Goal: Information Seeking & Learning: Find specific fact

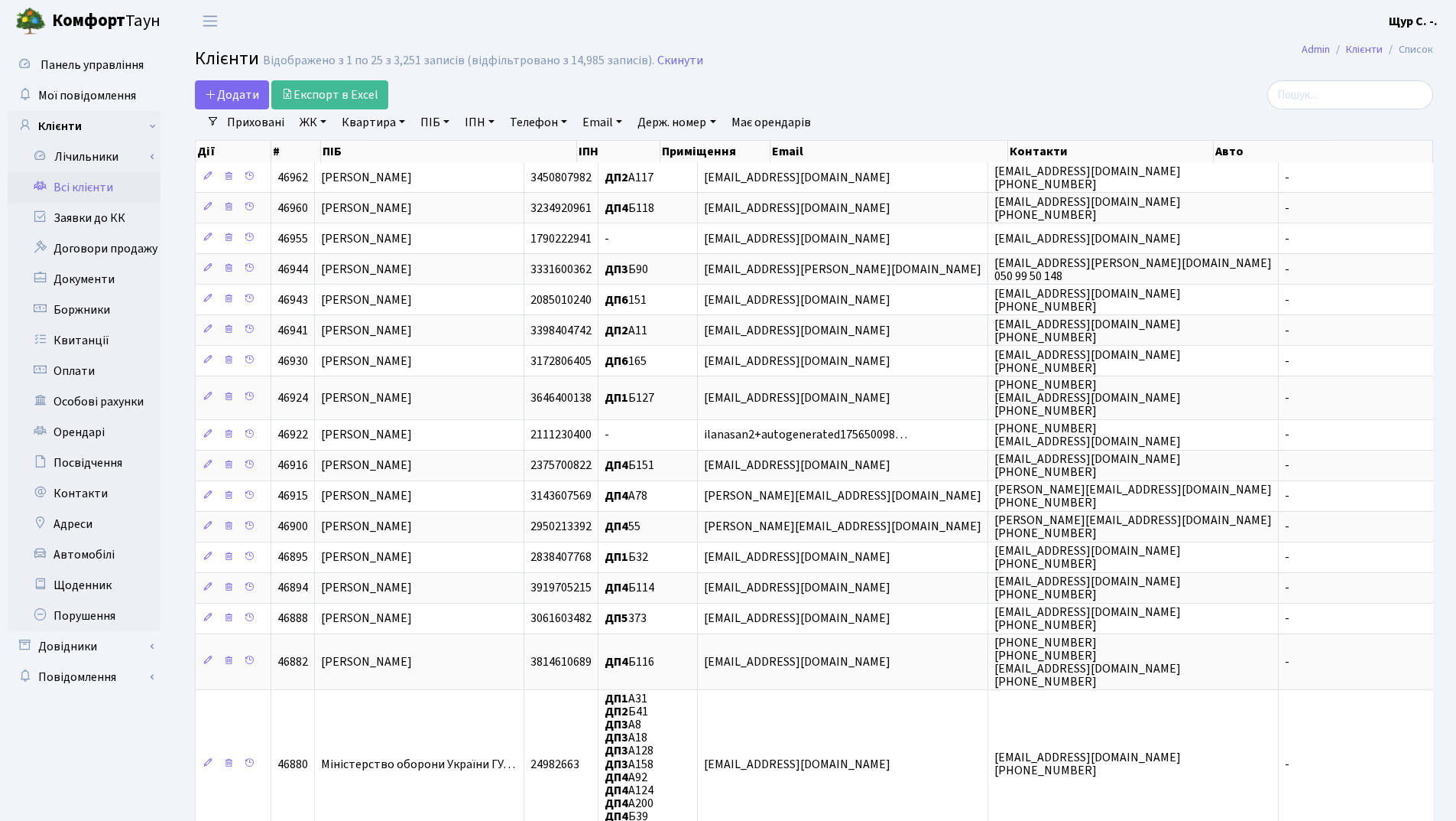
select select "25"
click at [527, 128] on link "Телефон" at bounding box center [538, 122] width 70 height 26
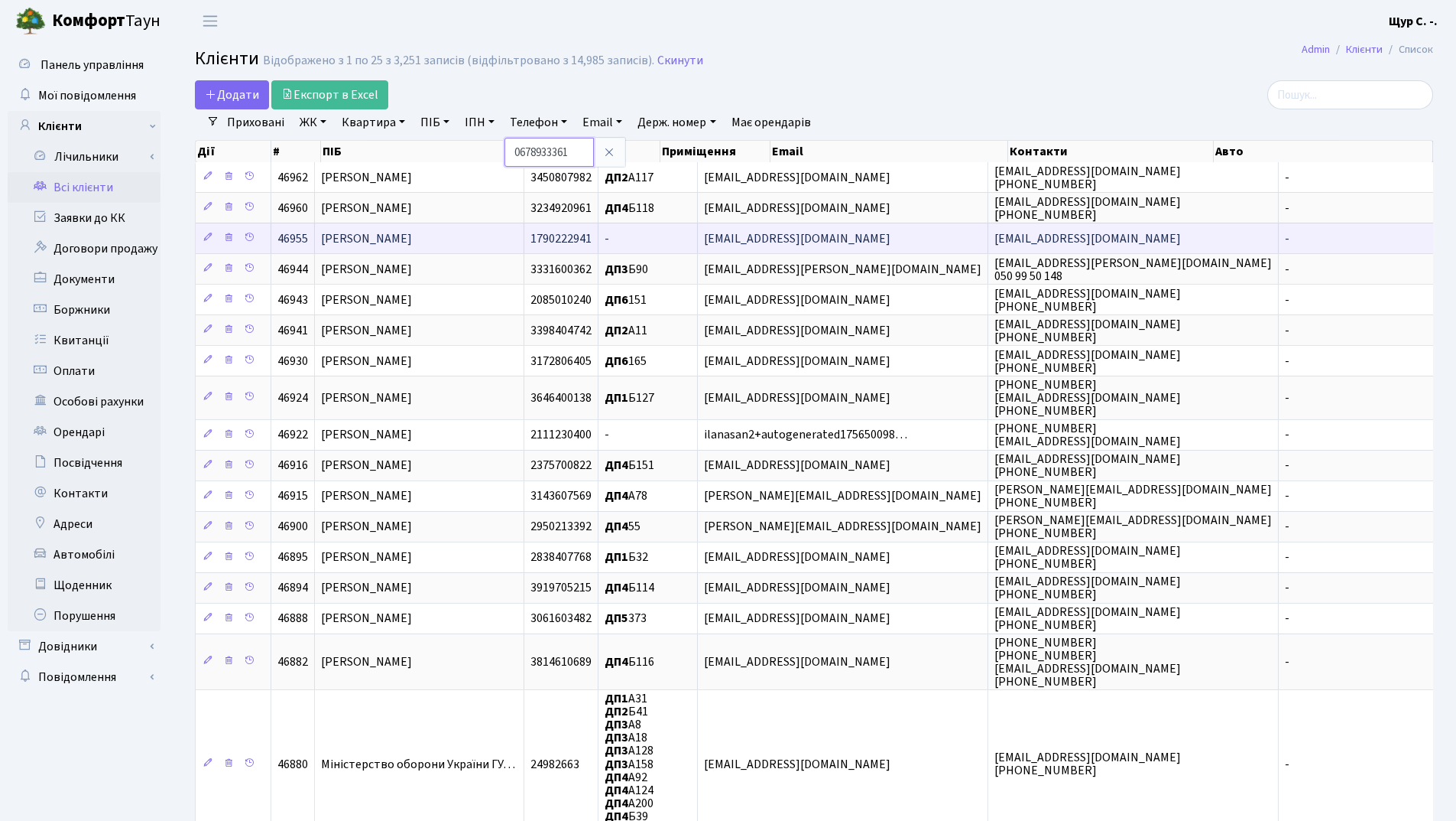
type input "0678933361"
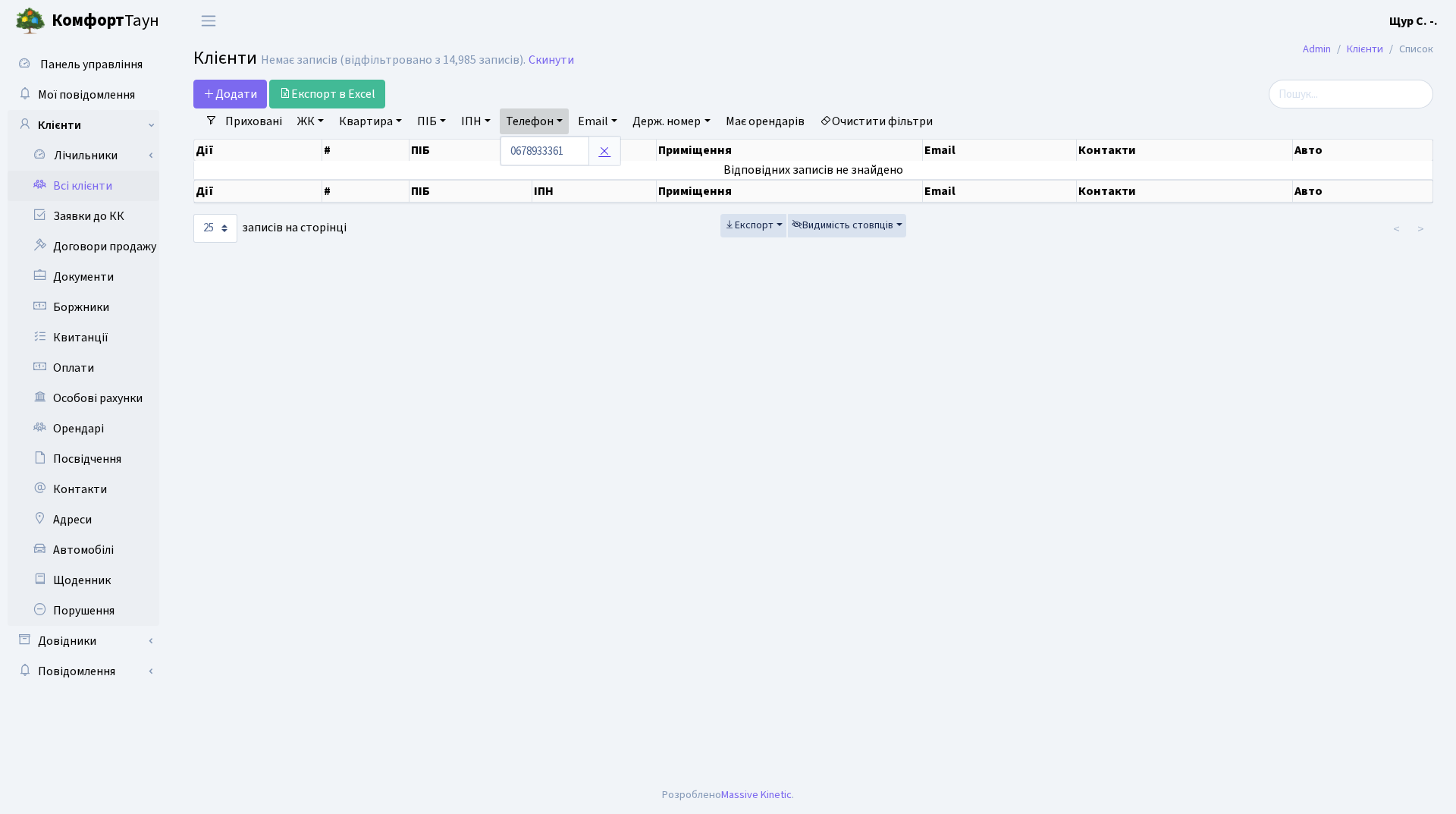
click at [610, 153] on icon at bounding box center [605, 151] width 12 height 12
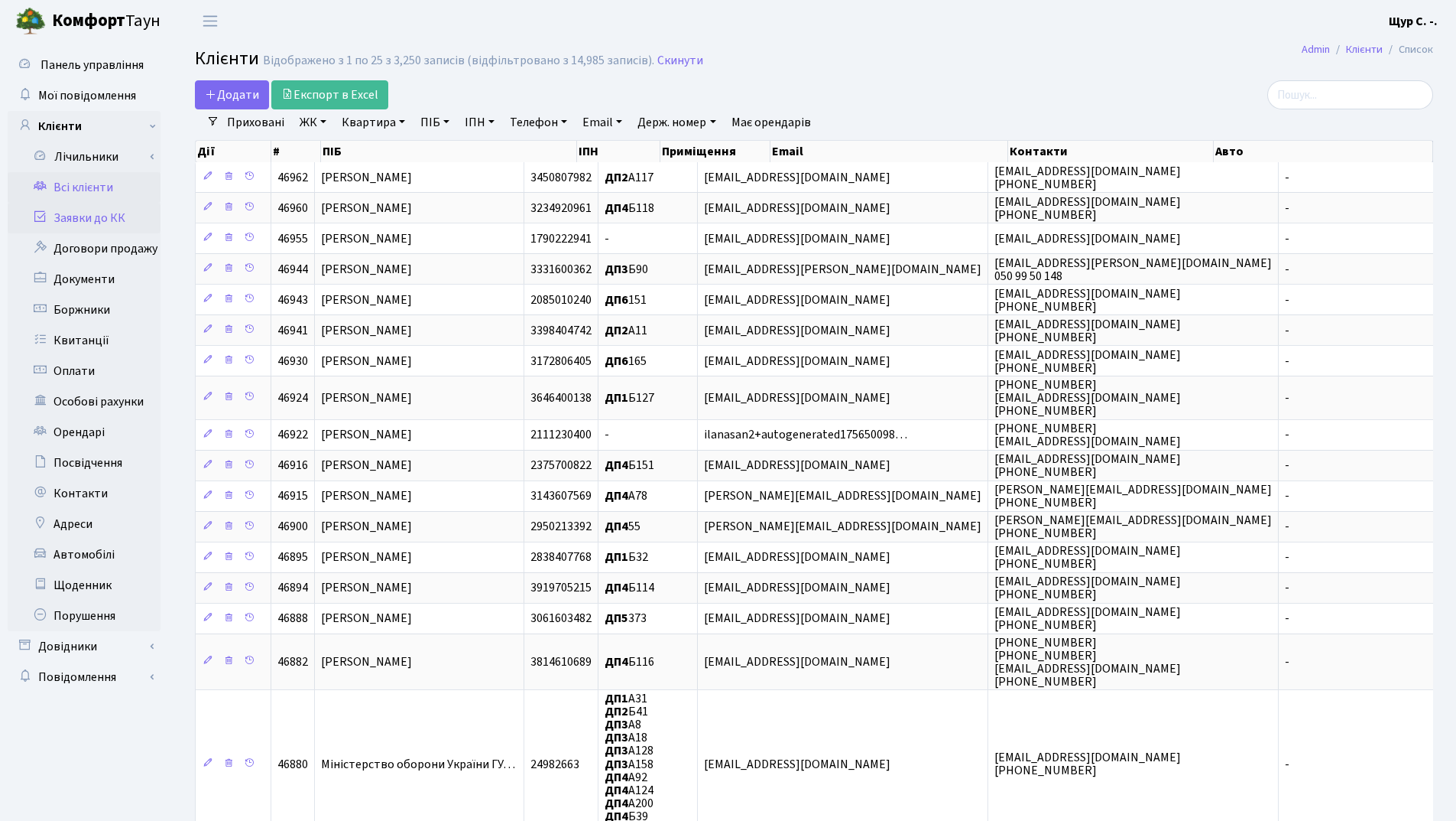
click at [112, 219] on link "Заявки до КК" at bounding box center [84, 218] width 153 height 30
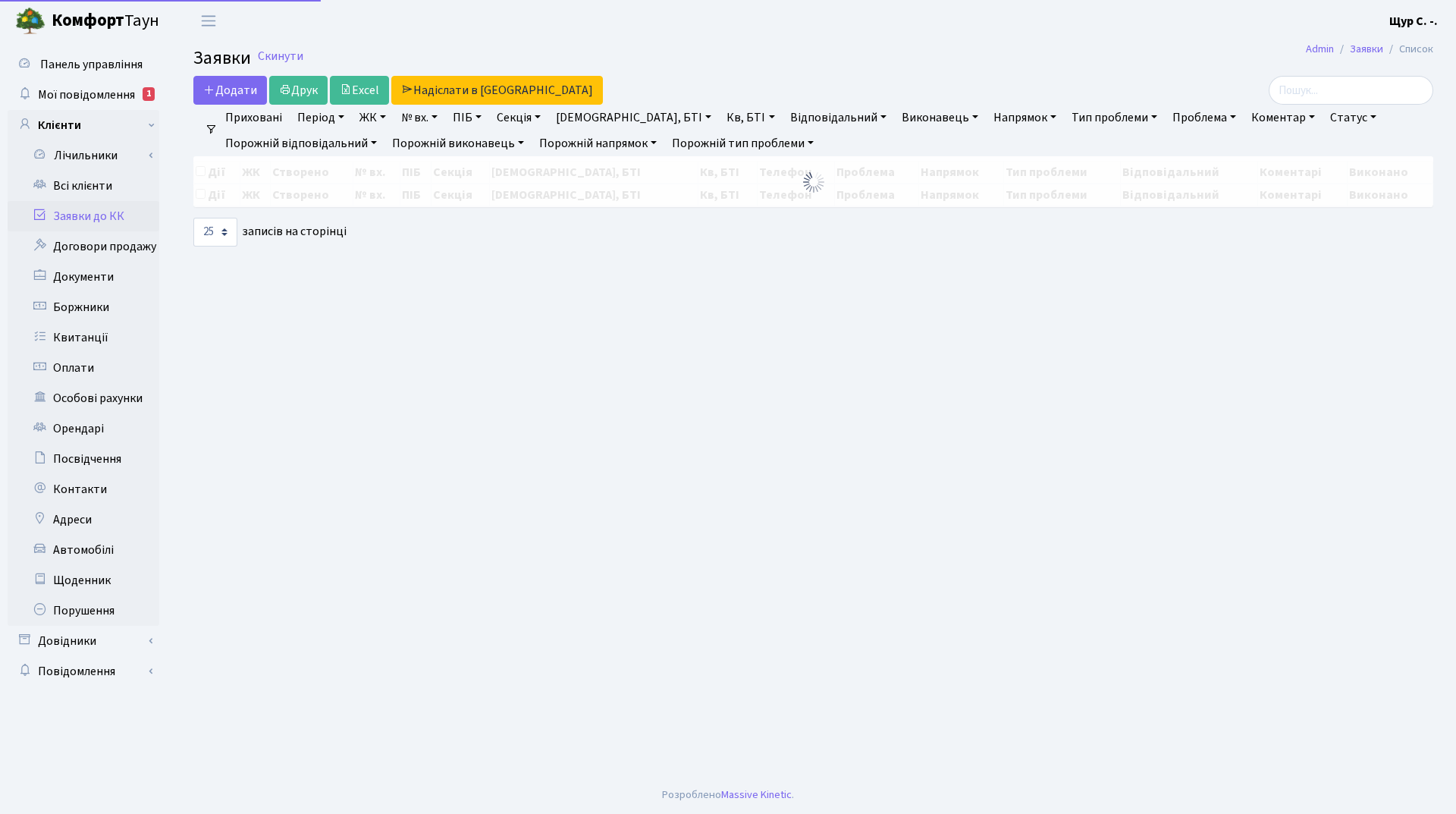
select select "25"
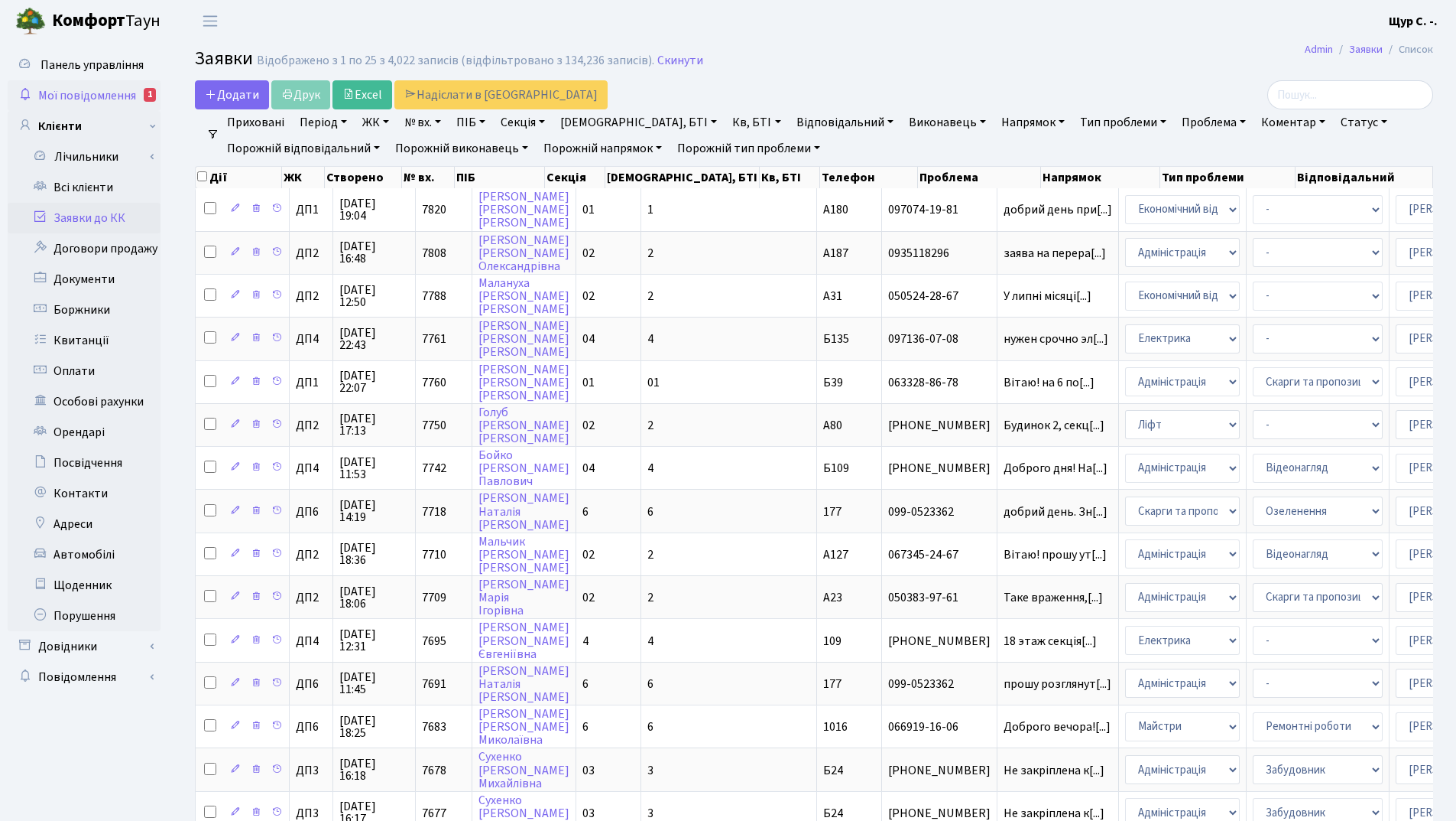
click at [101, 89] on span "Мої повідомлення" at bounding box center [87, 95] width 97 height 17
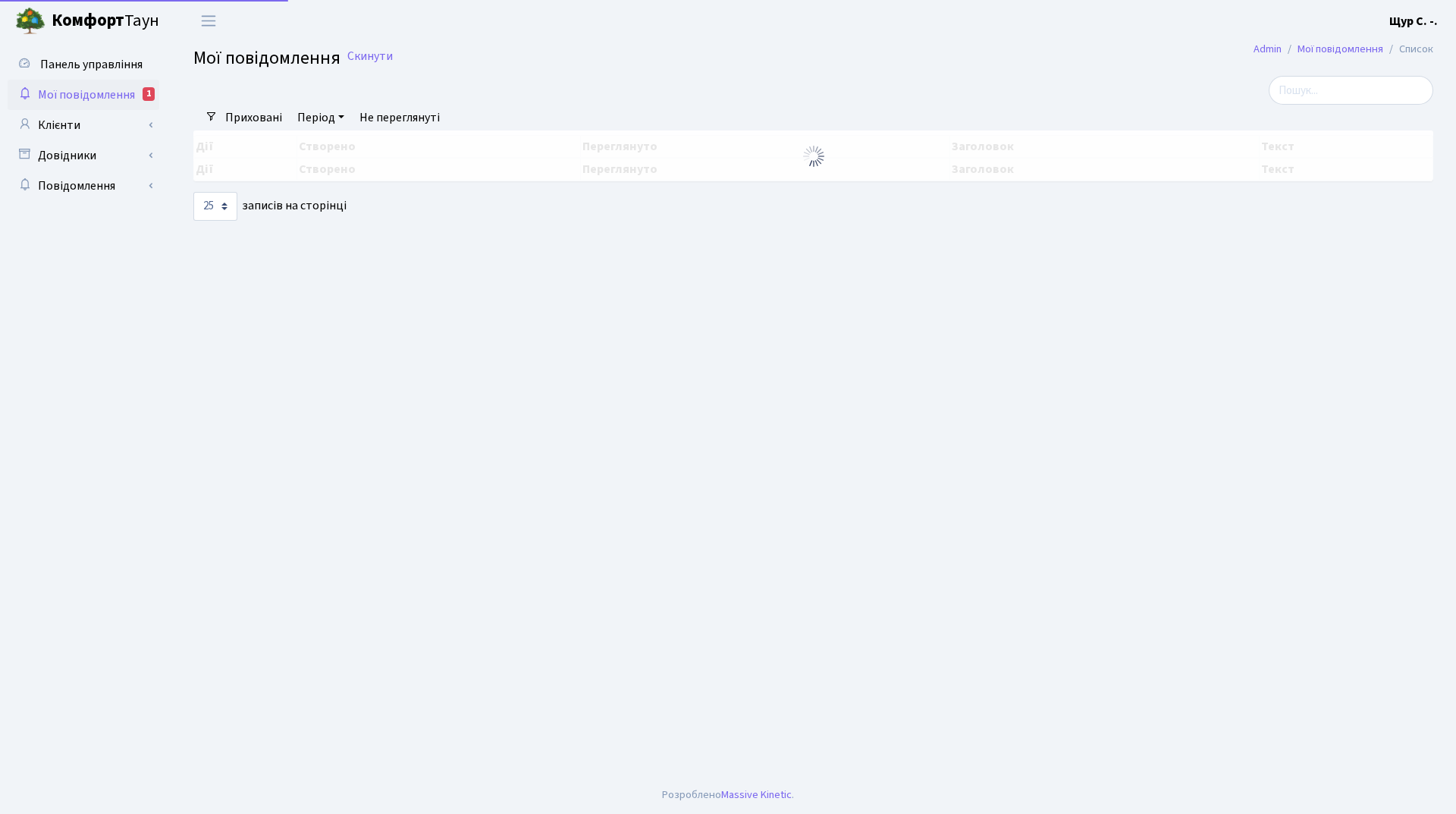
select select "25"
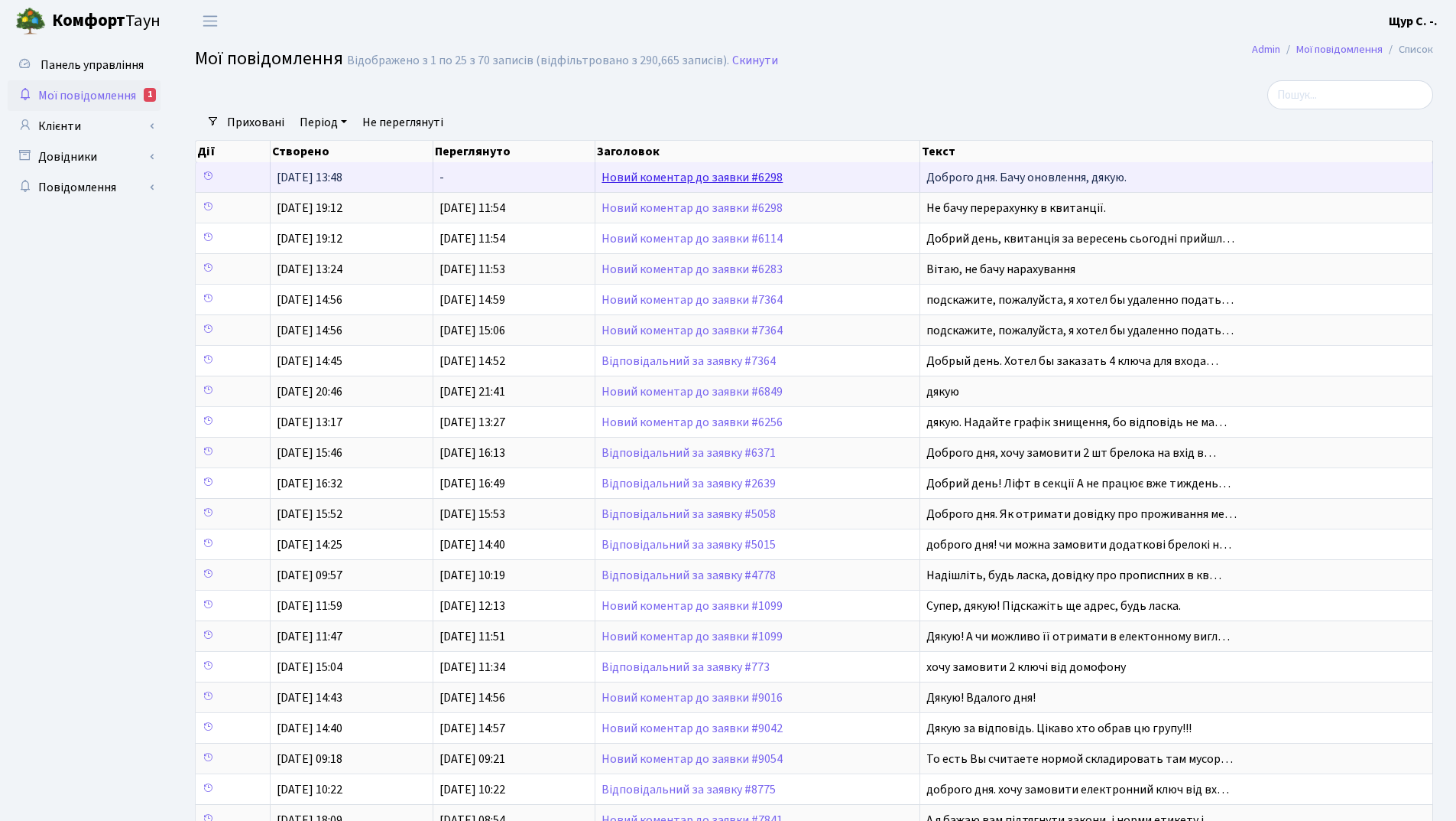
click at [694, 172] on link "Новий коментар до заявки #6298" at bounding box center [692, 177] width 181 height 17
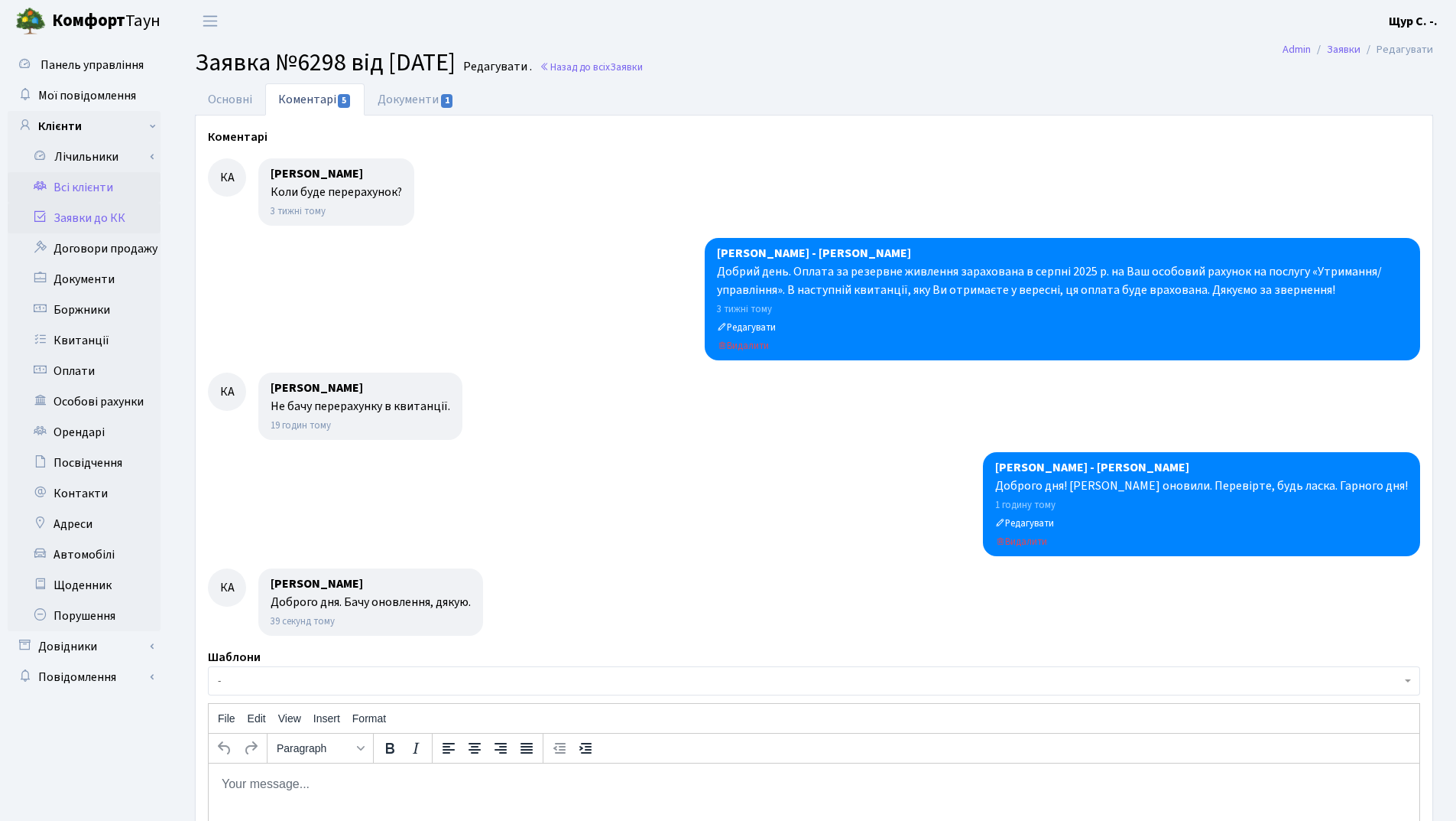
click at [87, 187] on link "Всі клієнти" at bounding box center [84, 187] width 153 height 30
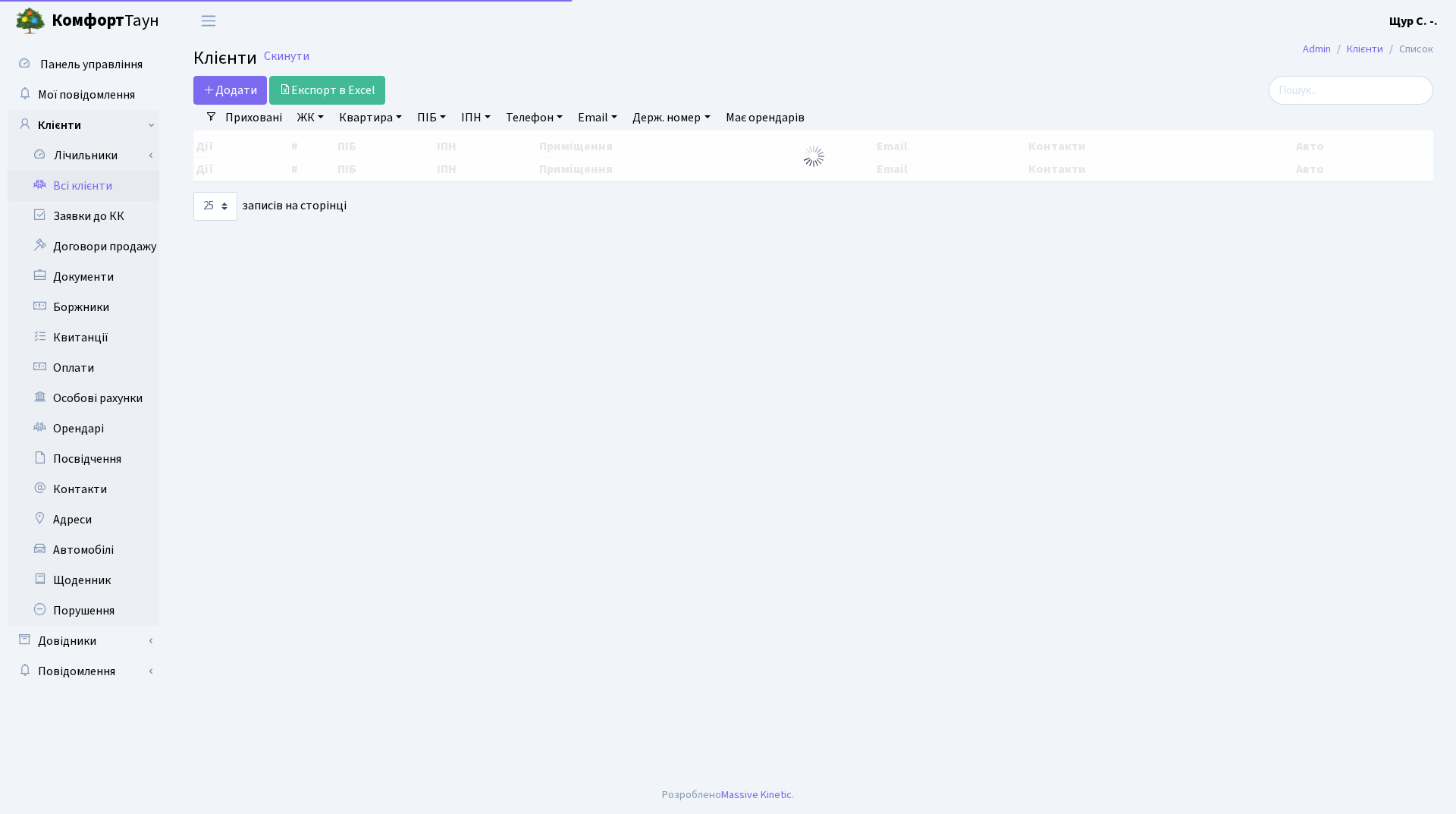
select select "25"
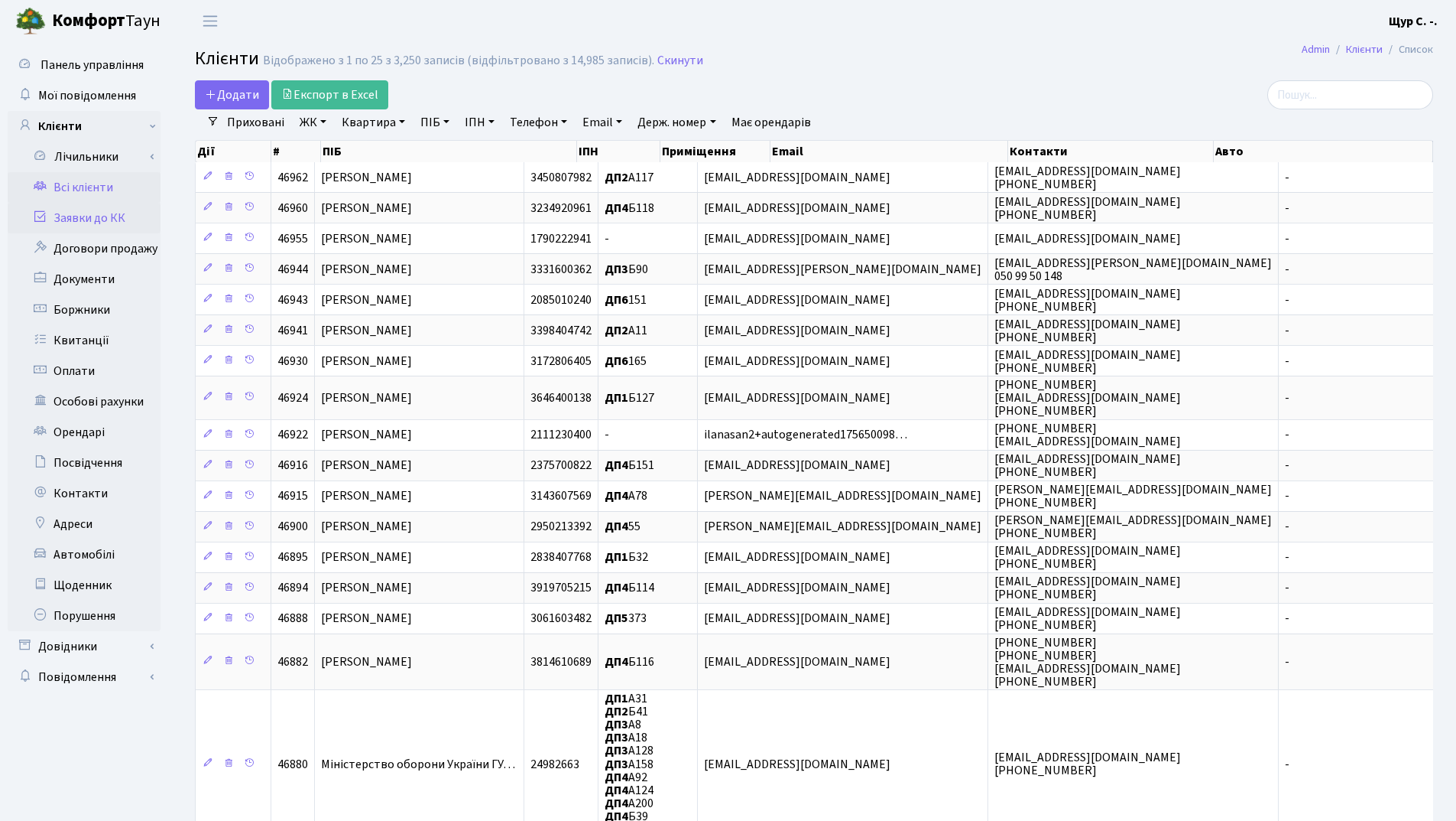
click at [90, 224] on link "Заявки до КК" at bounding box center [84, 218] width 153 height 30
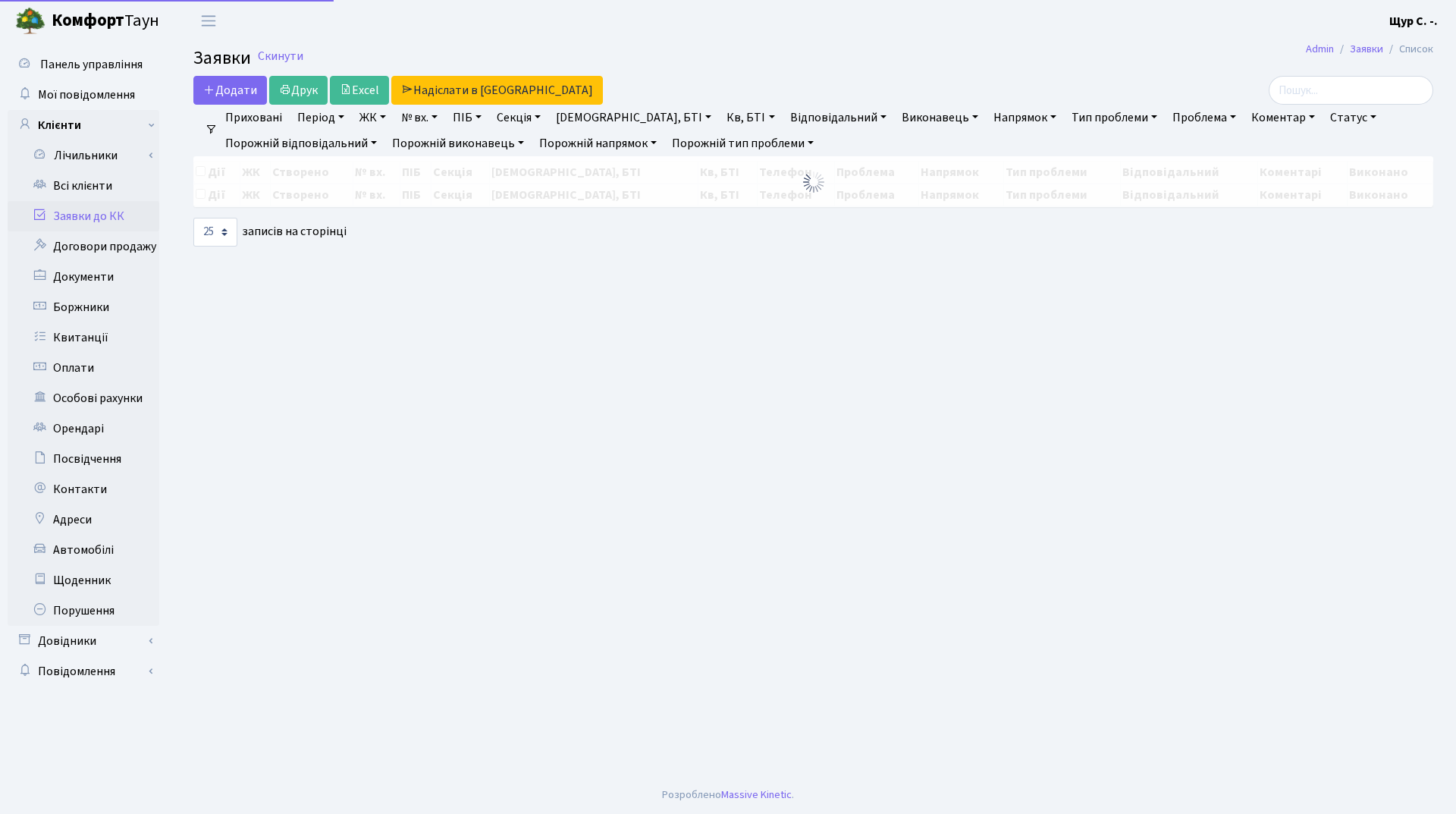
select select "25"
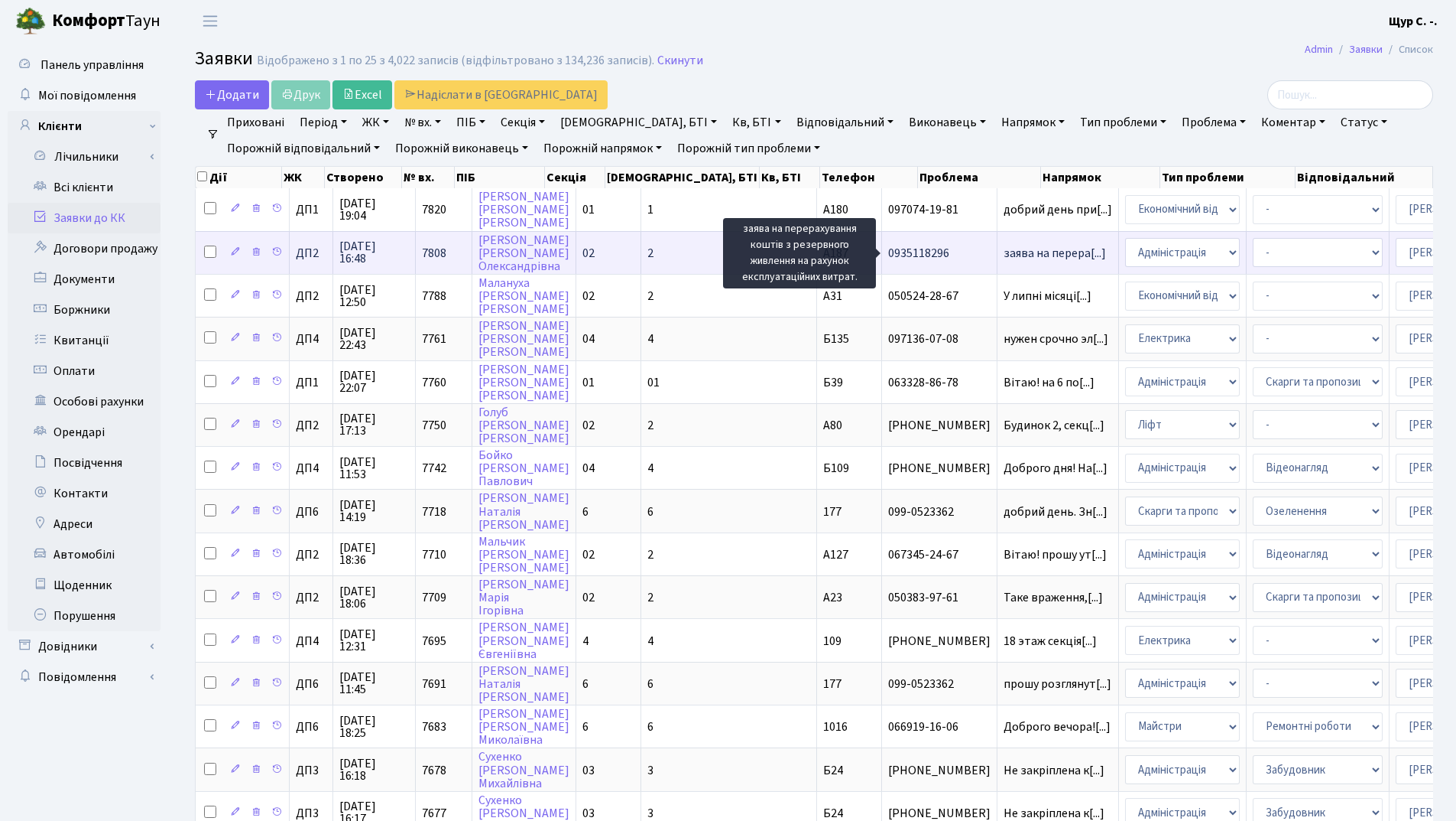
click at [1004, 250] on span "заява на перера[...]" at bounding box center [1055, 253] width 103 height 17
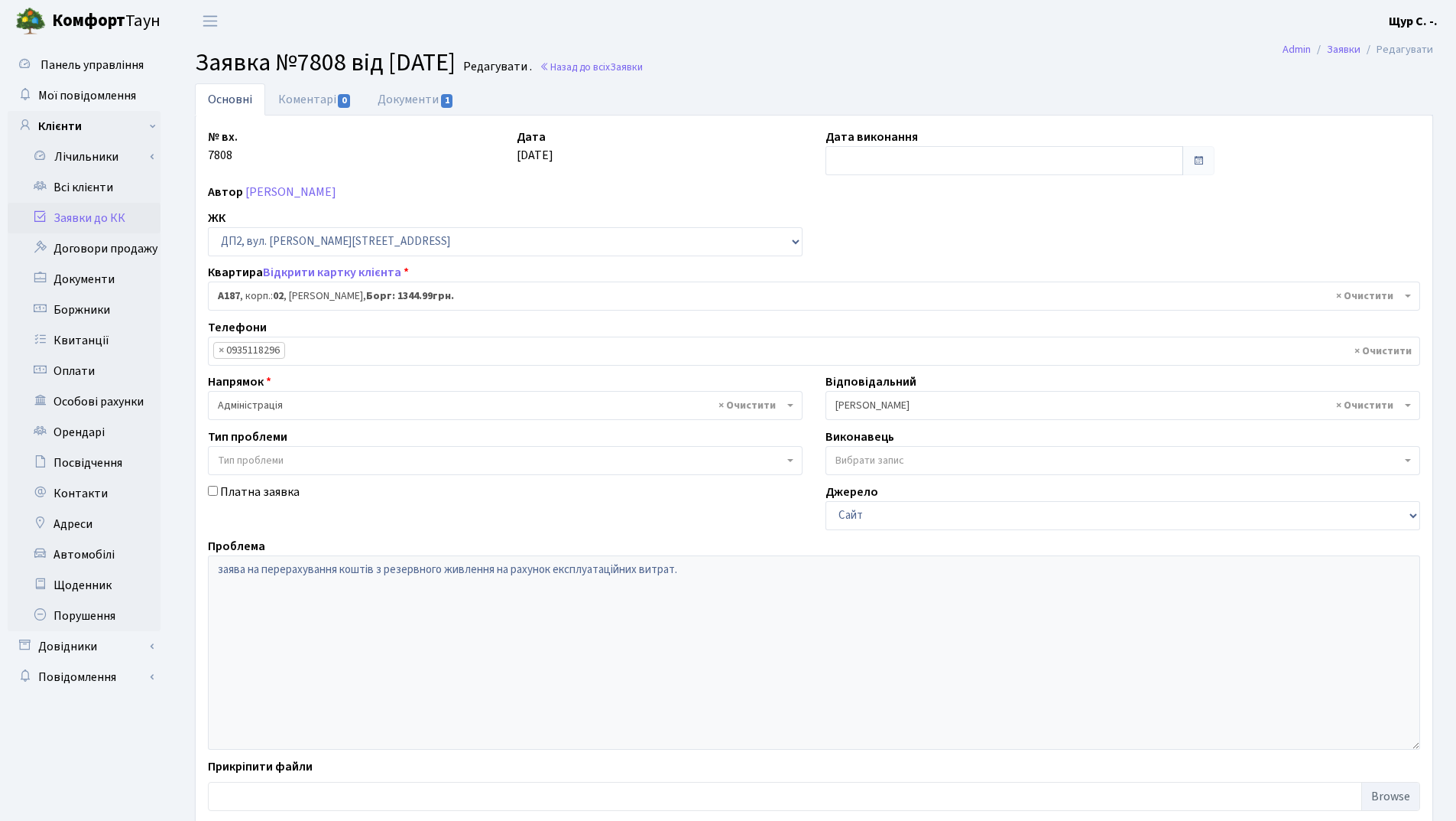
select select "31123"
click at [304, 187] on link "Гордєєва Ганна Олександрівна" at bounding box center [290, 191] width 91 height 17
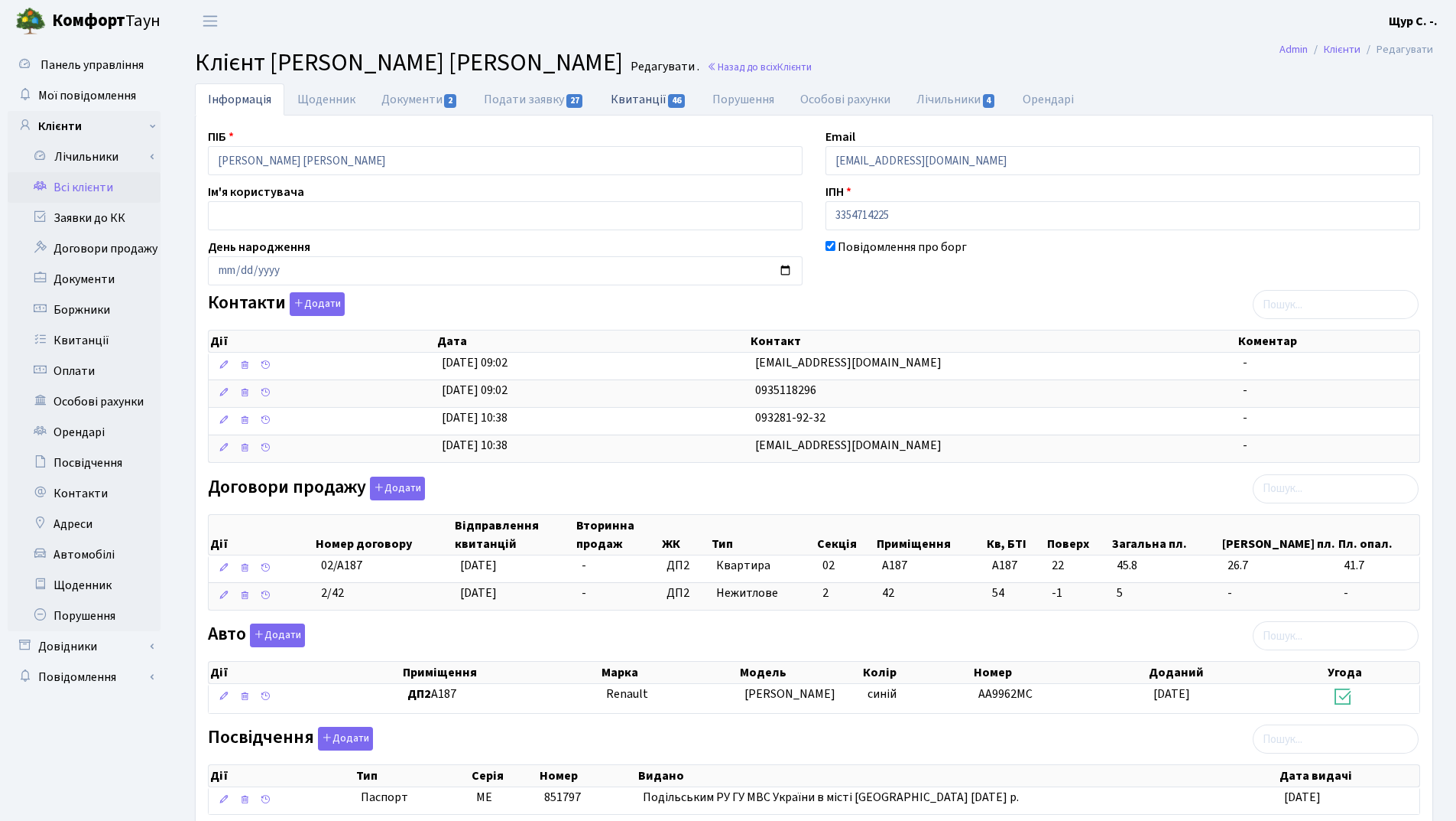
click at [656, 103] on link "Квитанції 46" at bounding box center [649, 98] width 102 height 31
select select "25"
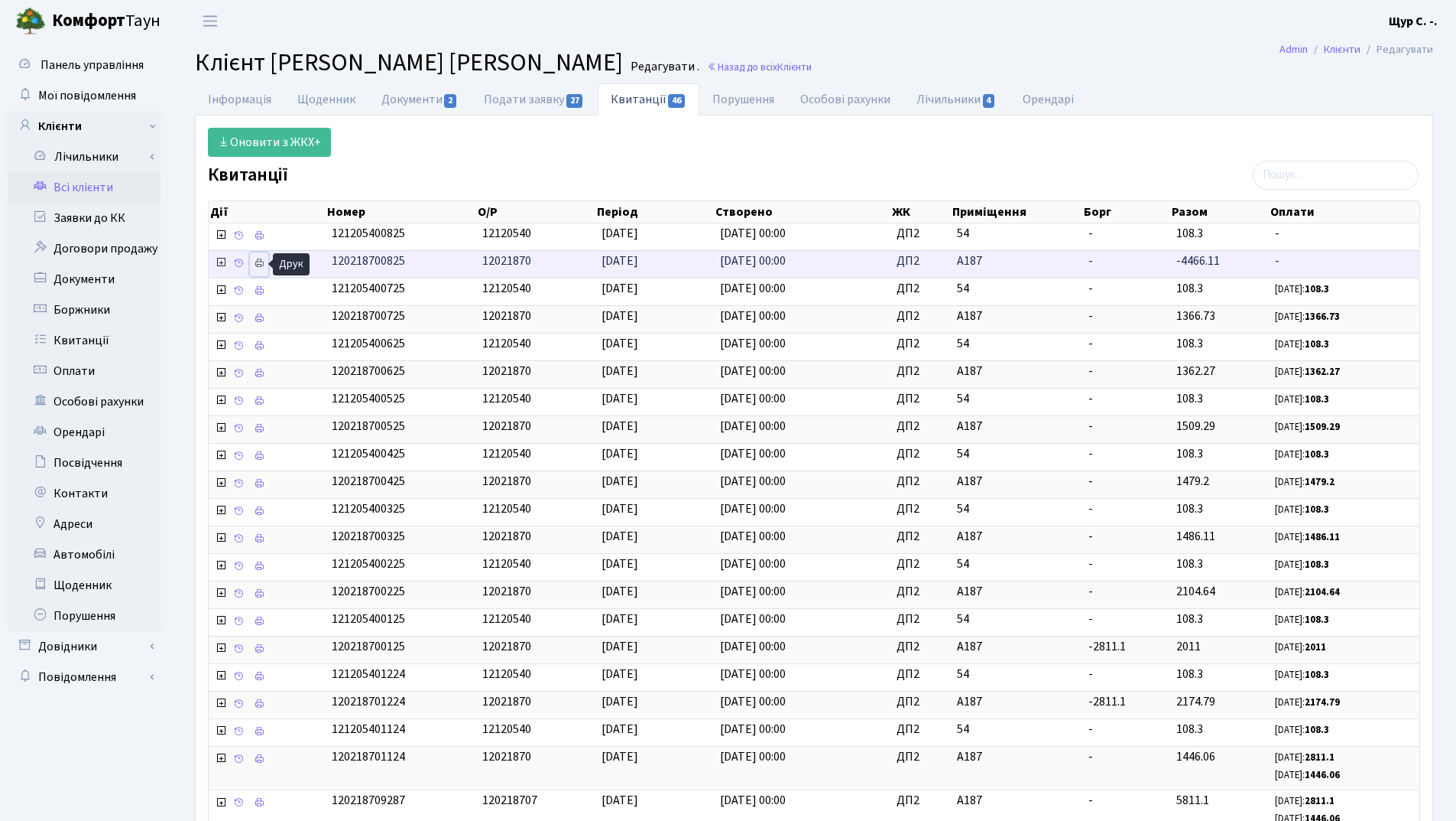
click at [260, 263] on icon at bounding box center [259, 263] width 11 height 11
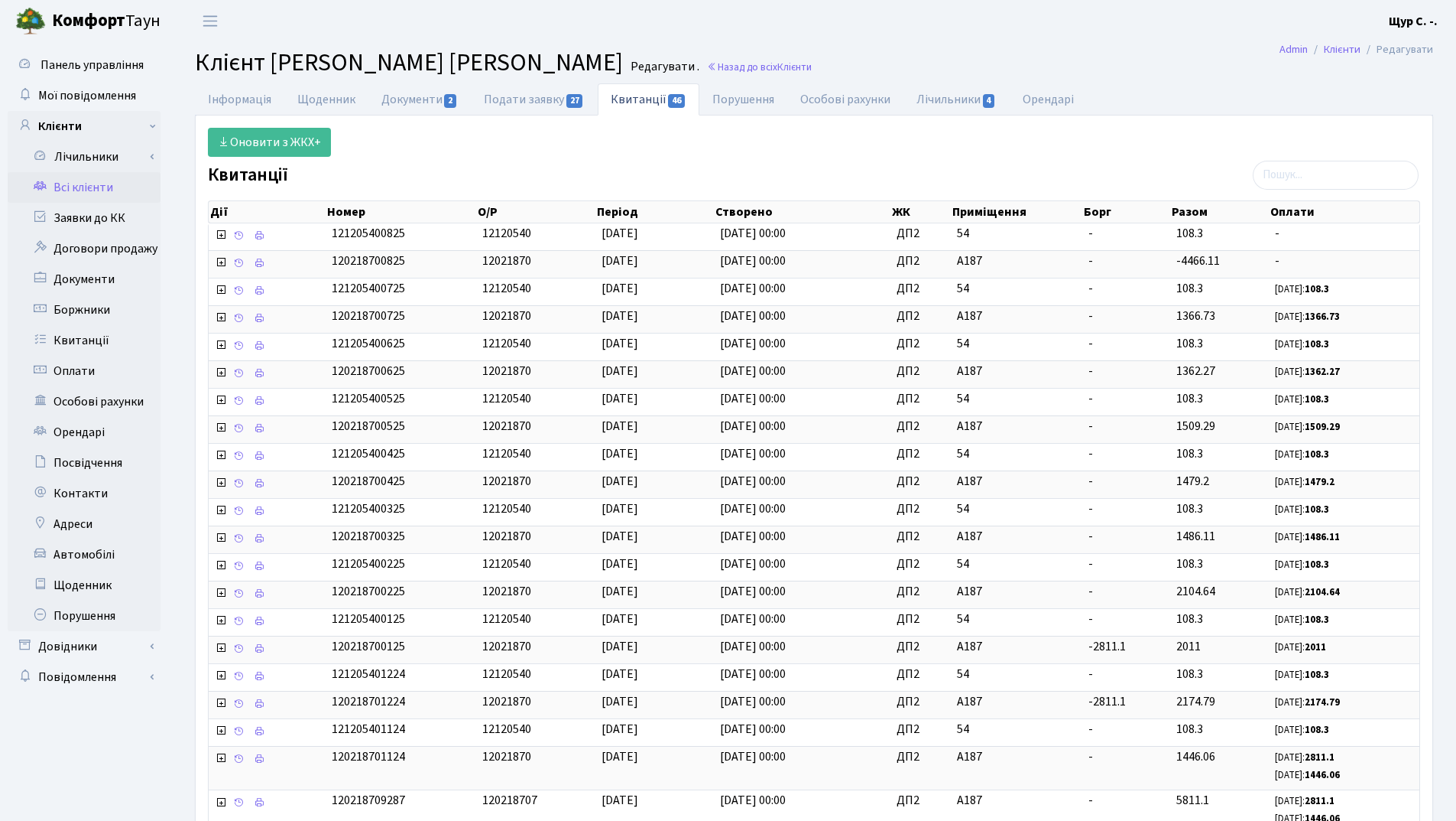
click at [103, 189] on link "Всі клієнти" at bounding box center [84, 187] width 153 height 30
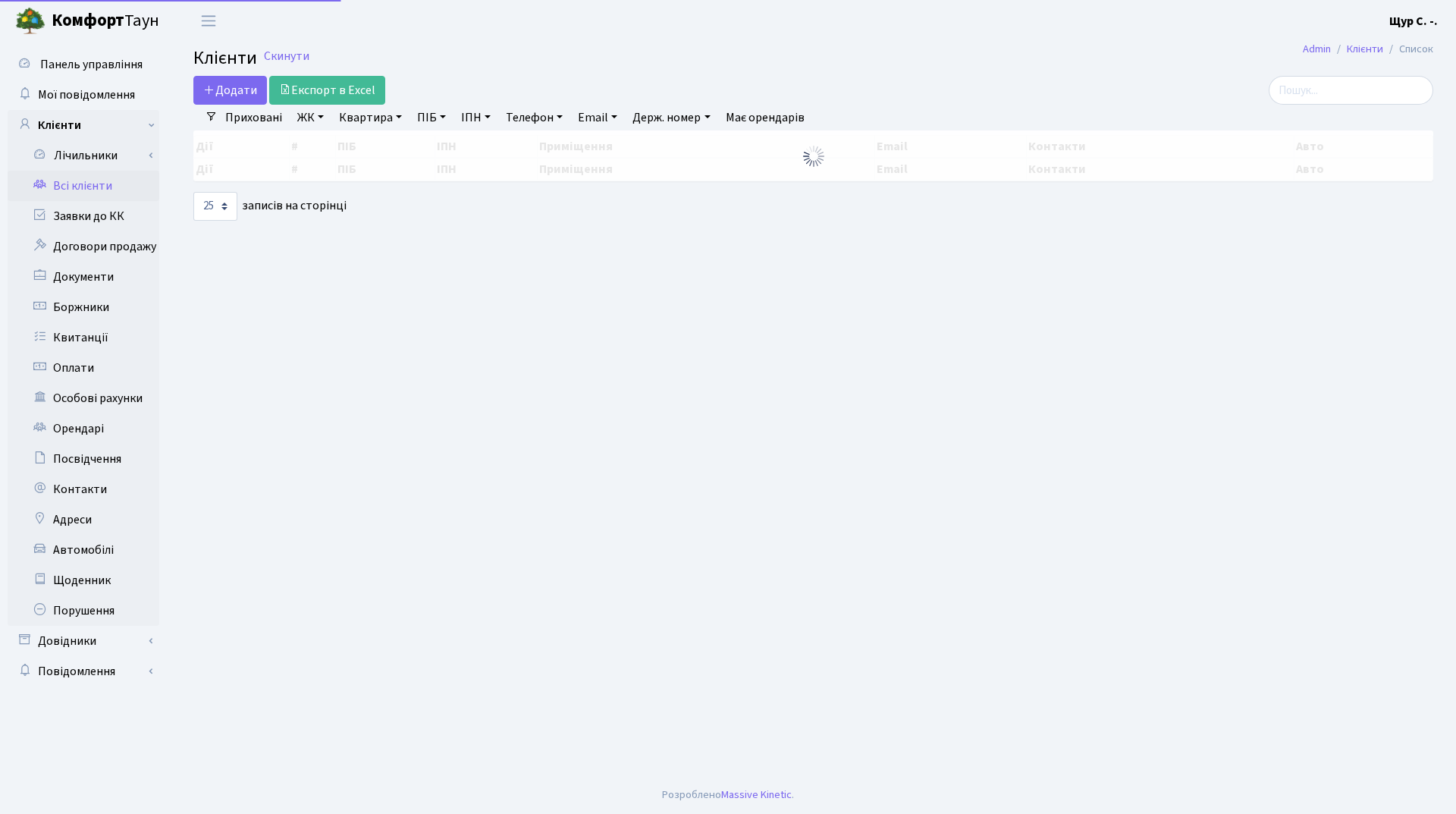
select select "25"
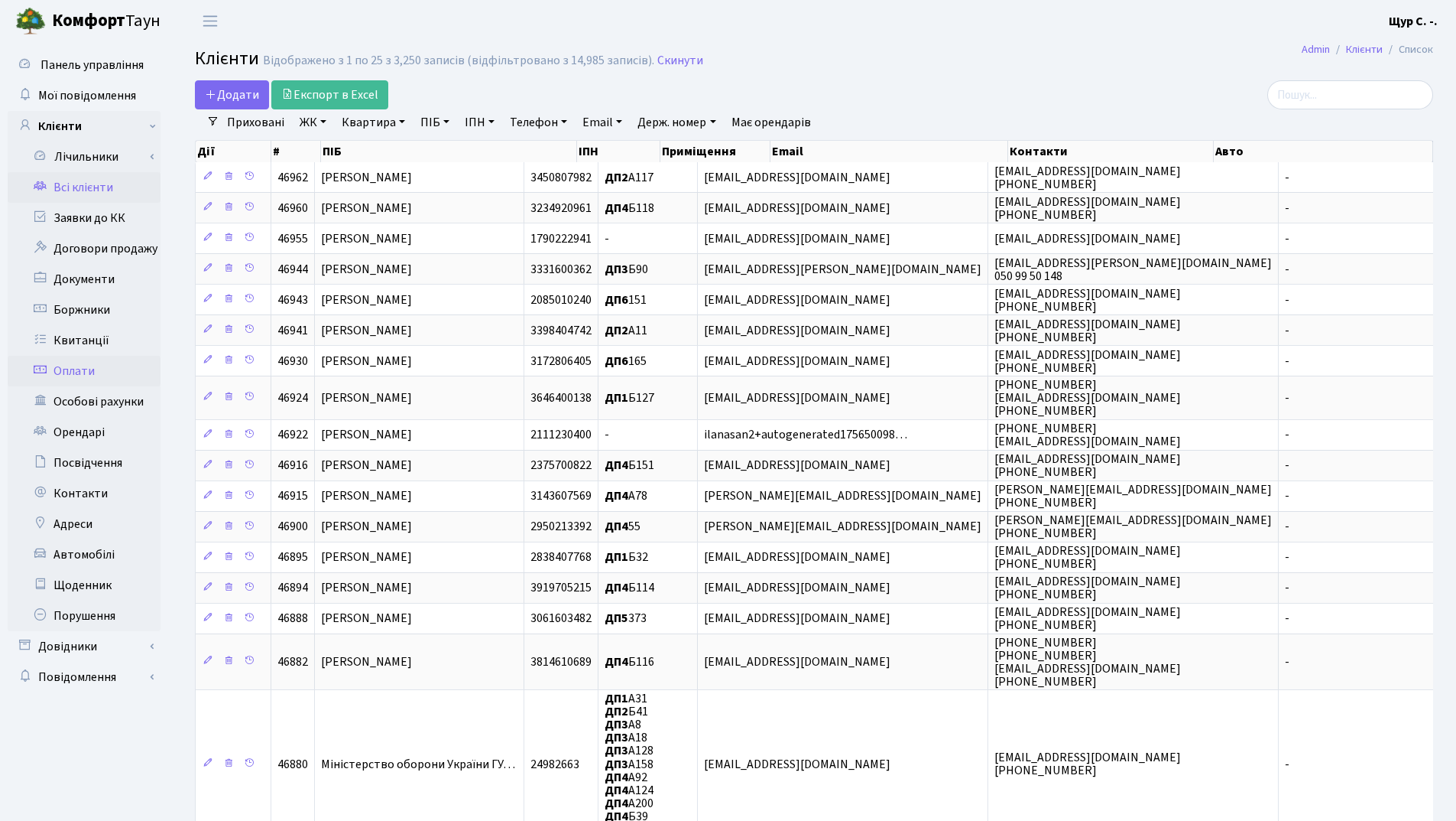
click at [93, 373] on link "Оплати" at bounding box center [84, 371] width 153 height 30
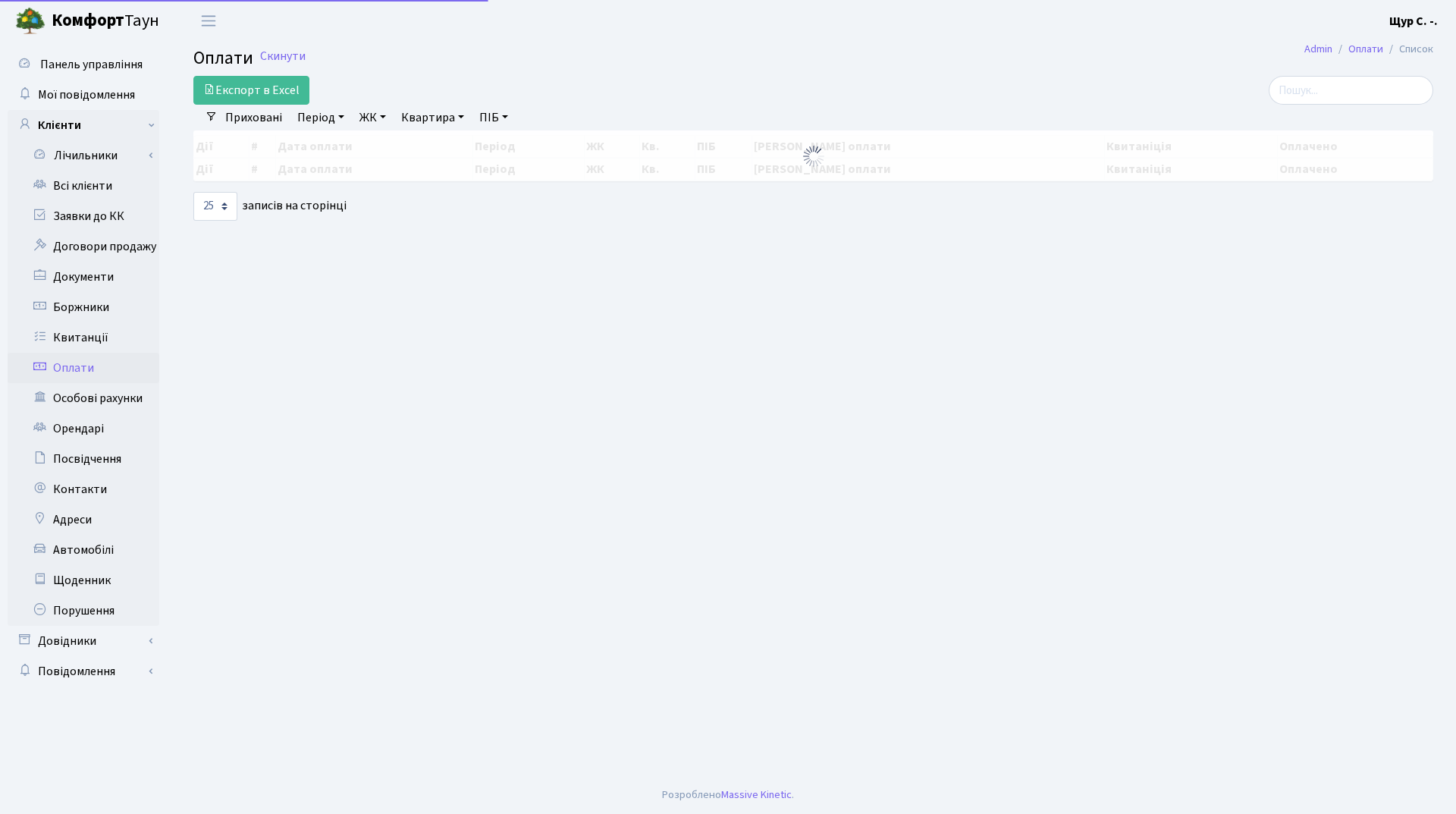
select select "25"
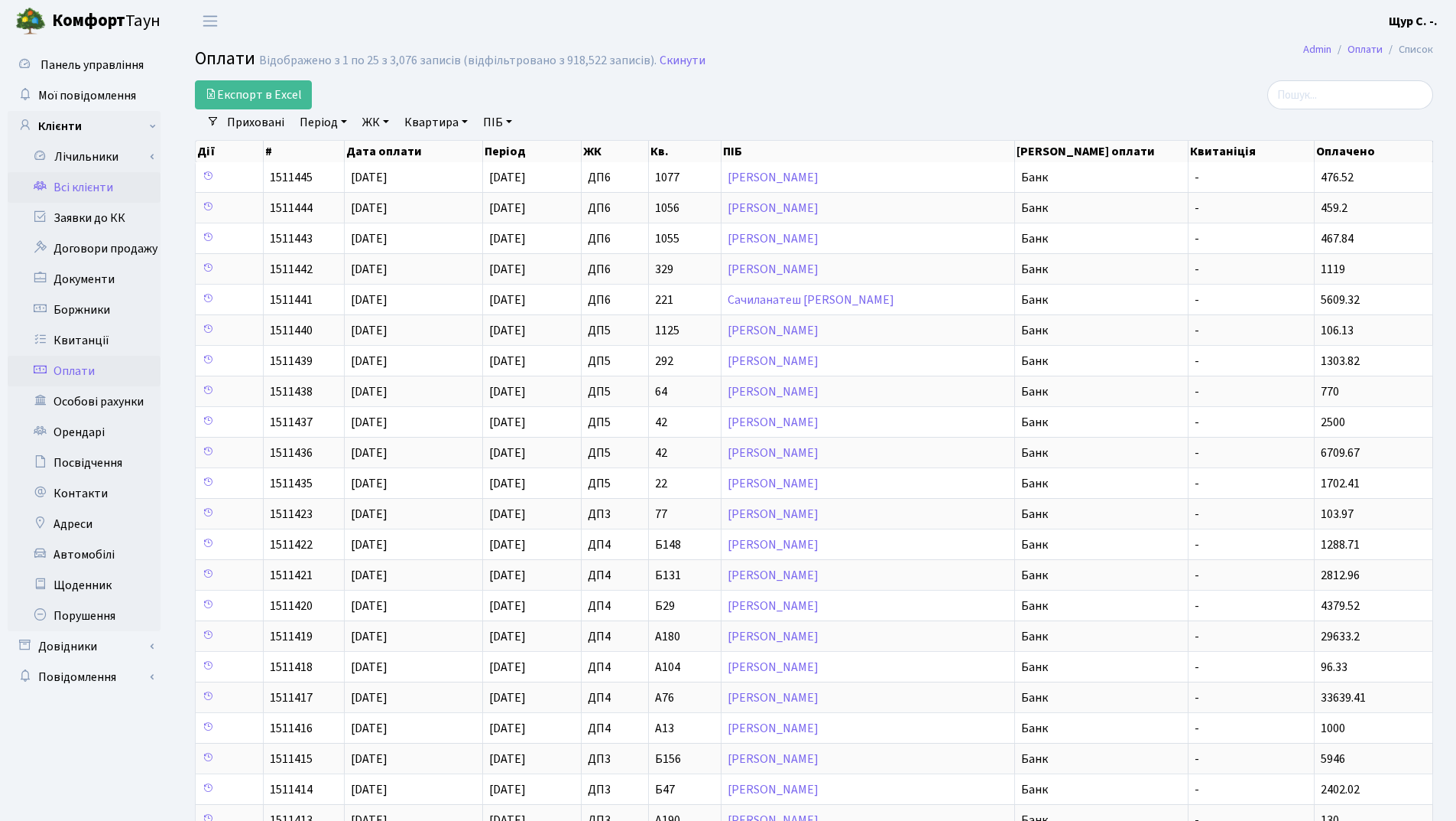
click at [85, 189] on link "Всі клієнти" at bounding box center [84, 187] width 153 height 30
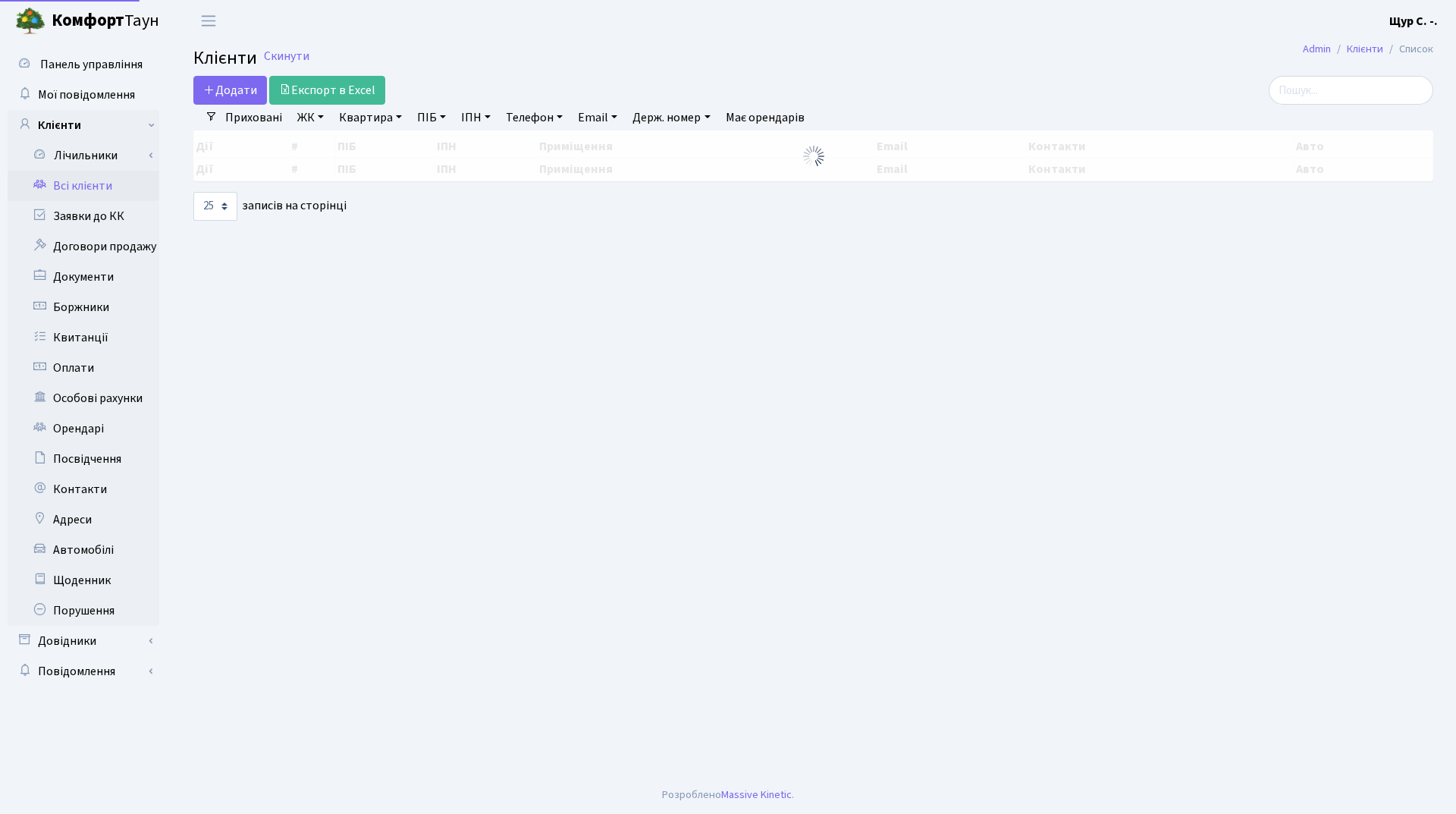
select select "25"
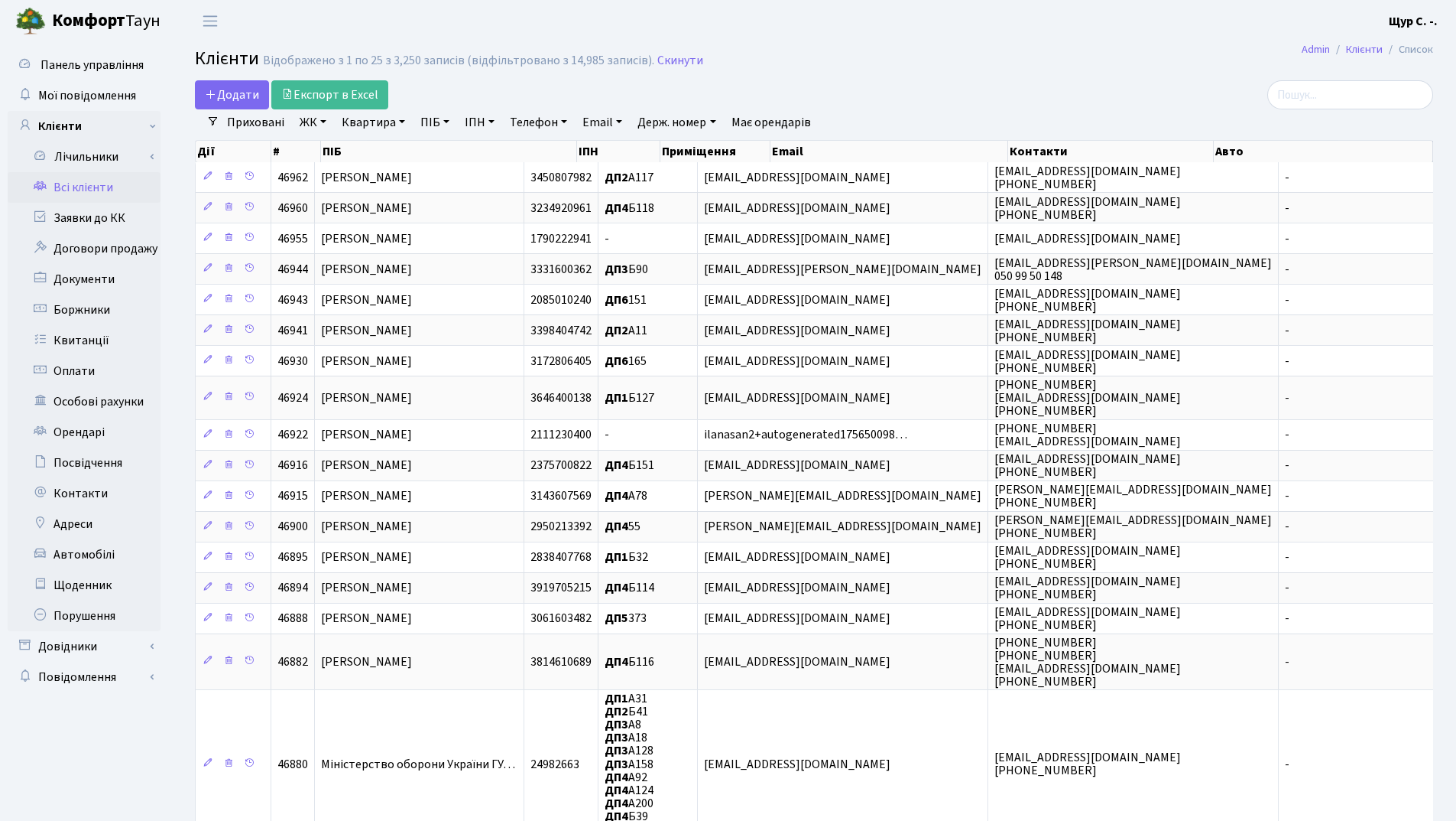
click at [363, 122] on link "Квартира" at bounding box center [373, 122] width 76 height 26
click at [100, 211] on link "Заявки до КК" at bounding box center [84, 218] width 153 height 30
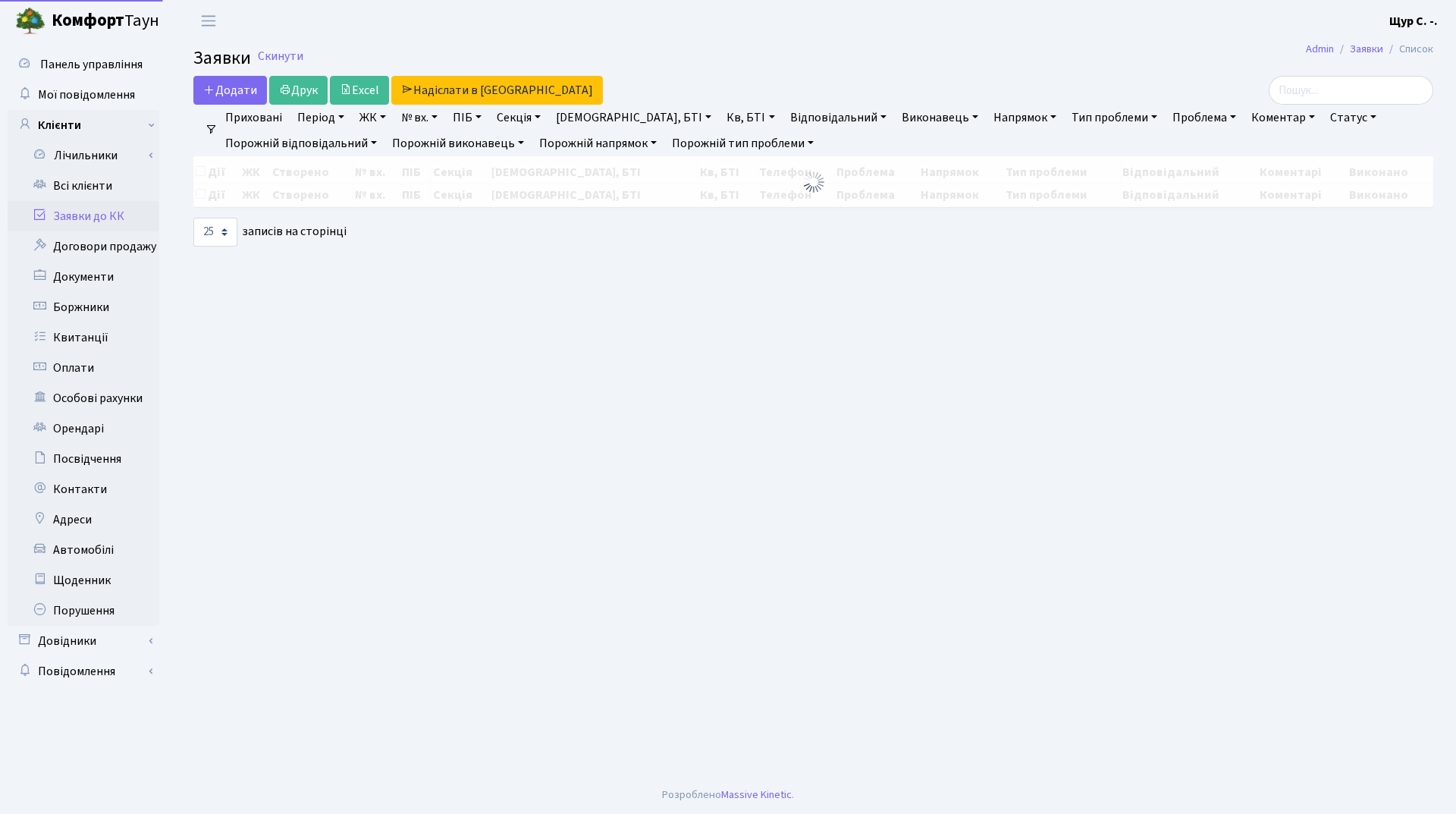
select select "25"
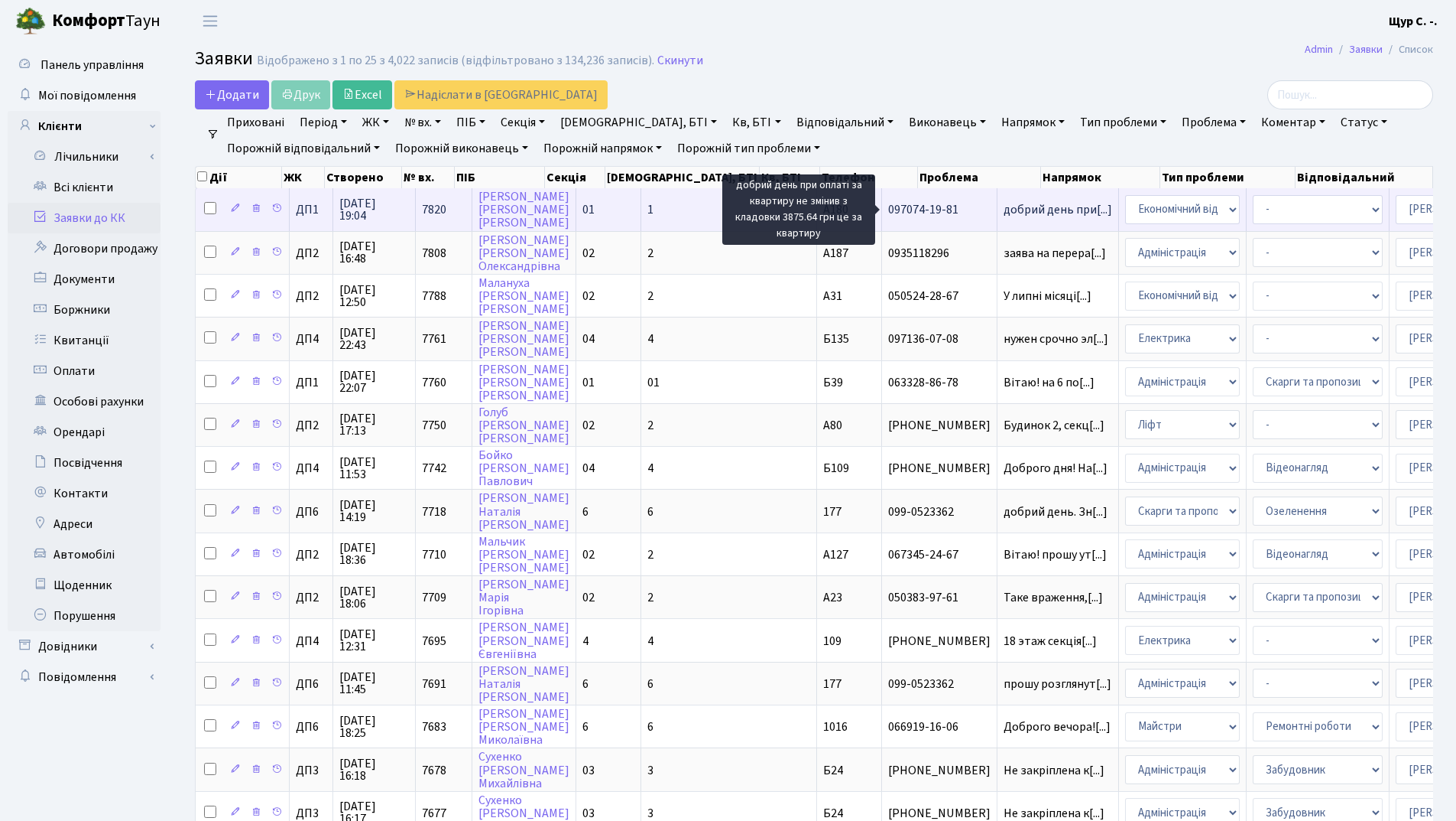
click at [1004, 211] on span "добрий день при[...]" at bounding box center [1057, 209] width 108 height 17
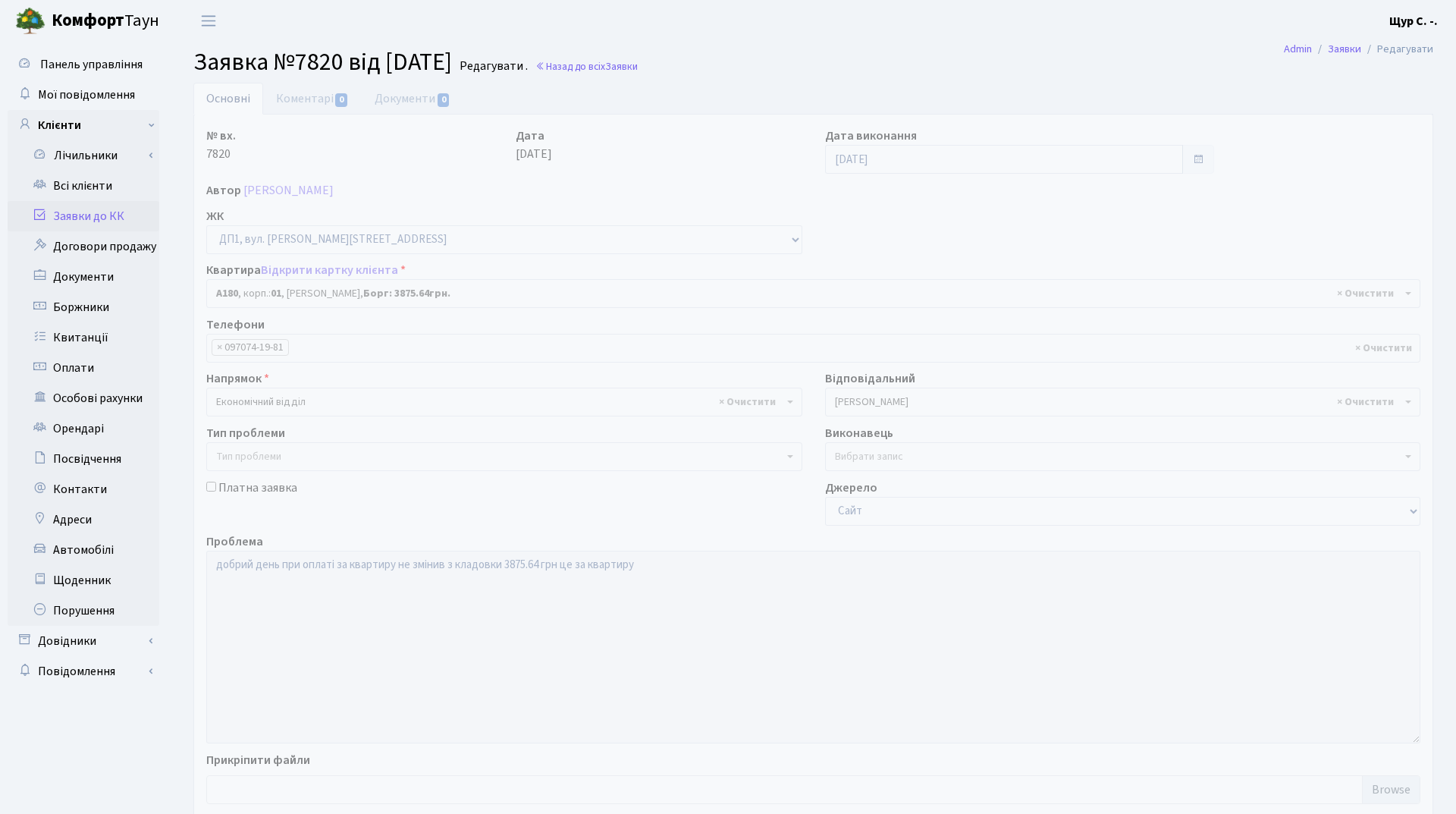
select select "29980"
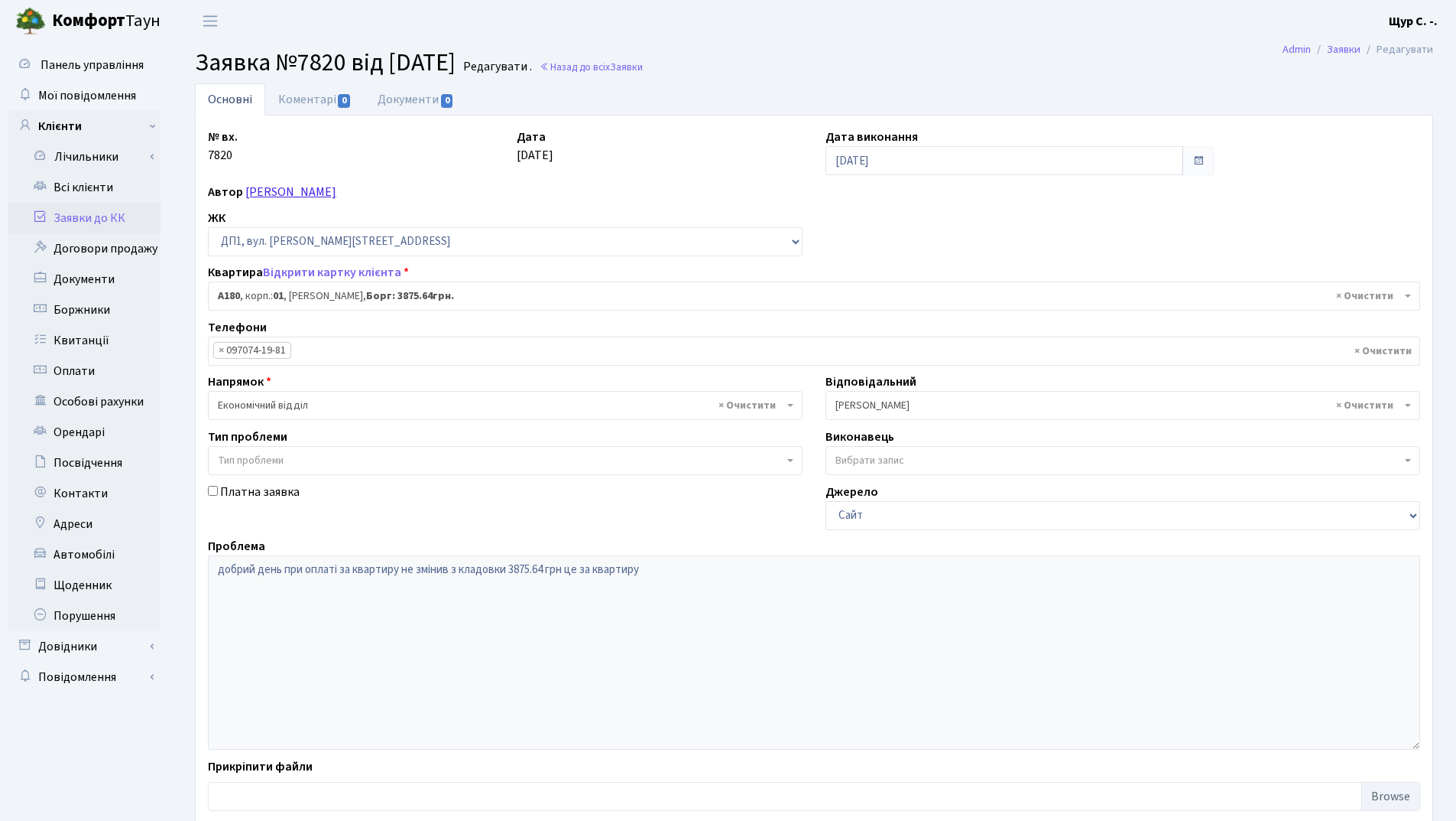
click at [320, 194] on link "[PERSON_NAME]" at bounding box center [290, 191] width 91 height 17
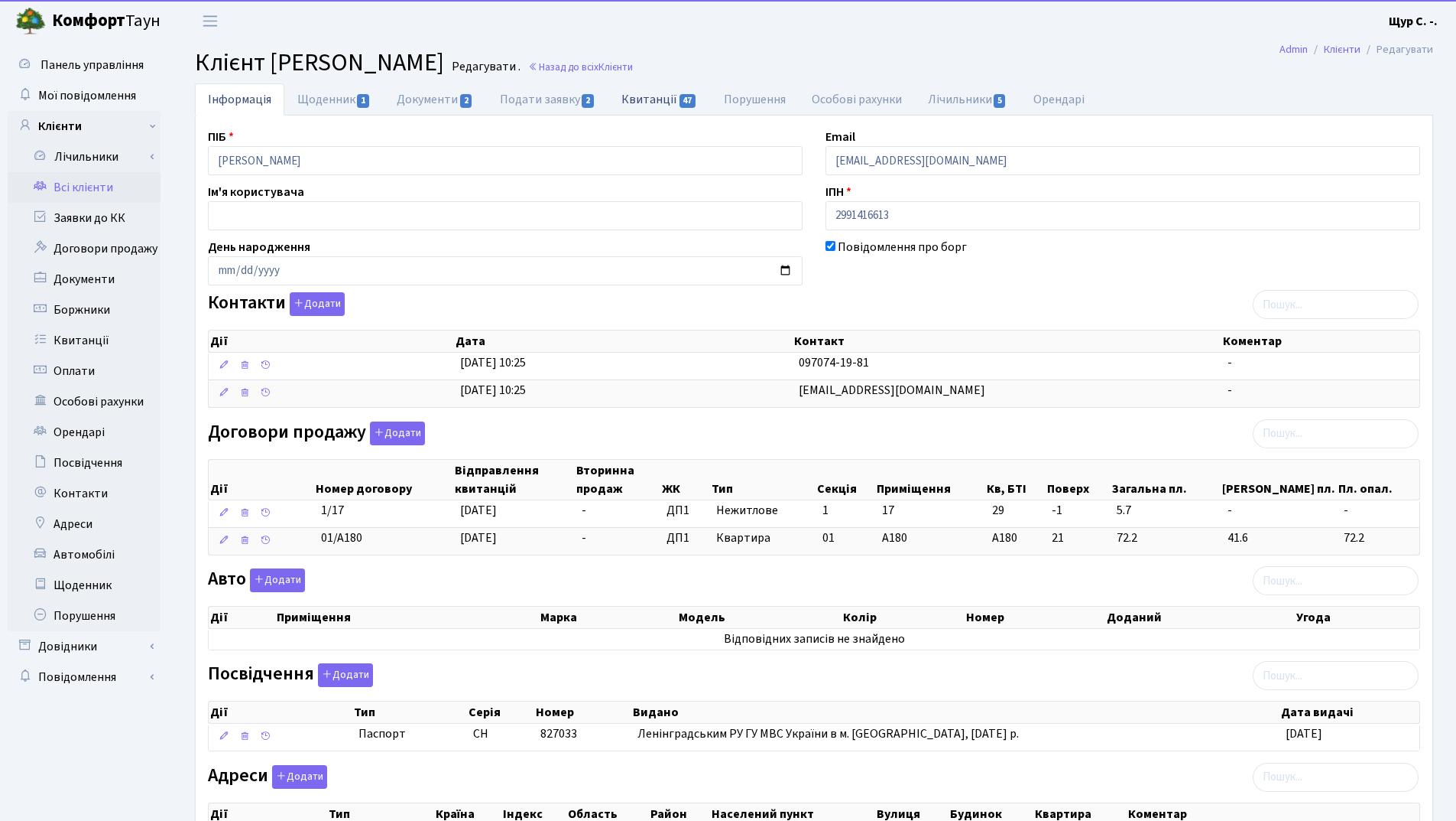
click at [653, 97] on link "Квитанції 47" at bounding box center [660, 98] width 102 height 31
select select "25"
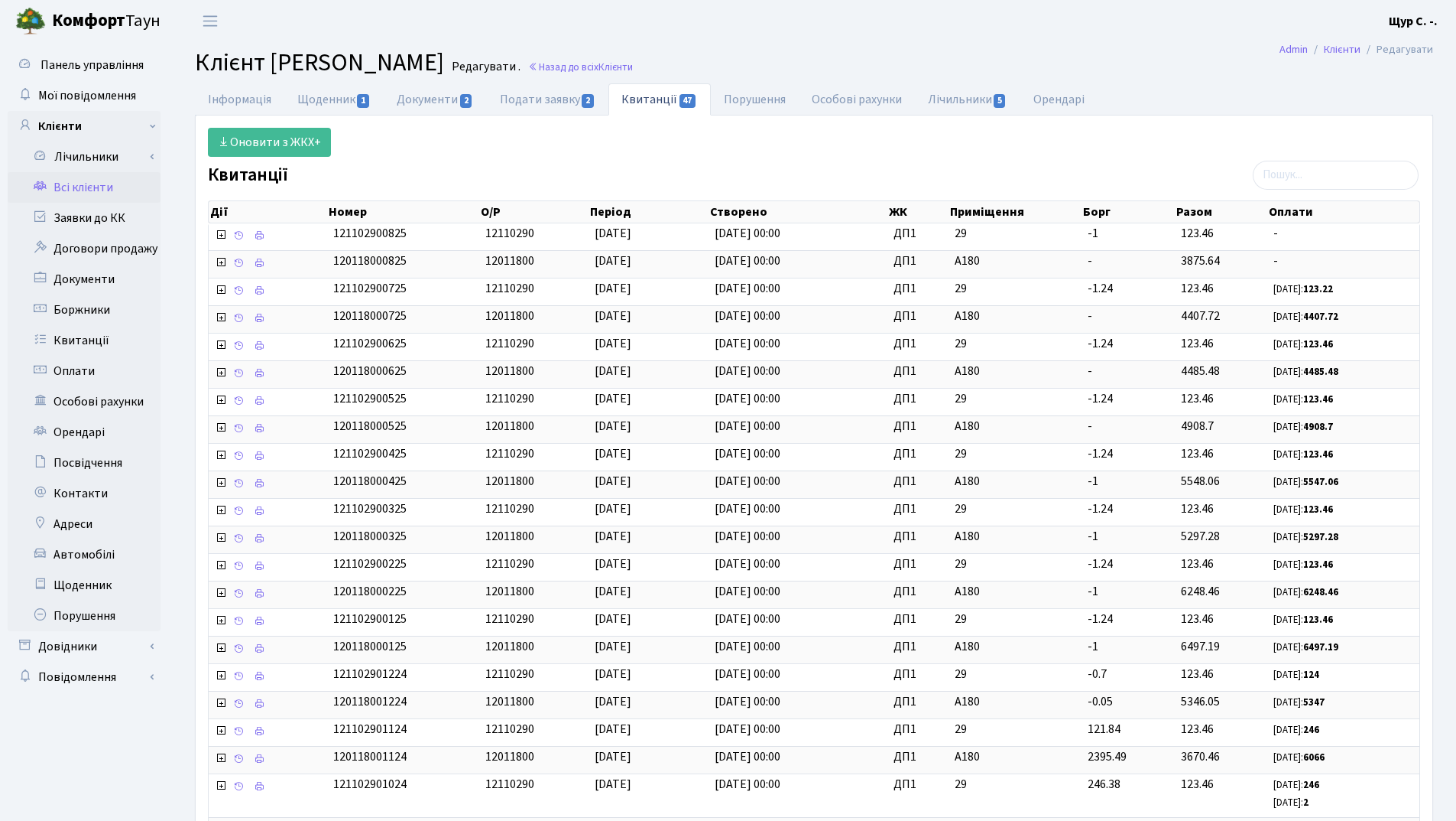
click at [85, 182] on link "Всі клієнти" at bounding box center [84, 187] width 153 height 30
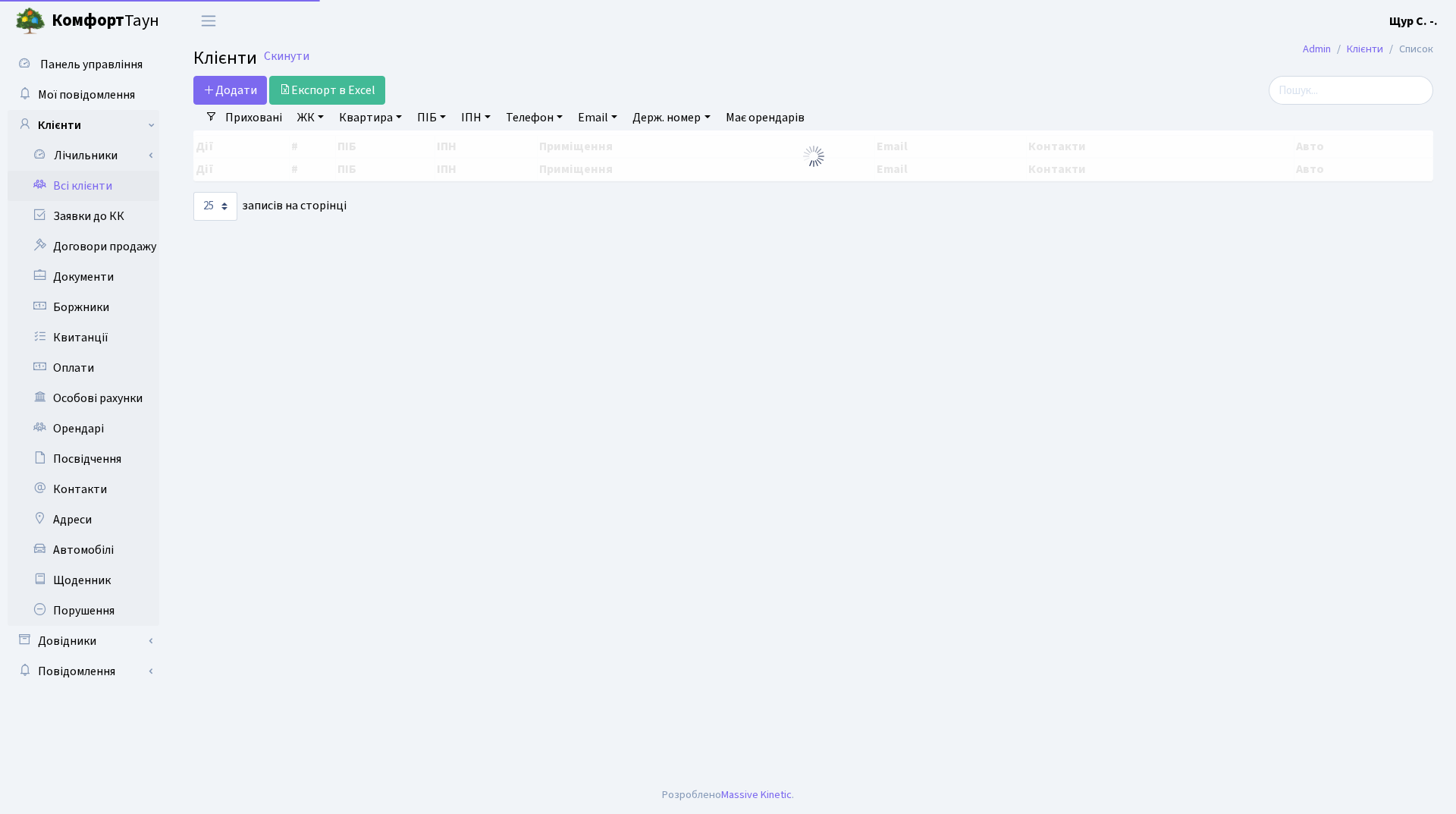
select select "25"
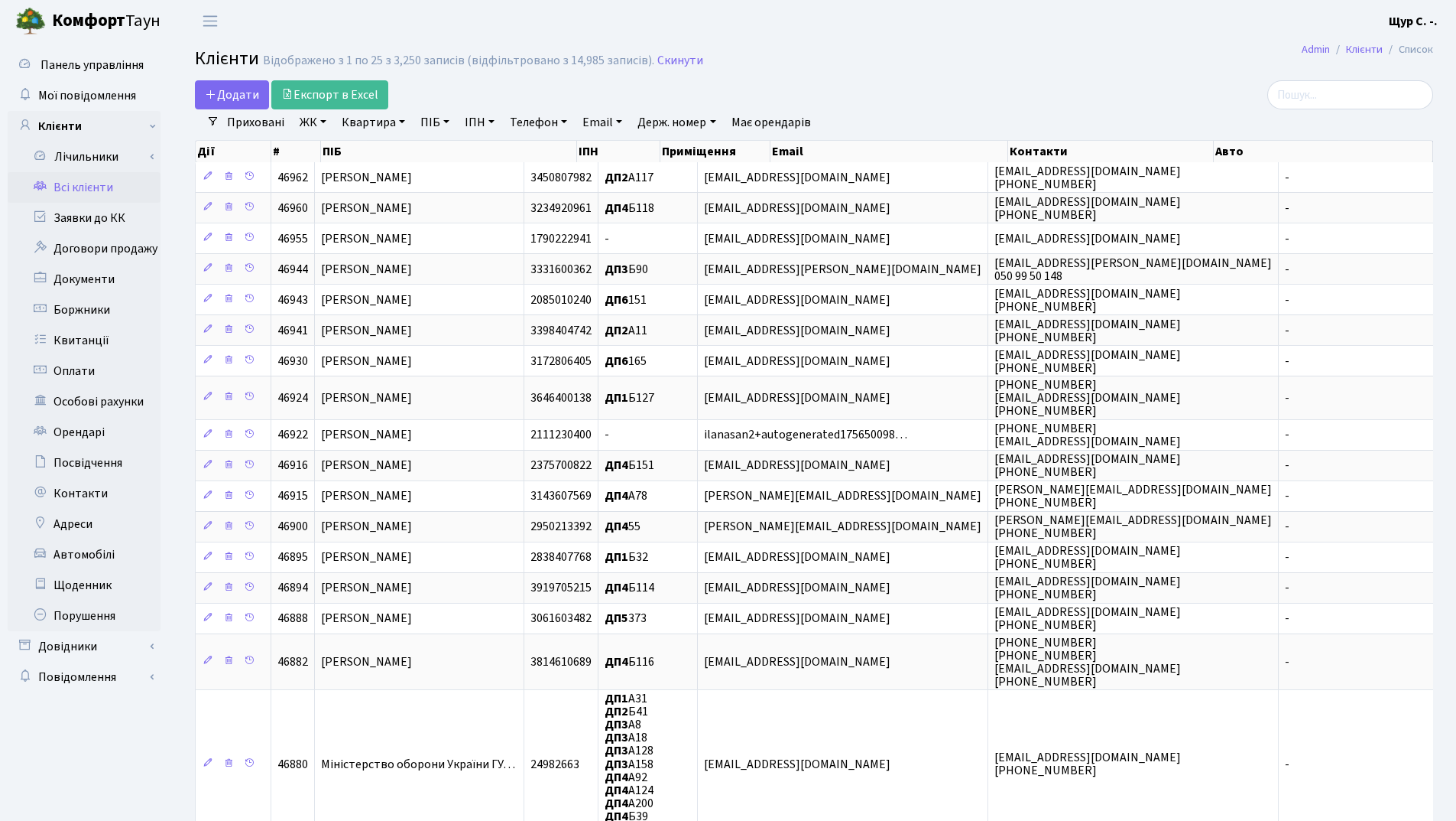
click at [542, 130] on link "Телефон" at bounding box center [538, 122] width 70 height 26
type input "0678933361"
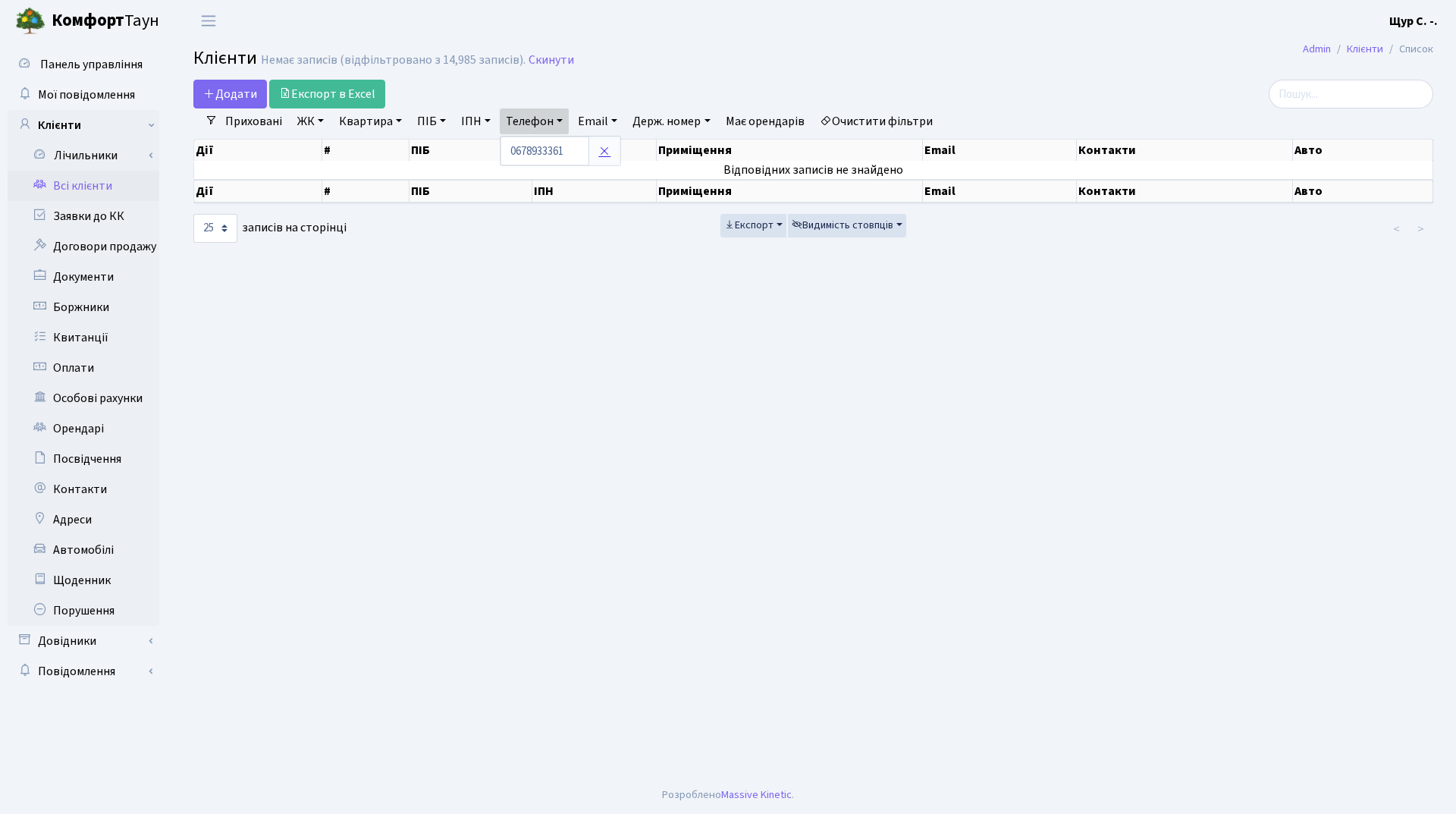
click at [599, 152] on icon at bounding box center [605, 151] width 12 height 12
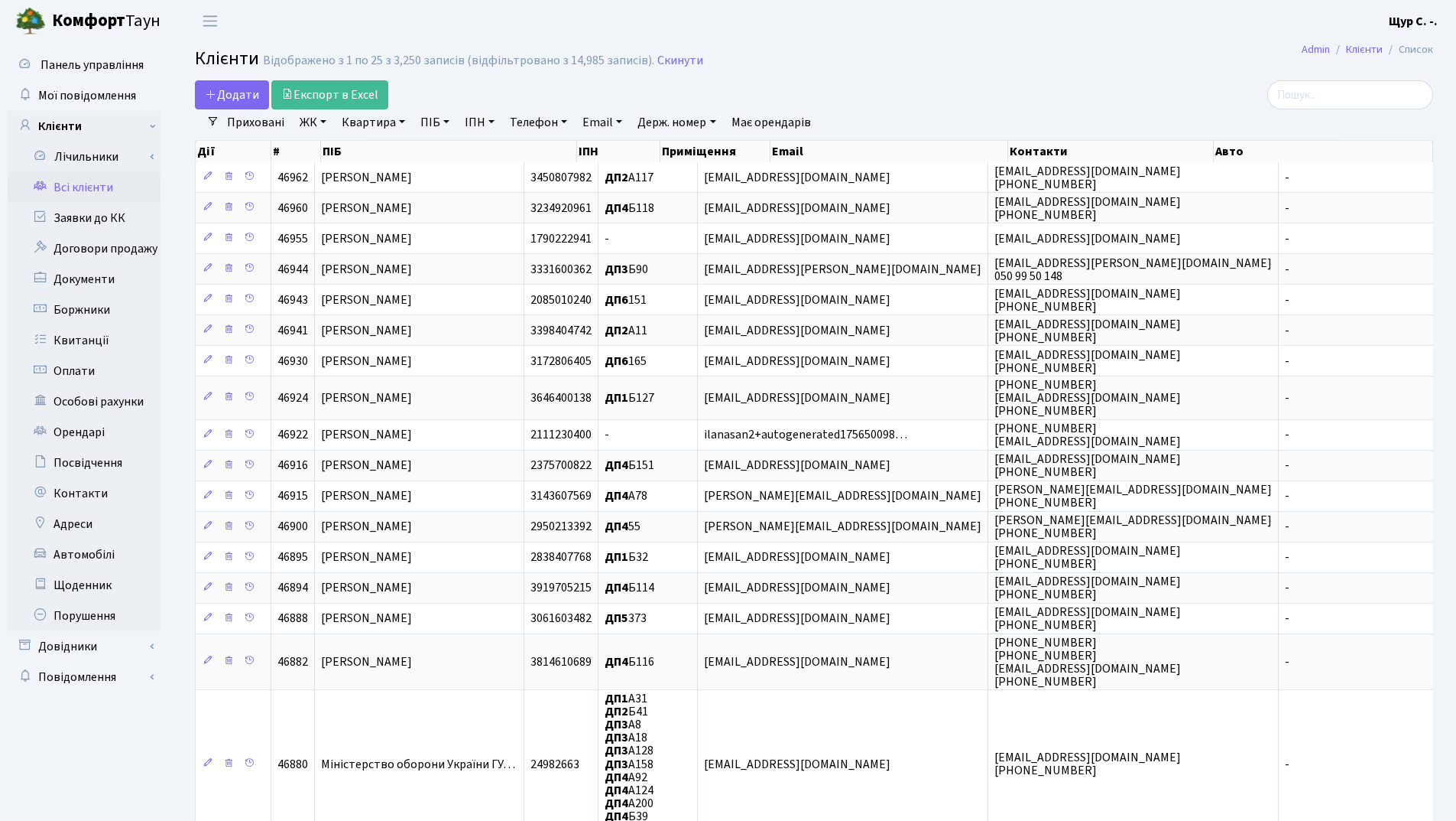
click at [364, 127] on link "Квартира" at bounding box center [373, 122] width 76 height 26
type input "а136"
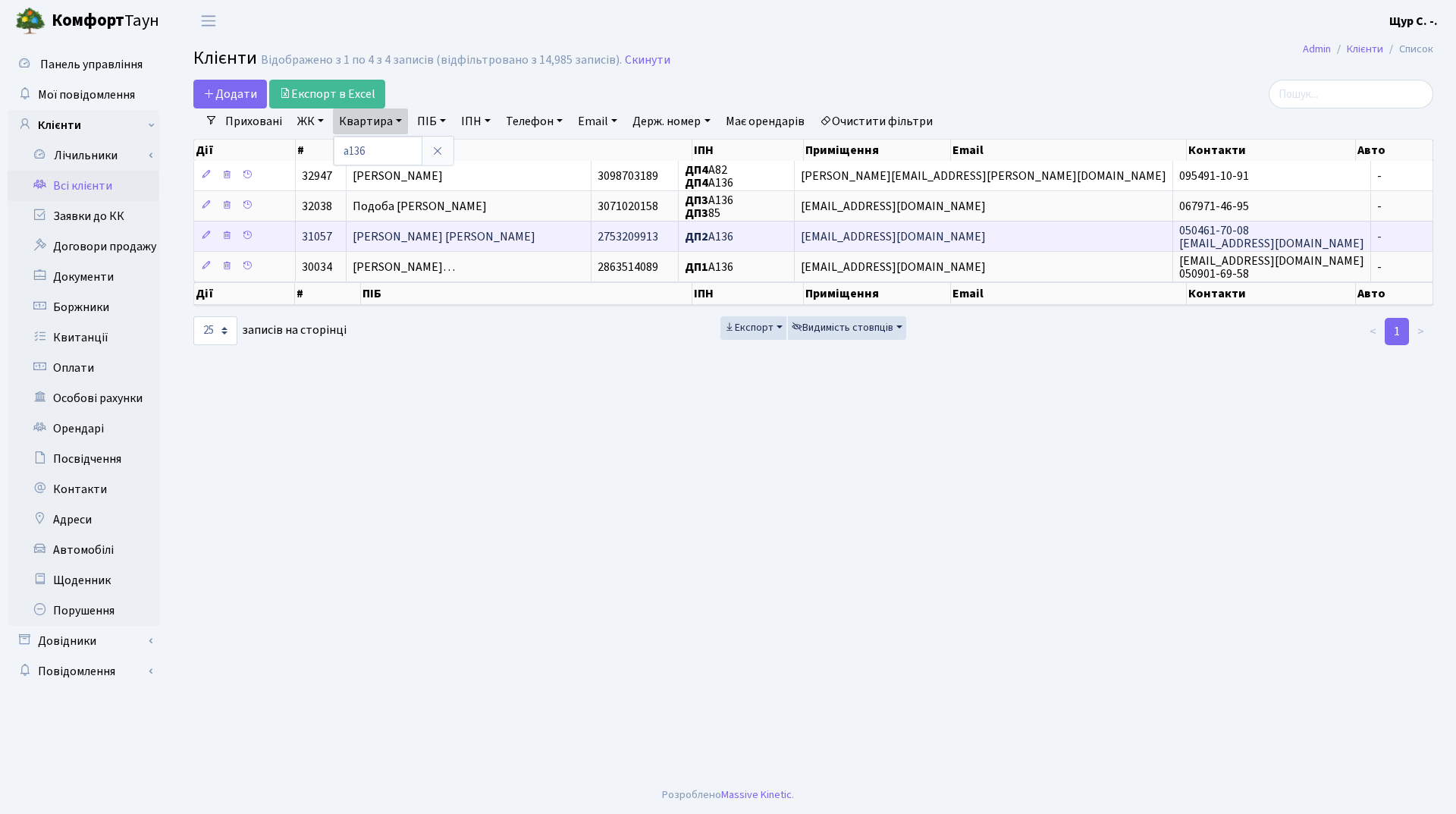
click at [411, 243] on span "[PERSON_NAME] [PERSON_NAME]" at bounding box center [444, 236] width 183 height 17
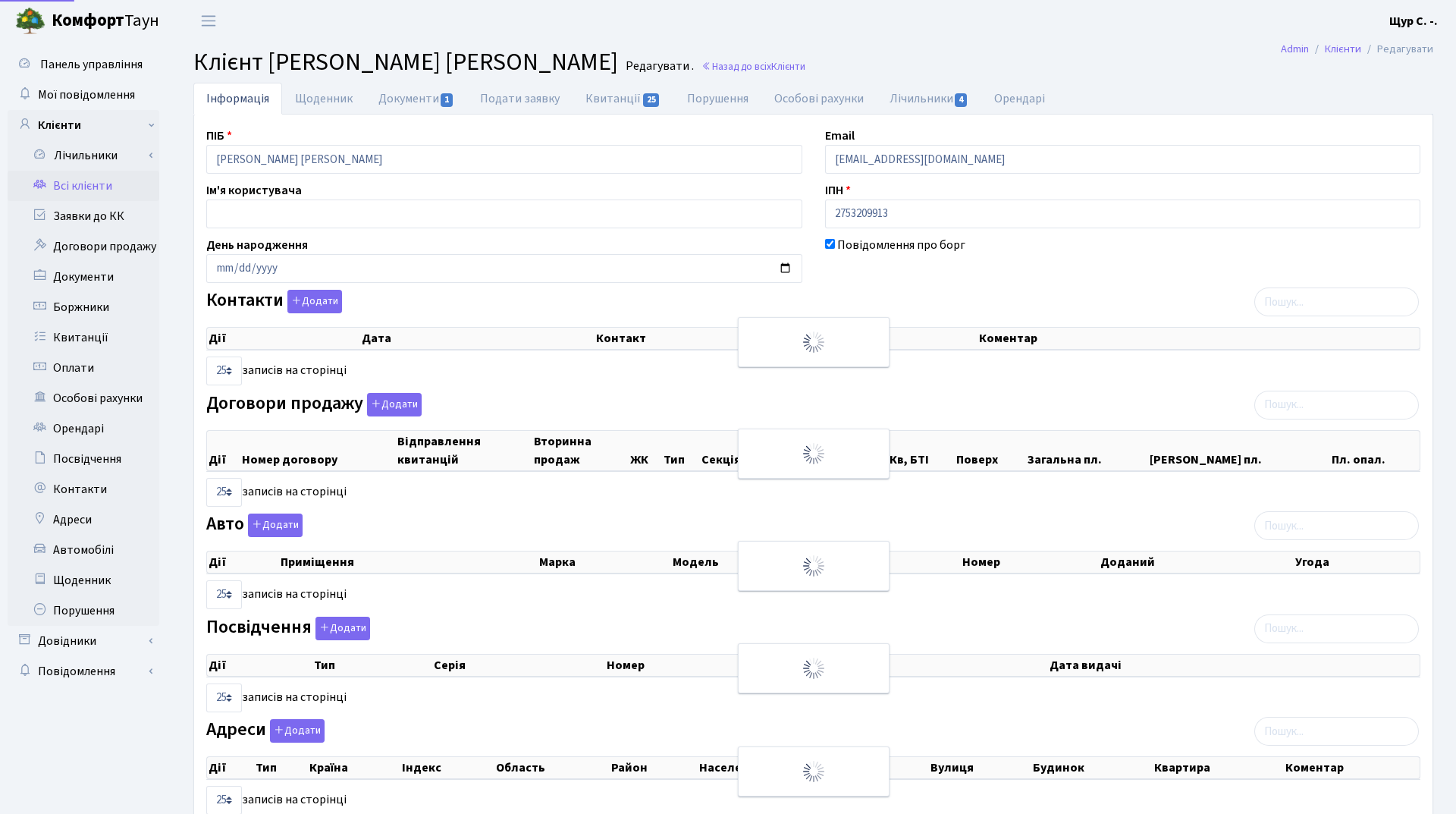
select select "25"
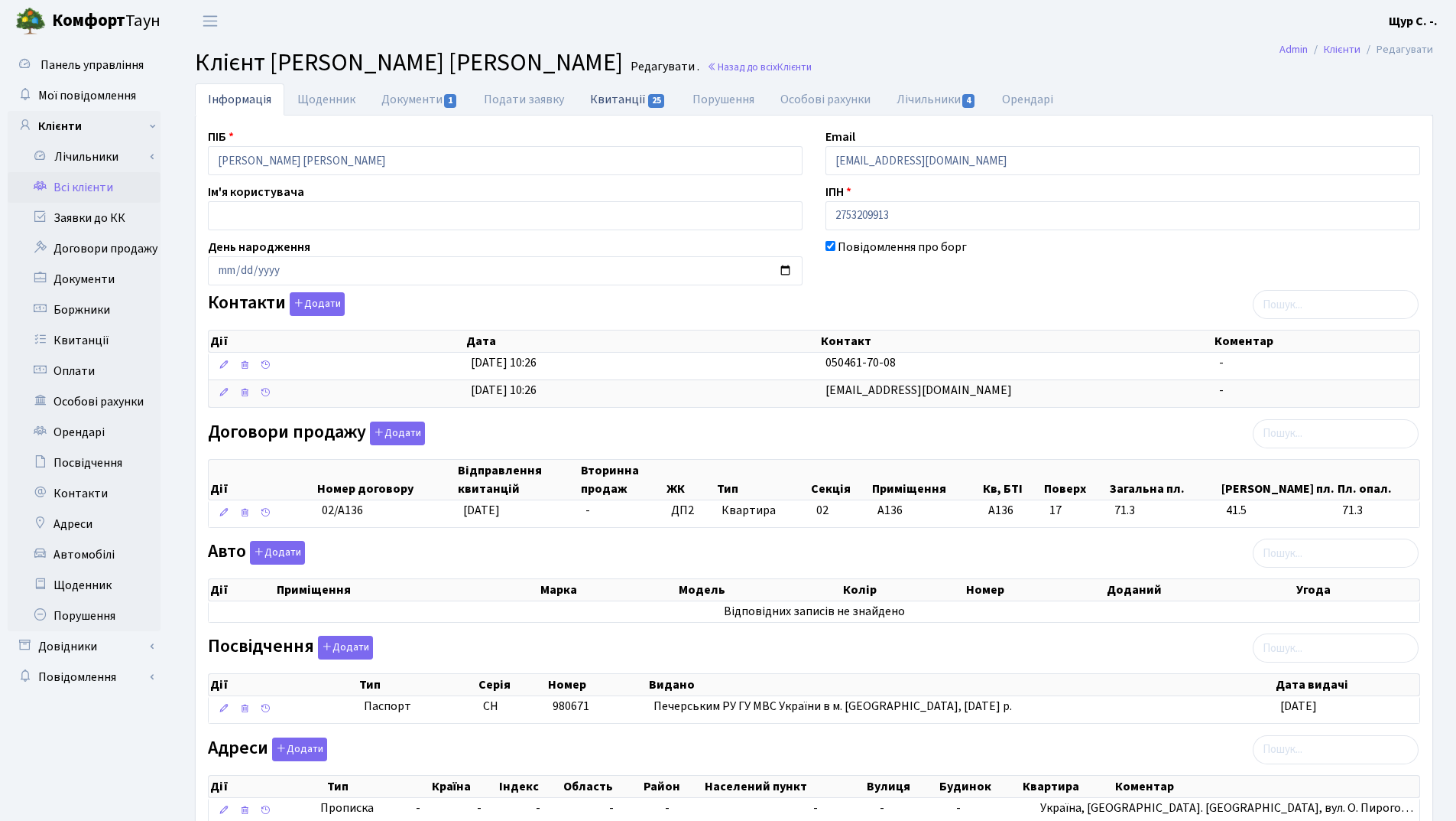
click at [612, 102] on link "Квитанції 25" at bounding box center [628, 98] width 102 height 31
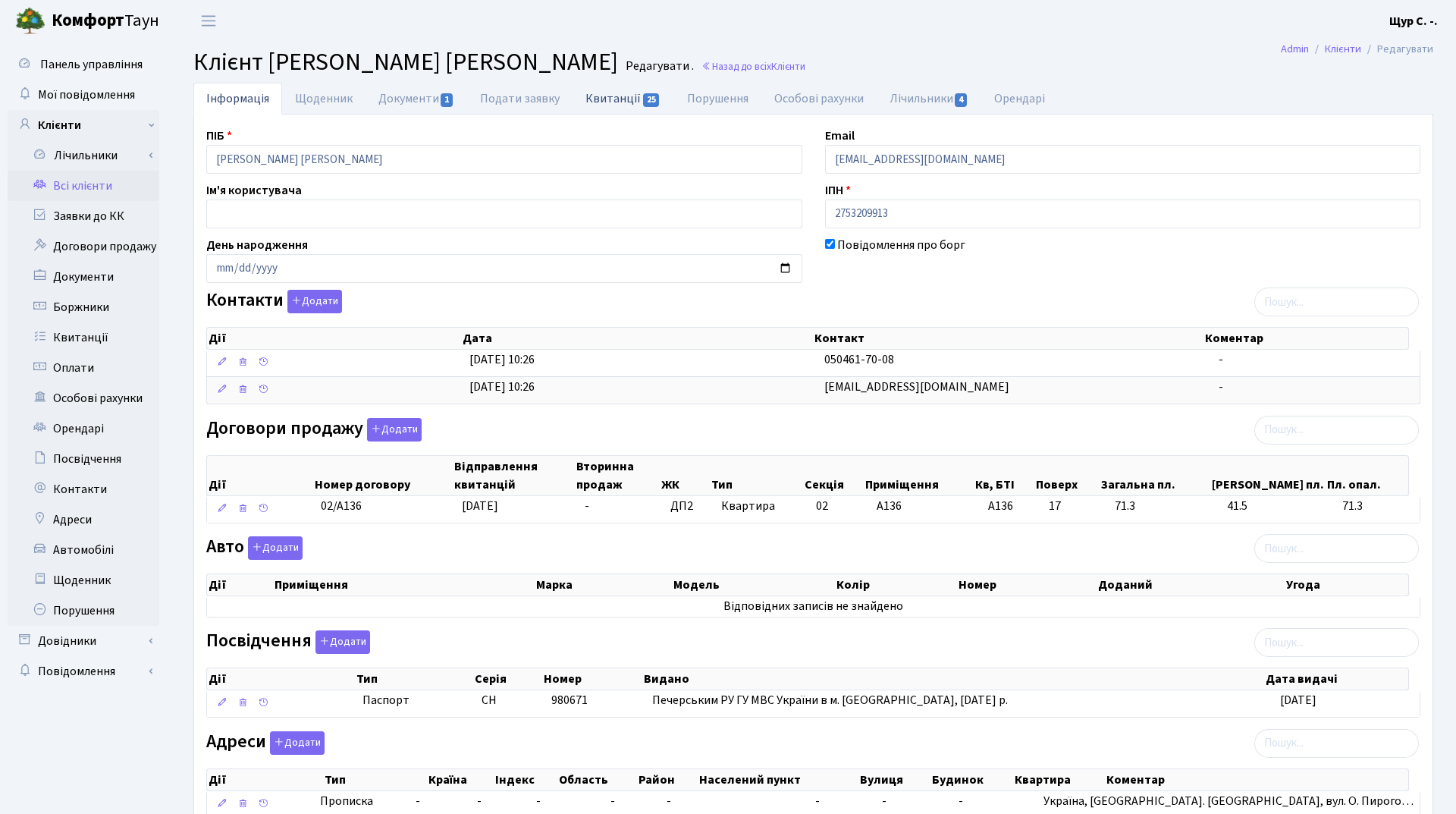
select select "25"
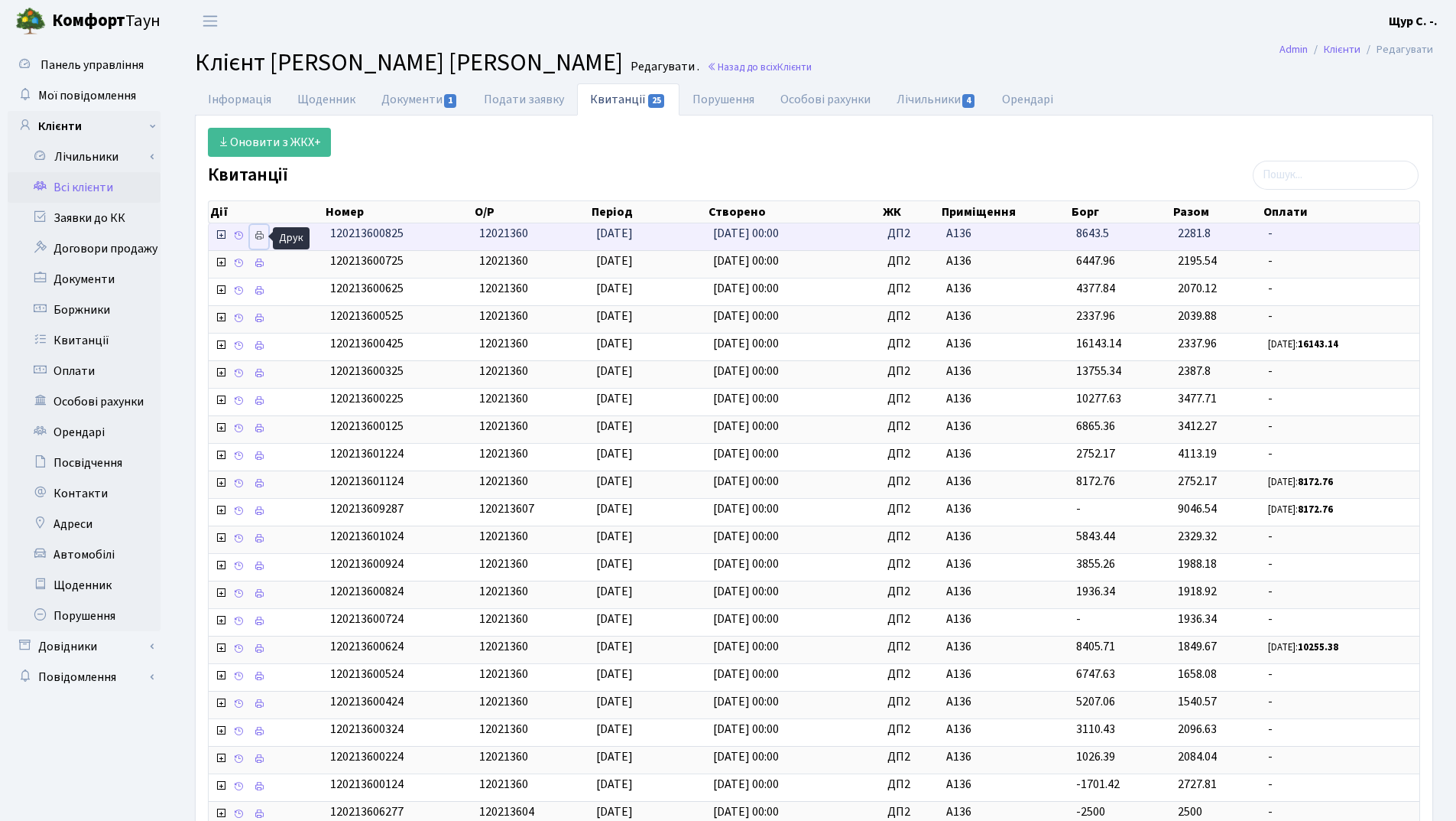
click at [260, 240] on icon at bounding box center [259, 235] width 11 height 11
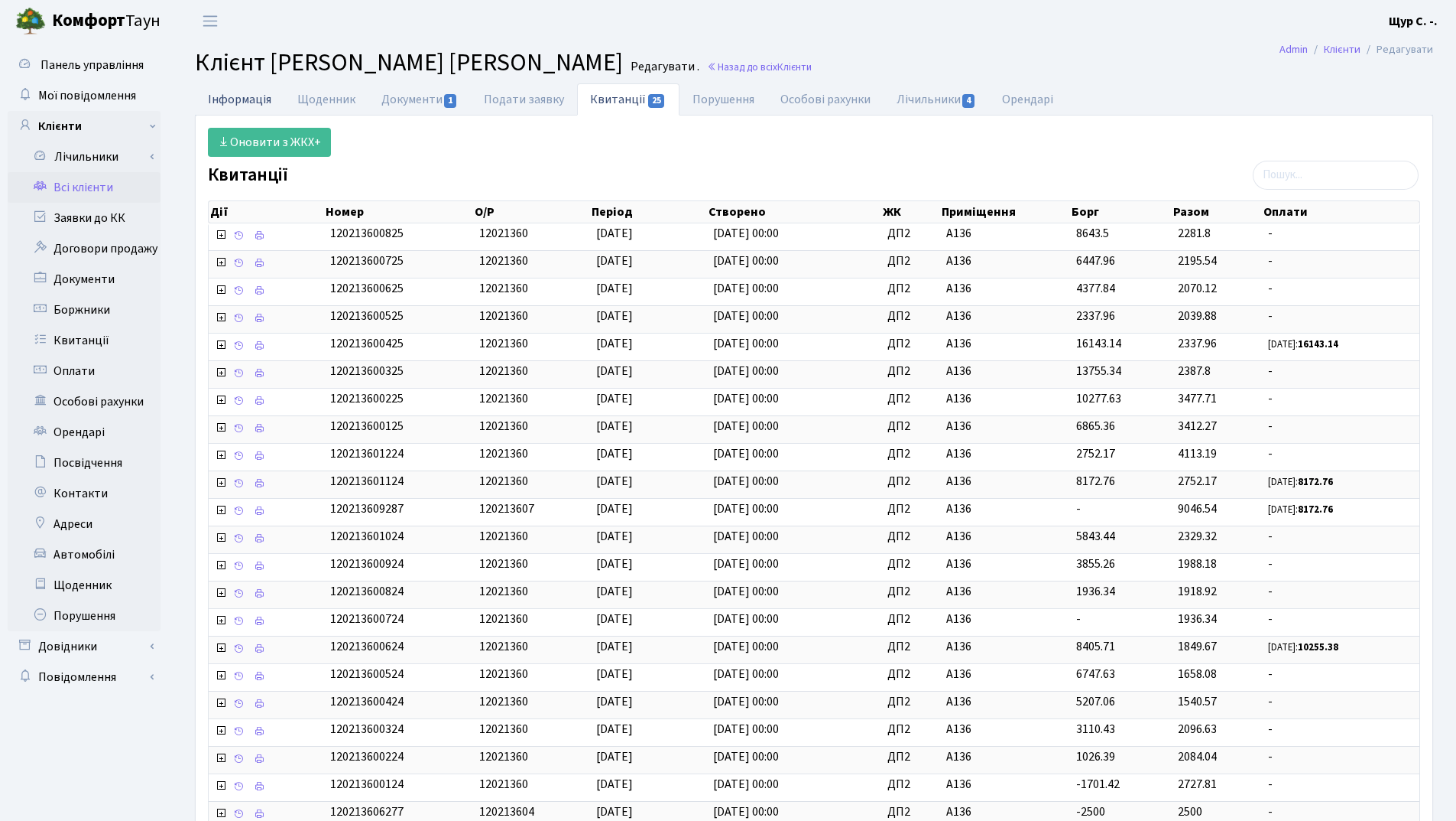
click at [250, 99] on link "Інформація" at bounding box center [240, 98] width 89 height 31
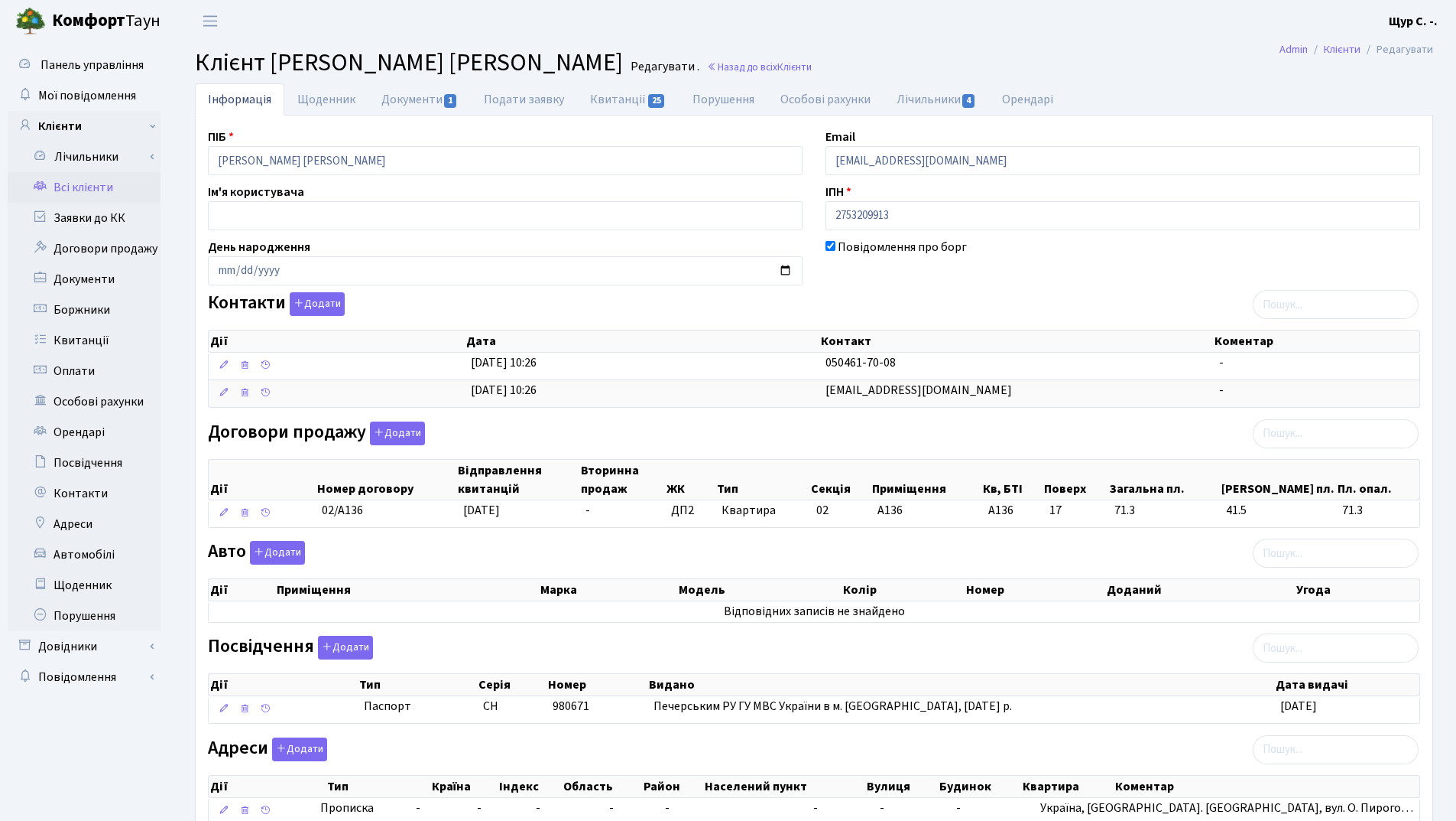
click at [87, 189] on link "Всі клієнти" at bounding box center [84, 187] width 153 height 30
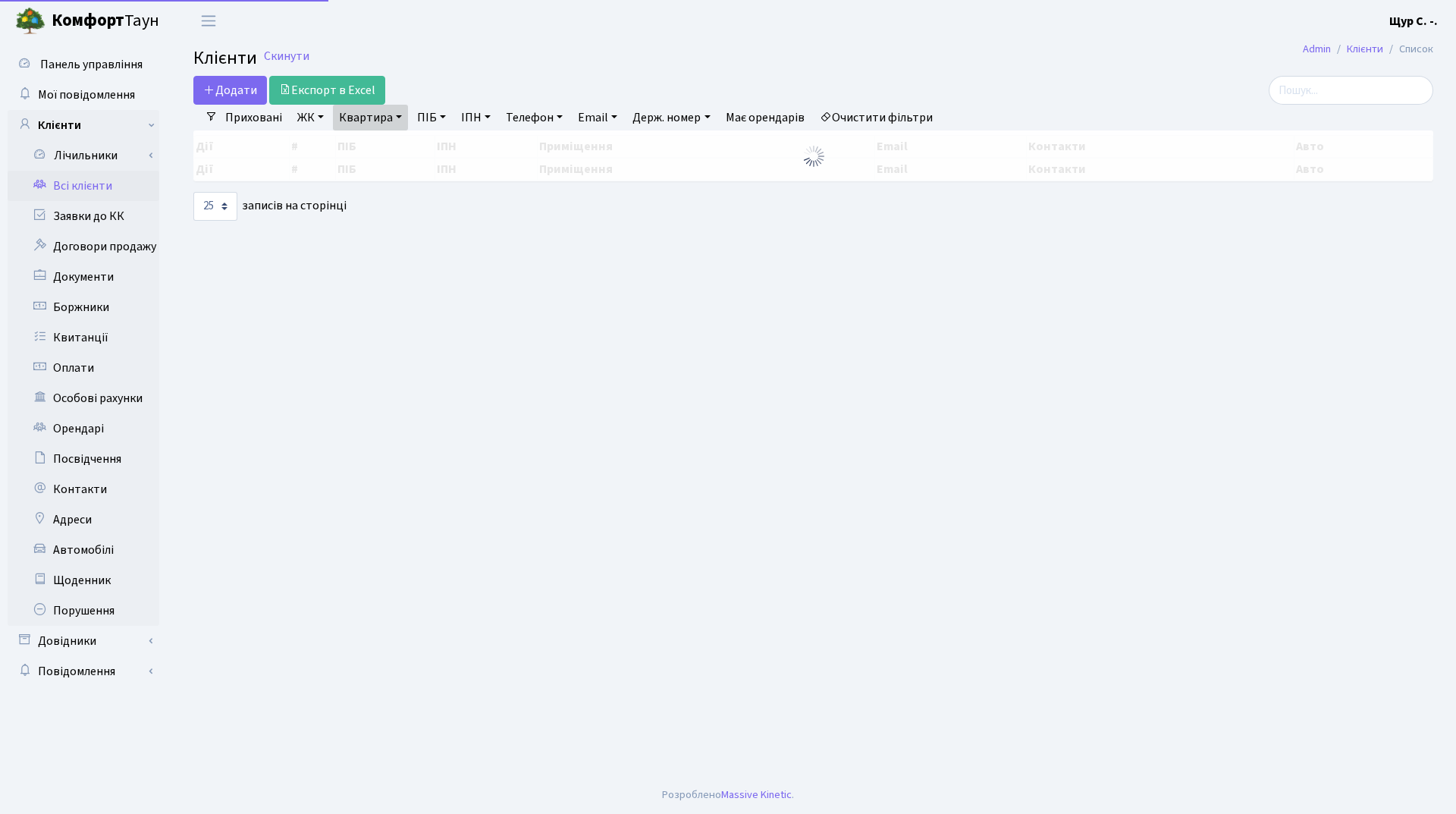
select select "25"
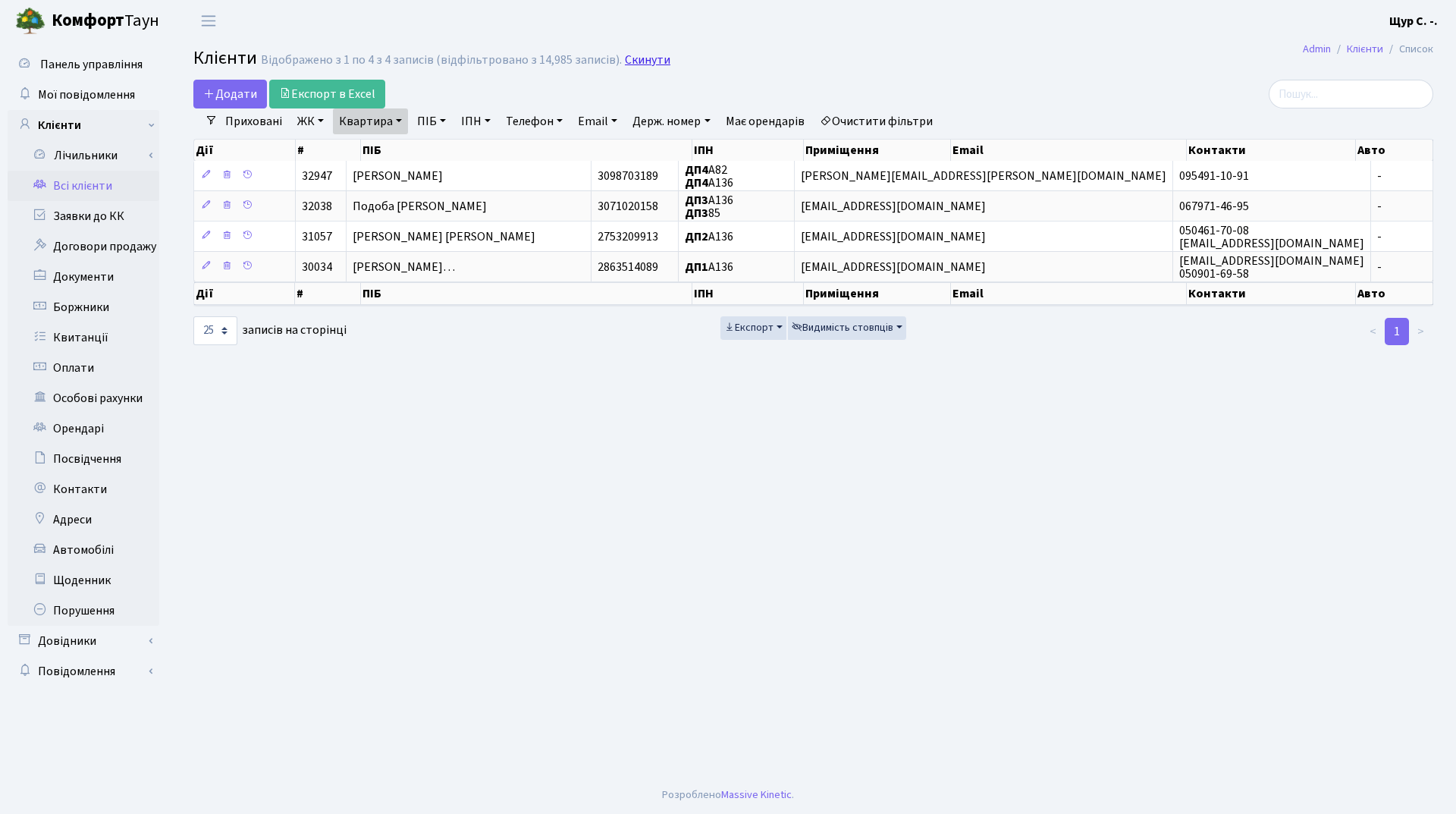
click at [632, 66] on link "Скинути" at bounding box center [647, 60] width 45 height 14
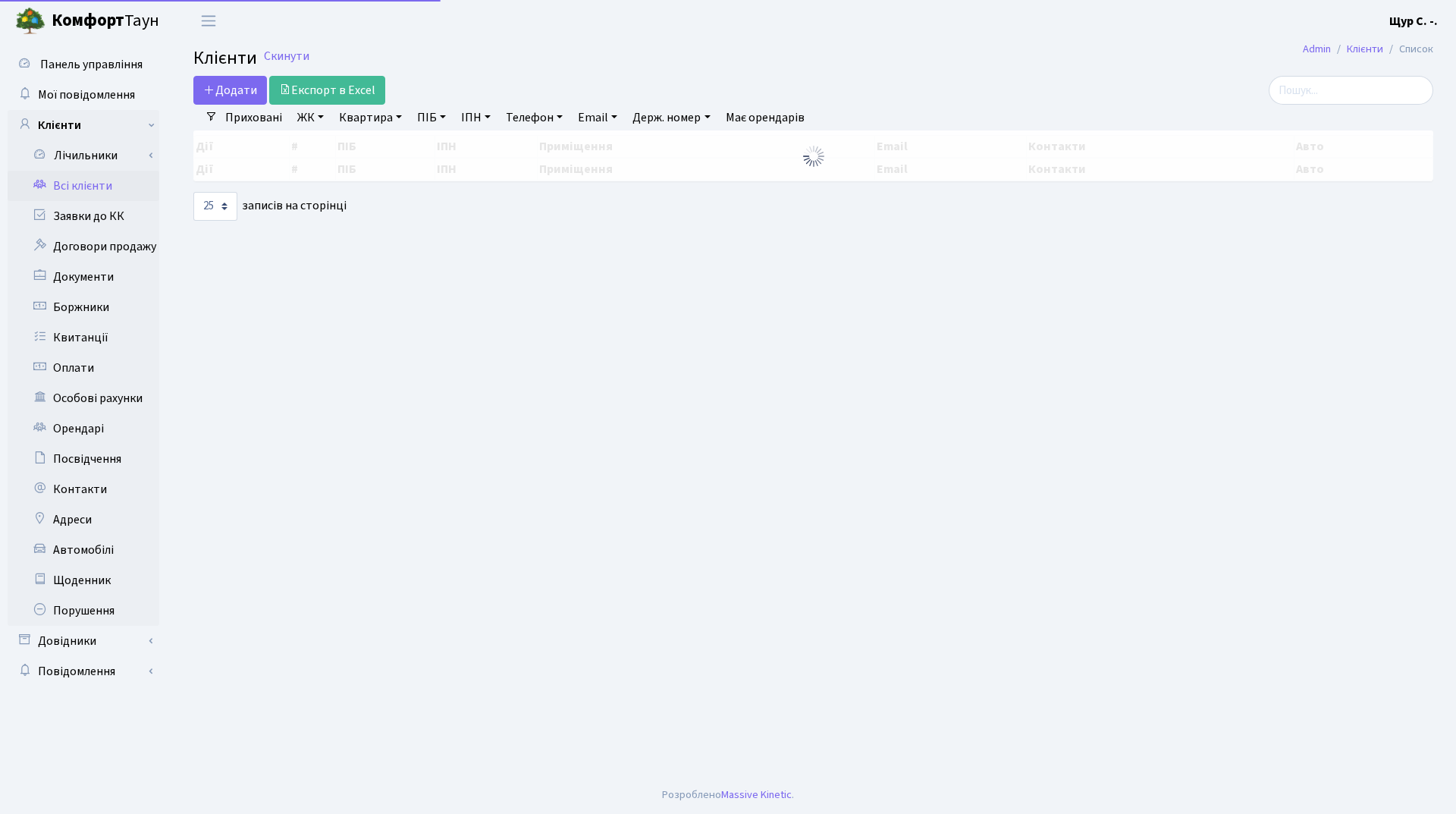
select select "25"
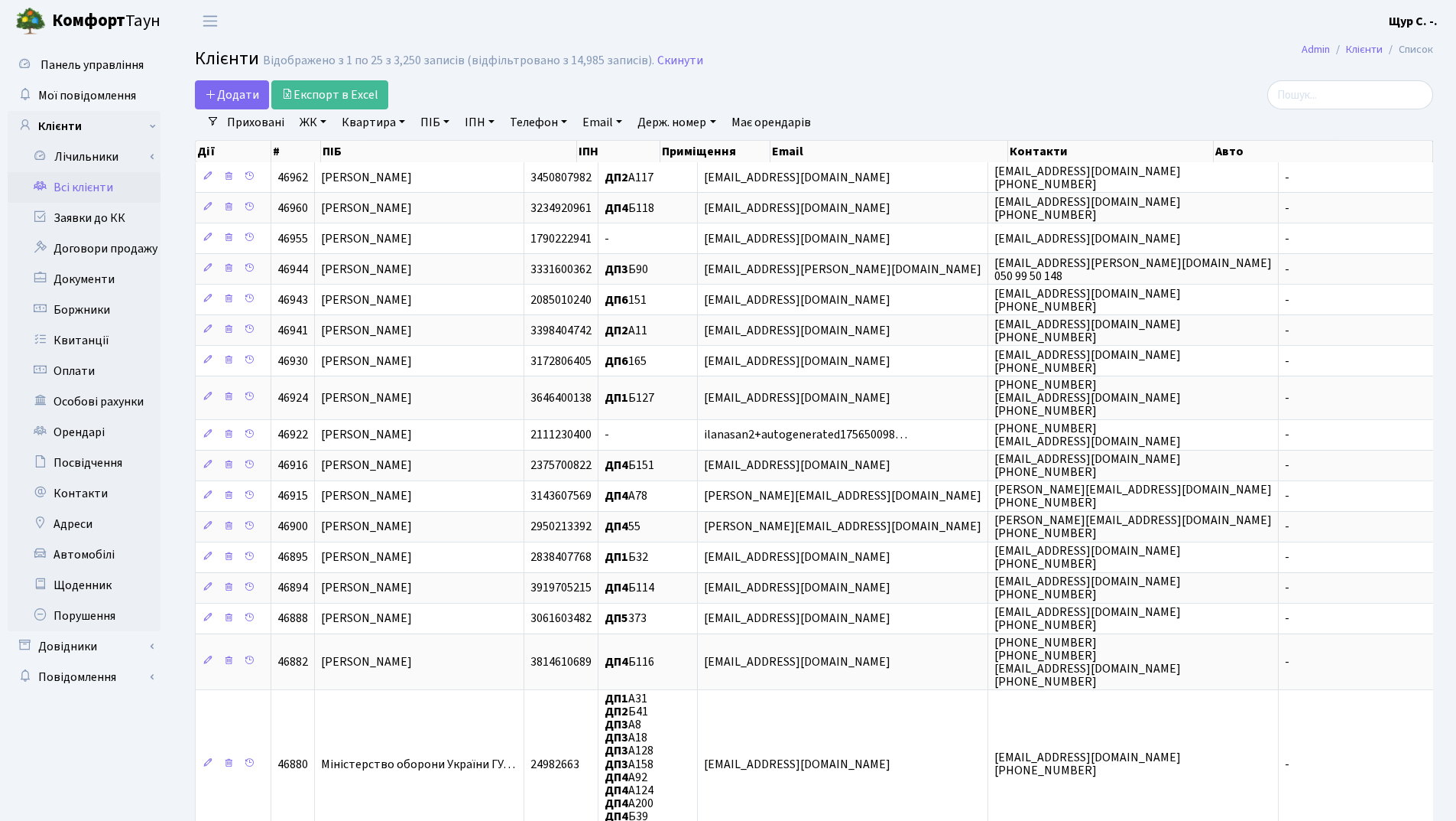
click at [359, 124] on link "Квартира" at bounding box center [373, 122] width 76 height 26
type input "345"
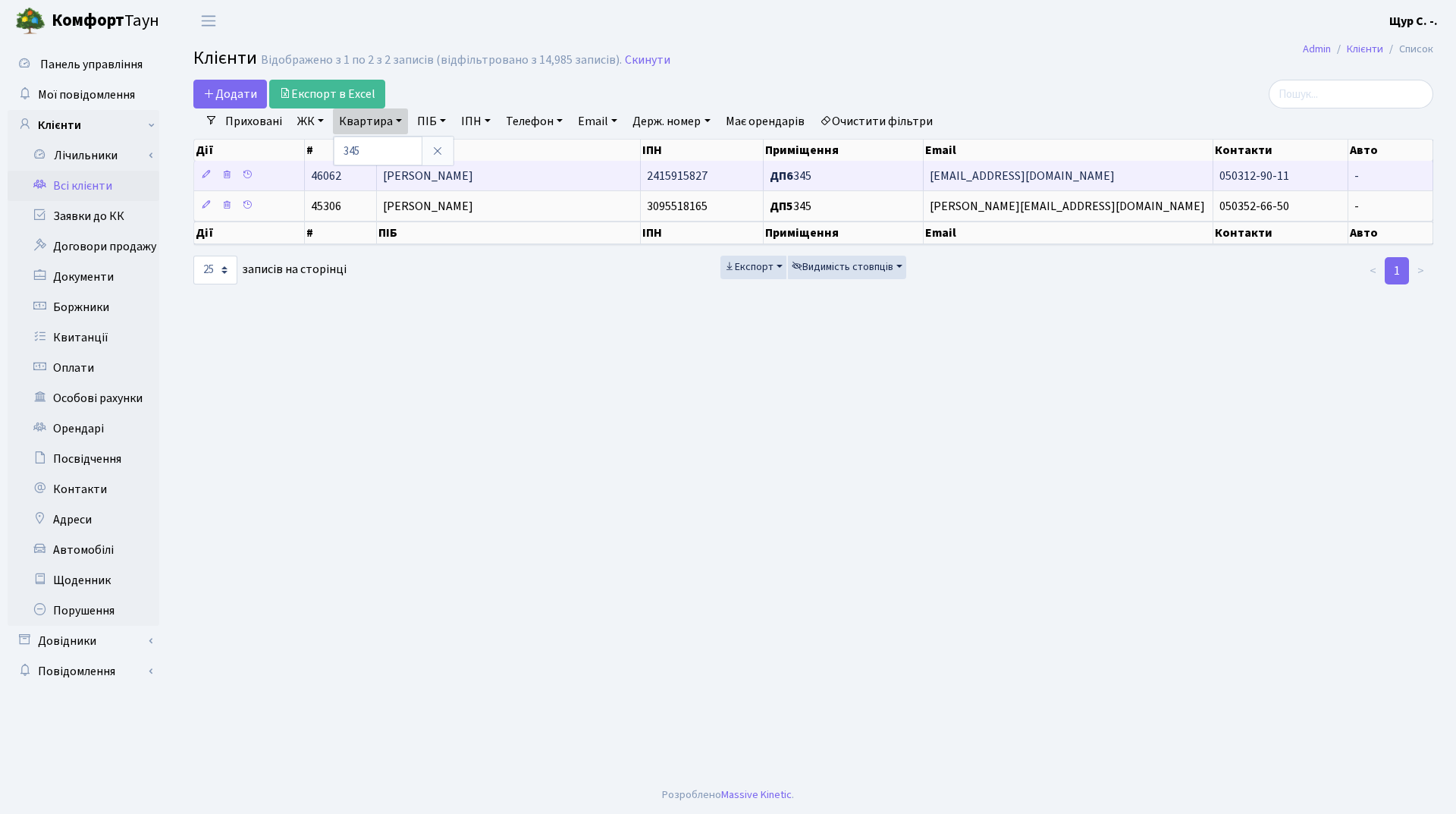
click at [450, 181] on span "Бедько Інна Вікторівна" at bounding box center [428, 176] width 90 height 17
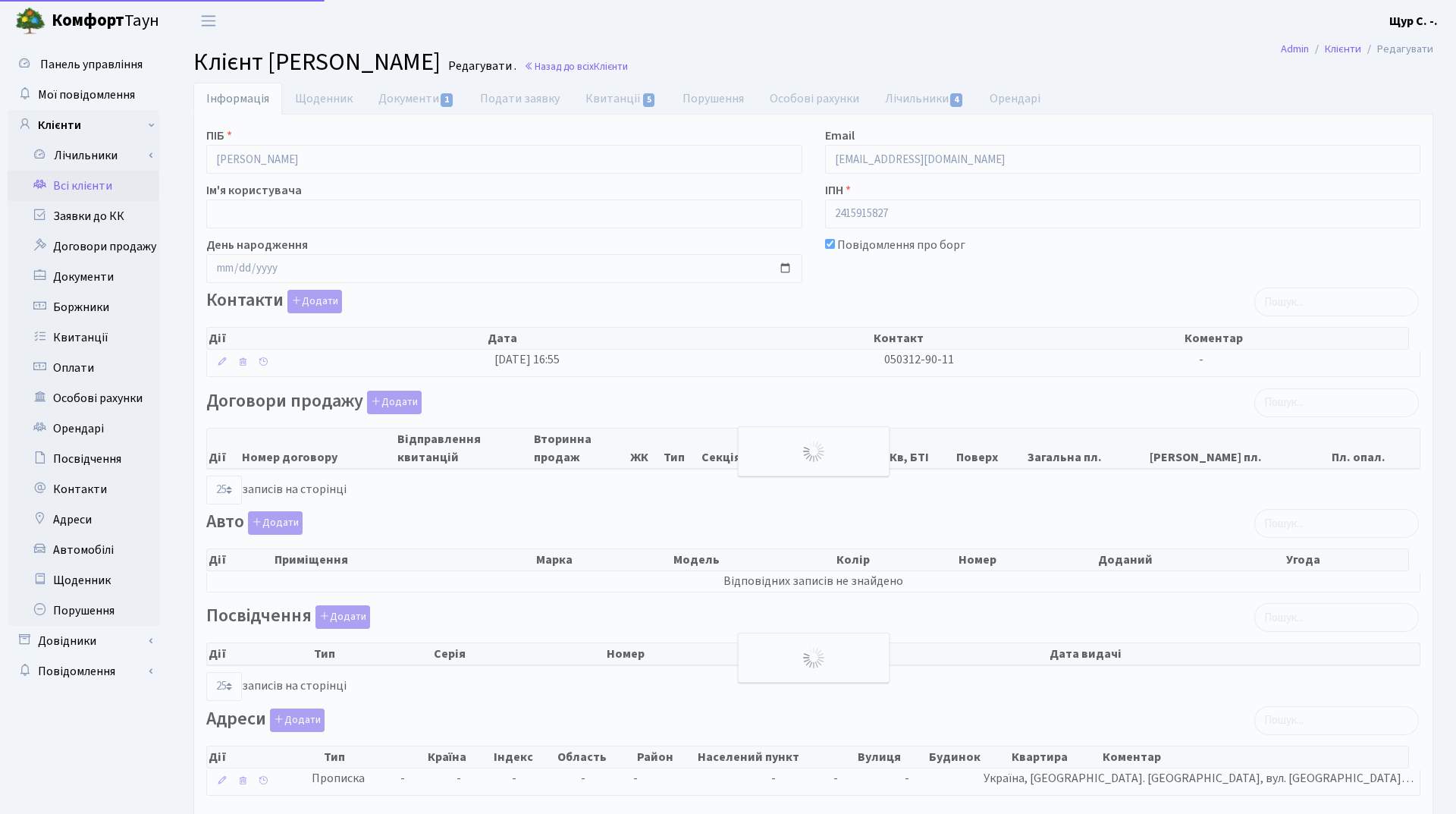
select select "25"
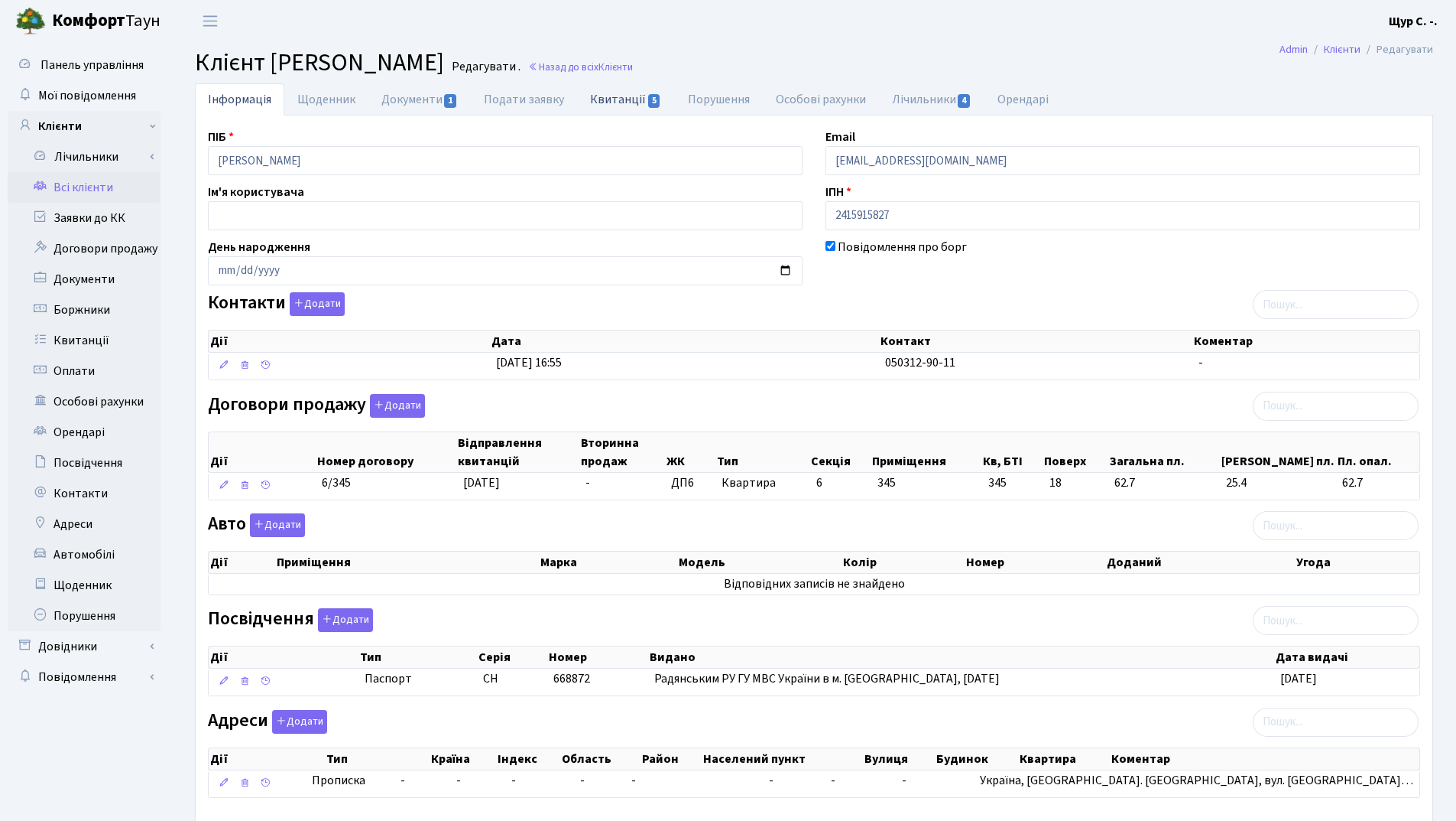
click at [628, 107] on link "Квитанції 5" at bounding box center [626, 98] width 97 height 31
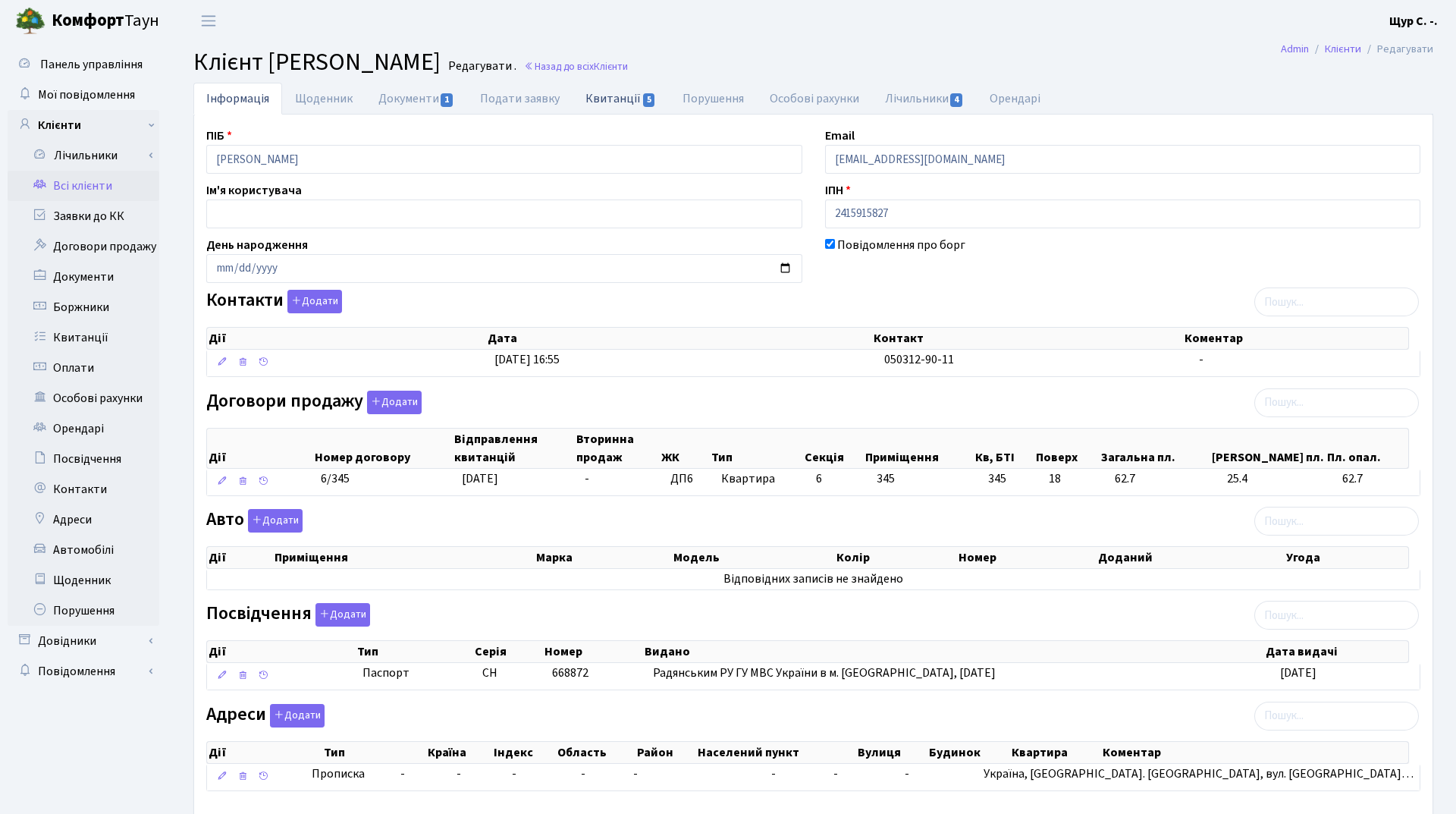
select select "25"
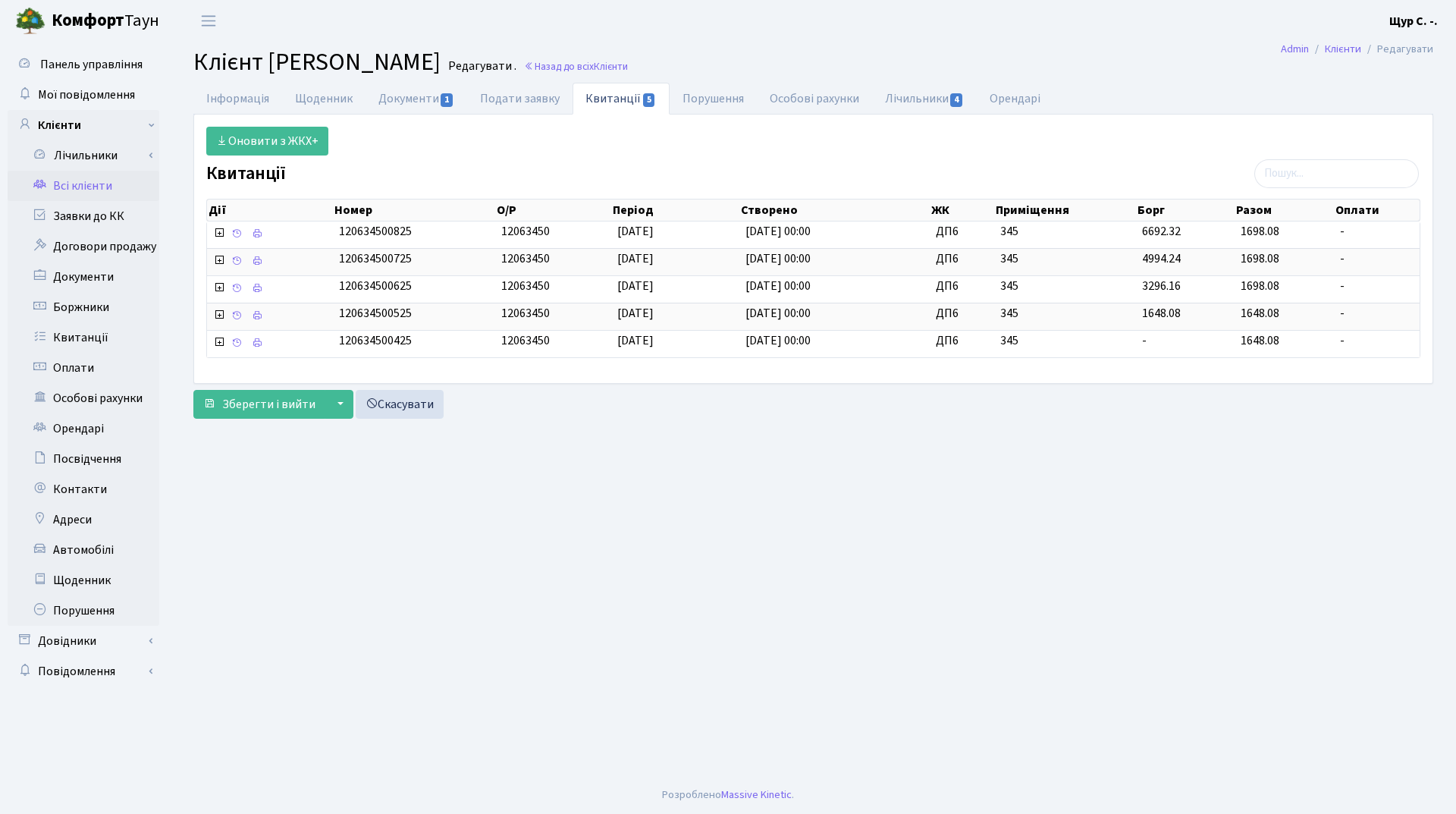
click at [113, 181] on link "Всі клієнти" at bounding box center [83, 185] width 152 height 30
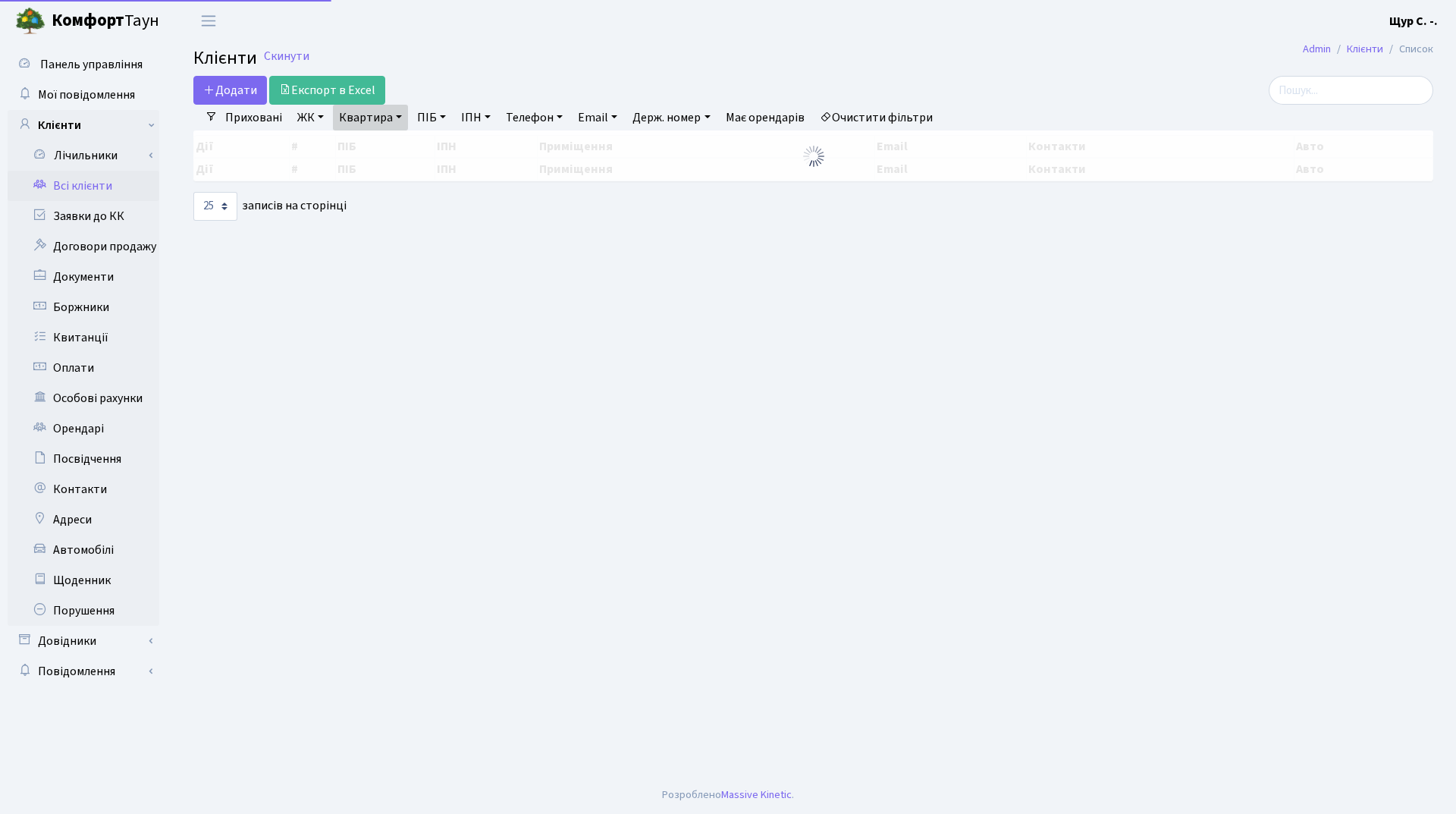
select select "25"
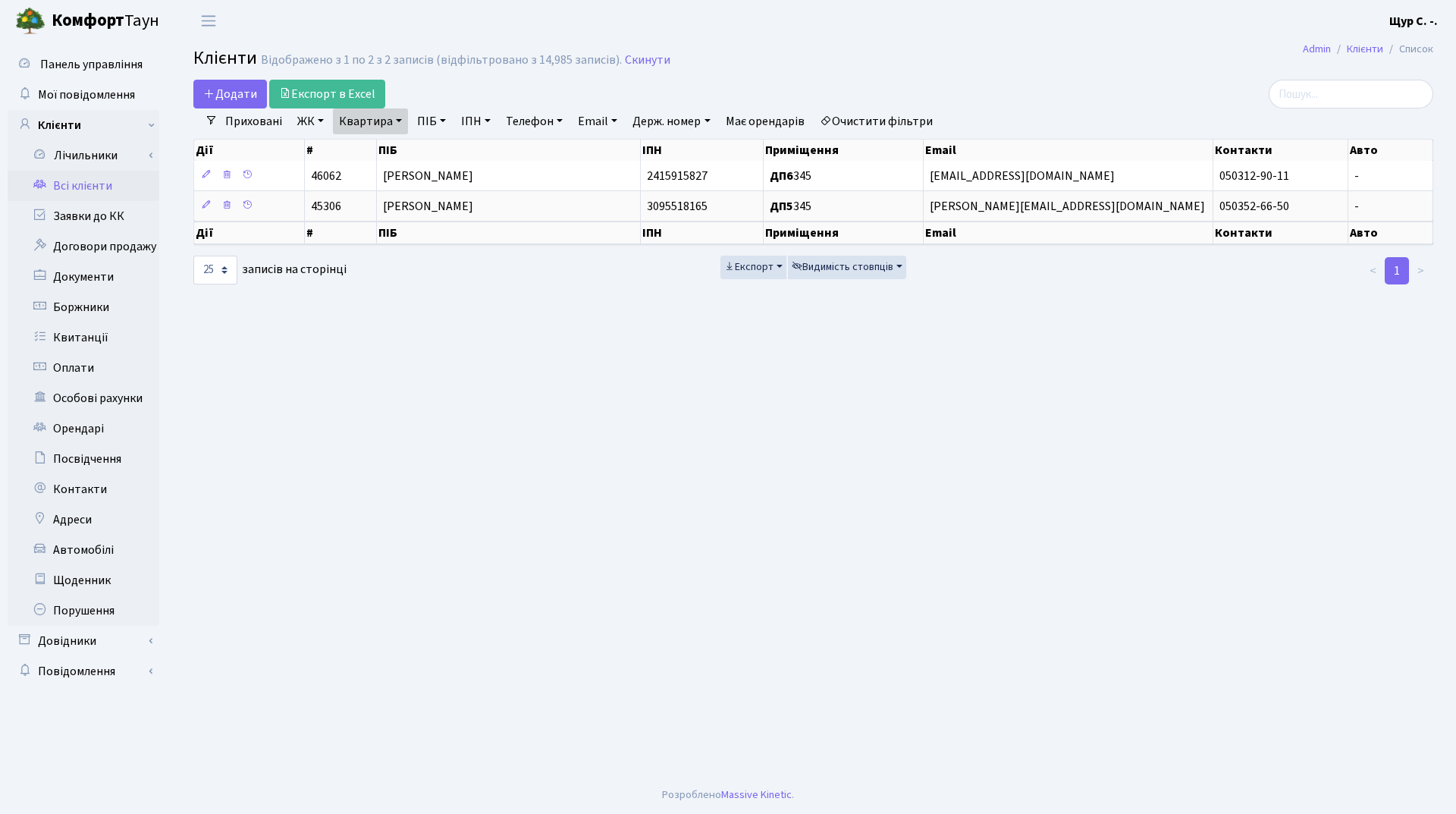
click at [405, 121] on link "Квартира" at bounding box center [370, 121] width 75 height 26
click at [394, 144] on input "345" at bounding box center [378, 151] width 89 height 28
type input "3"
type input "262"
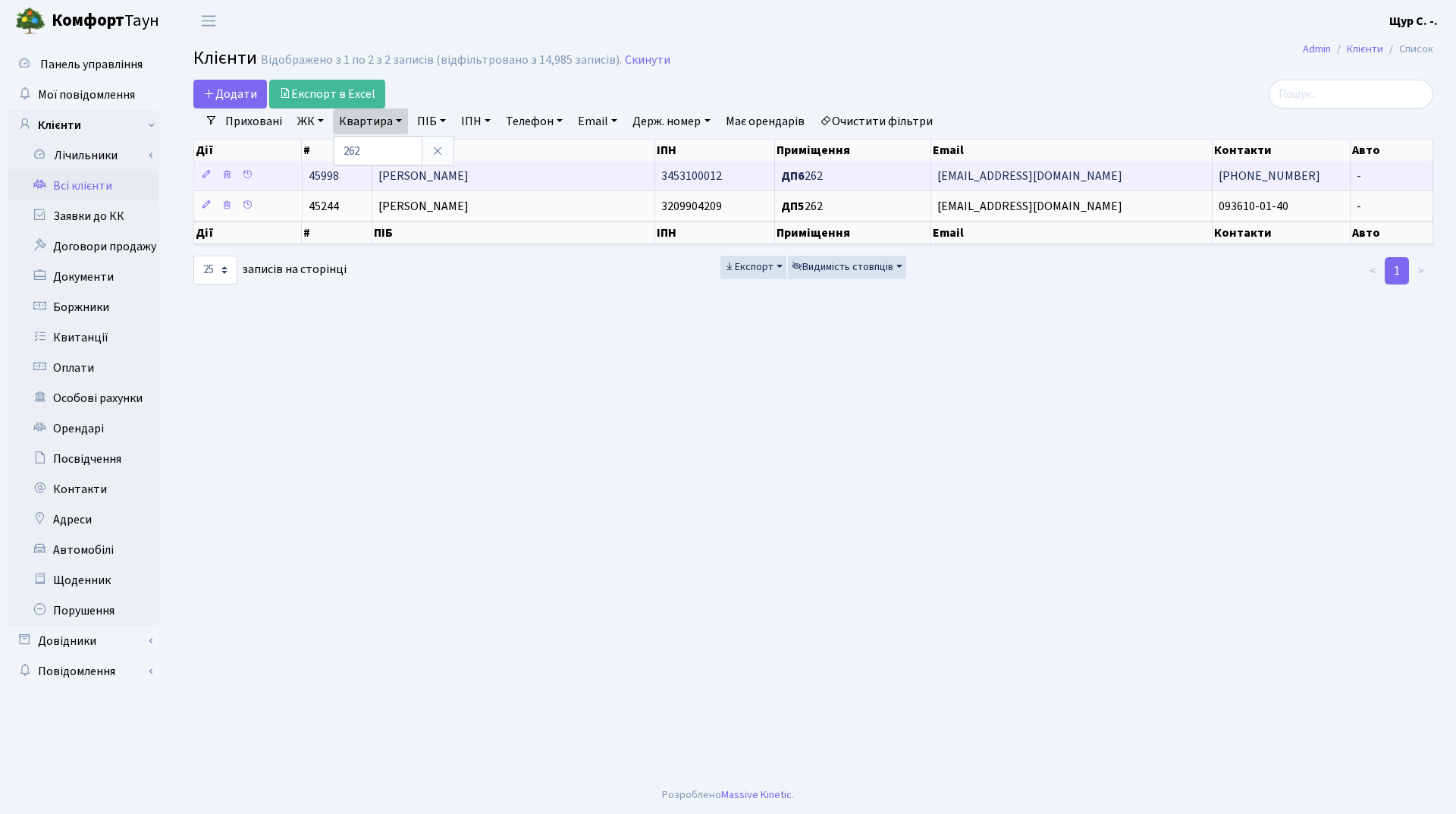
click at [468, 176] on span "[PERSON_NAME]" at bounding box center [424, 176] width 90 height 17
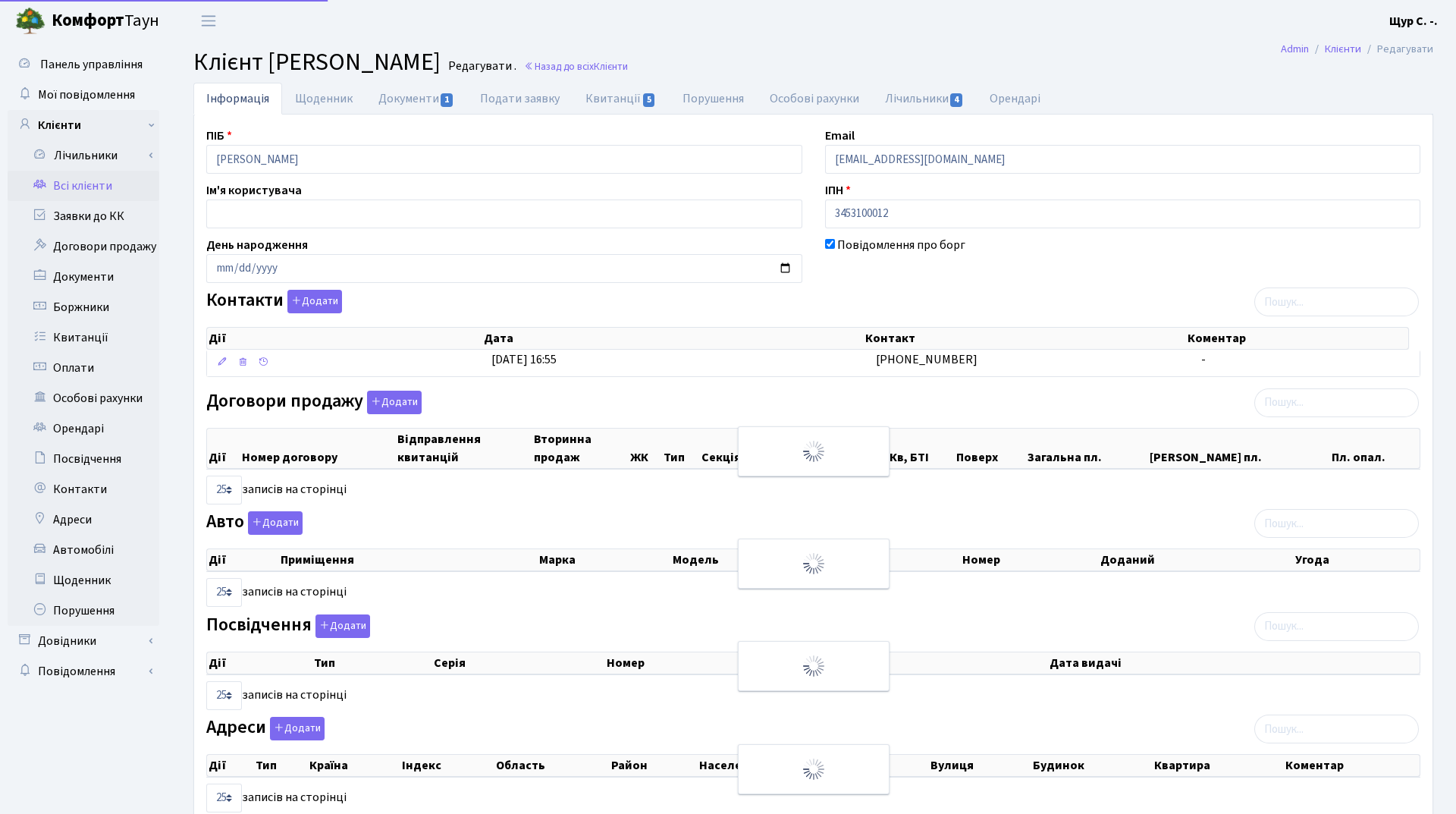
select select "25"
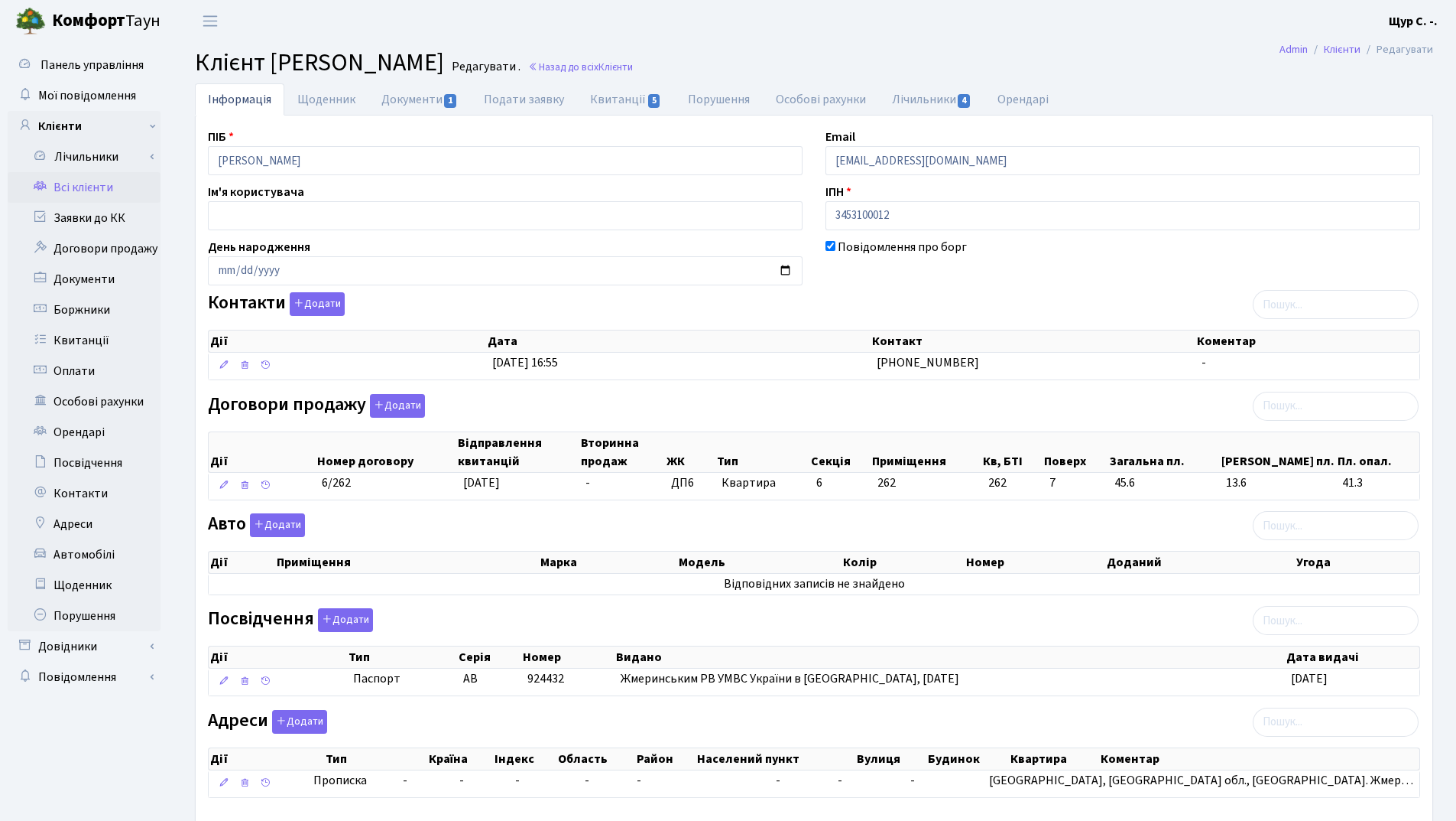
click at [95, 177] on link "Всі клієнти" at bounding box center [84, 187] width 153 height 30
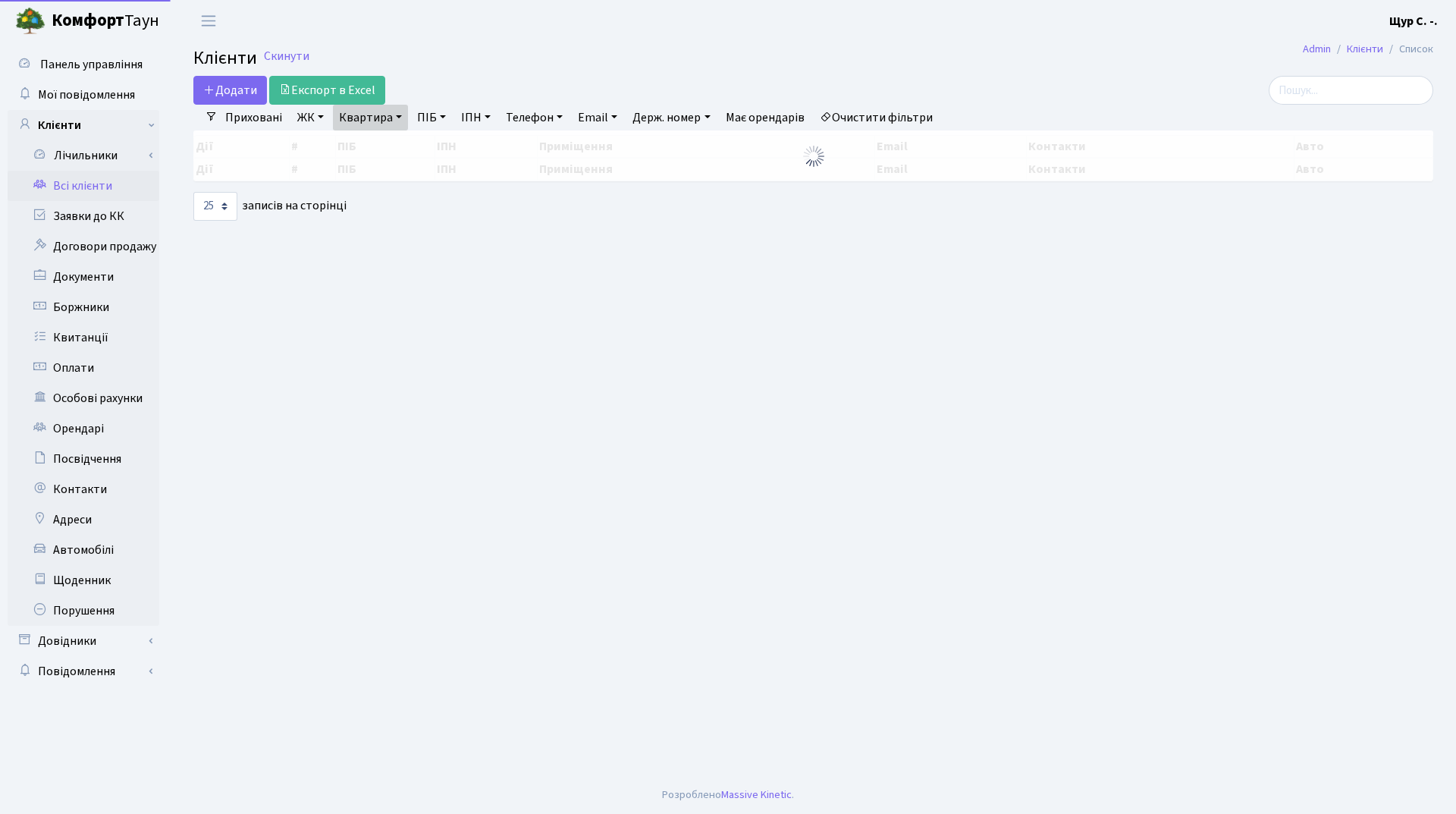
select select "25"
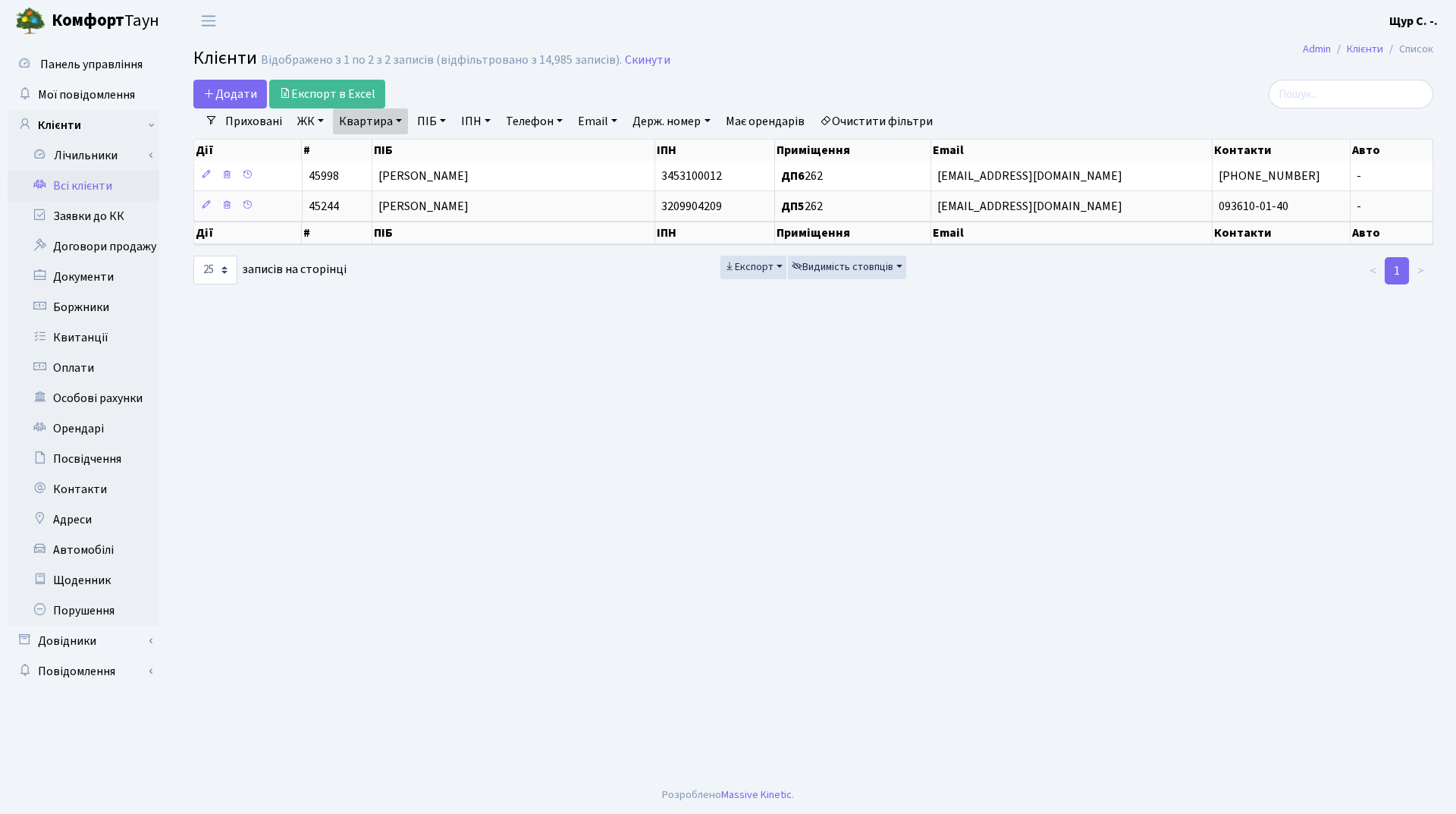
click at [401, 128] on link "Квартира" at bounding box center [370, 121] width 75 height 26
click at [395, 145] on input "262" at bounding box center [378, 151] width 89 height 28
type input "2"
type input "72"
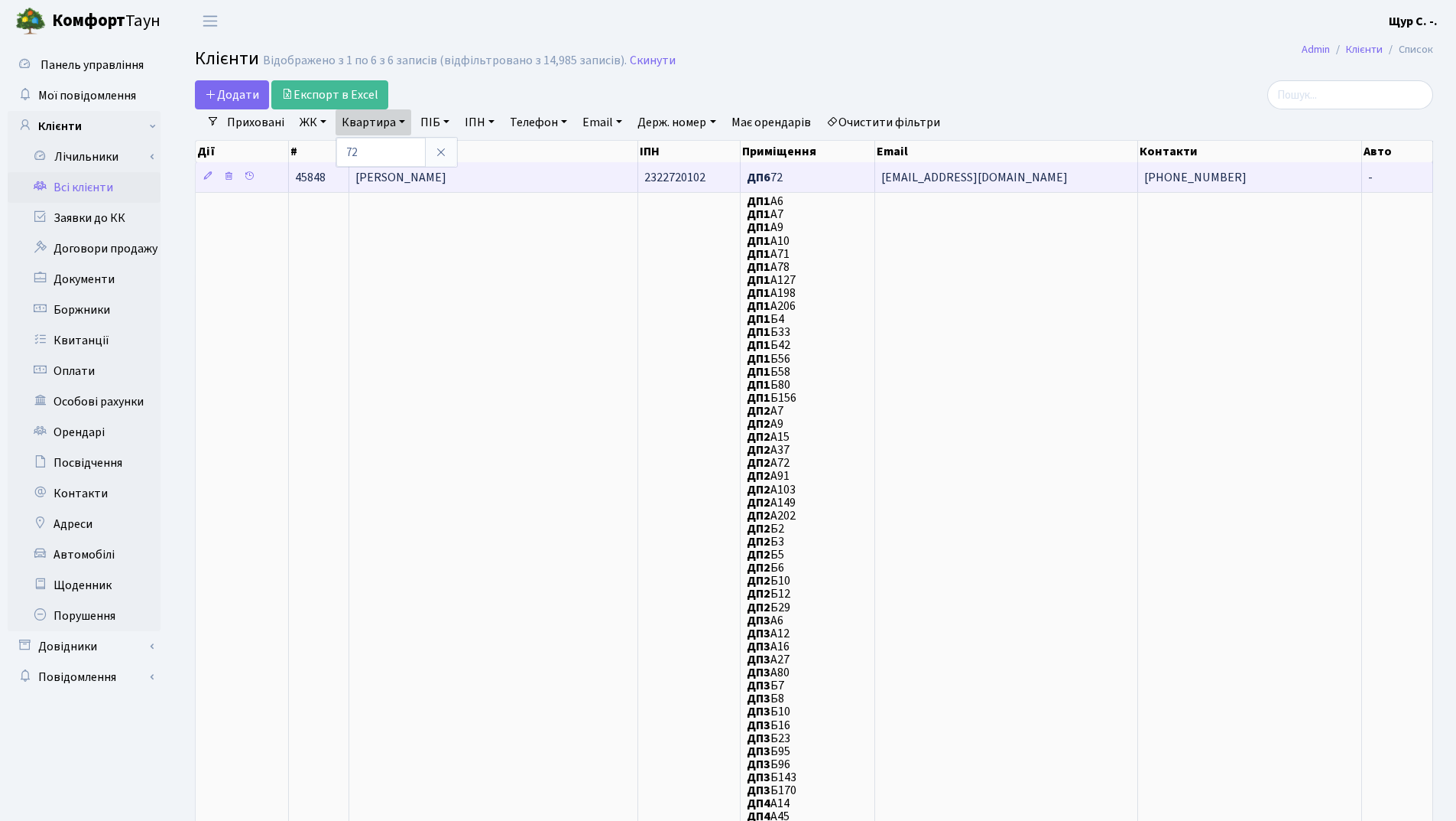
click at [435, 186] on span "Соловйова Людмила Яківна" at bounding box center [401, 177] width 91 height 17
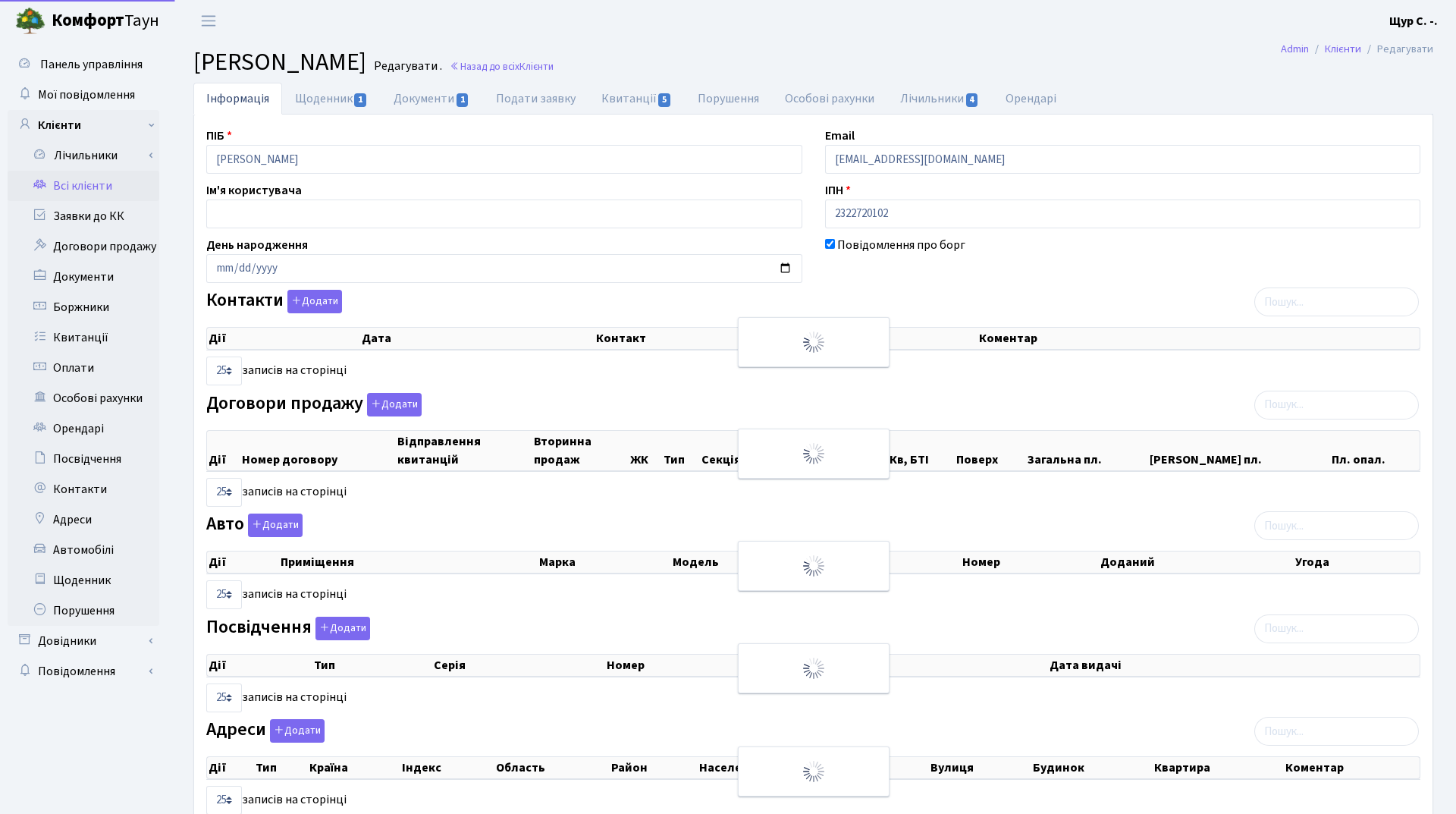
select select "25"
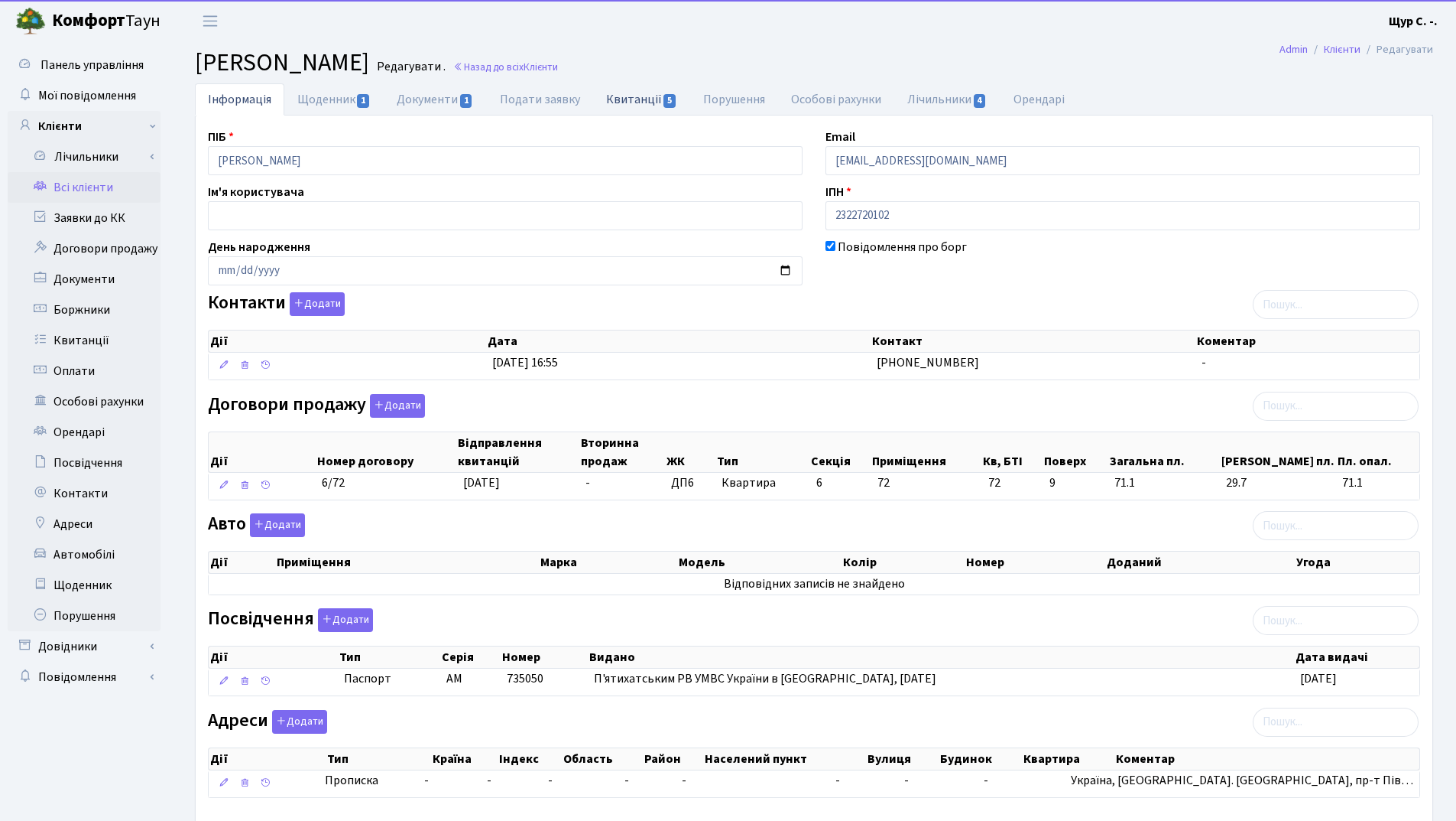
click at [630, 97] on link "Квитанції 5" at bounding box center [642, 98] width 97 height 31
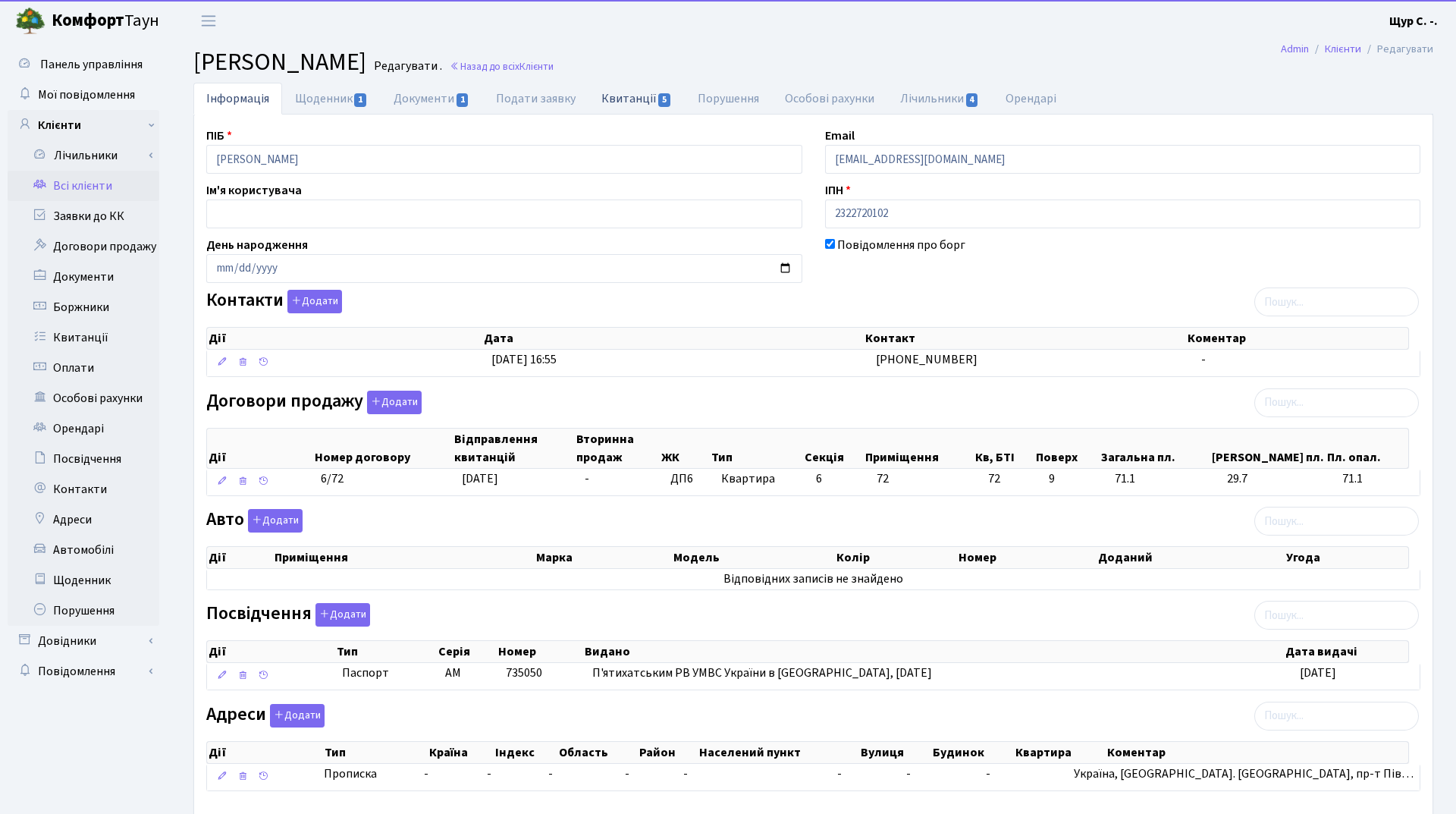
select select "25"
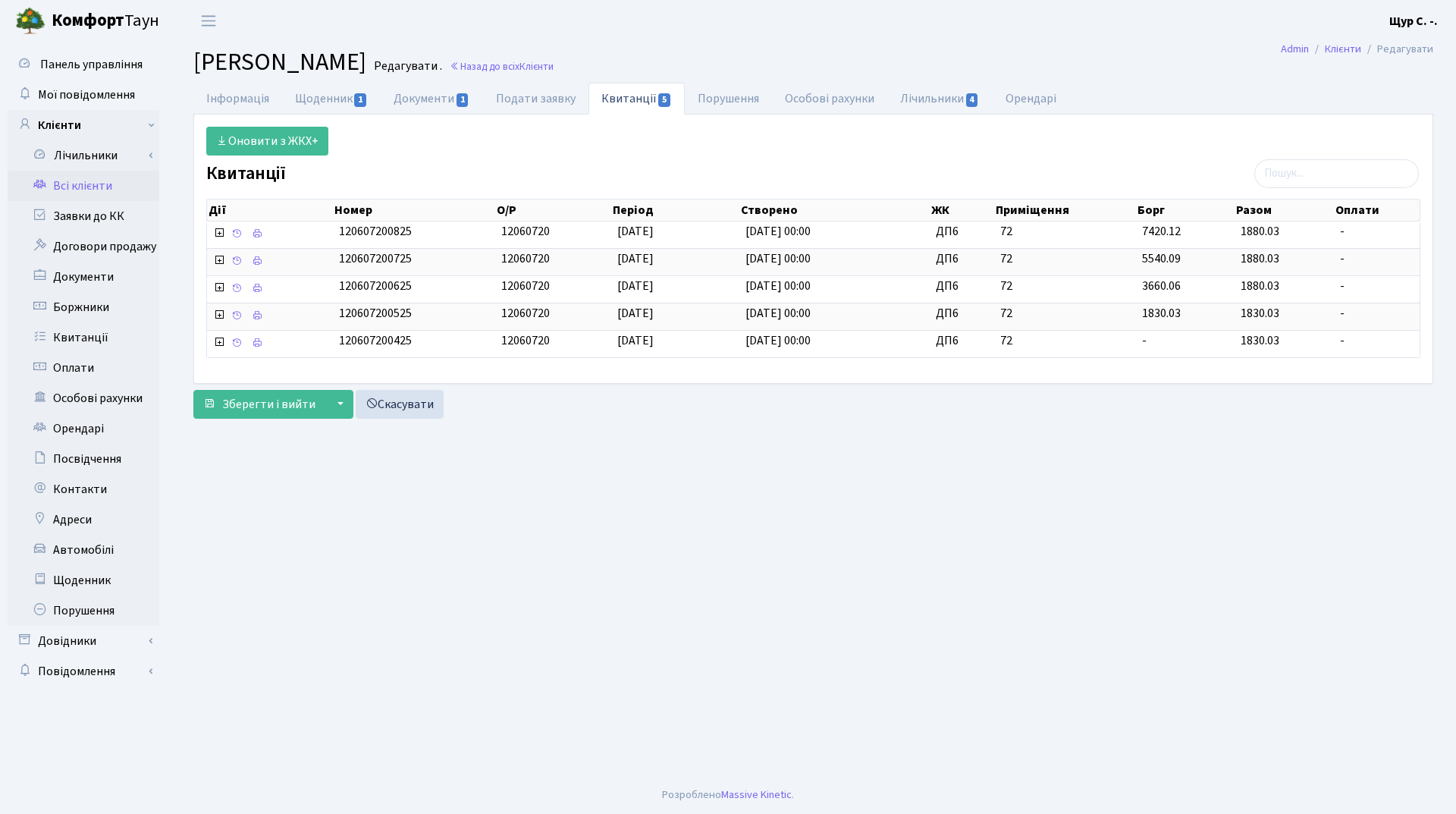
click at [102, 185] on link "Всі клієнти" at bounding box center [83, 185] width 152 height 30
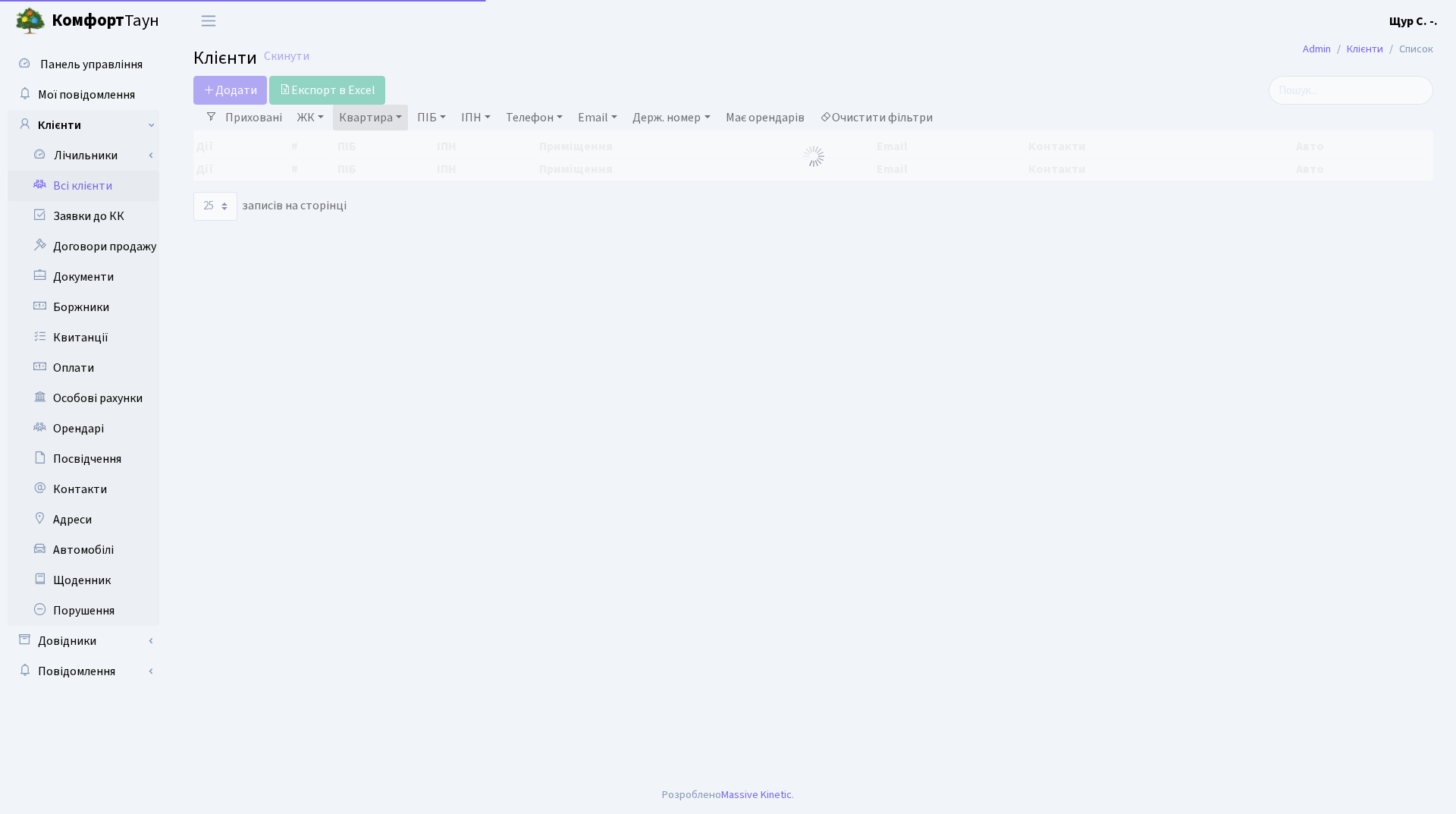
select select "25"
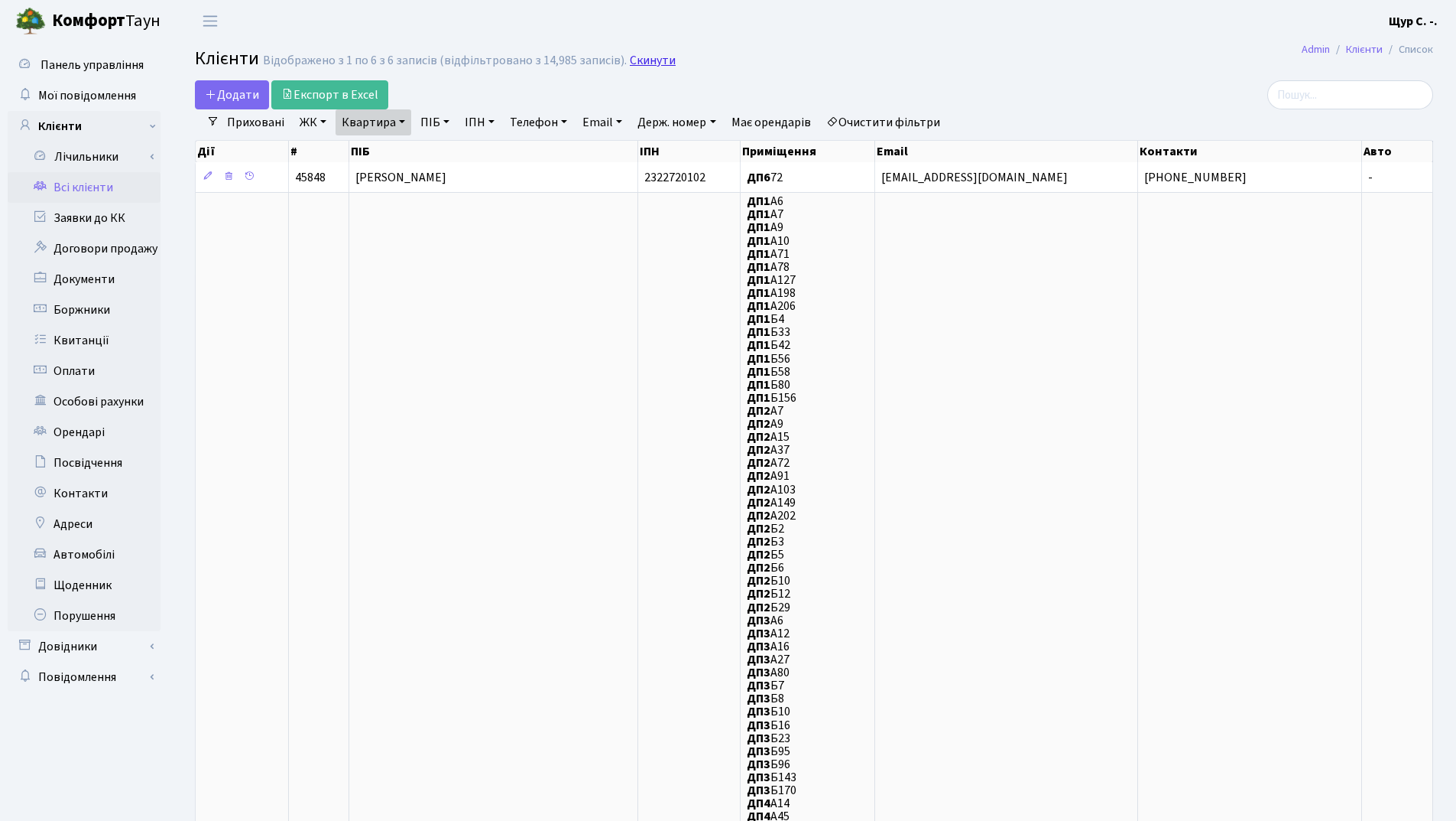
click at [648, 65] on link "Скинути" at bounding box center [652, 61] width 46 height 14
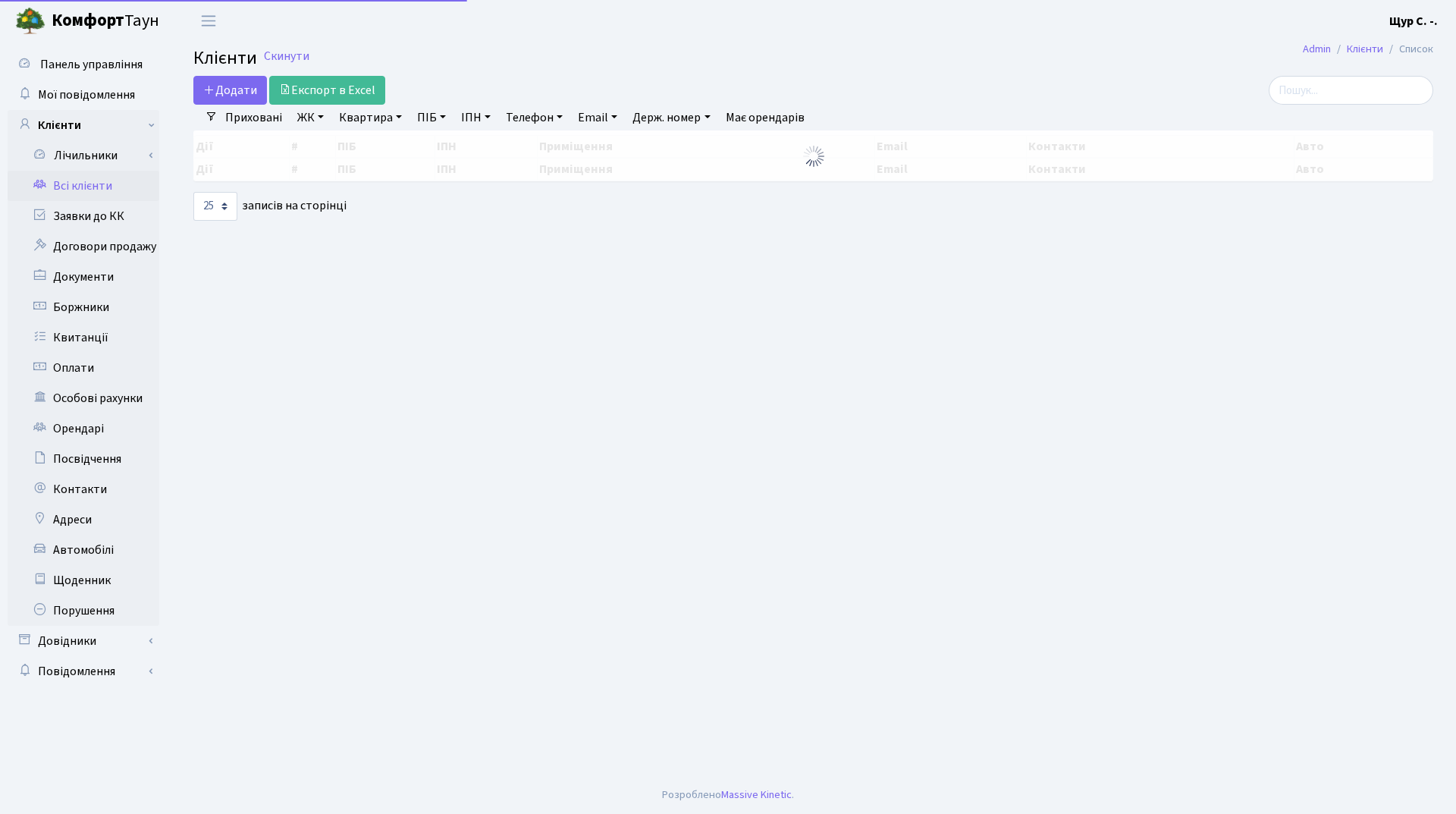
select select "25"
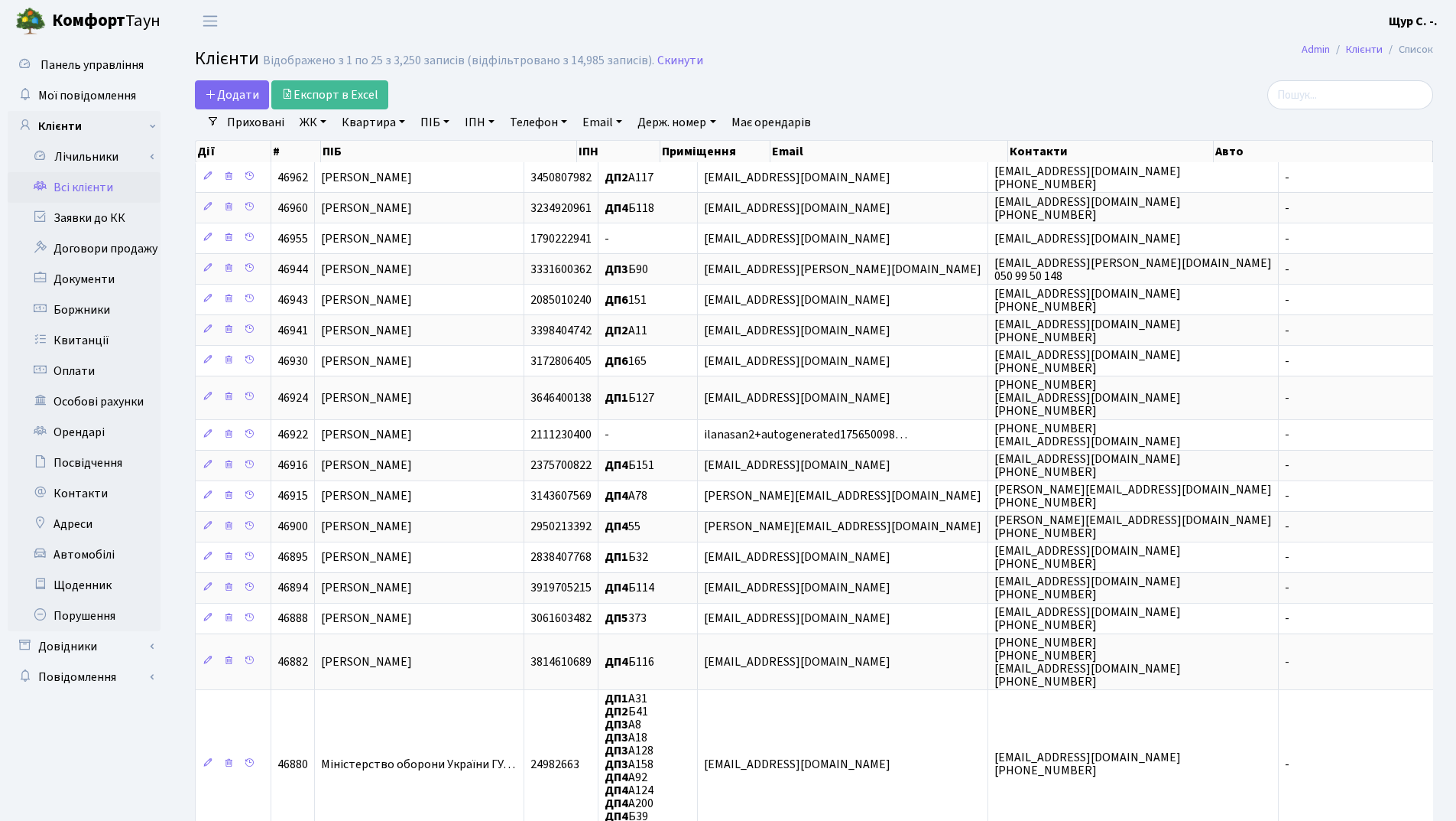
click at [371, 126] on link "Квартира" at bounding box center [373, 122] width 76 height 26
type input "б69"
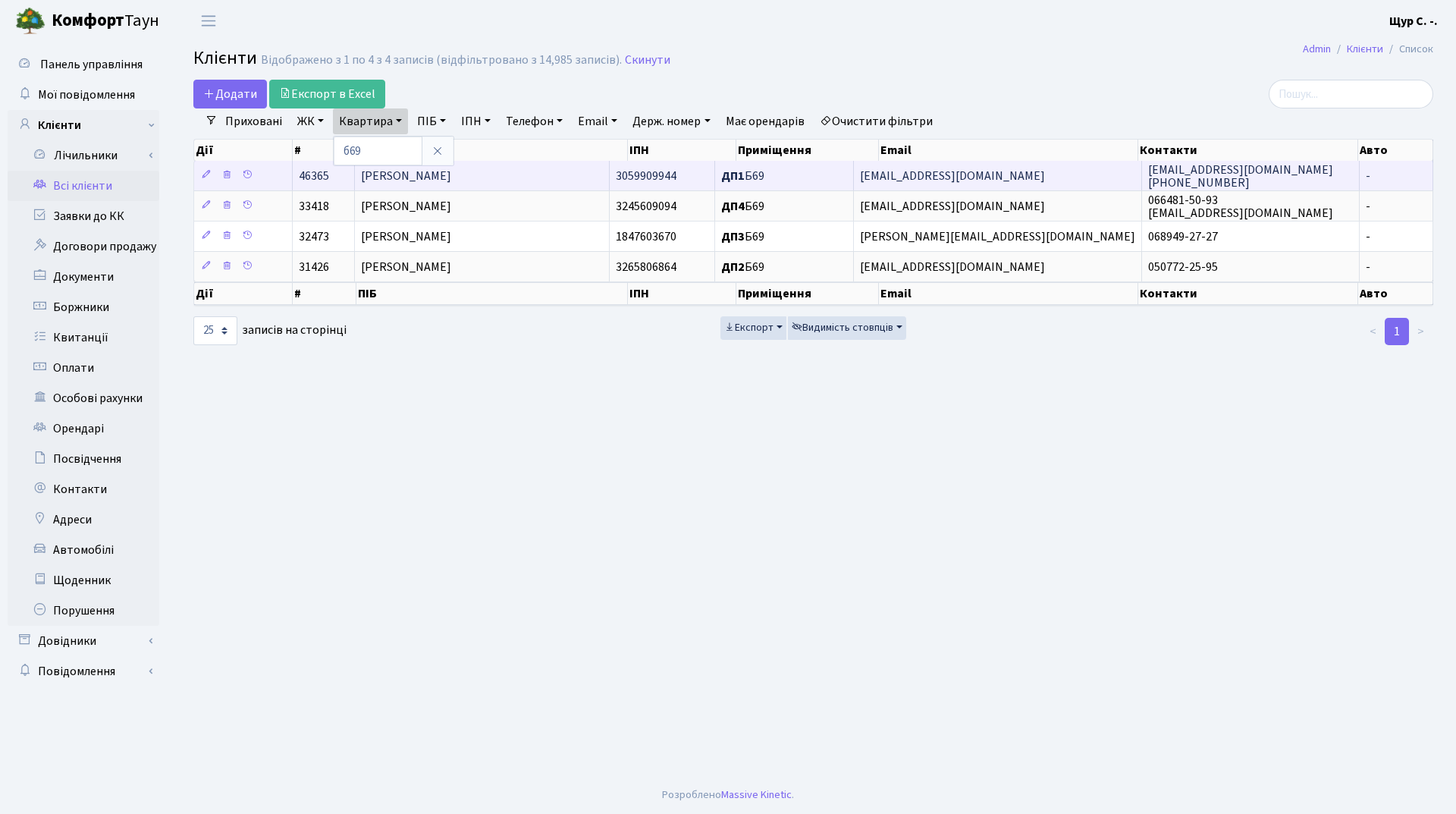
click at [412, 174] on span "Стефанюк Галина Василівна" at bounding box center [406, 176] width 90 height 17
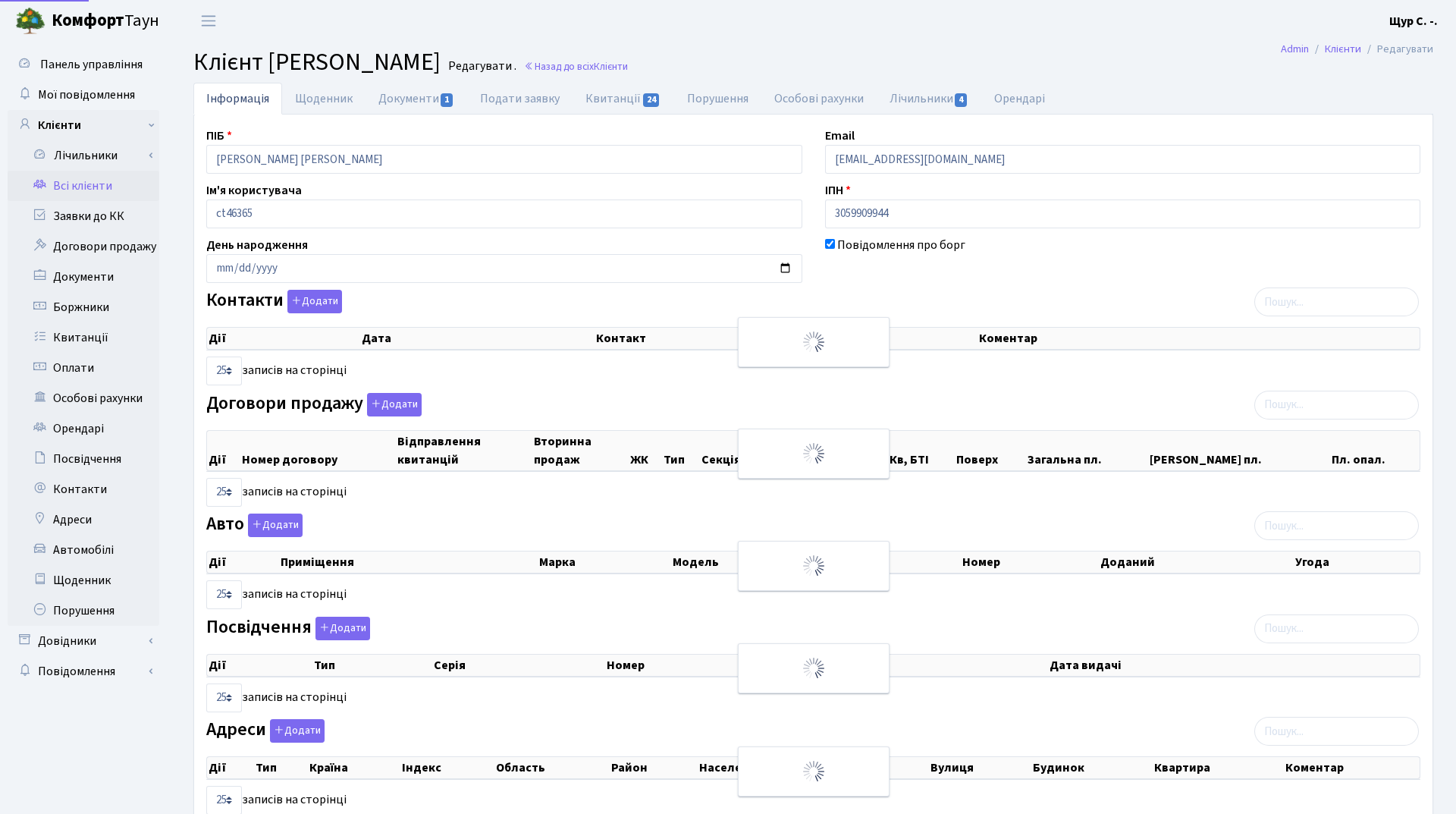
select select "25"
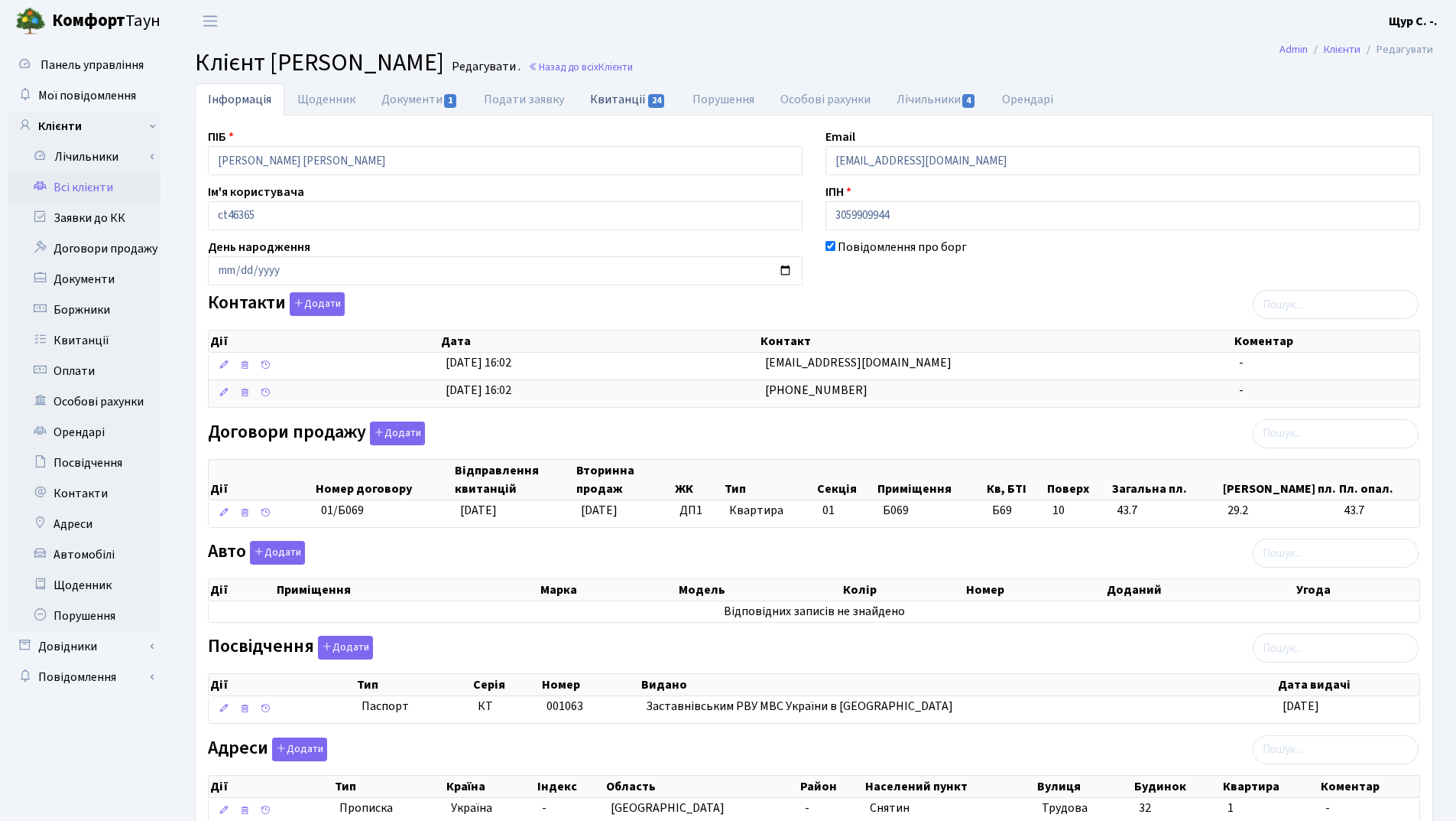
click at [628, 104] on link "Квитанції 24" at bounding box center [628, 98] width 102 height 31
select select "25"
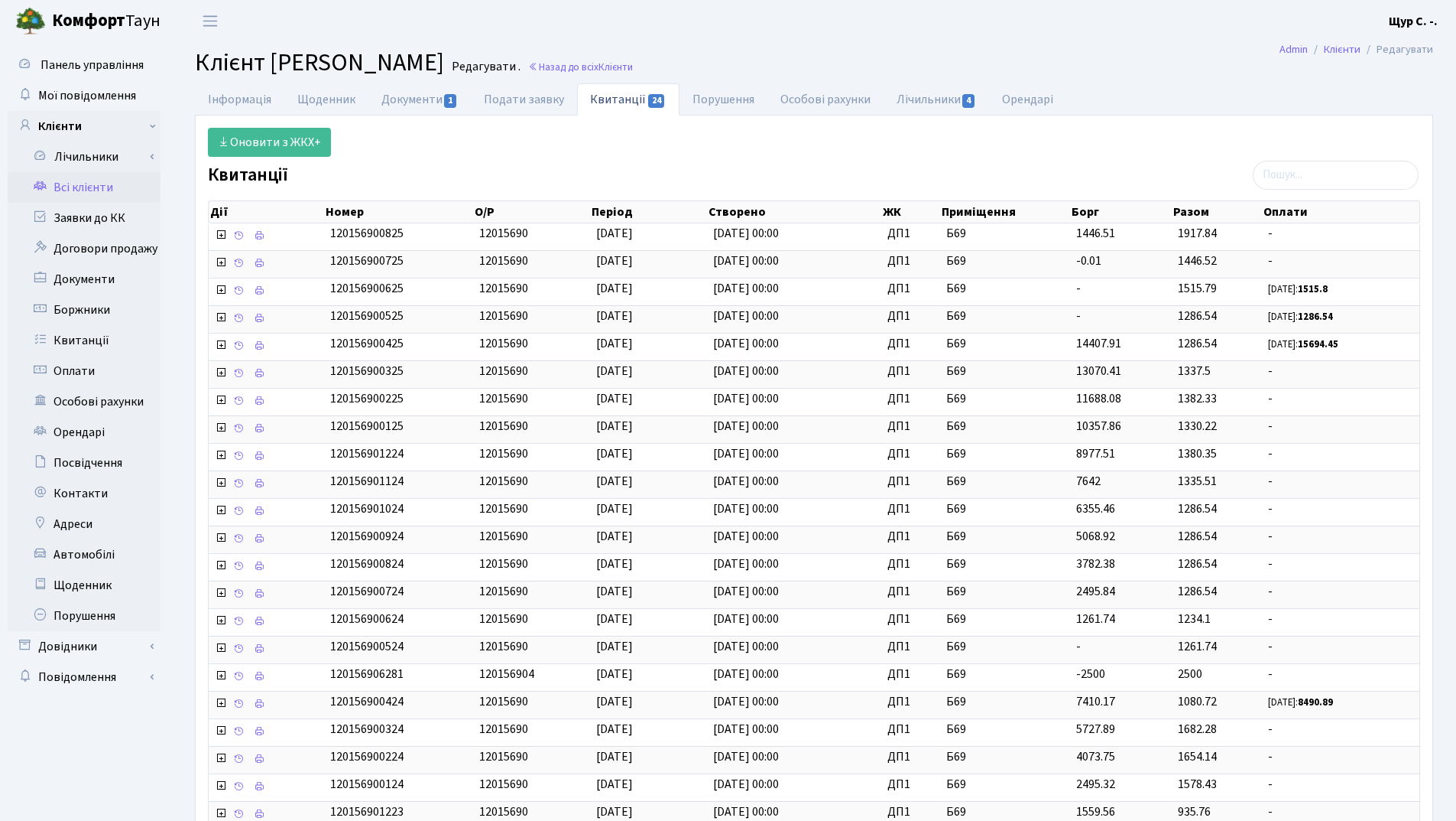
click at [110, 183] on link "Всі клієнти" at bounding box center [84, 187] width 153 height 30
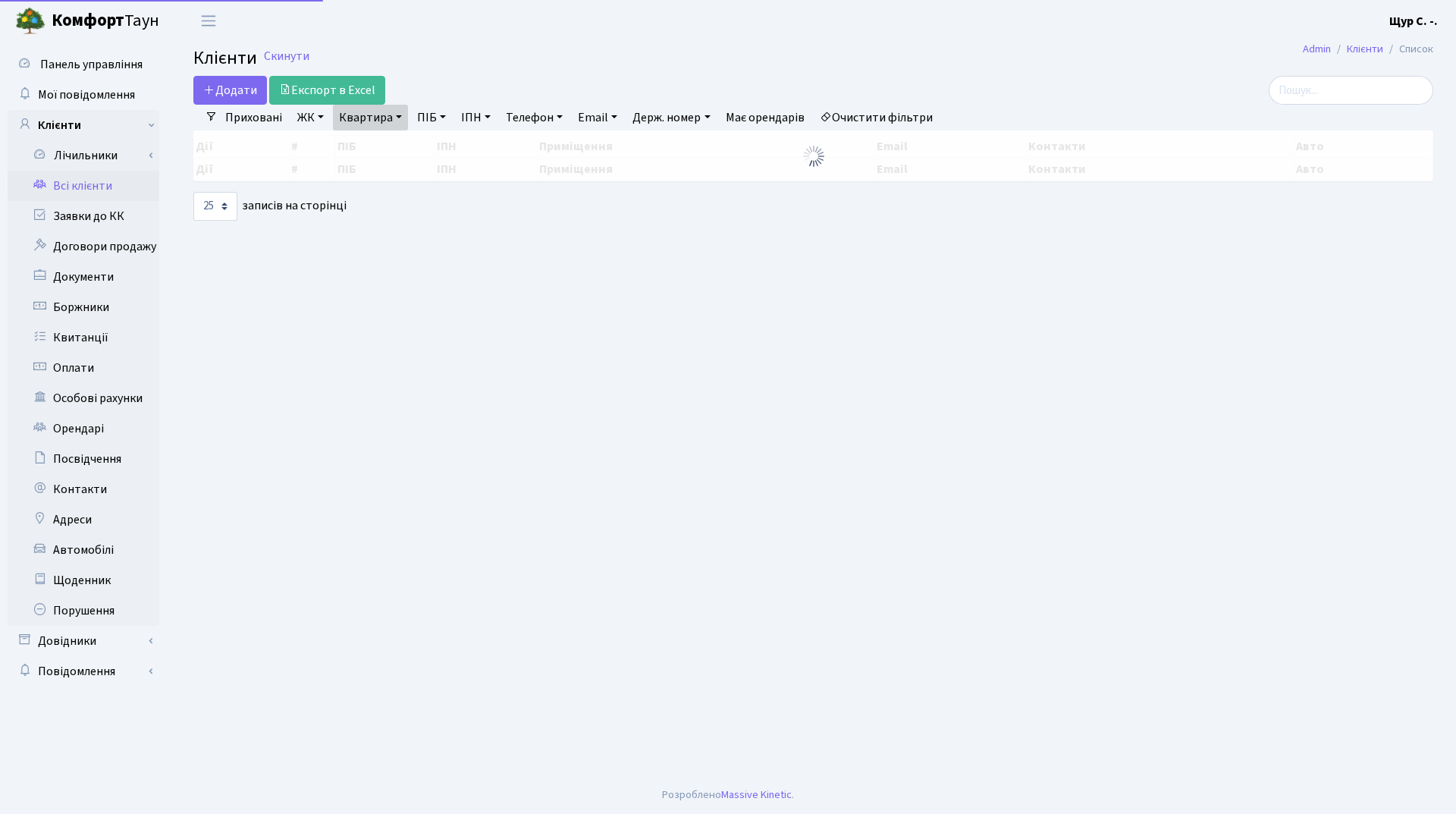
select select "25"
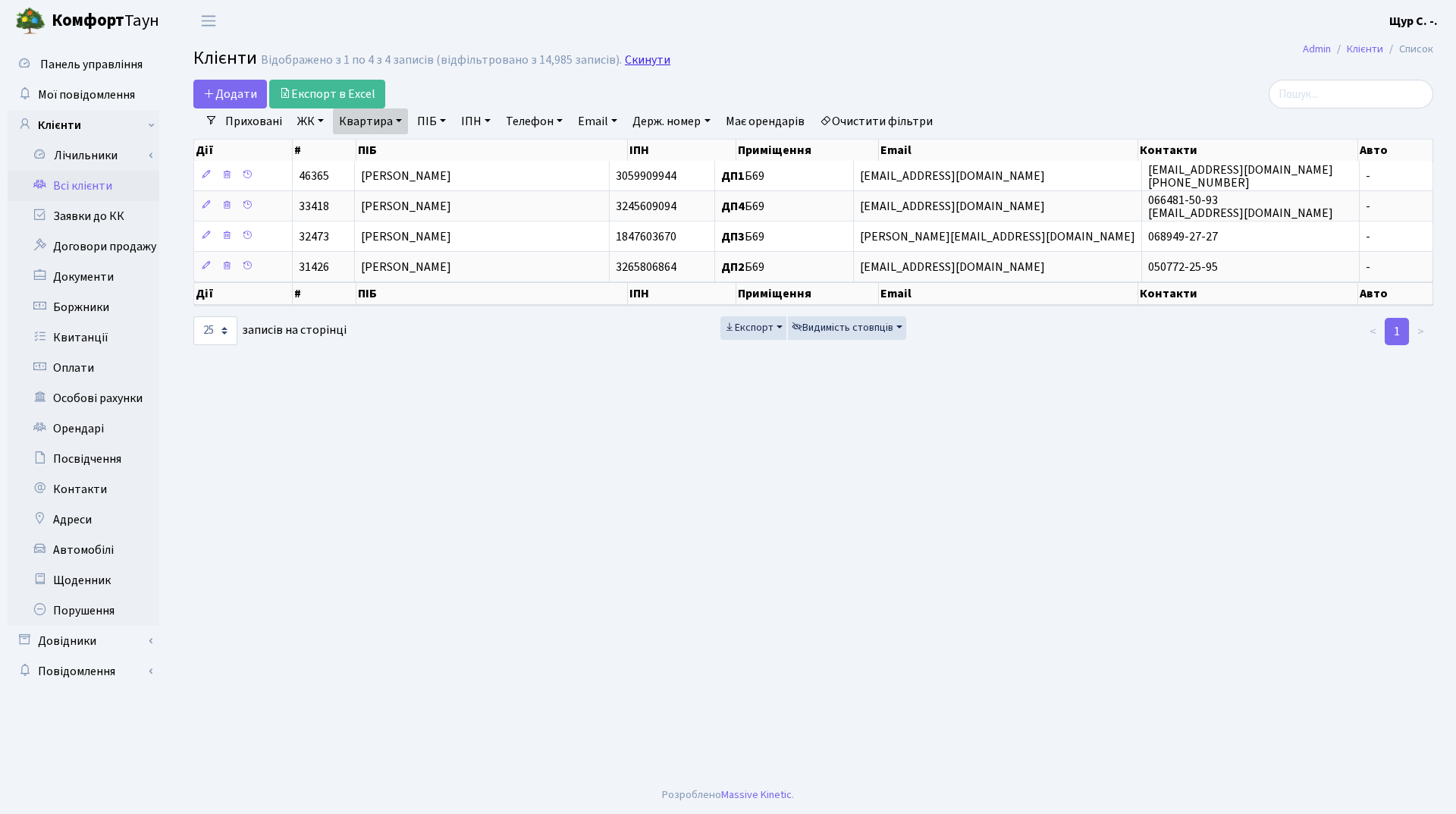
click at [628, 62] on link "Скинути" at bounding box center [647, 60] width 45 height 14
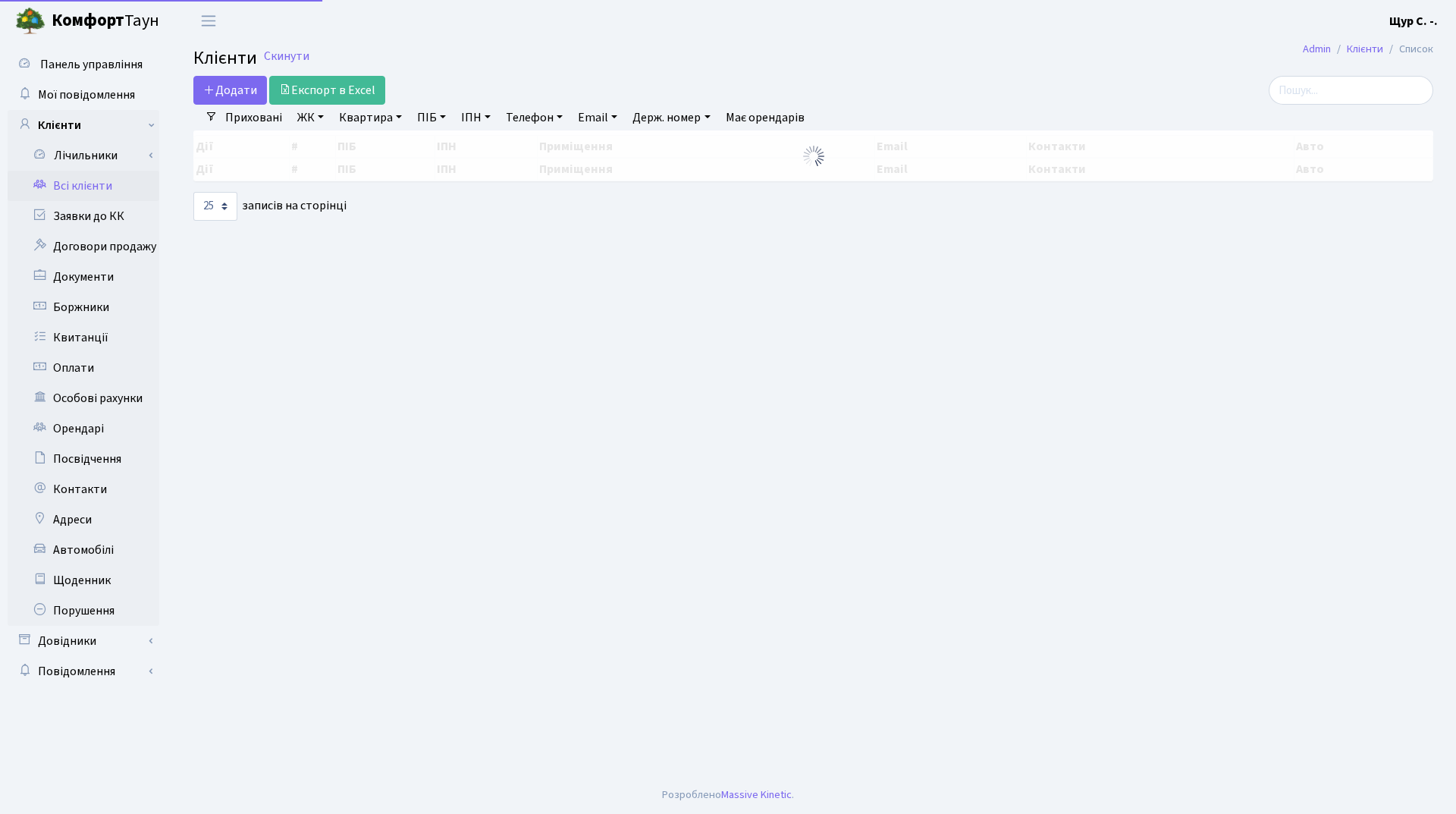
select select "25"
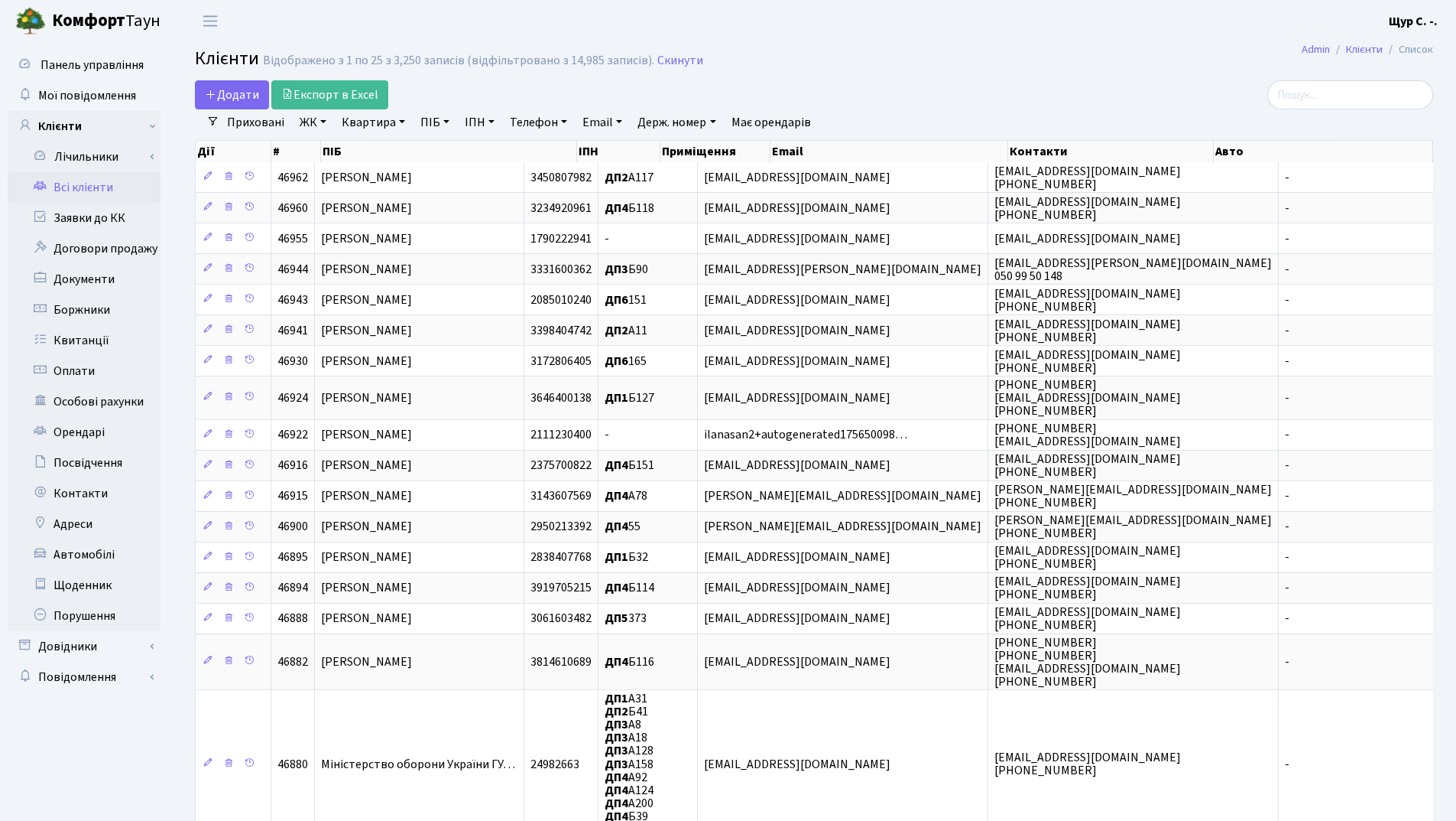
click at [370, 126] on link "Квартира" at bounding box center [373, 122] width 76 height 26
type input "283"
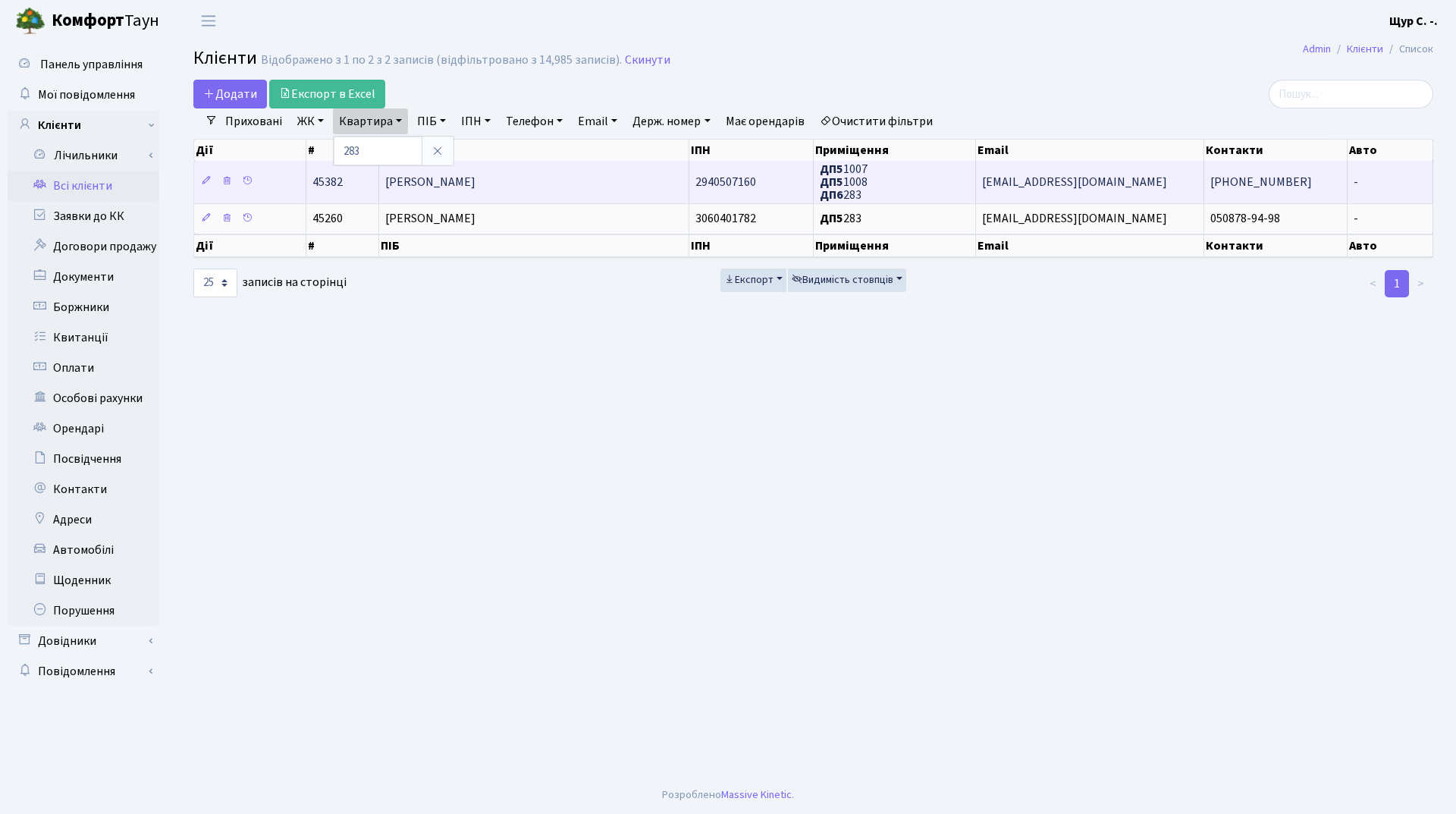
click at [475, 175] on span "[PERSON_NAME]" at bounding box center [430, 182] width 90 height 17
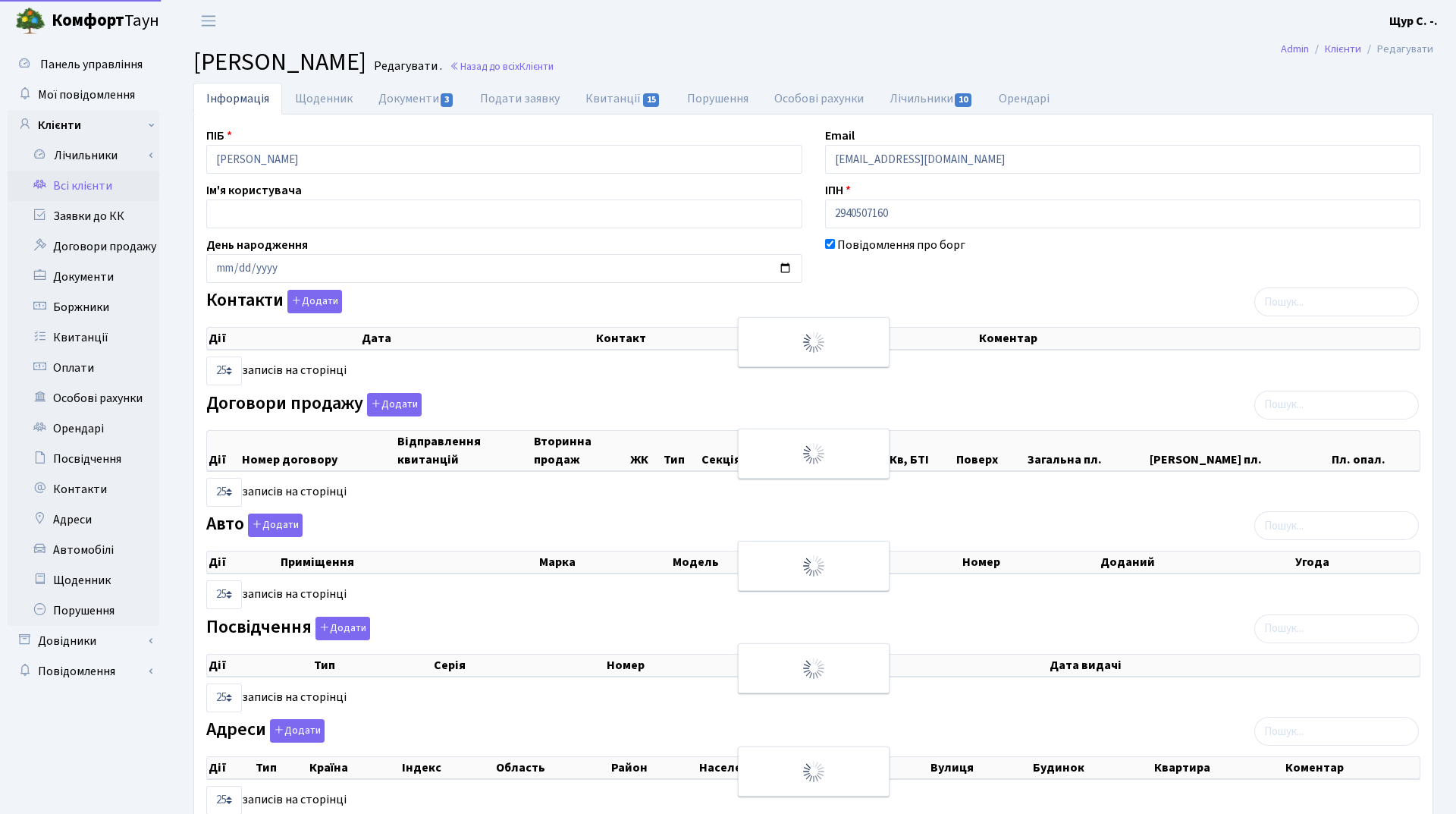
select select "25"
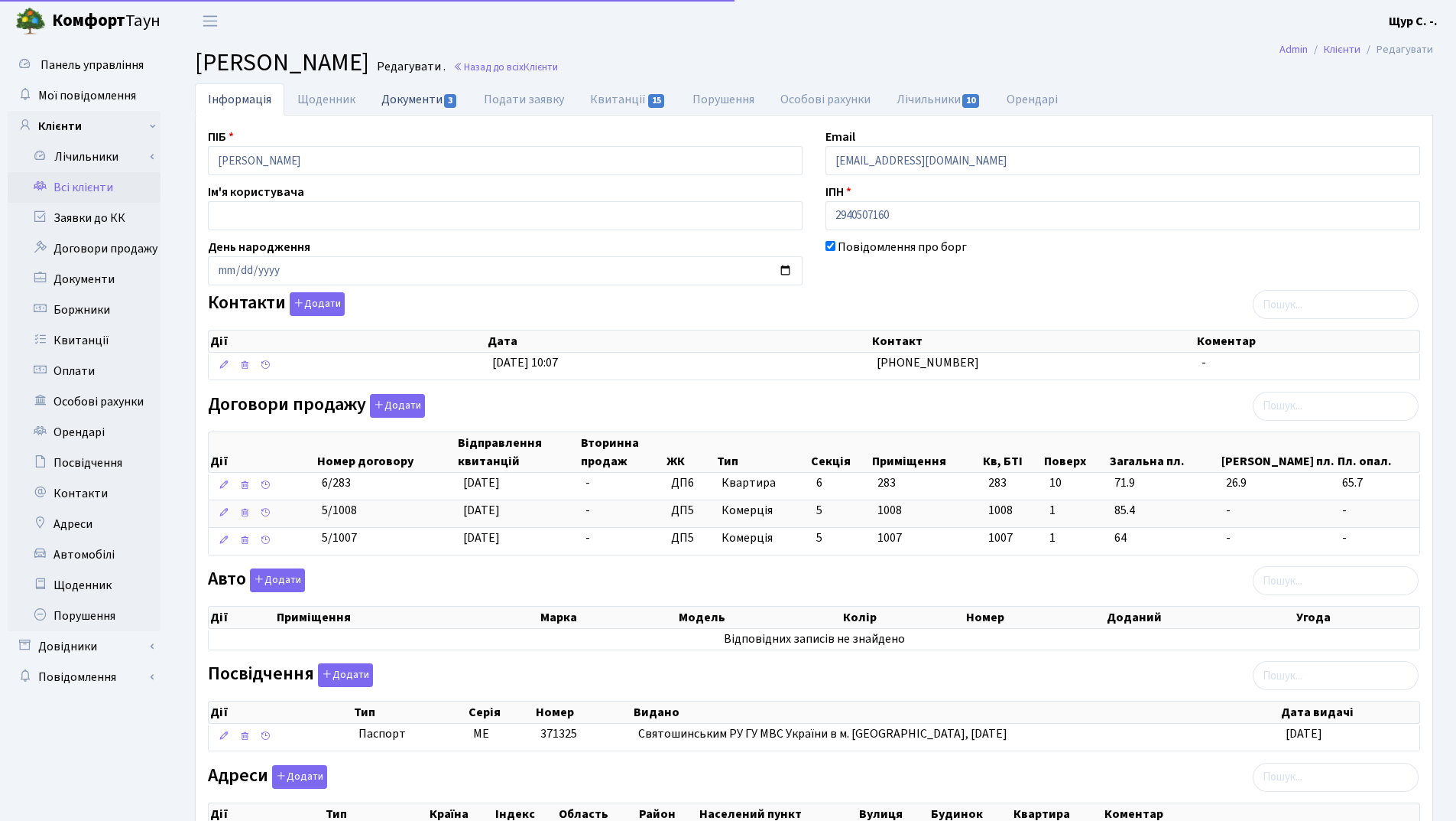
click at [408, 98] on link "Документи 3" at bounding box center [419, 98] width 103 height 31
select select "25"
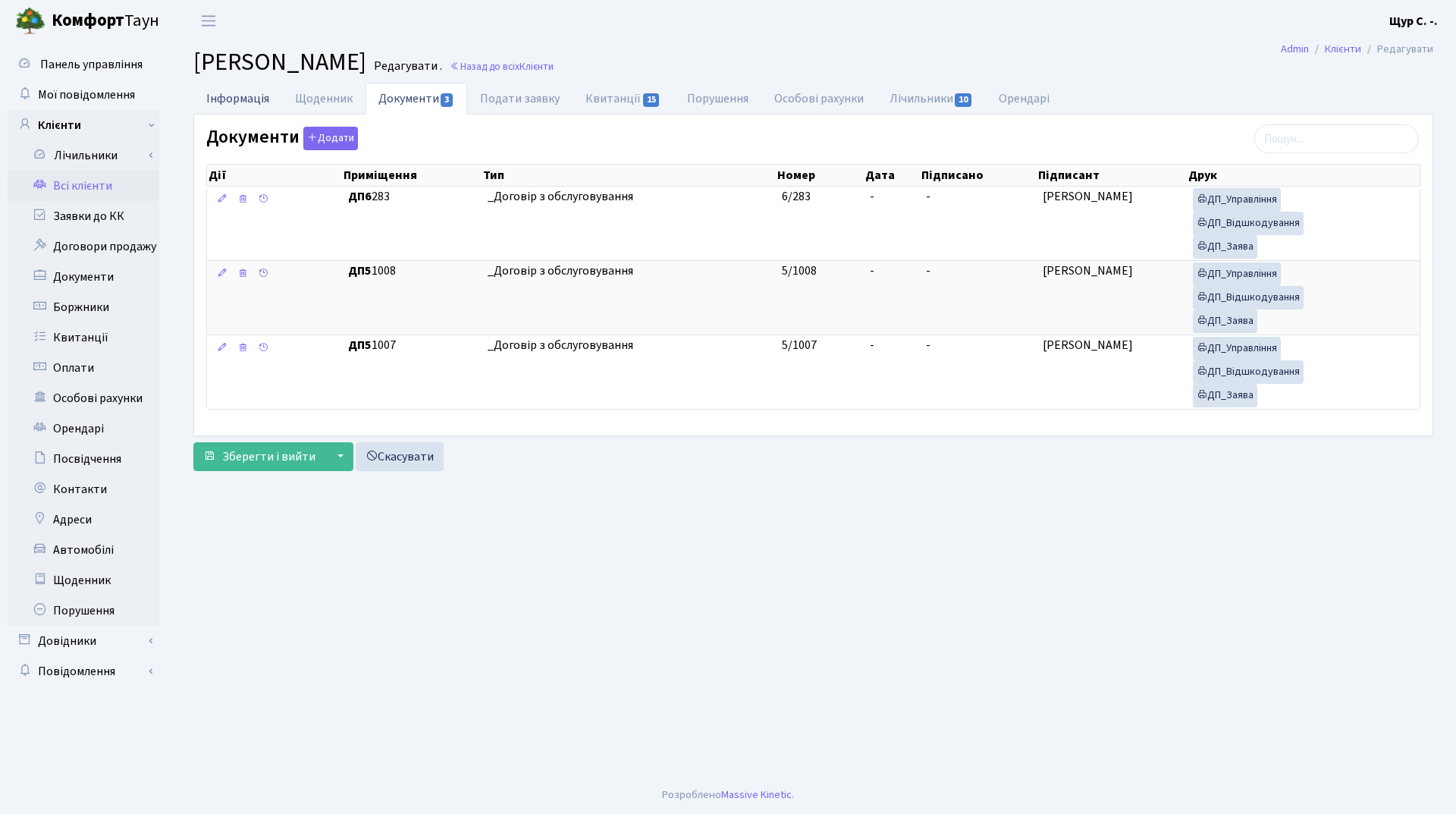
click at [228, 101] on link "Інформація" at bounding box center [238, 98] width 89 height 31
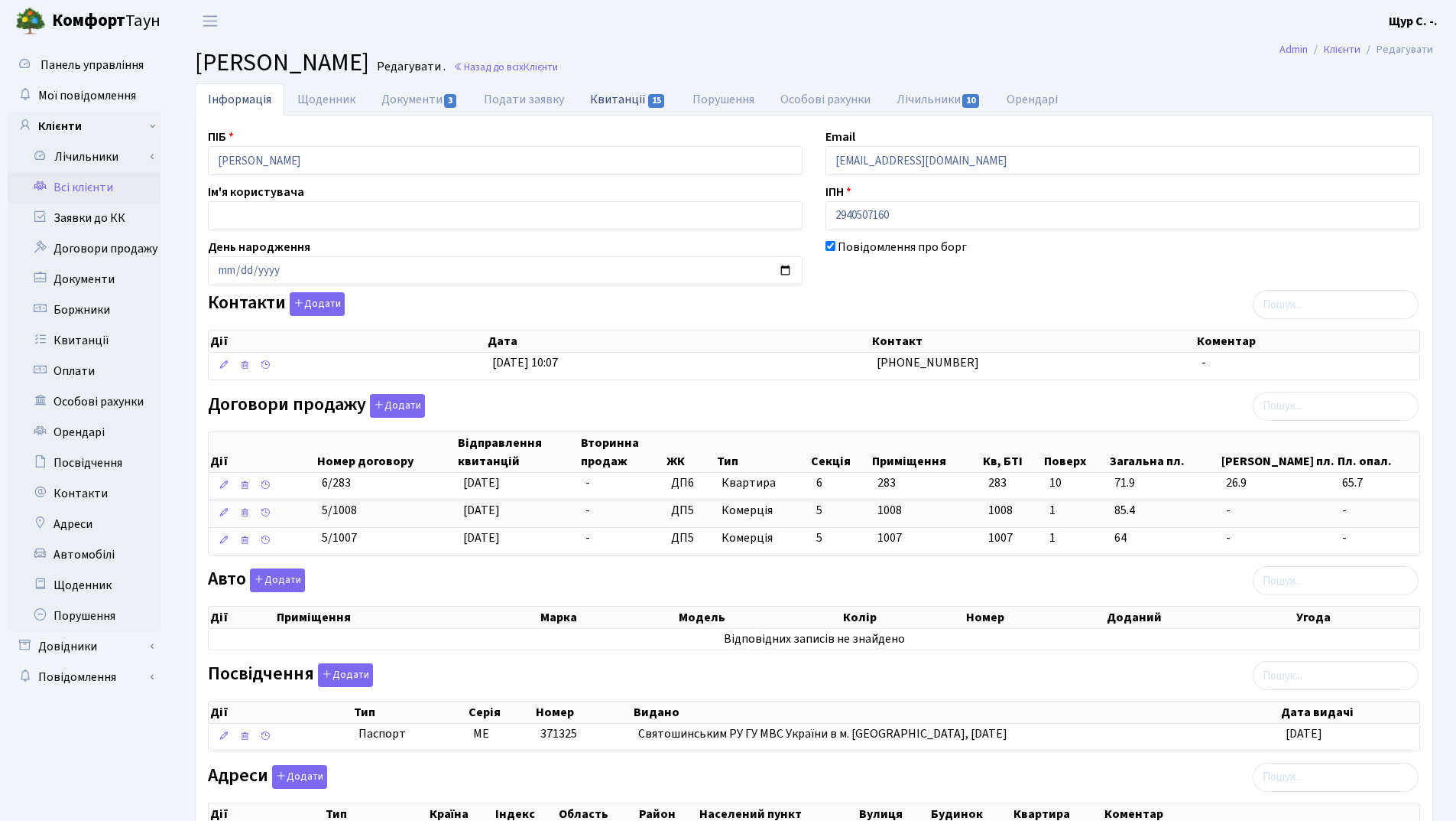
click at [610, 102] on link "Квитанції 15" at bounding box center [628, 98] width 102 height 31
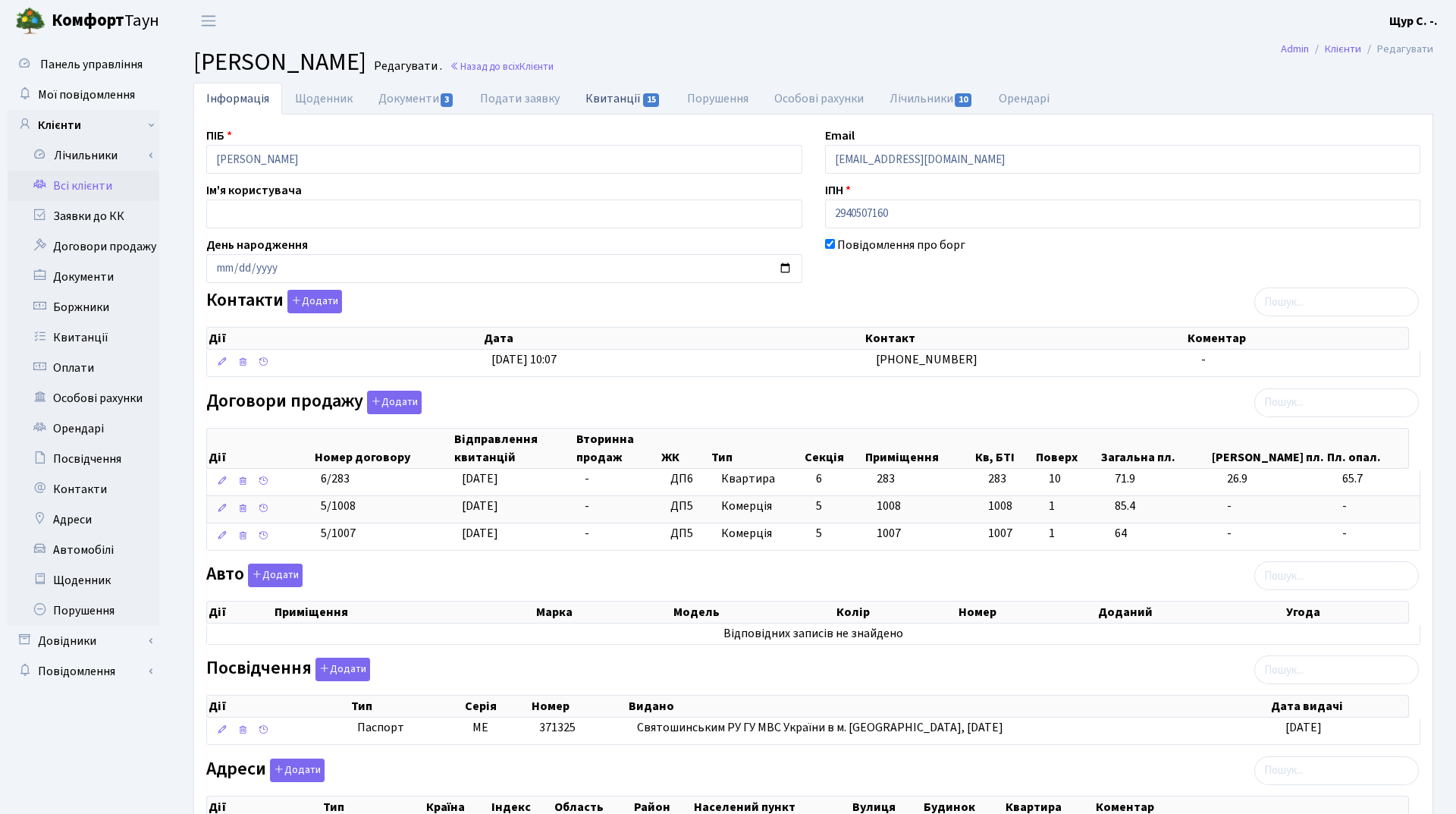
select select "25"
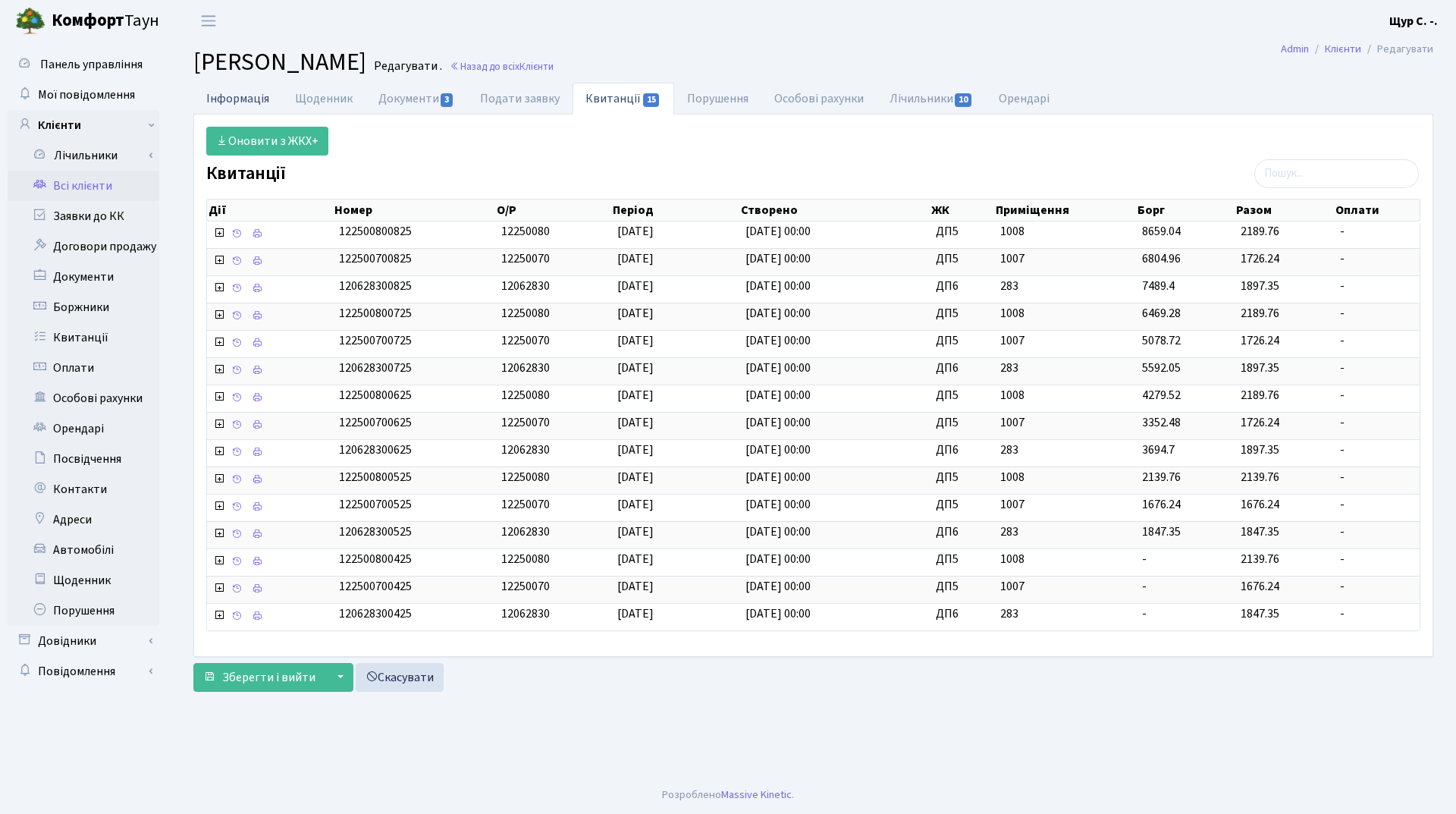
click at [217, 94] on link "Інформація" at bounding box center [238, 98] width 89 height 31
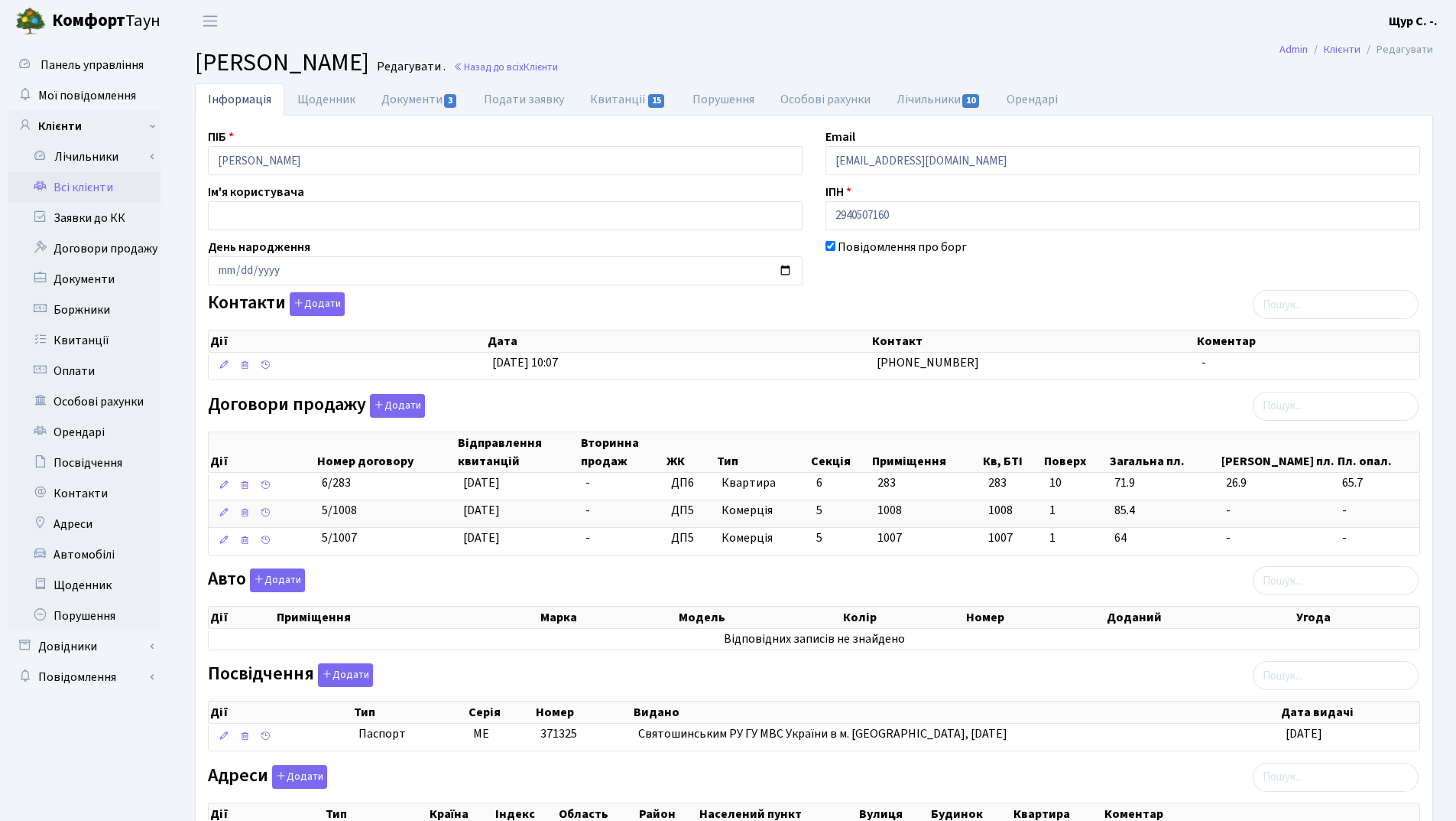
click at [114, 193] on link "Всі клієнти" at bounding box center [84, 187] width 153 height 30
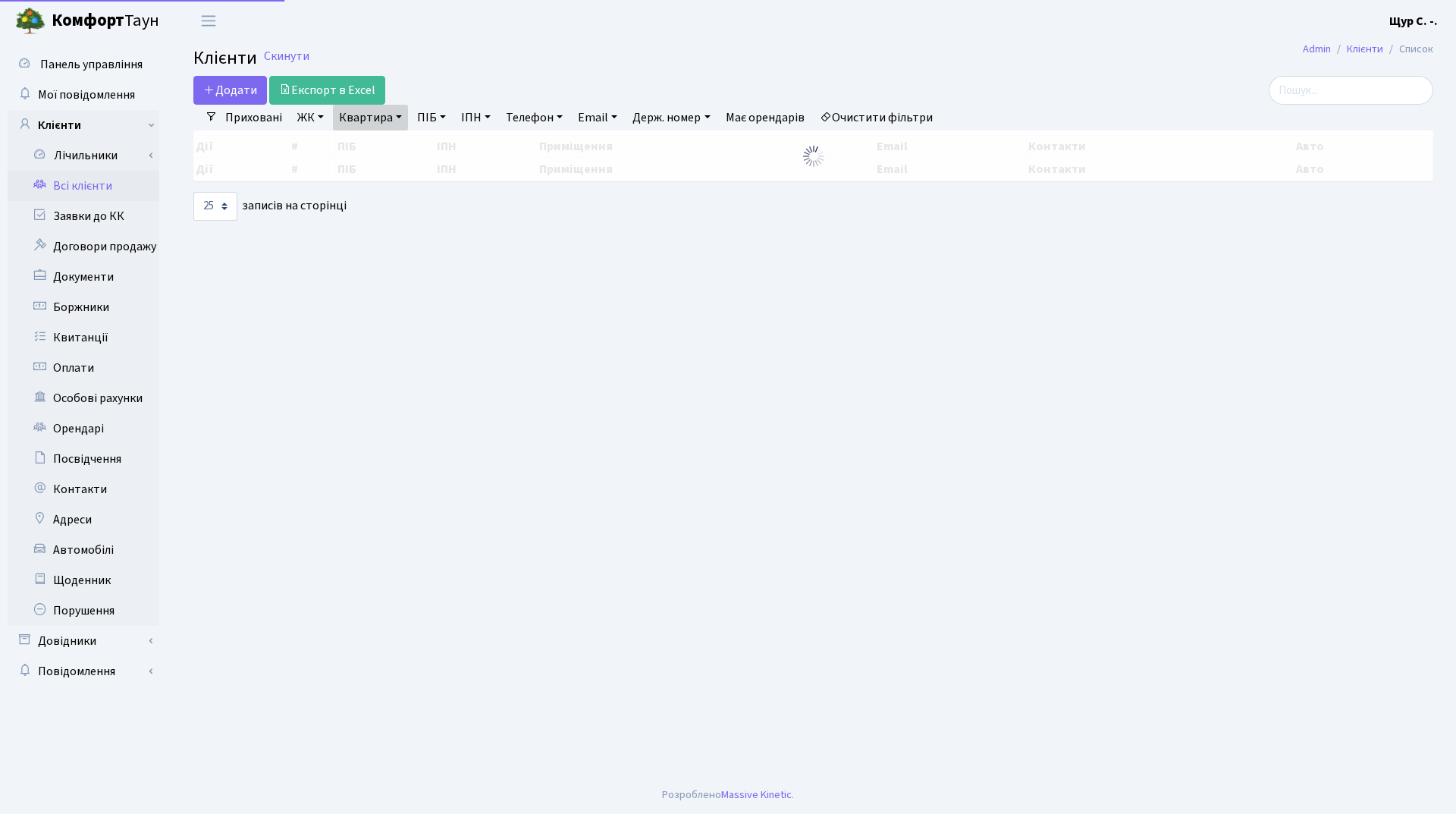
select select "25"
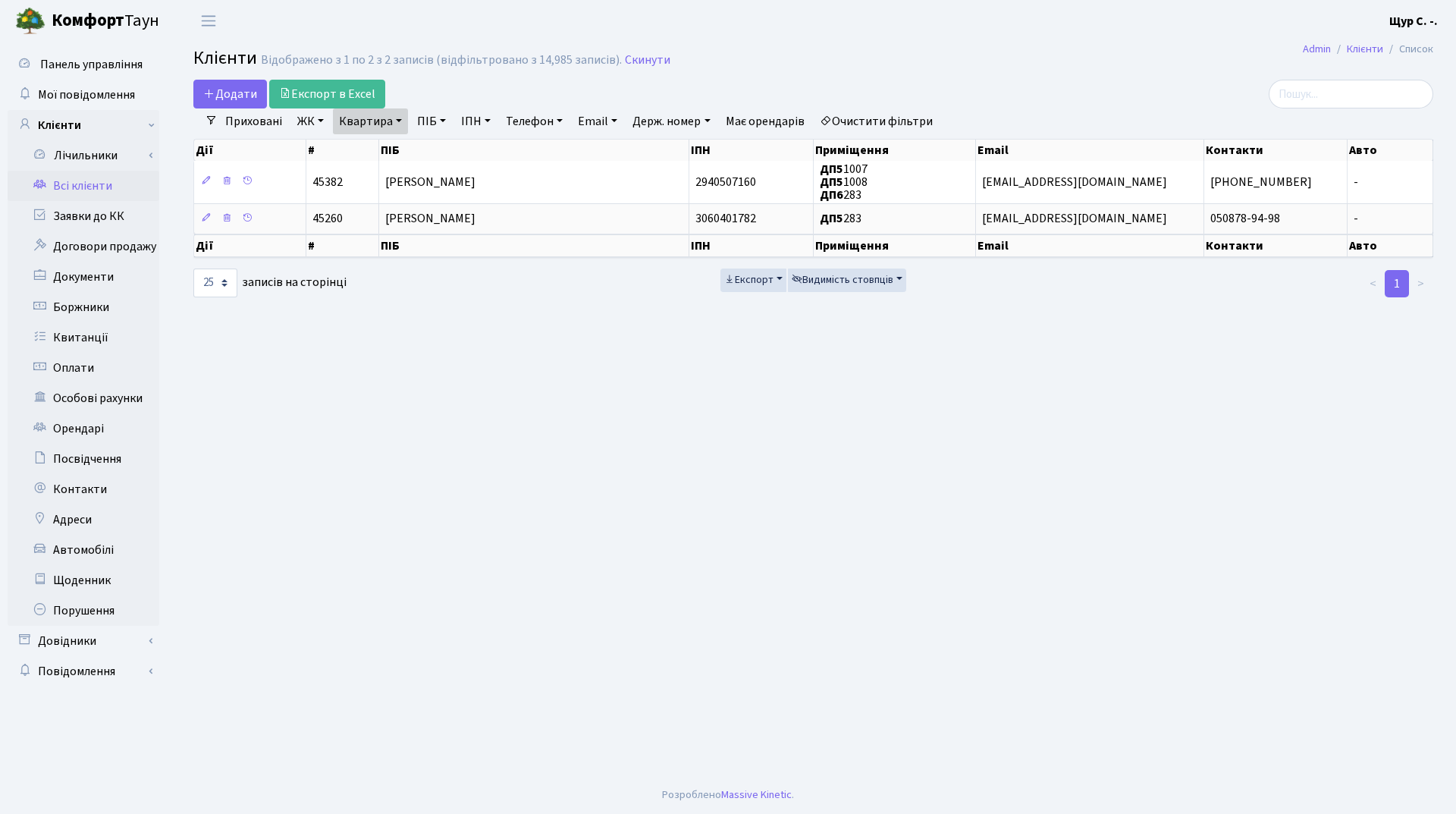
click at [647, 49] on h2 "Клієнти Відображено з 1 по 2 з 2 записів (відфільтровано з 14,985 записів). Ски…" at bounding box center [813, 60] width 1240 height 26
click at [640, 64] on link "Скинути" at bounding box center [647, 60] width 45 height 14
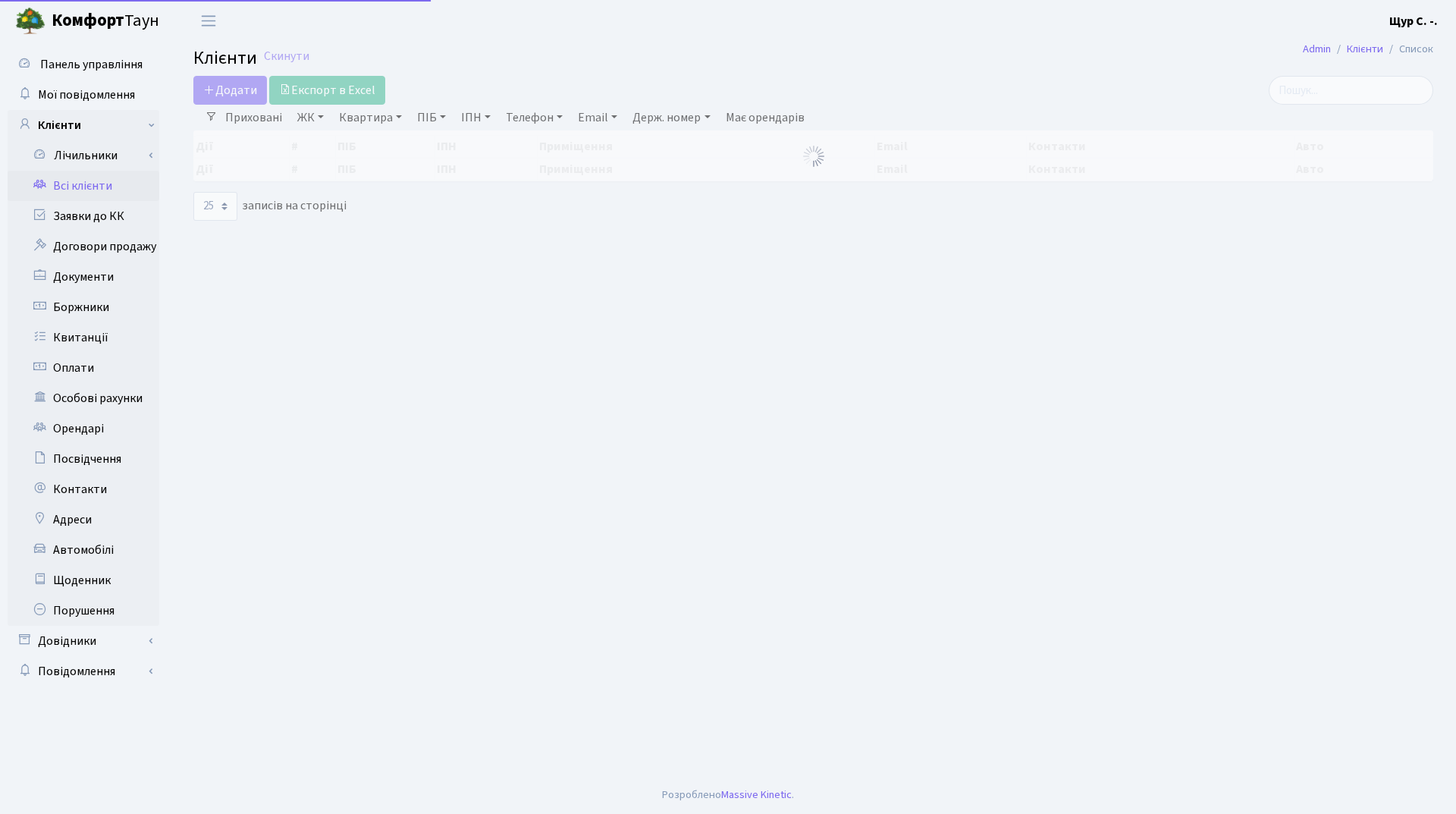
select select "25"
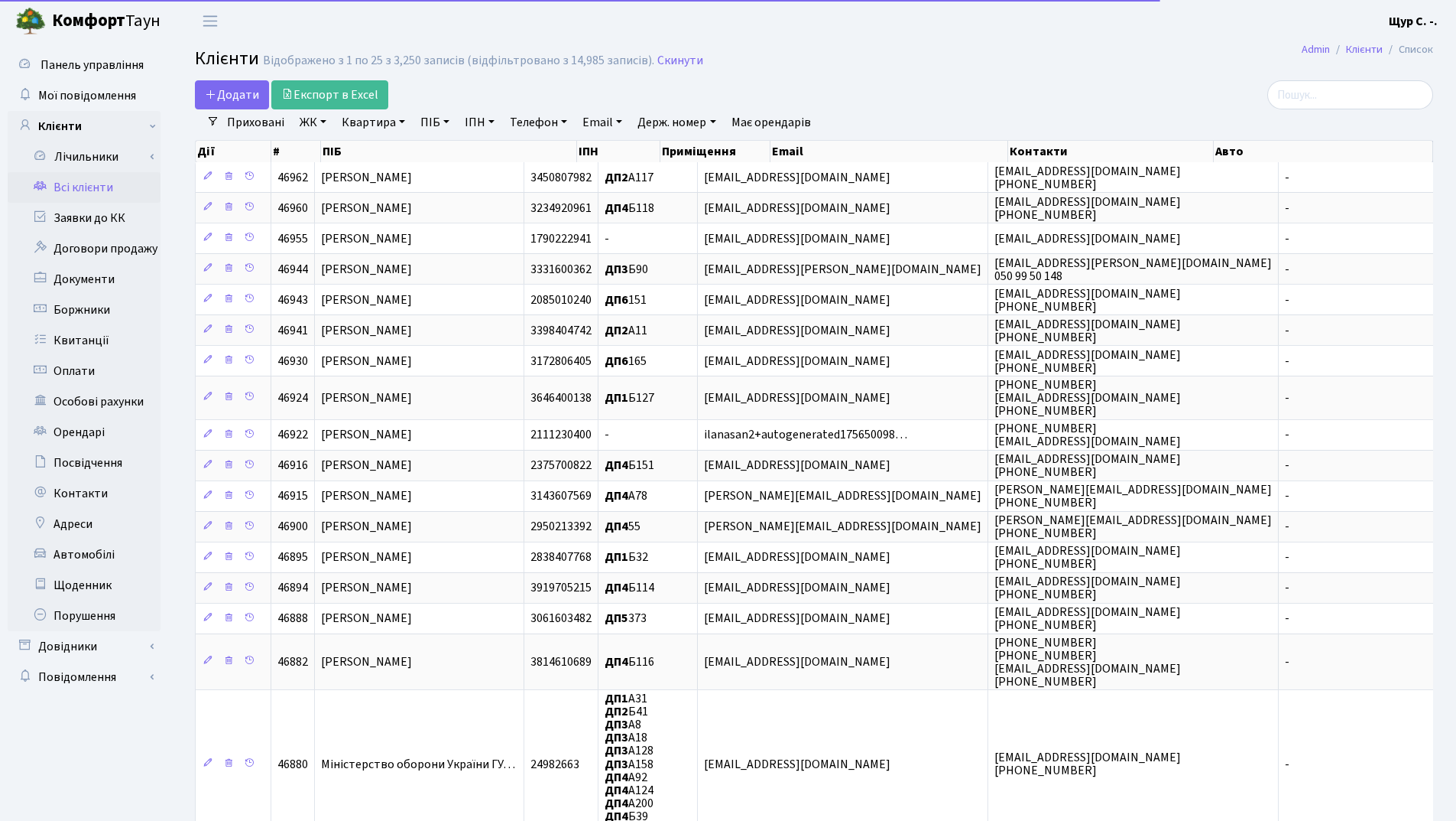
click at [537, 121] on link "Телефон" at bounding box center [538, 122] width 70 height 26
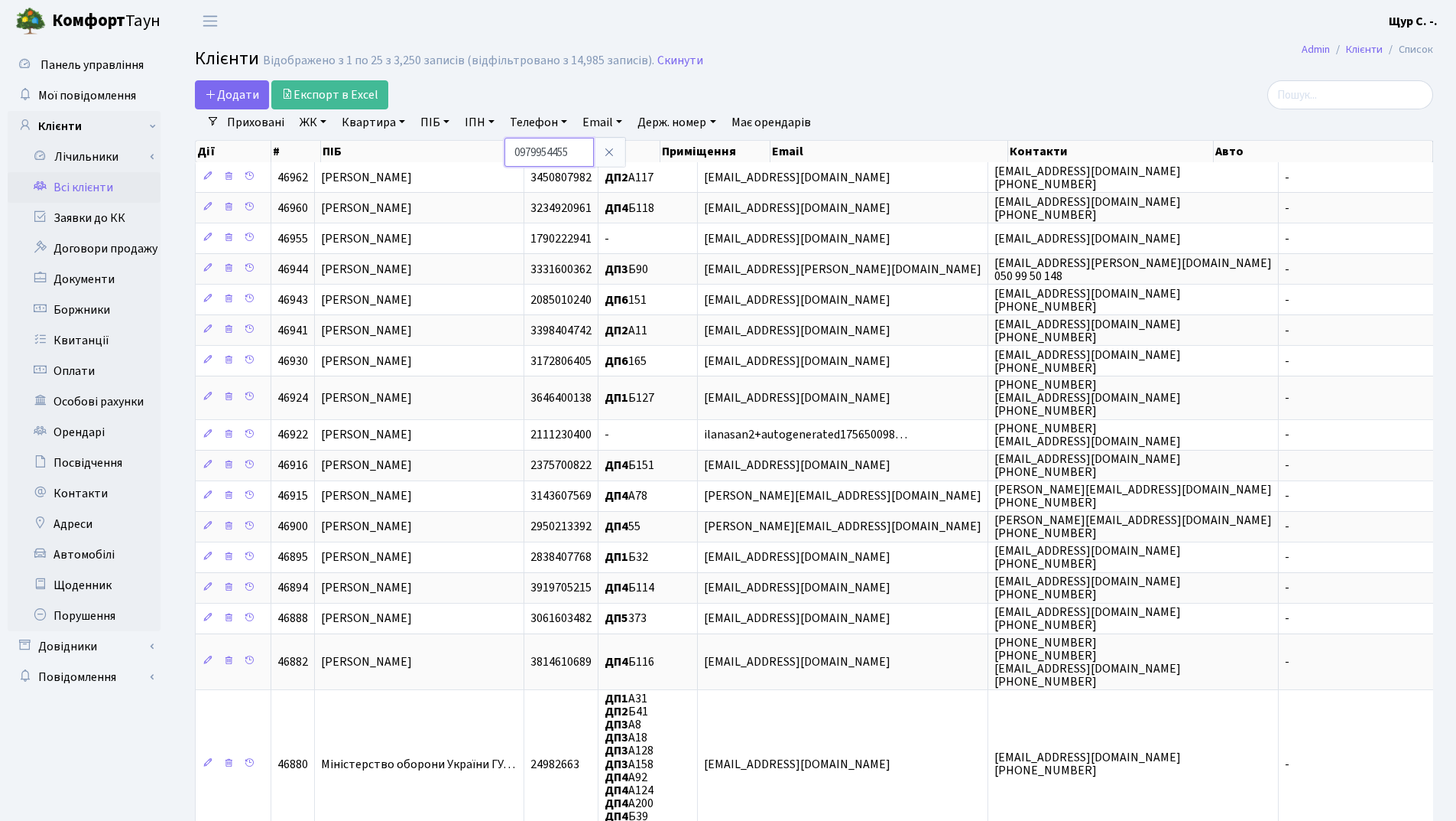
type input "0979954455"
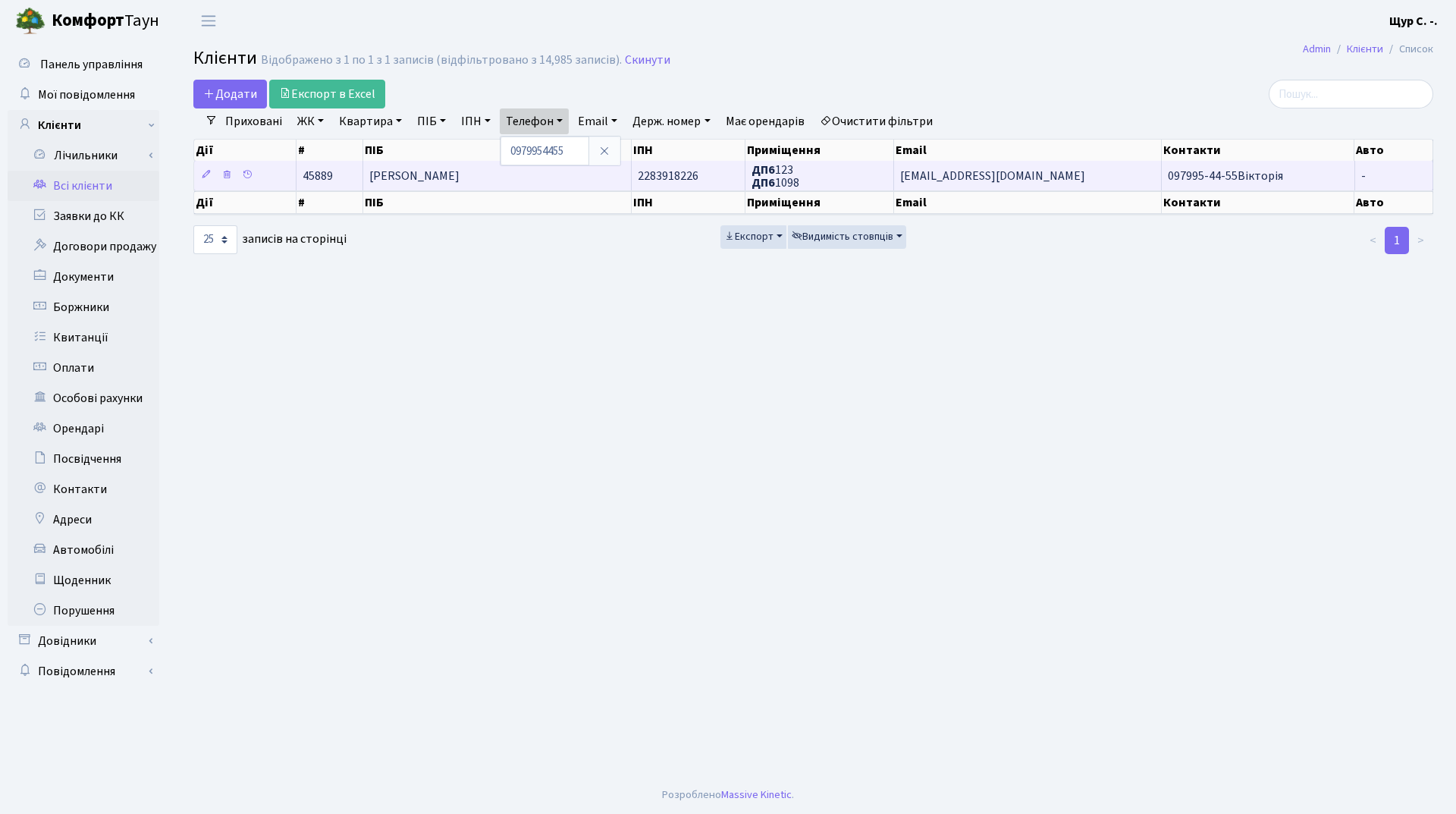
click at [459, 171] on span "[PERSON_NAME]" at bounding box center [414, 176] width 90 height 17
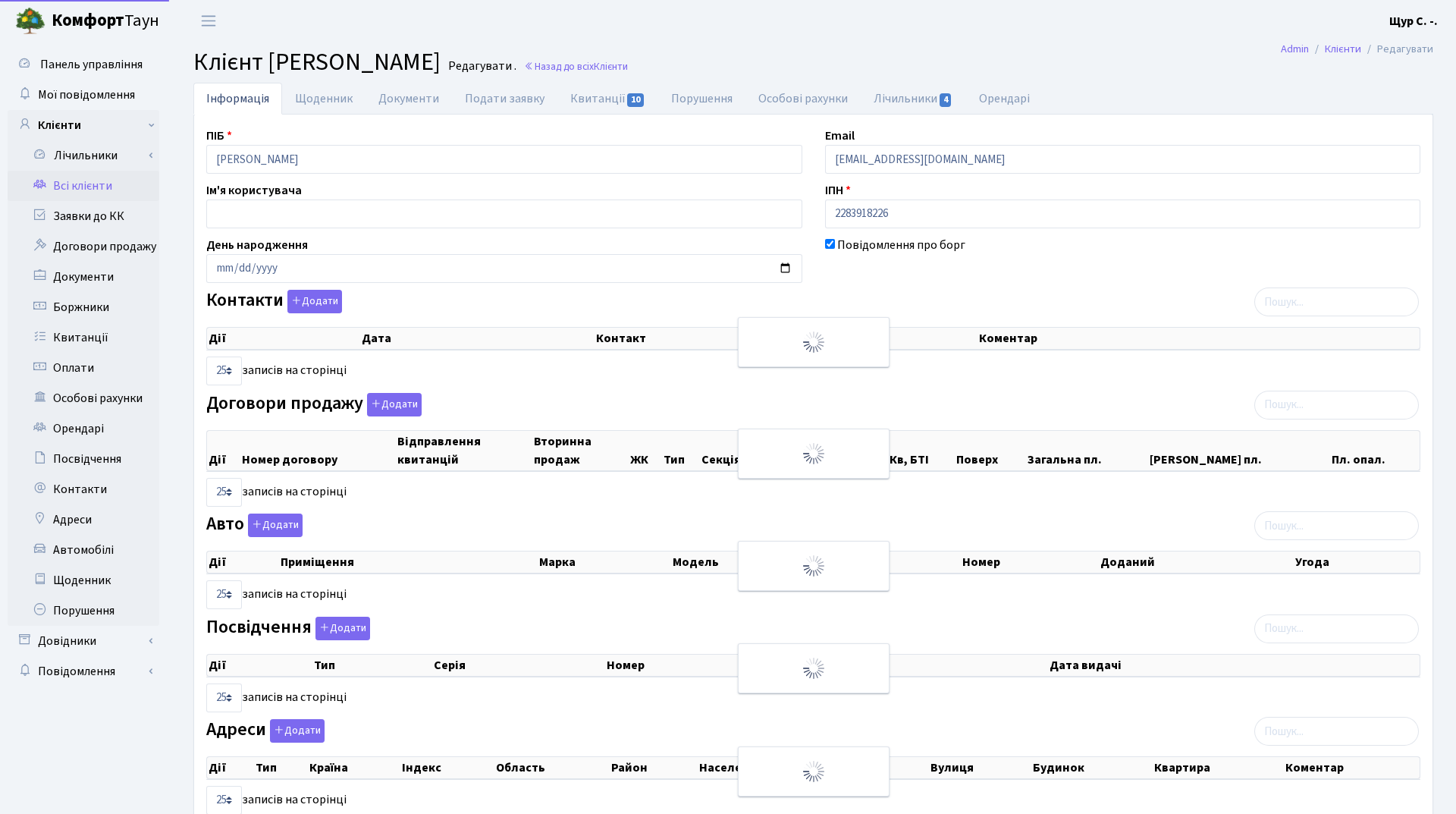
select select "25"
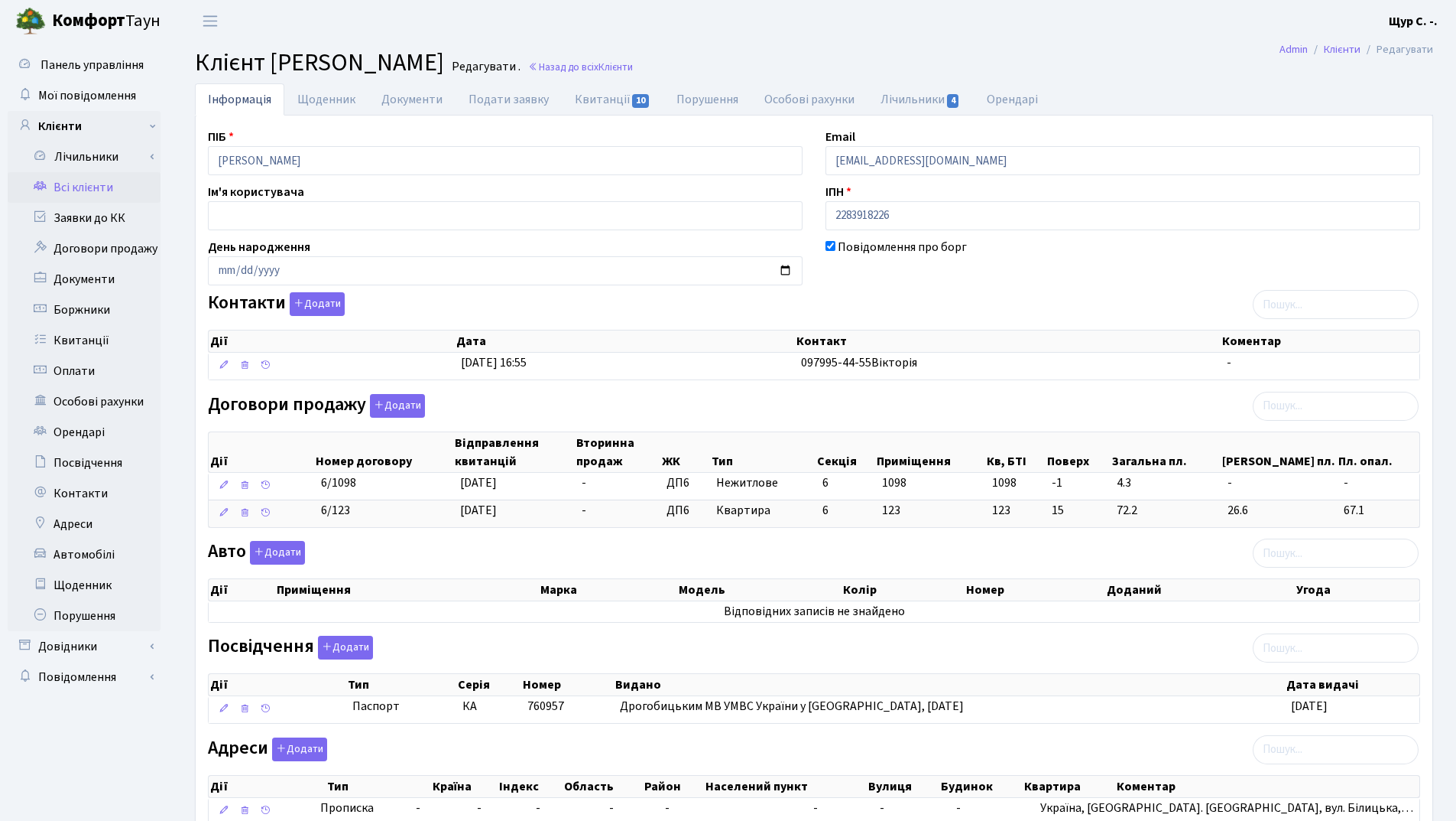
click at [83, 186] on link "Всі клієнти" at bounding box center [84, 187] width 153 height 30
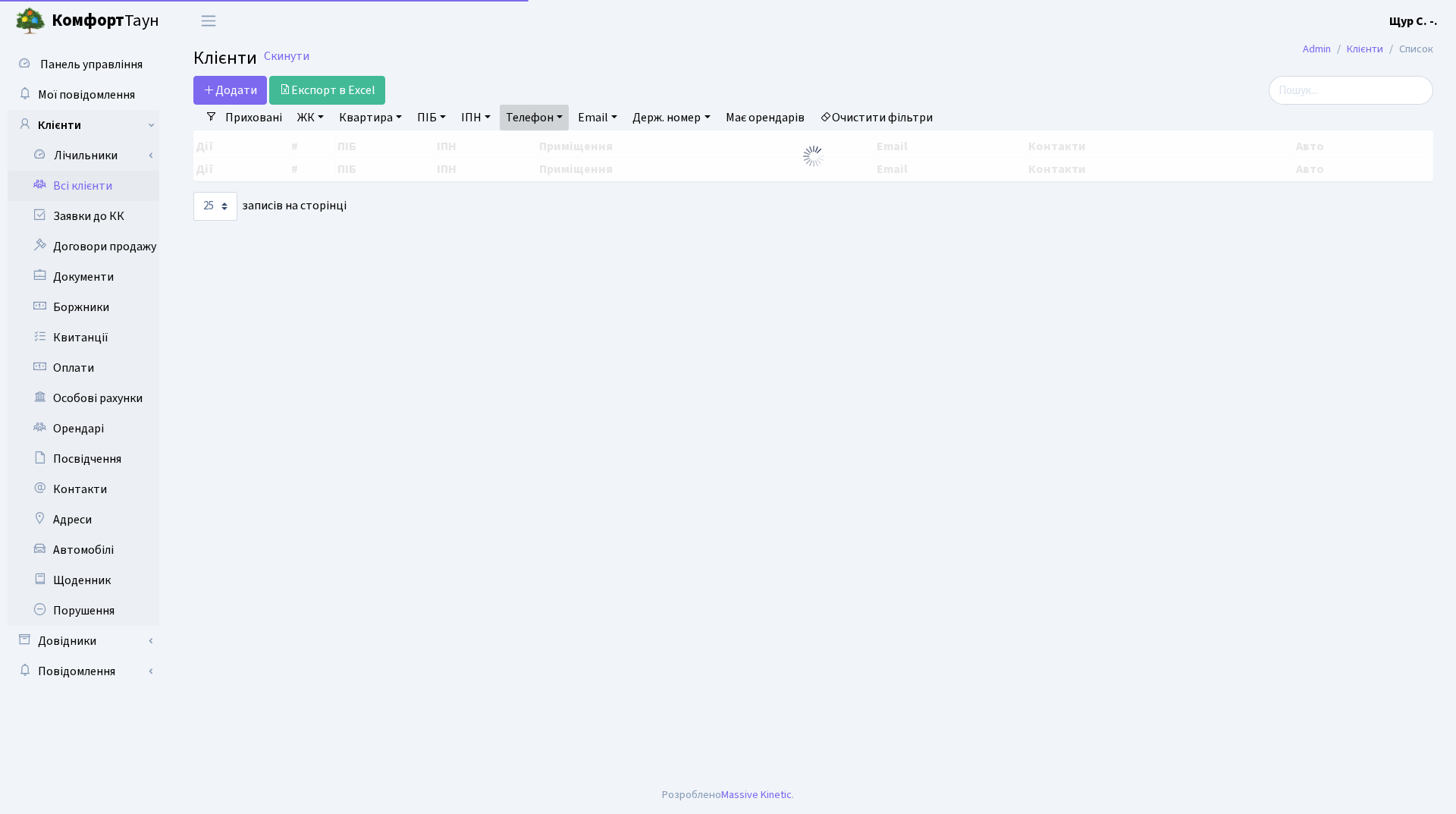
select select "25"
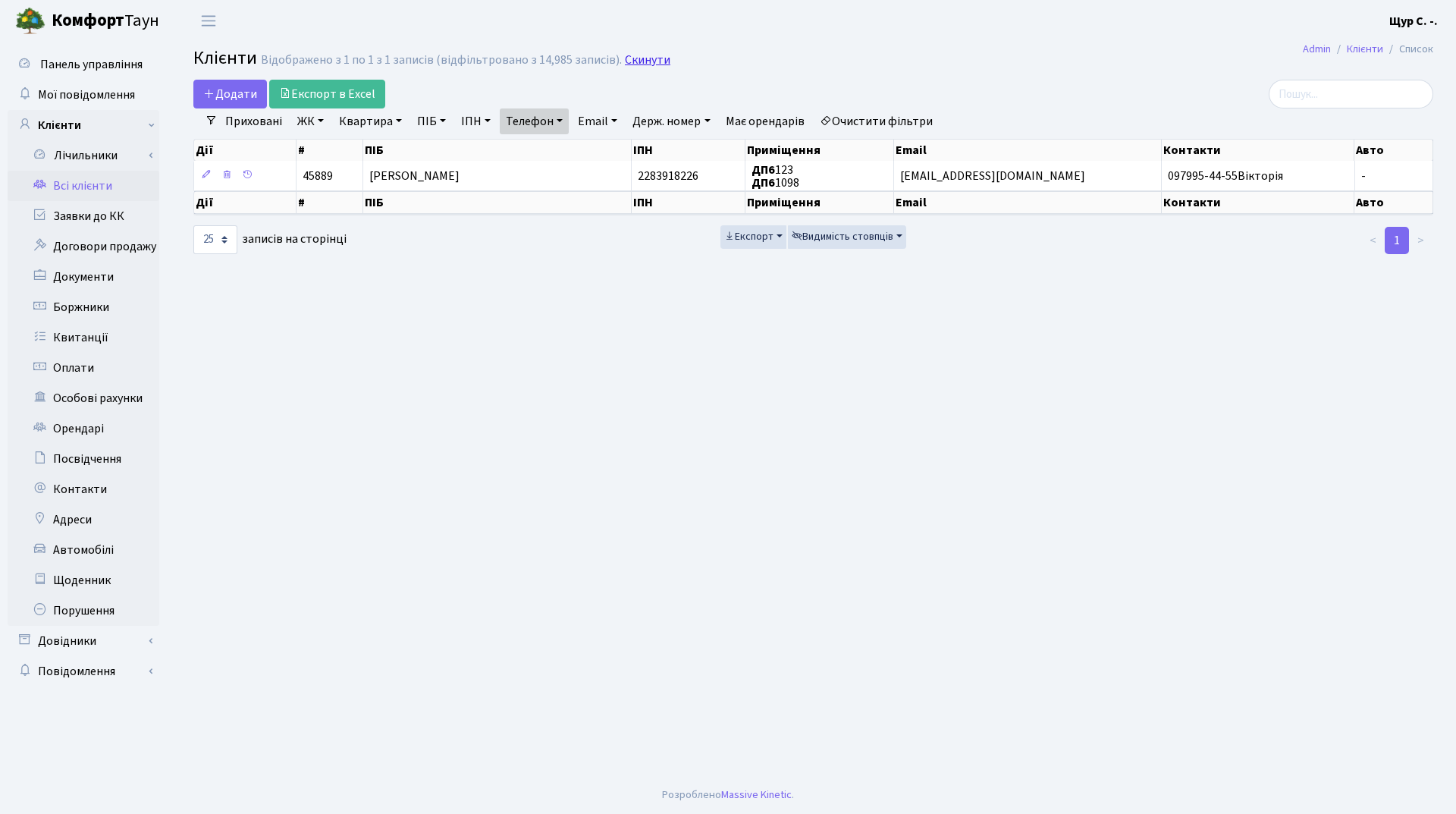
click at [626, 55] on link "Скинути" at bounding box center [647, 60] width 45 height 14
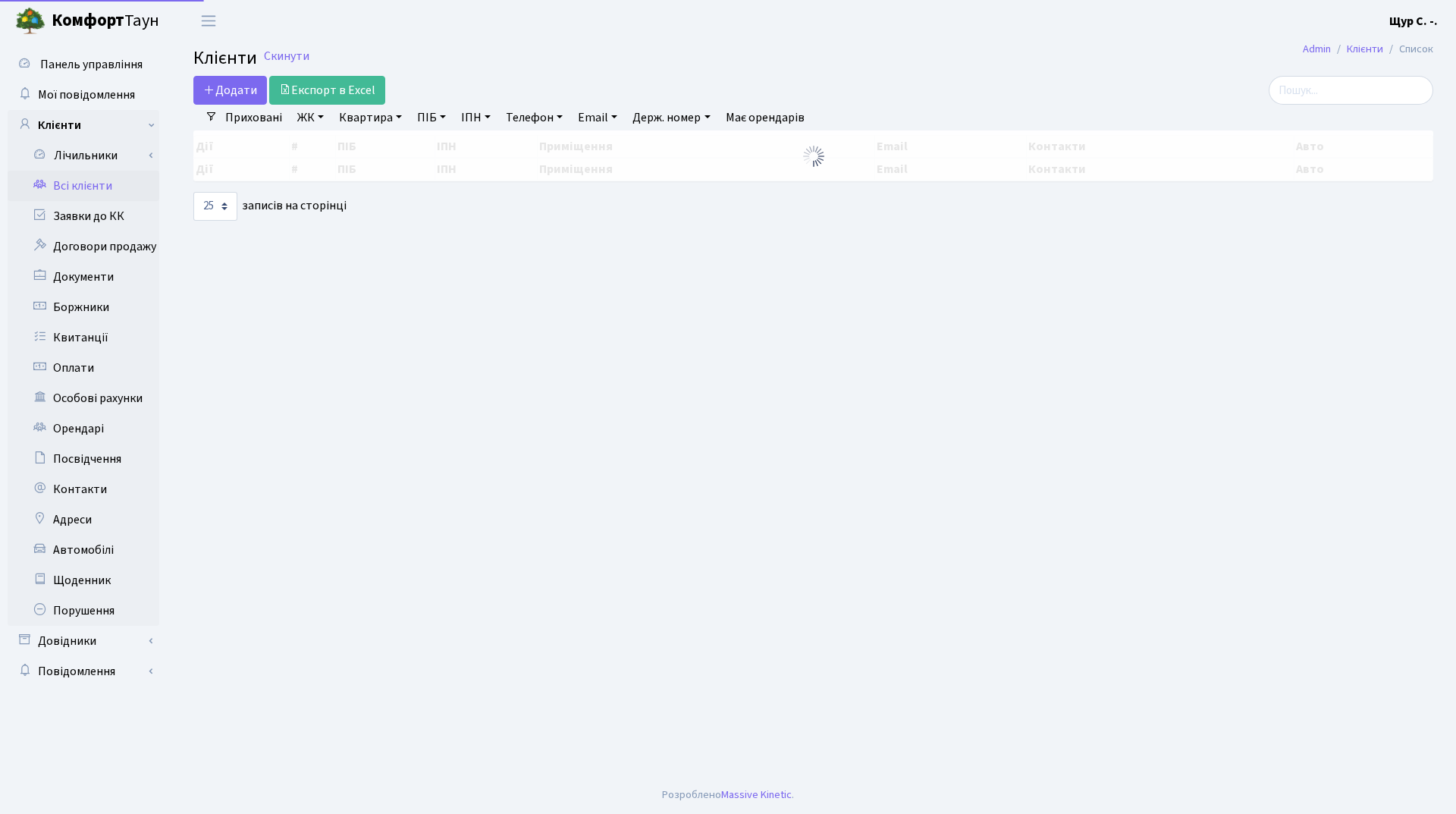
select select "25"
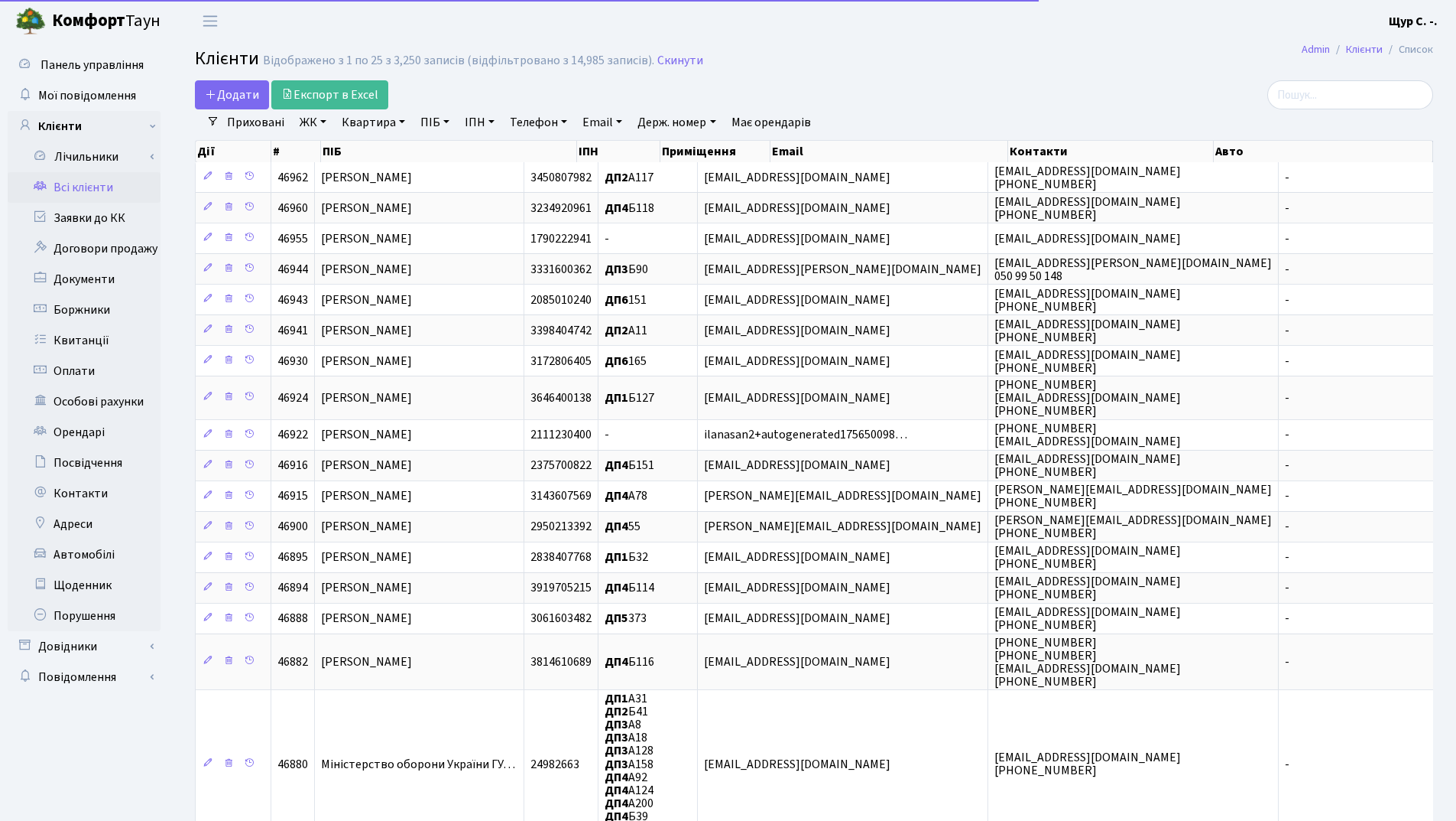
click at [369, 122] on link "Квартира" at bounding box center [373, 122] width 76 height 26
type input "264"
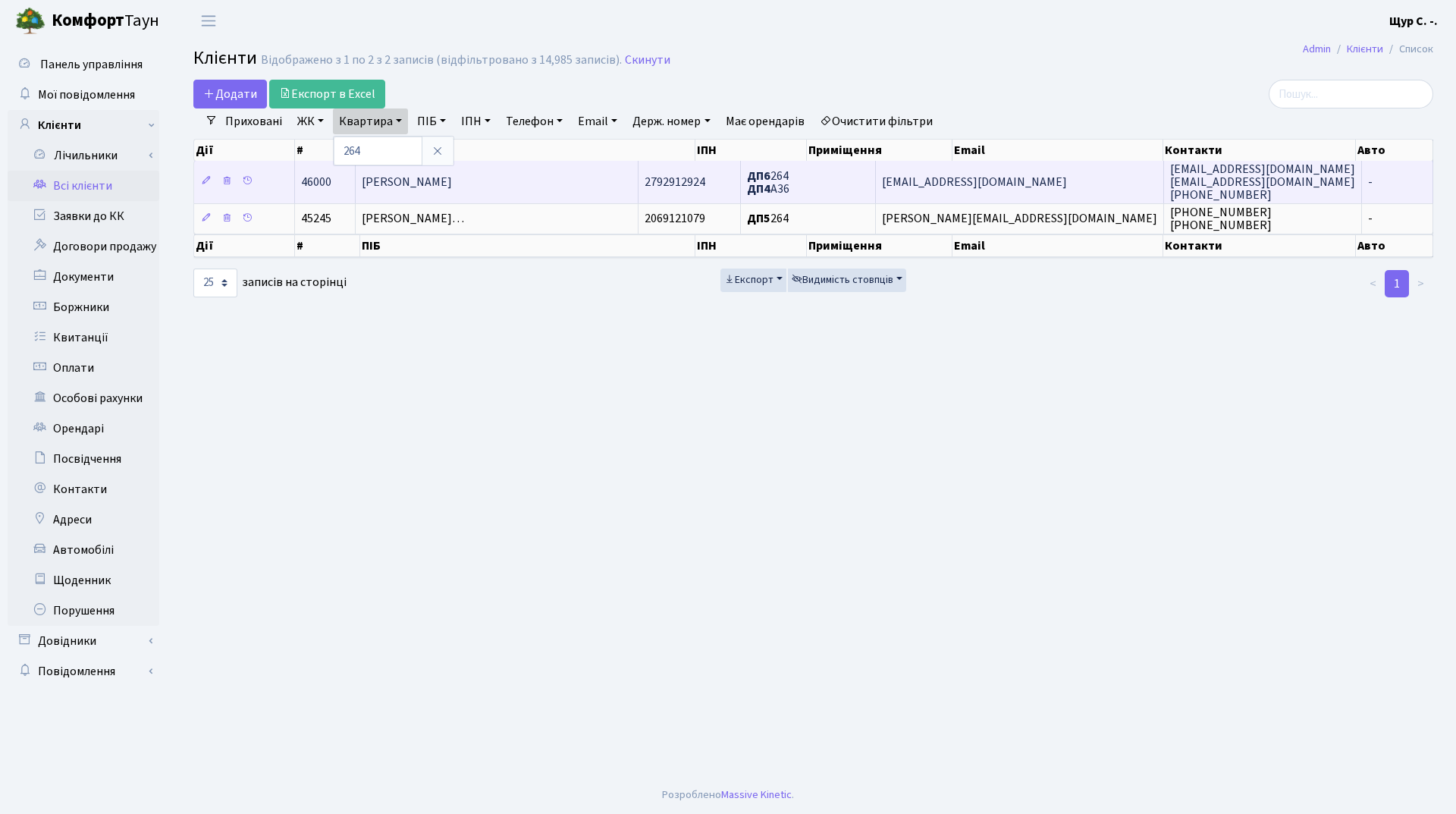
click at [468, 192] on td "[PERSON_NAME]" at bounding box center [497, 181] width 283 height 42
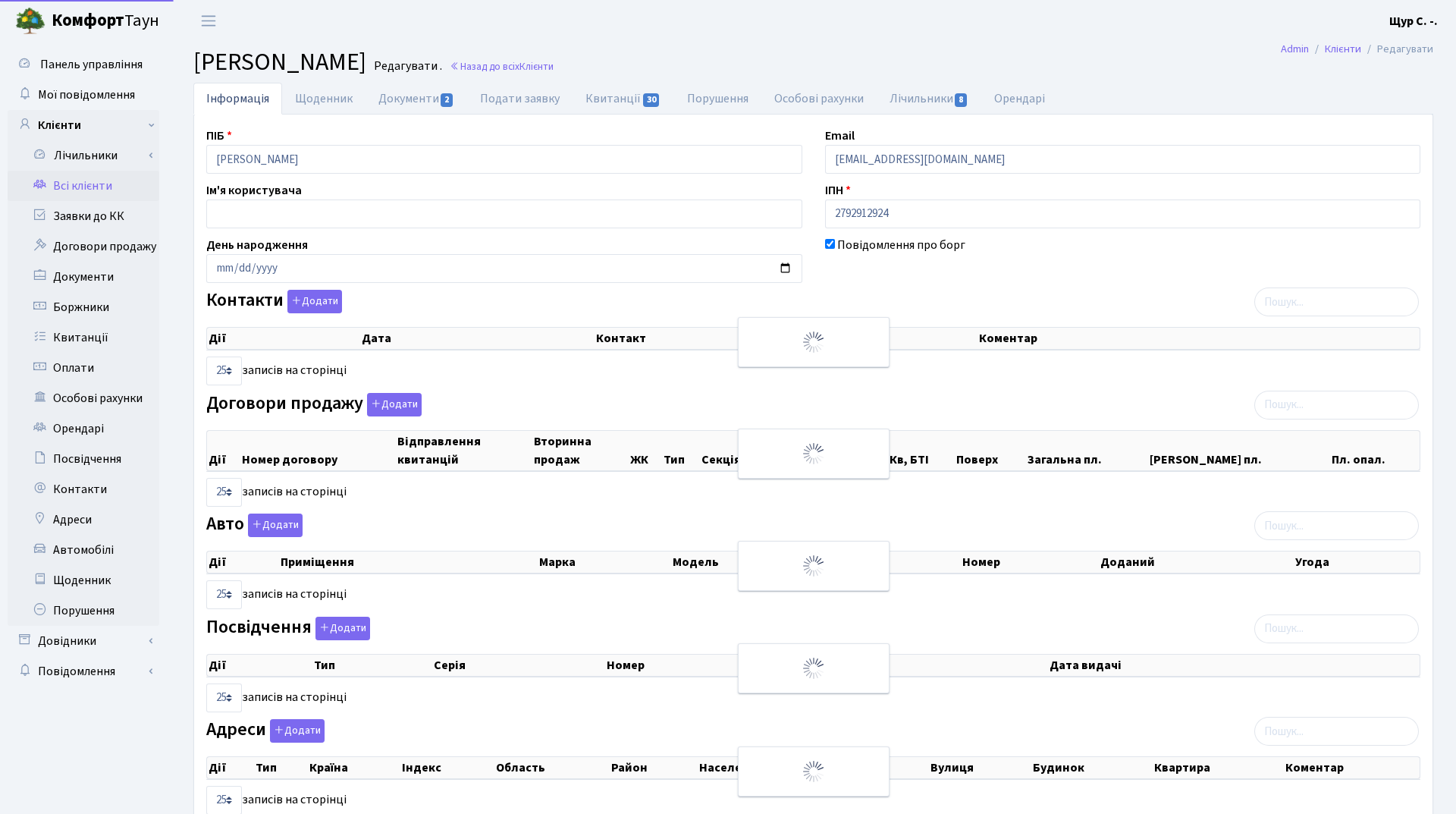
select select "25"
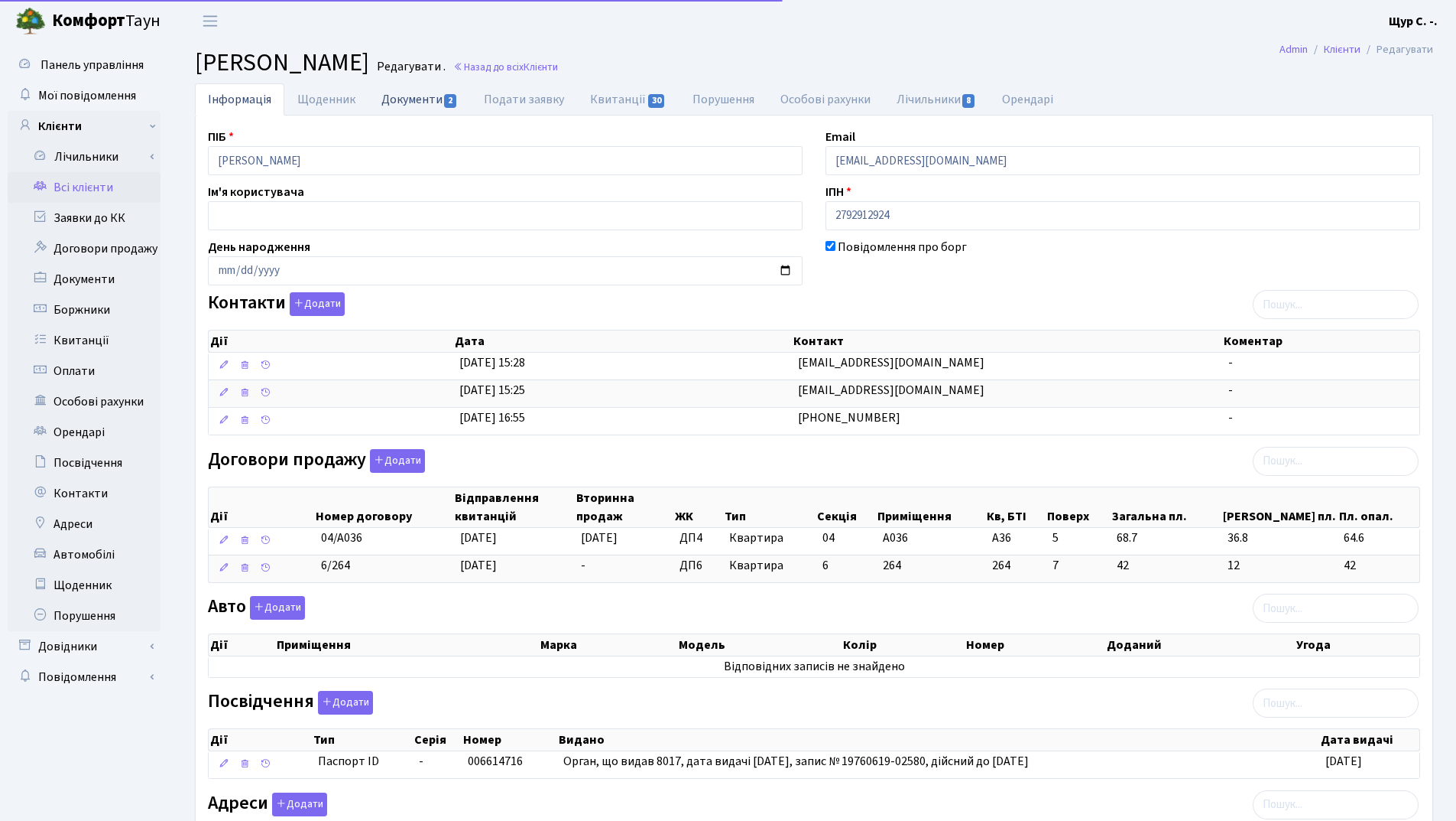
click at [418, 97] on link "Документи 2" at bounding box center [419, 98] width 103 height 31
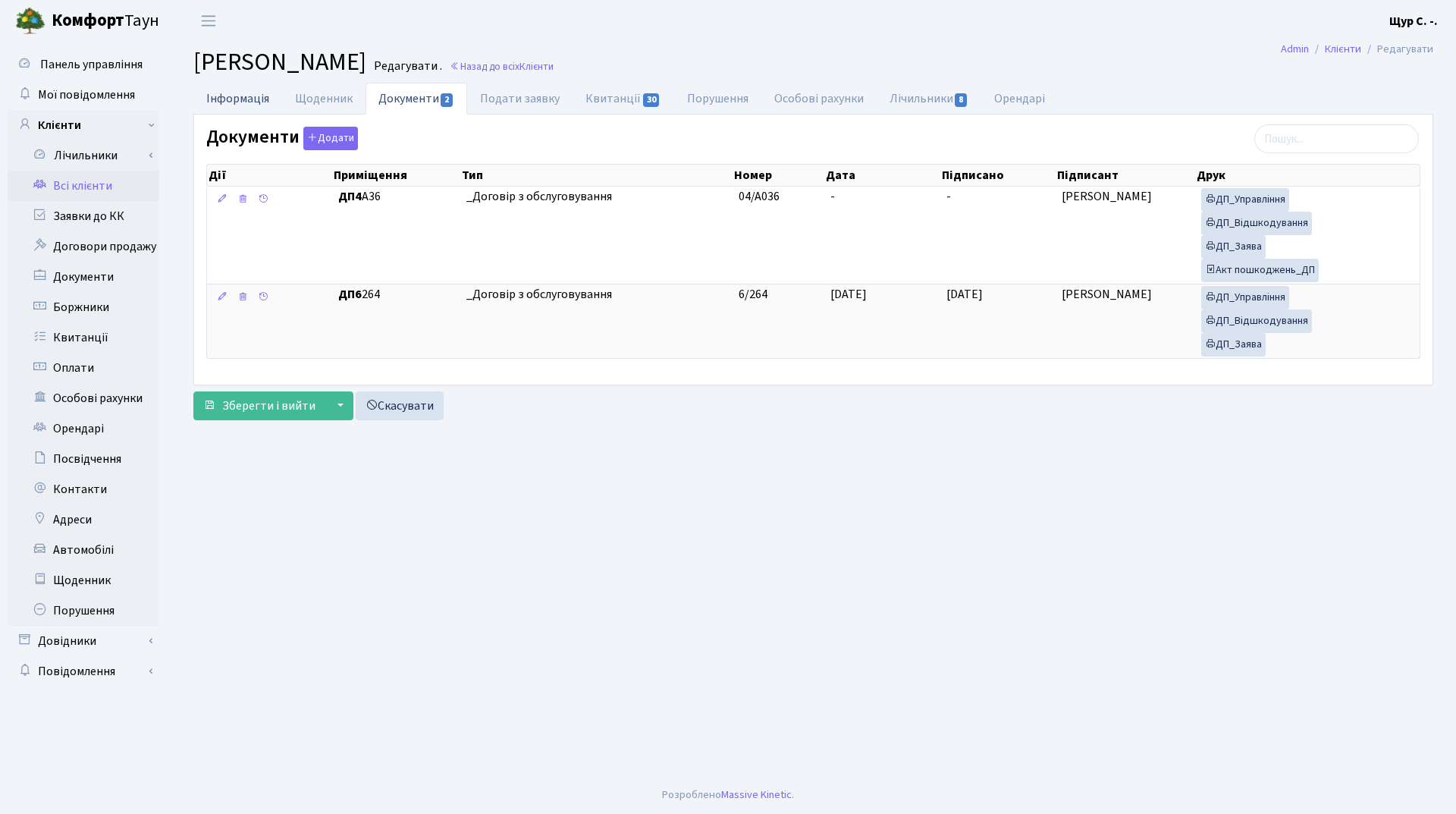
click at [227, 88] on link "Інформація" at bounding box center [238, 98] width 89 height 31
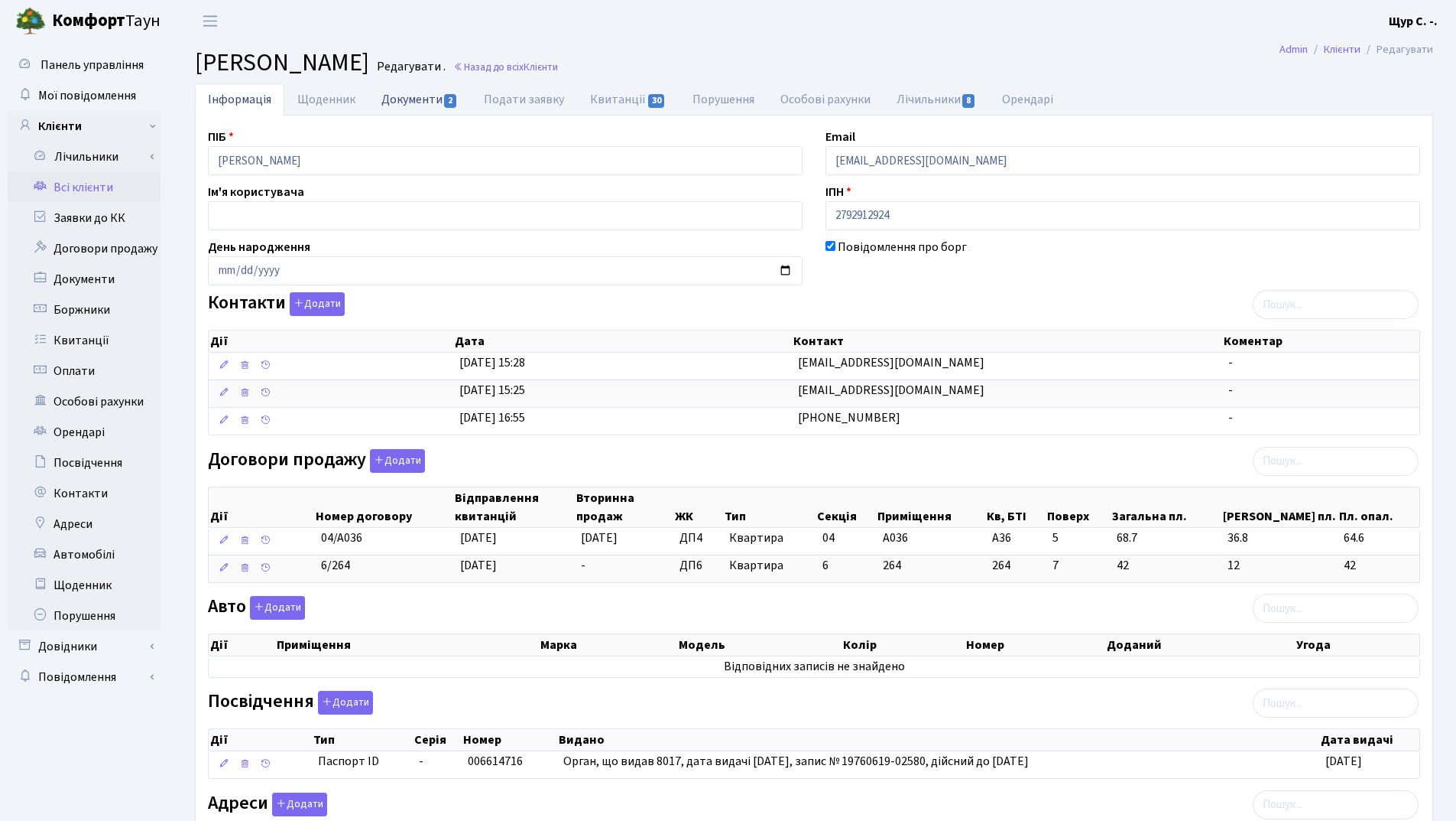
click at [409, 91] on link "Документи 2" at bounding box center [419, 98] width 103 height 31
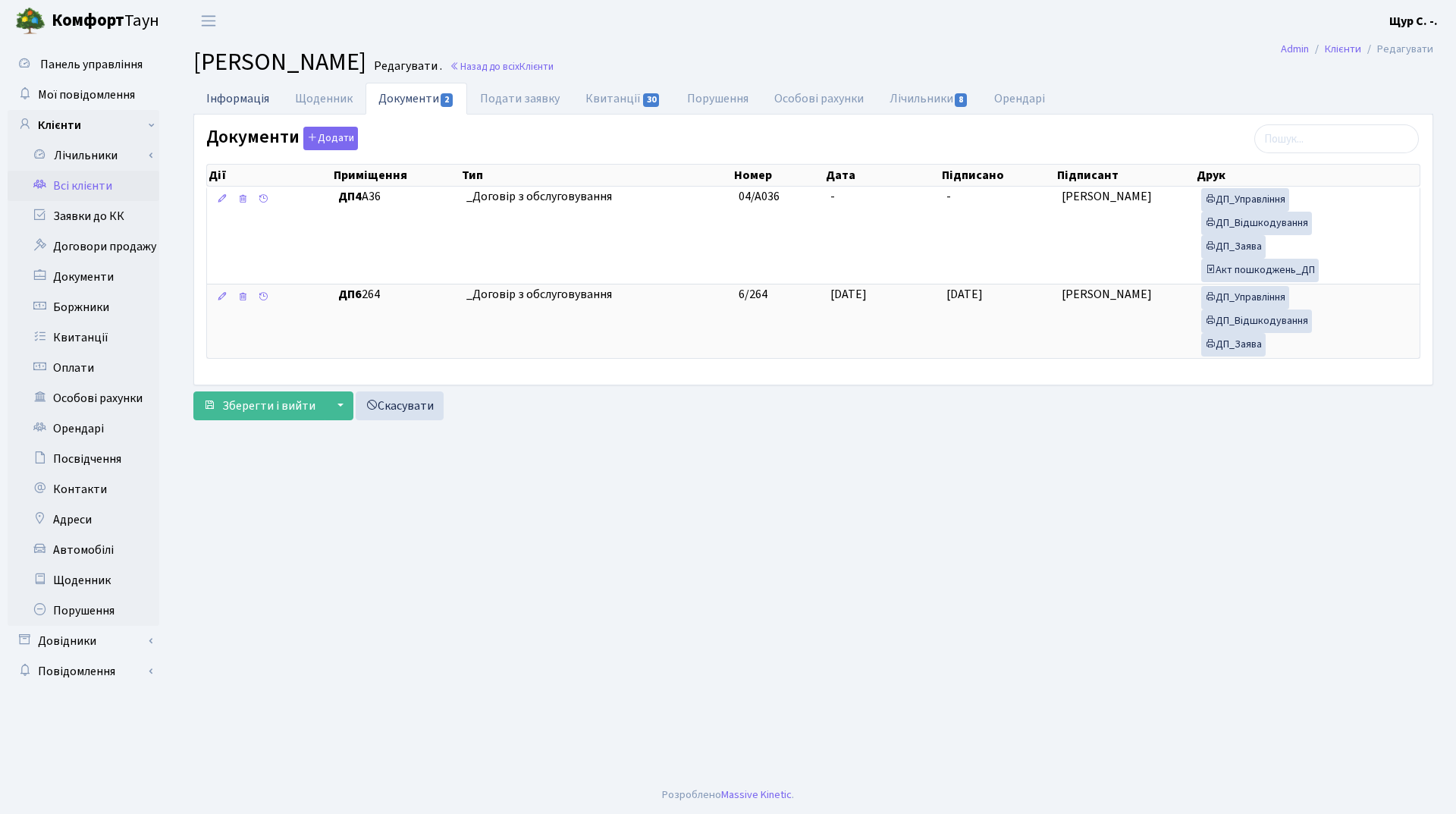
click at [231, 102] on link "Інформація" at bounding box center [238, 98] width 89 height 31
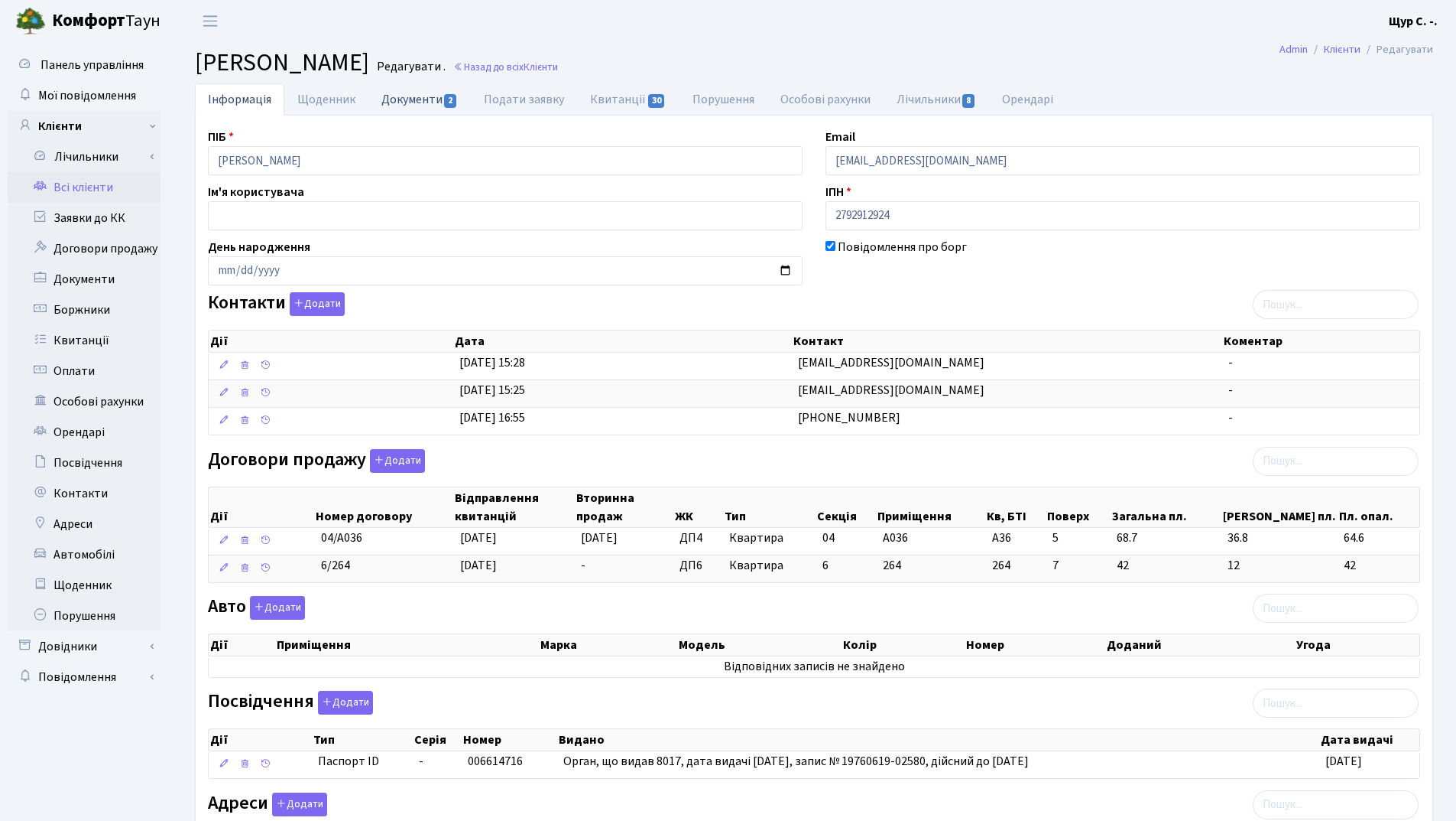
click at [415, 89] on link "Документи 2" at bounding box center [419, 98] width 103 height 31
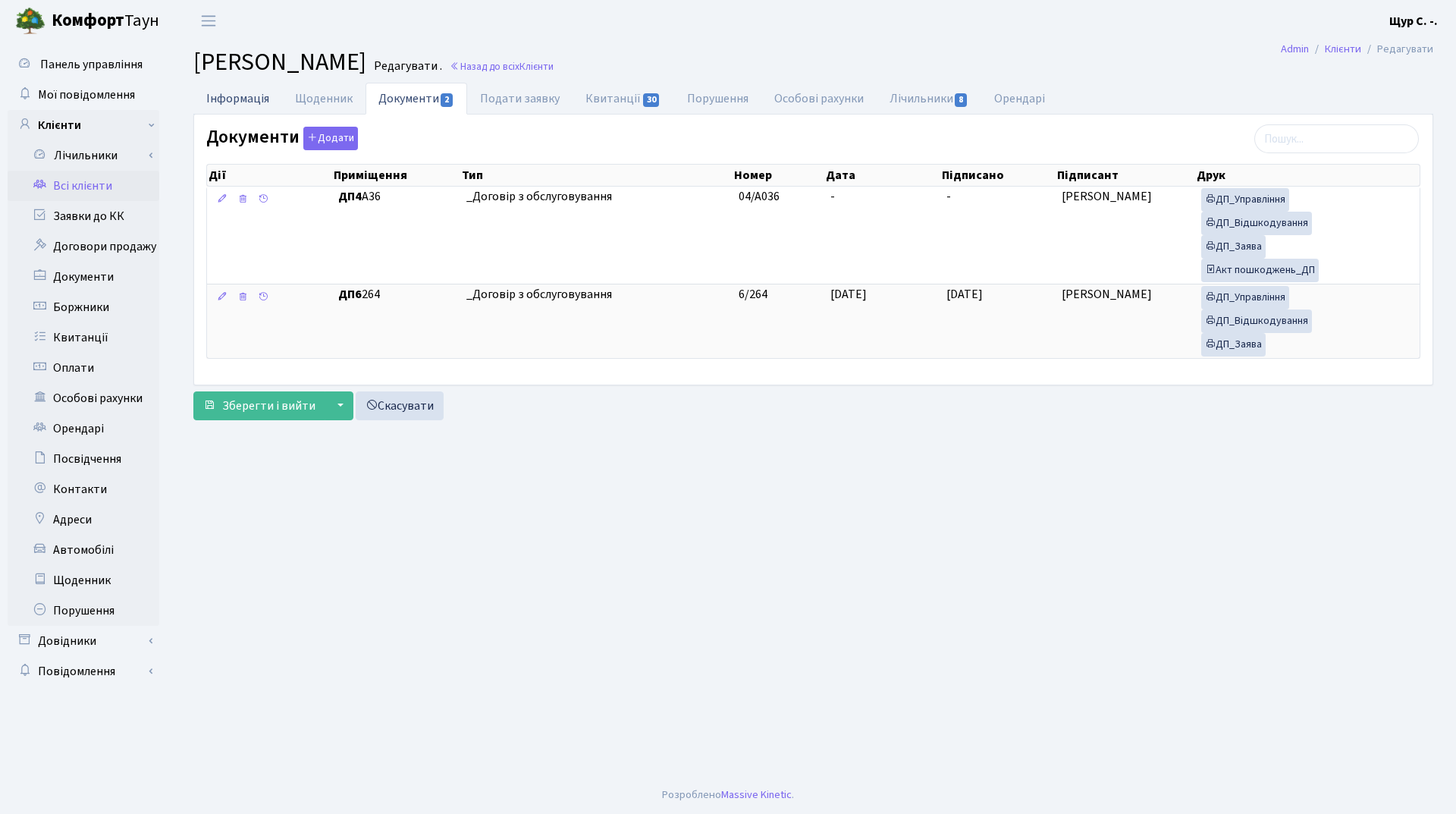
click at [223, 93] on link "Інформація" at bounding box center [238, 98] width 89 height 31
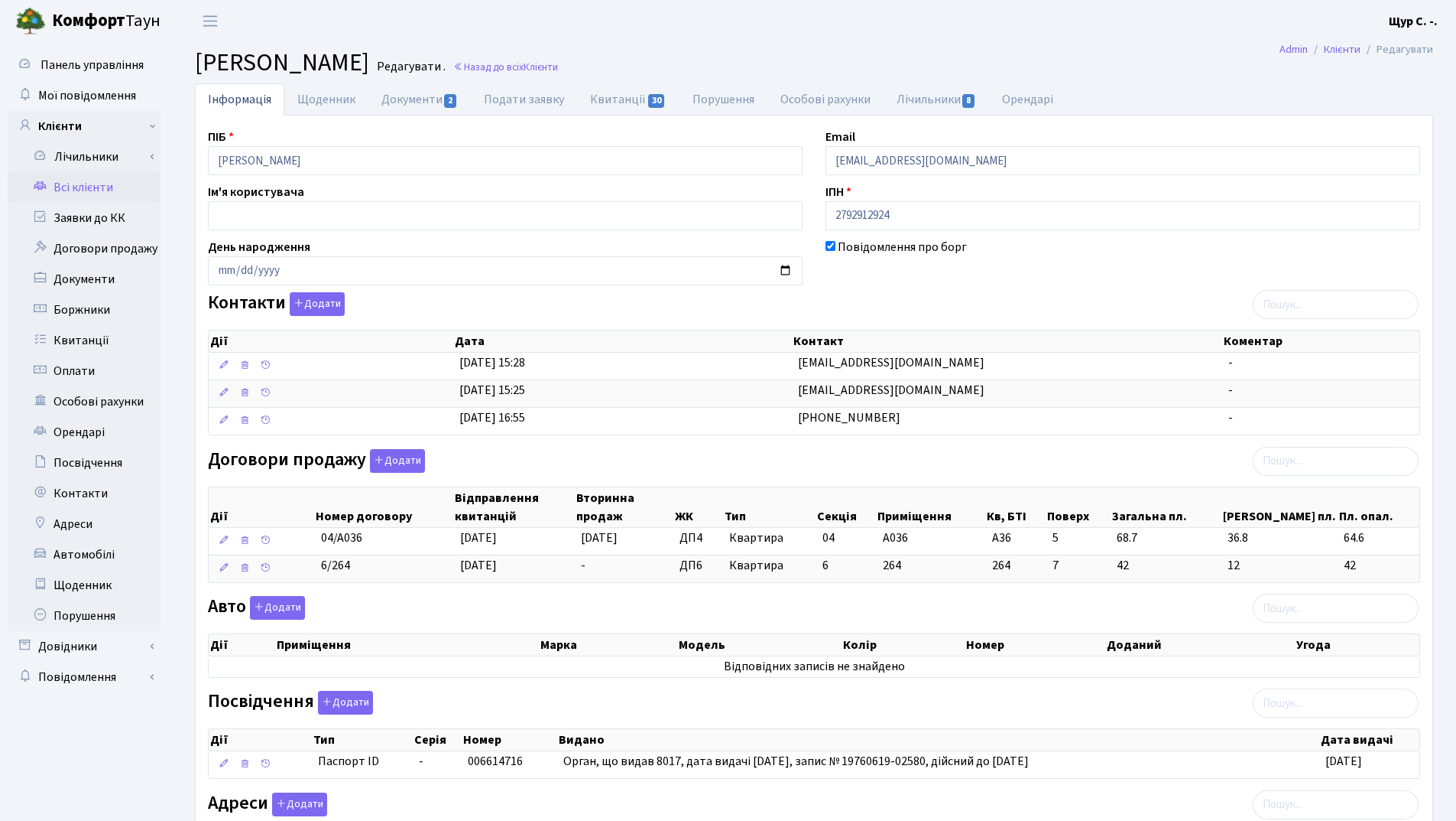
click at [87, 190] on link "Всі клієнти" at bounding box center [84, 187] width 153 height 30
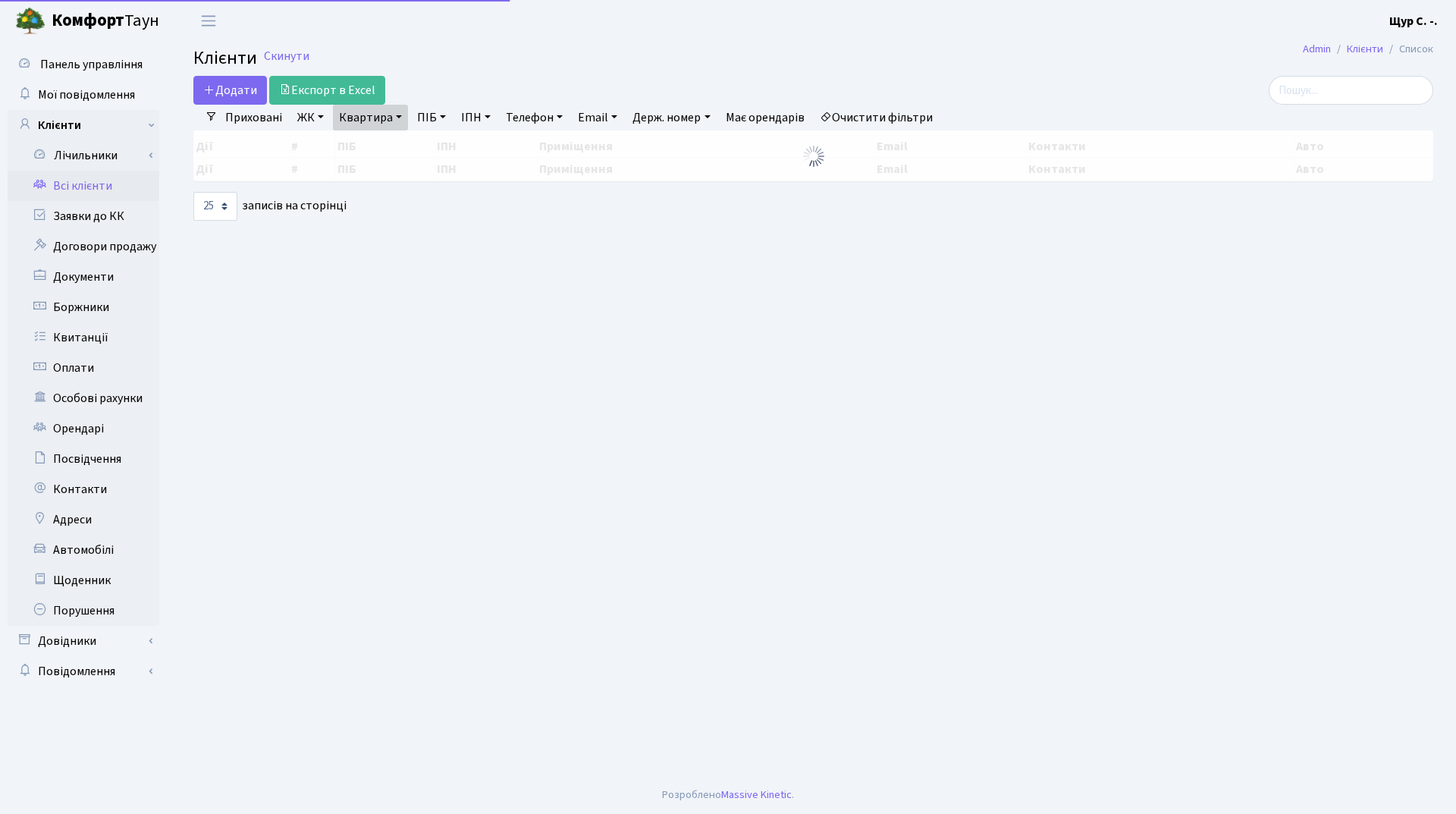
select select "25"
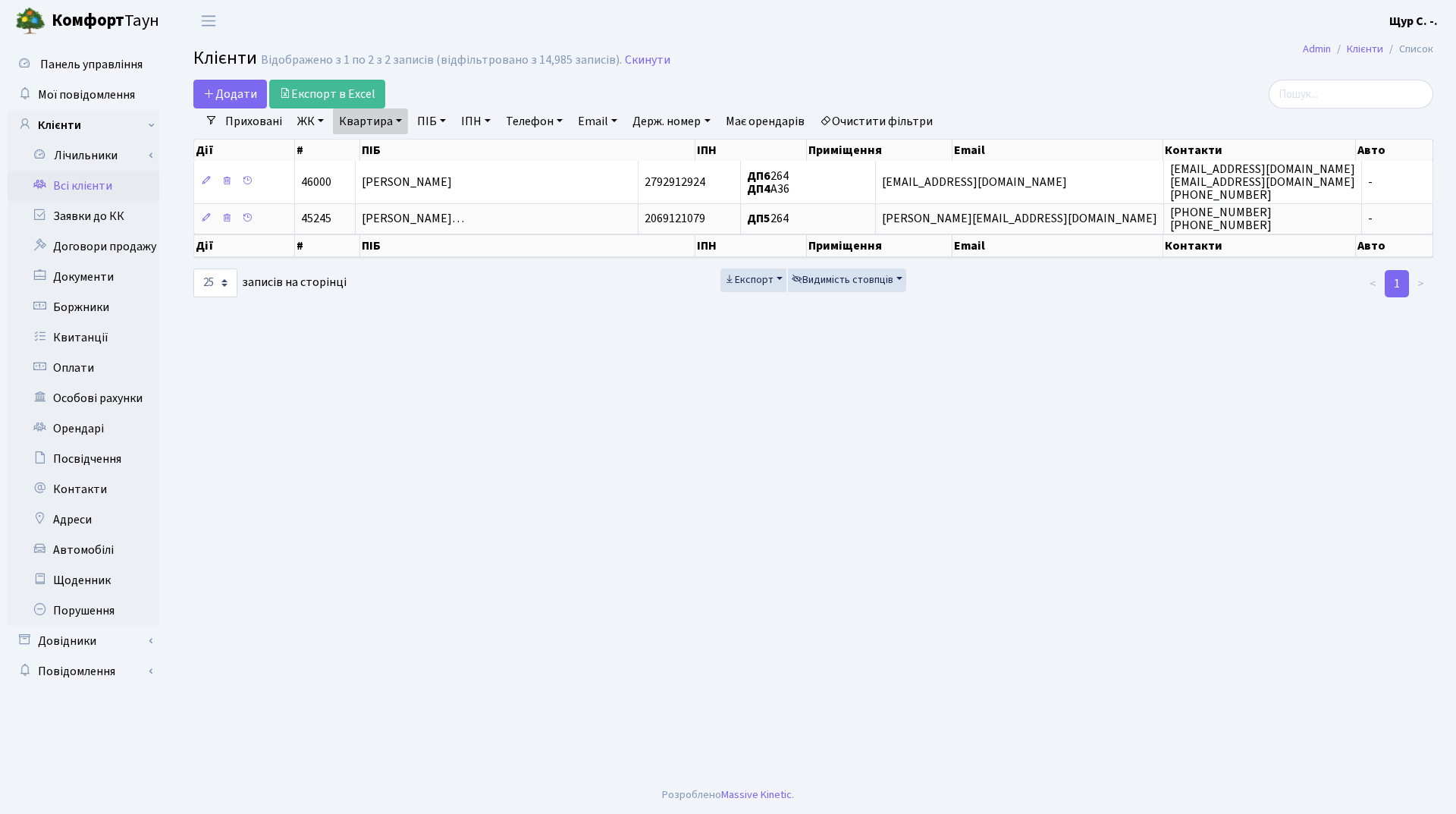
click at [660, 60] on h2 "Клієнти Відображено з 1 по 2 з 2 записів (відфільтровано з 14,985 записів). Ски…" at bounding box center [813, 60] width 1240 height 26
click at [659, 60] on h2 "Клієнти Відображено з 1 по 2 з 2 записів (відфільтровано з 14,985 записів). Ски…" at bounding box center [813, 60] width 1240 height 26
click at [638, 53] on link "Скинути" at bounding box center [647, 60] width 45 height 14
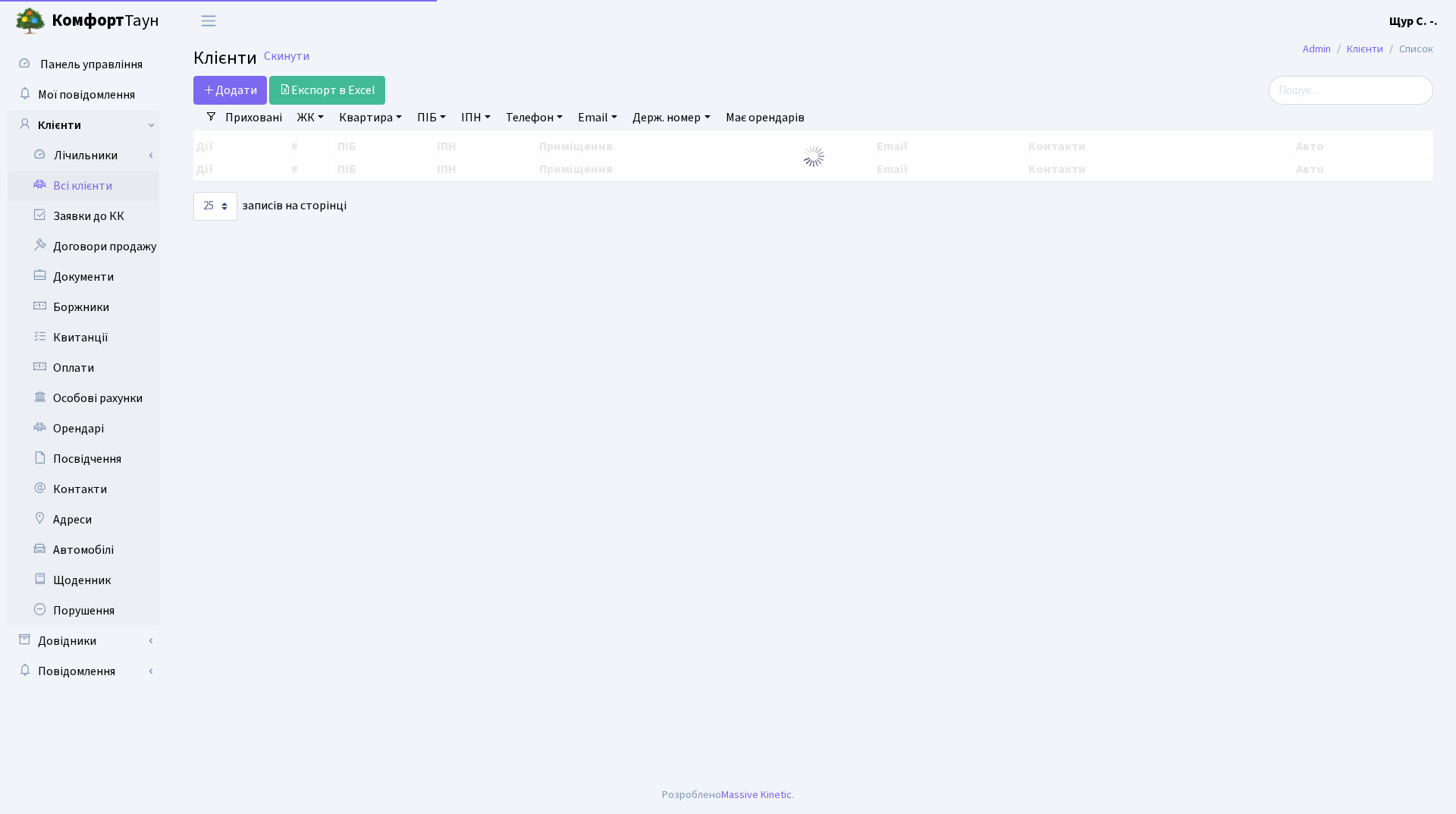
select select "25"
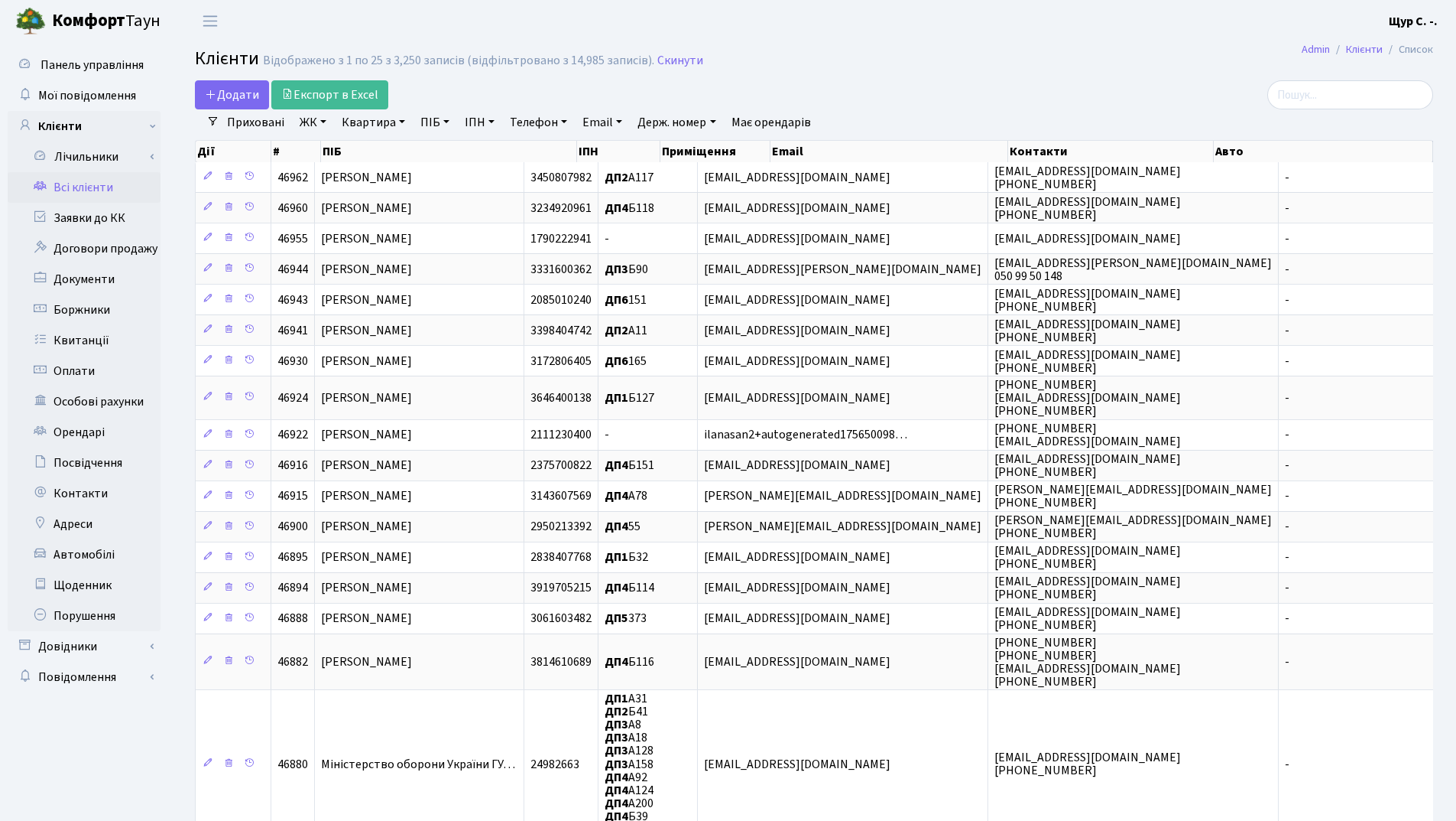
click at [374, 122] on link "Квартира" at bounding box center [373, 122] width 76 height 26
type input "72"
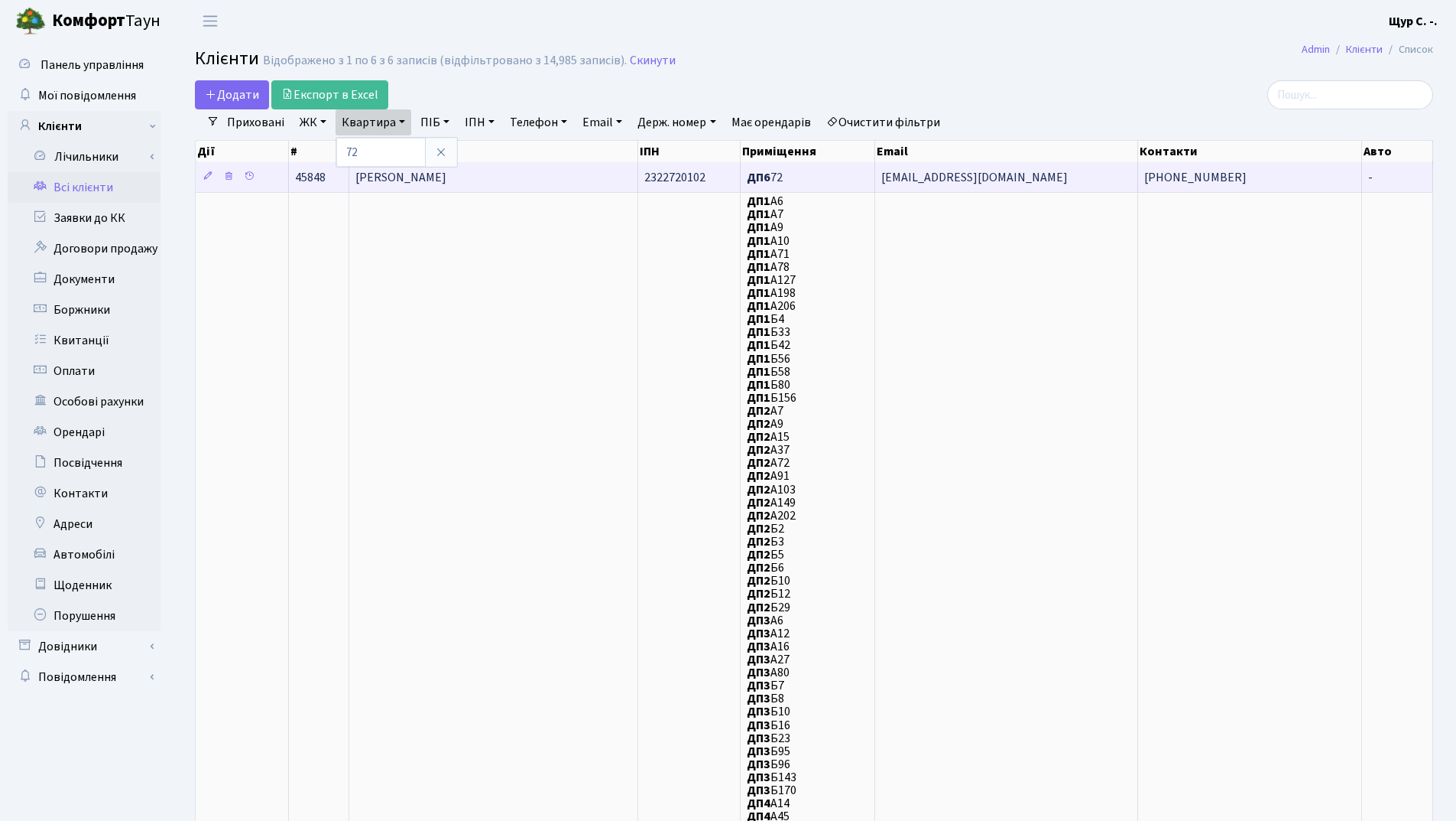
click at [446, 181] on span "[PERSON_NAME]" at bounding box center [401, 177] width 91 height 17
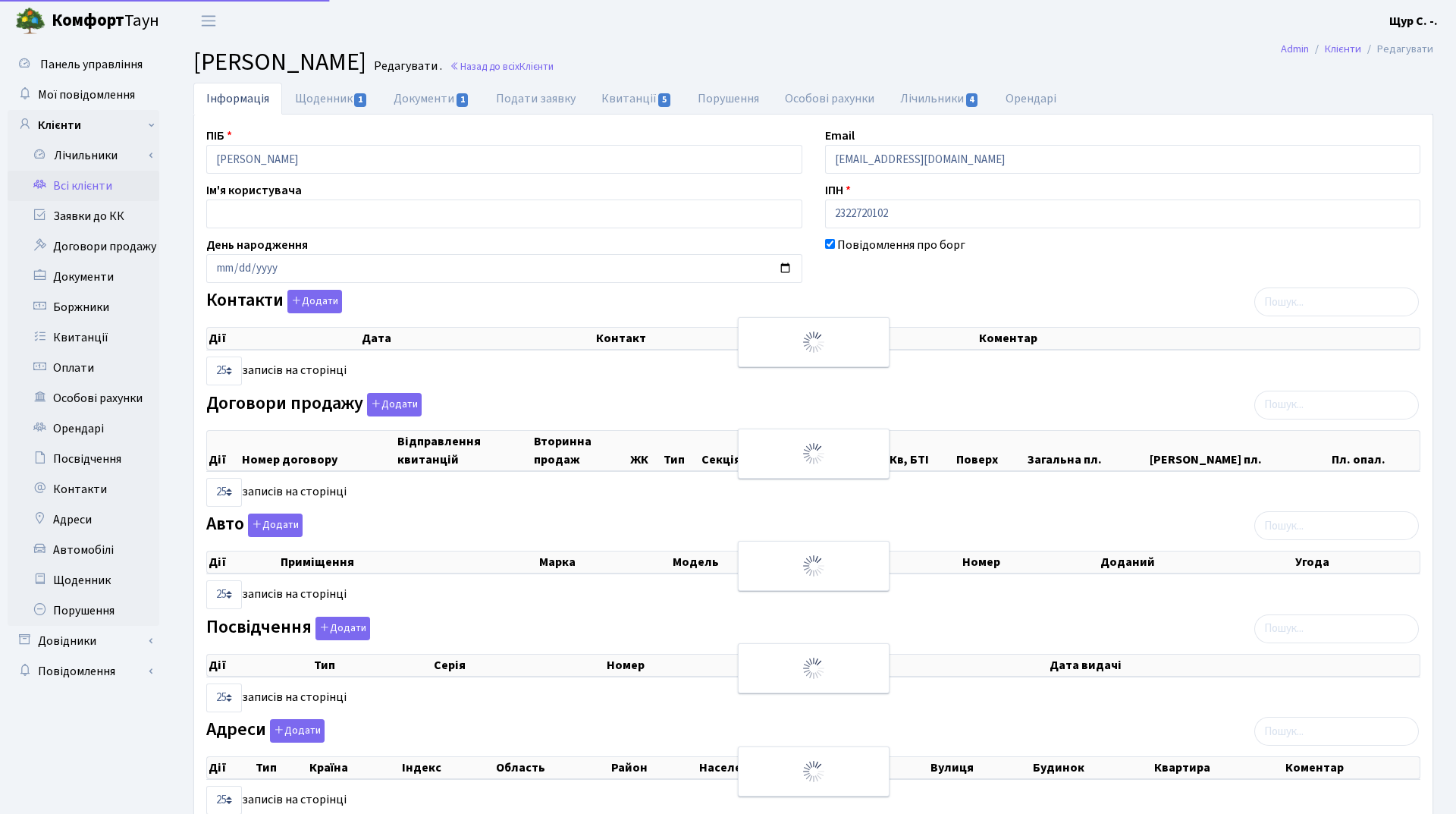
select select "25"
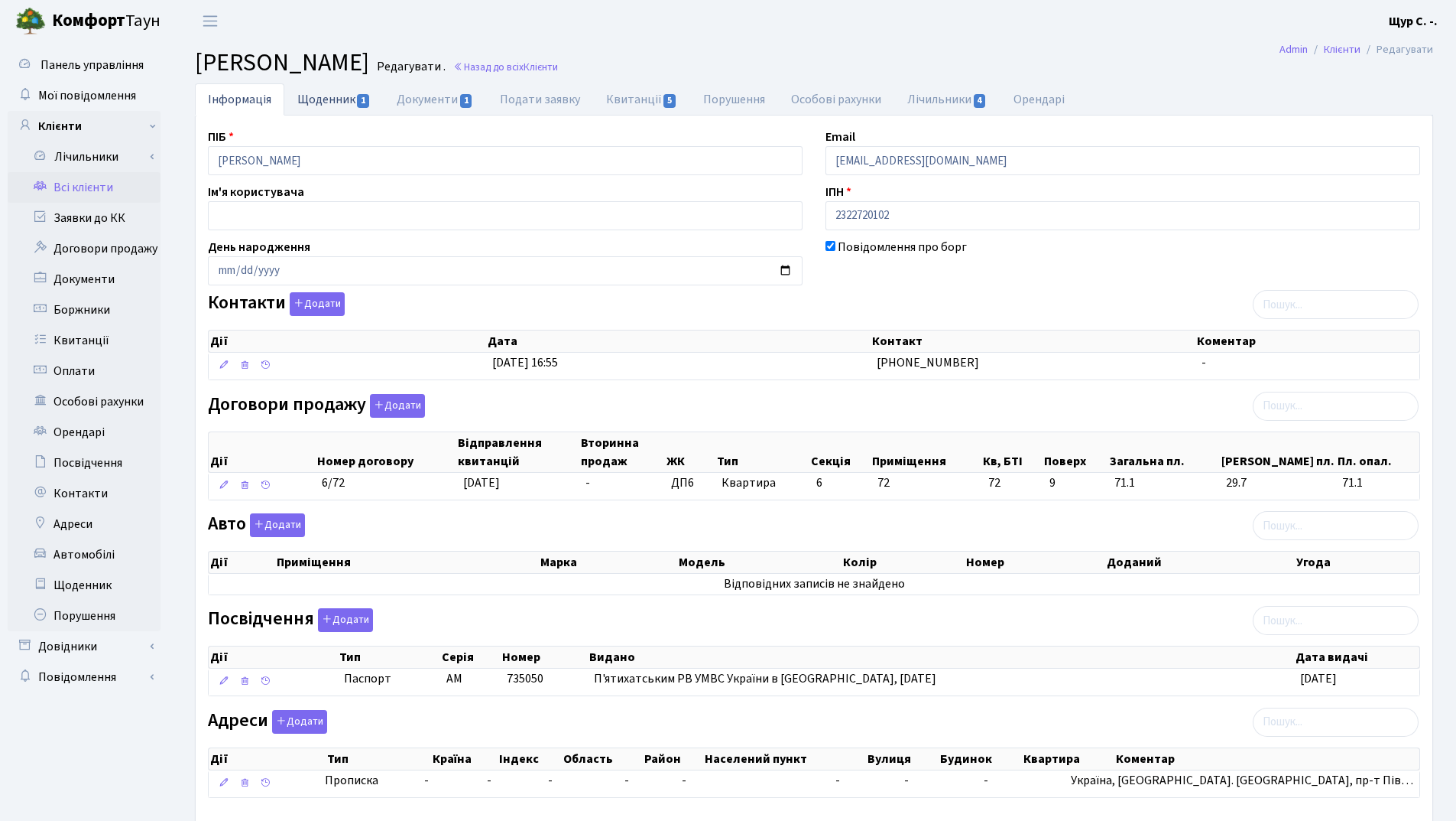
click at [334, 98] on link "Щоденник 1" at bounding box center [333, 98] width 99 height 31
select select "25"
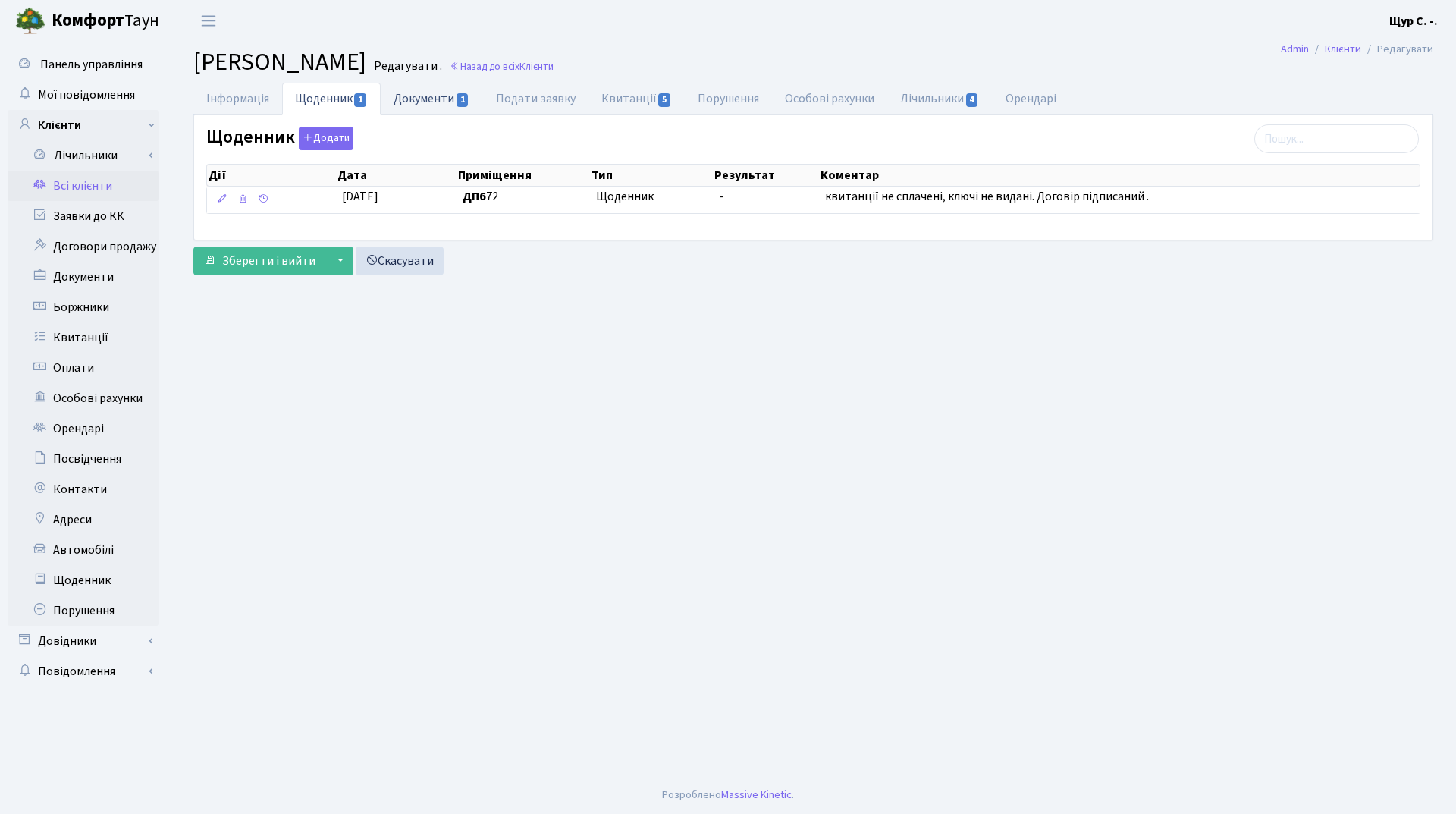
click at [430, 97] on link "Документи 1" at bounding box center [431, 98] width 102 height 31
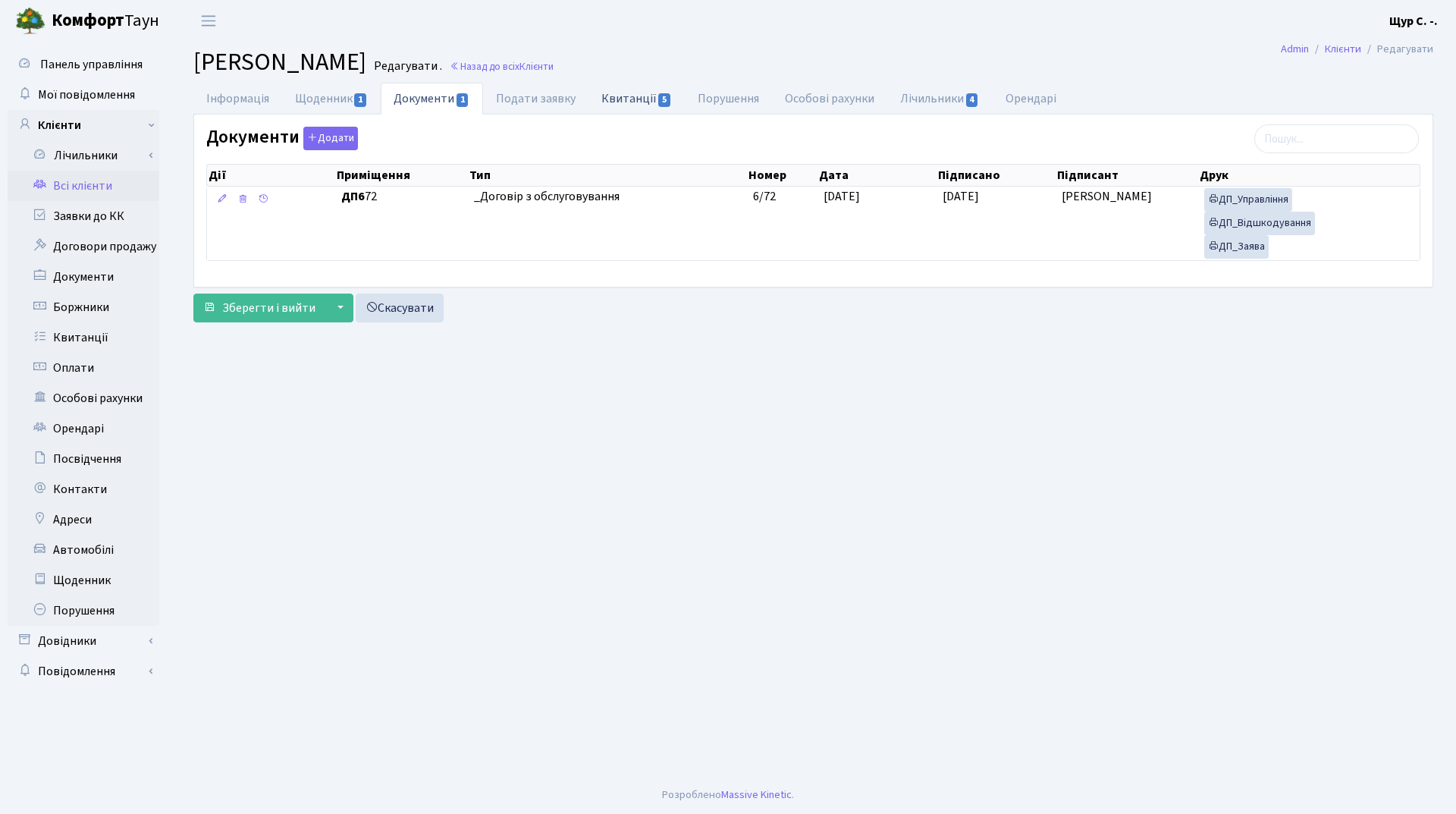
click at [635, 98] on link "Квитанції 5" at bounding box center [637, 98] width 97 height 31
select select "25"
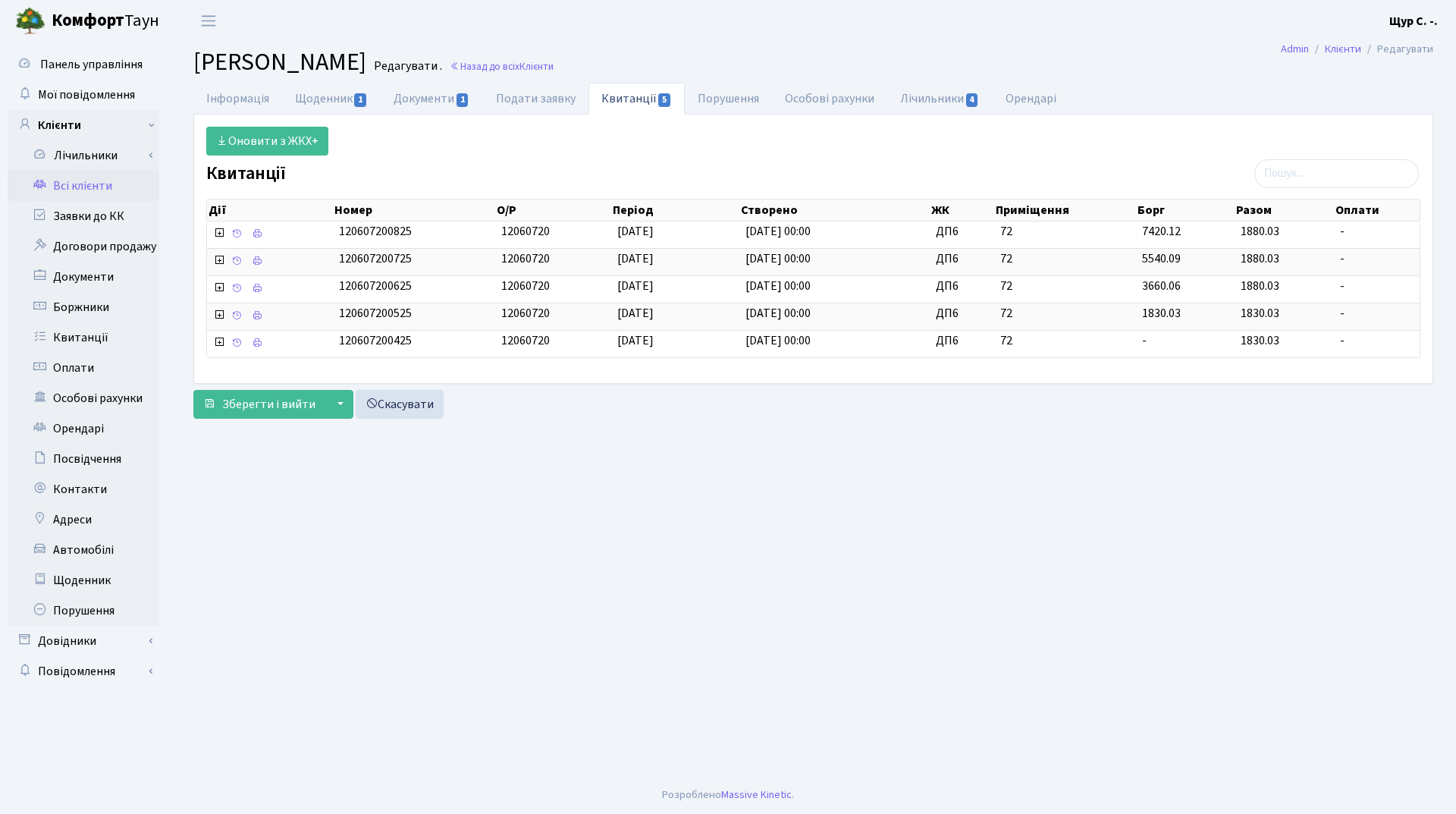
click at [110, 185] on link "Всі клієнти" at bounding box center [83, 185] width 152 height 30
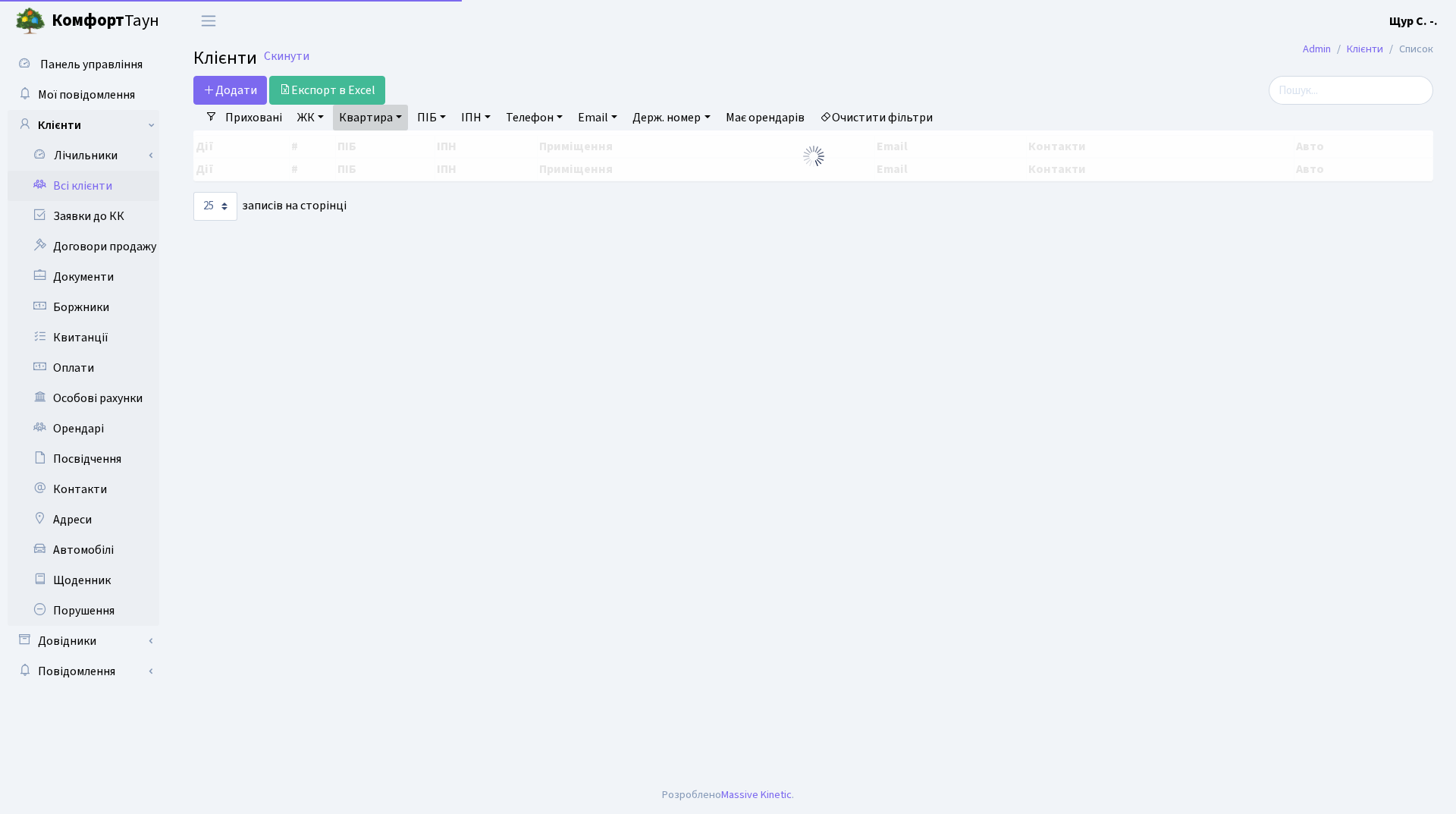
select select "25"
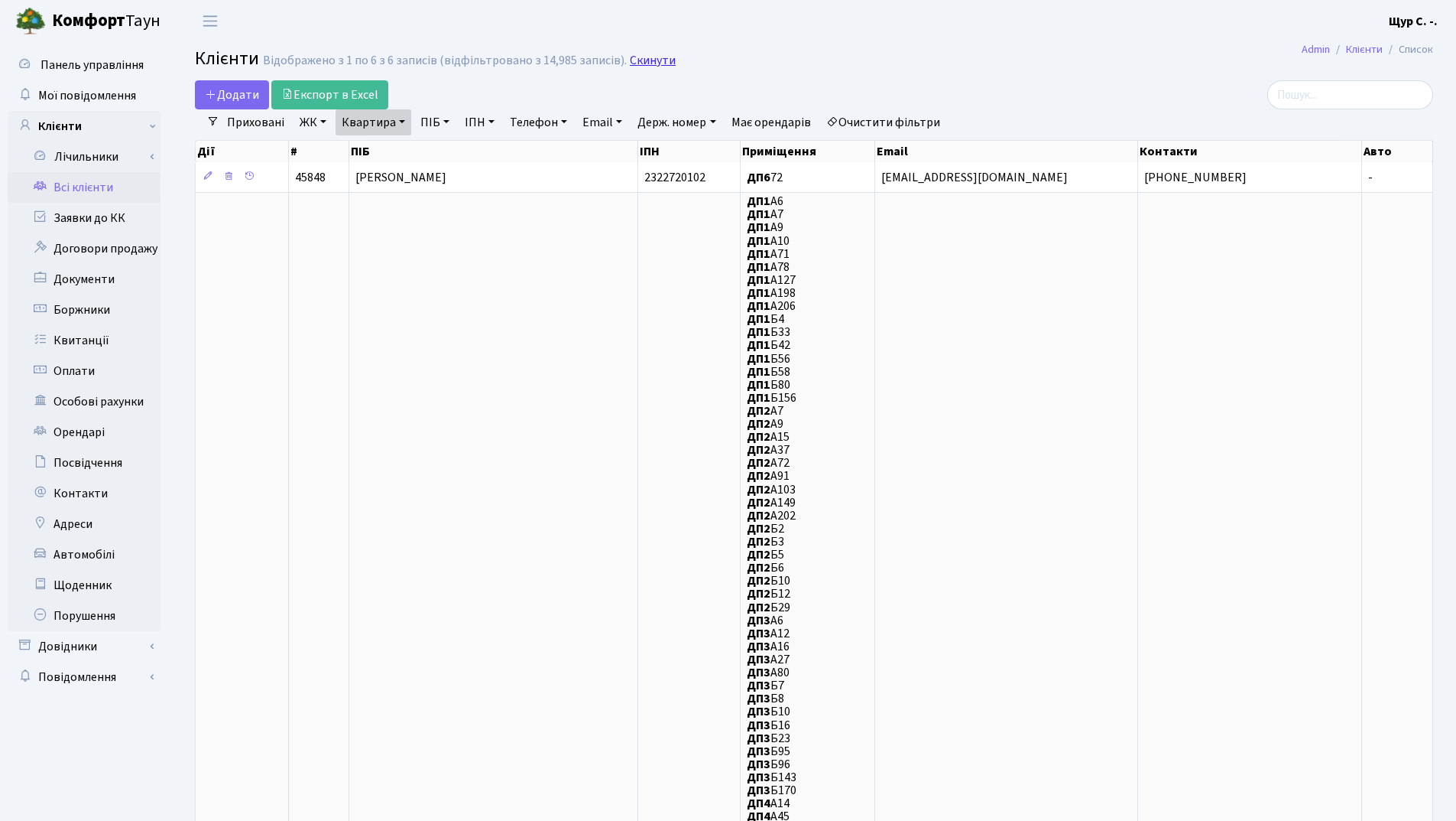
click at [656, 61] on link "Скинути" at bounding box center [652, 61] width 46 height 14
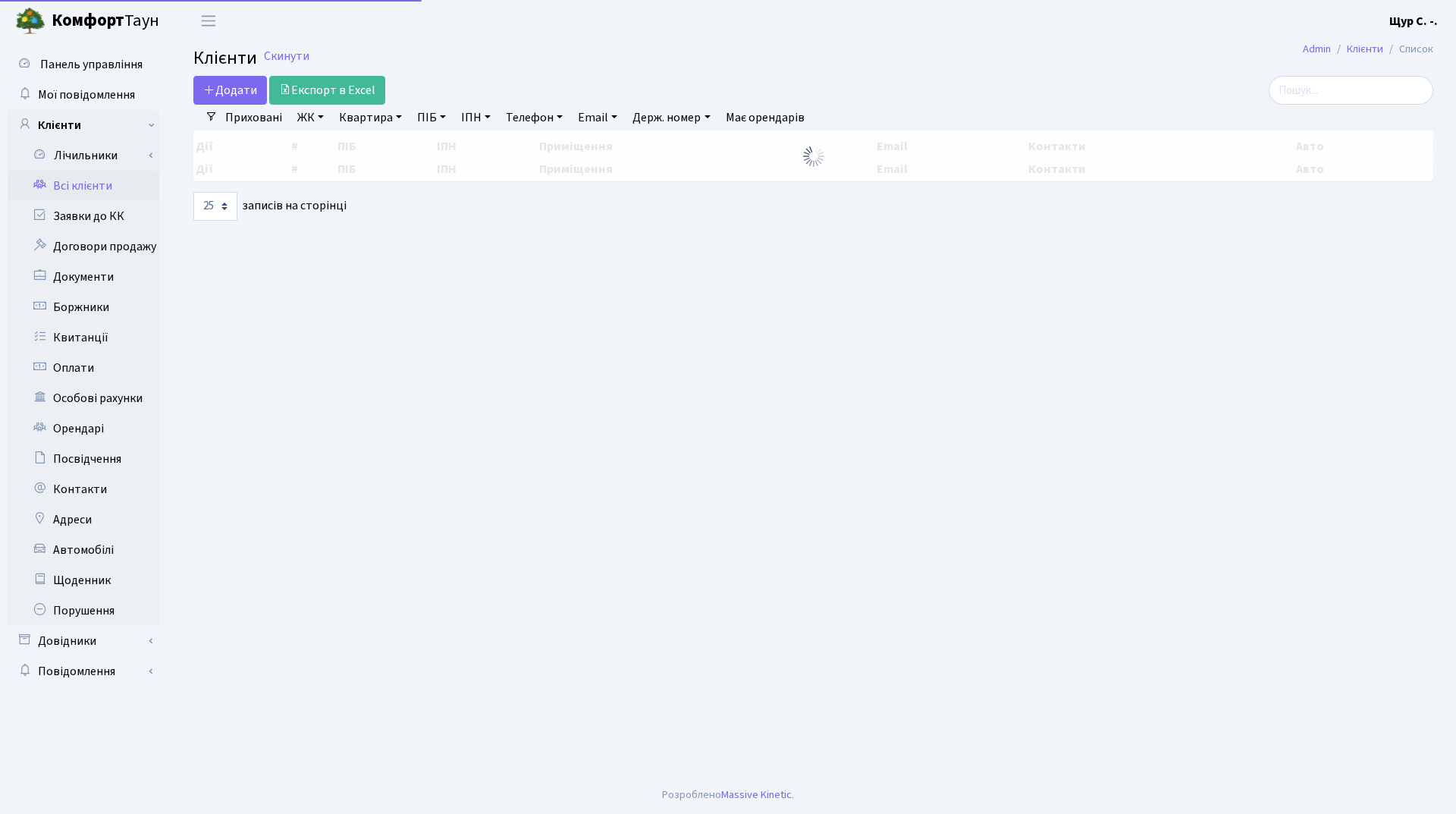
select select "25"
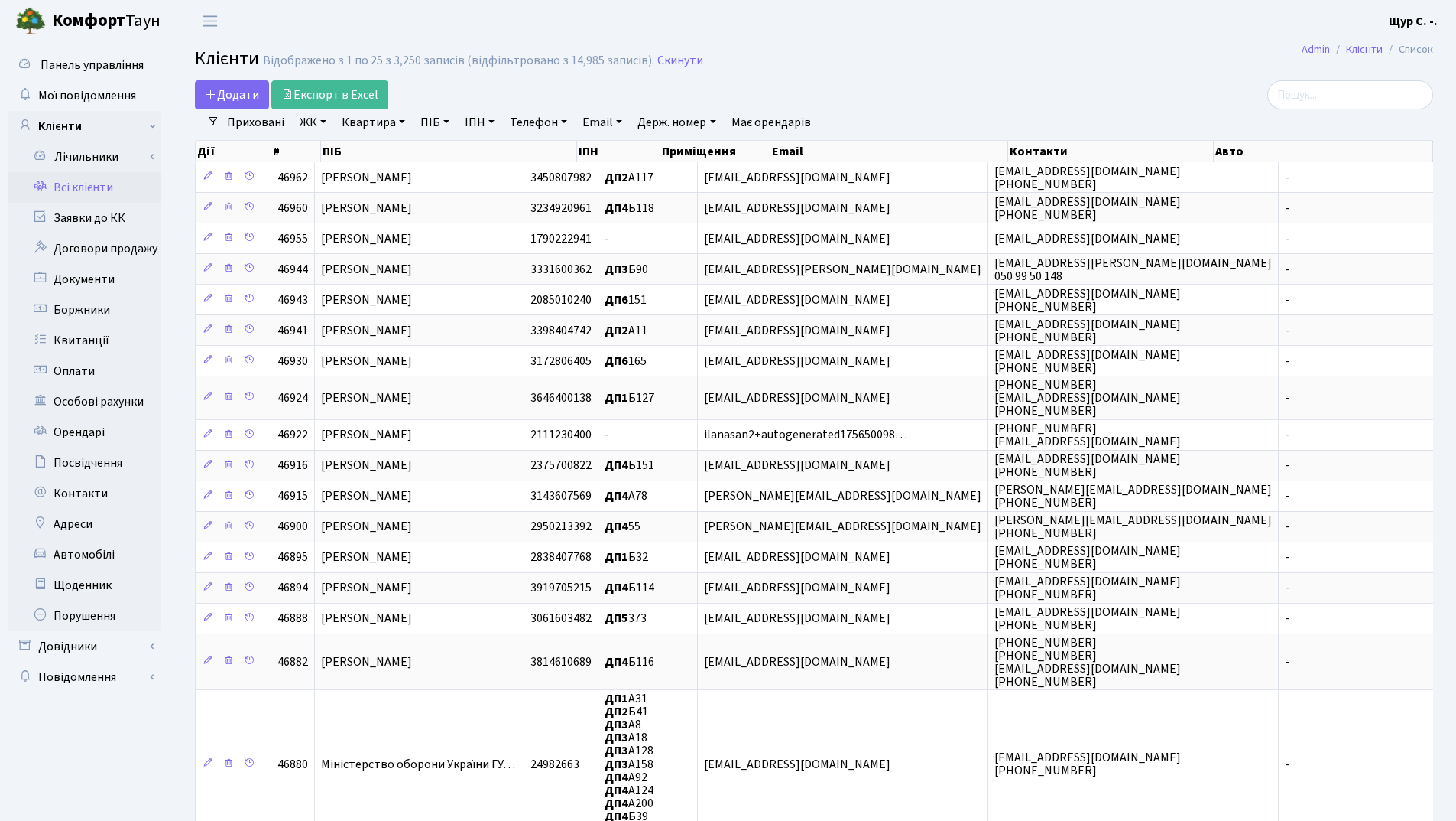
click at [371, 119] on link "Квартира" at bounding box center [373, 122] width 76 height 26
type input "400"
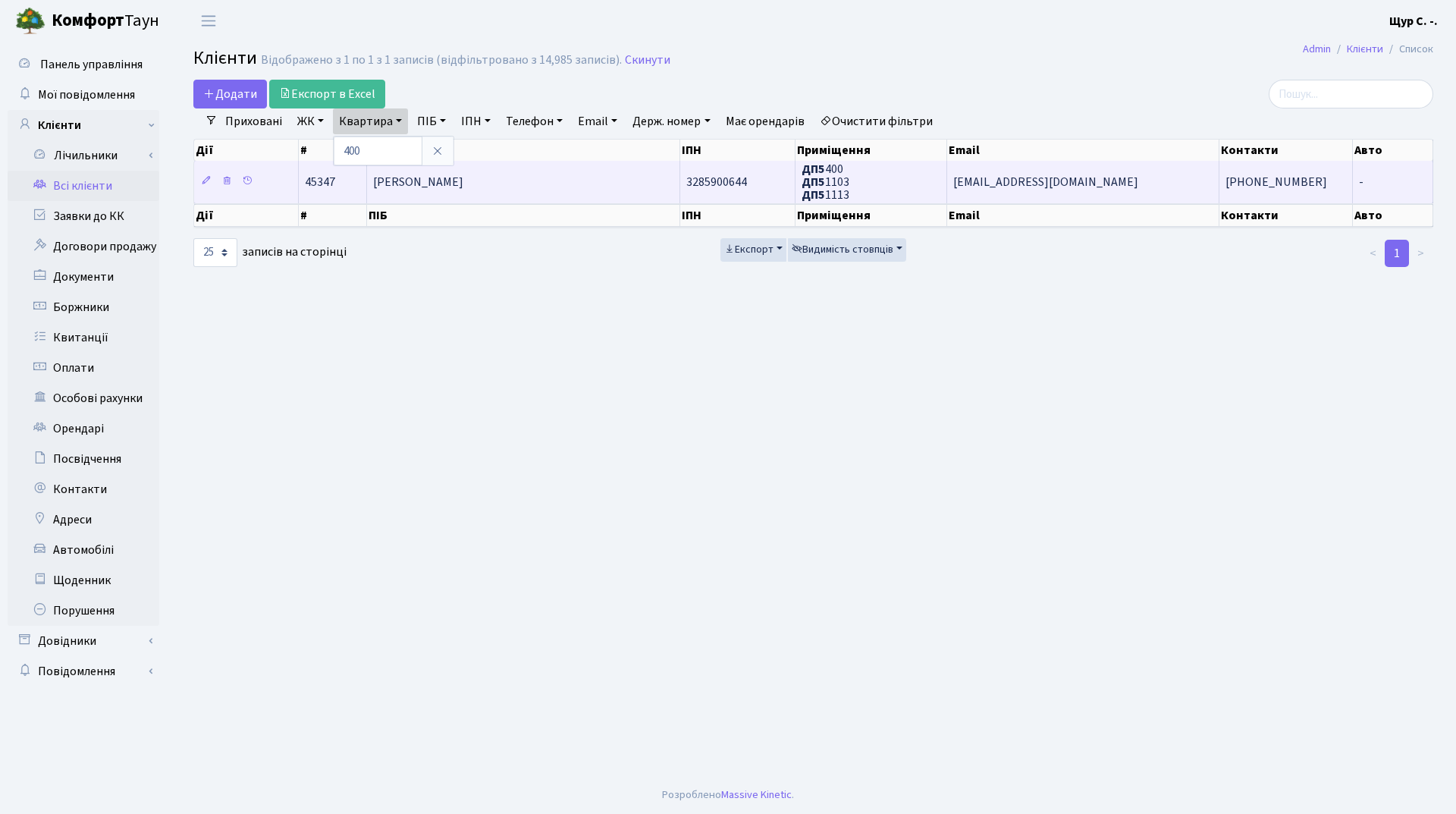
click at [453, 184] on span "Сємісоха Катерина Володимирівна" at bounding box center [419, 182] width 90 height 17
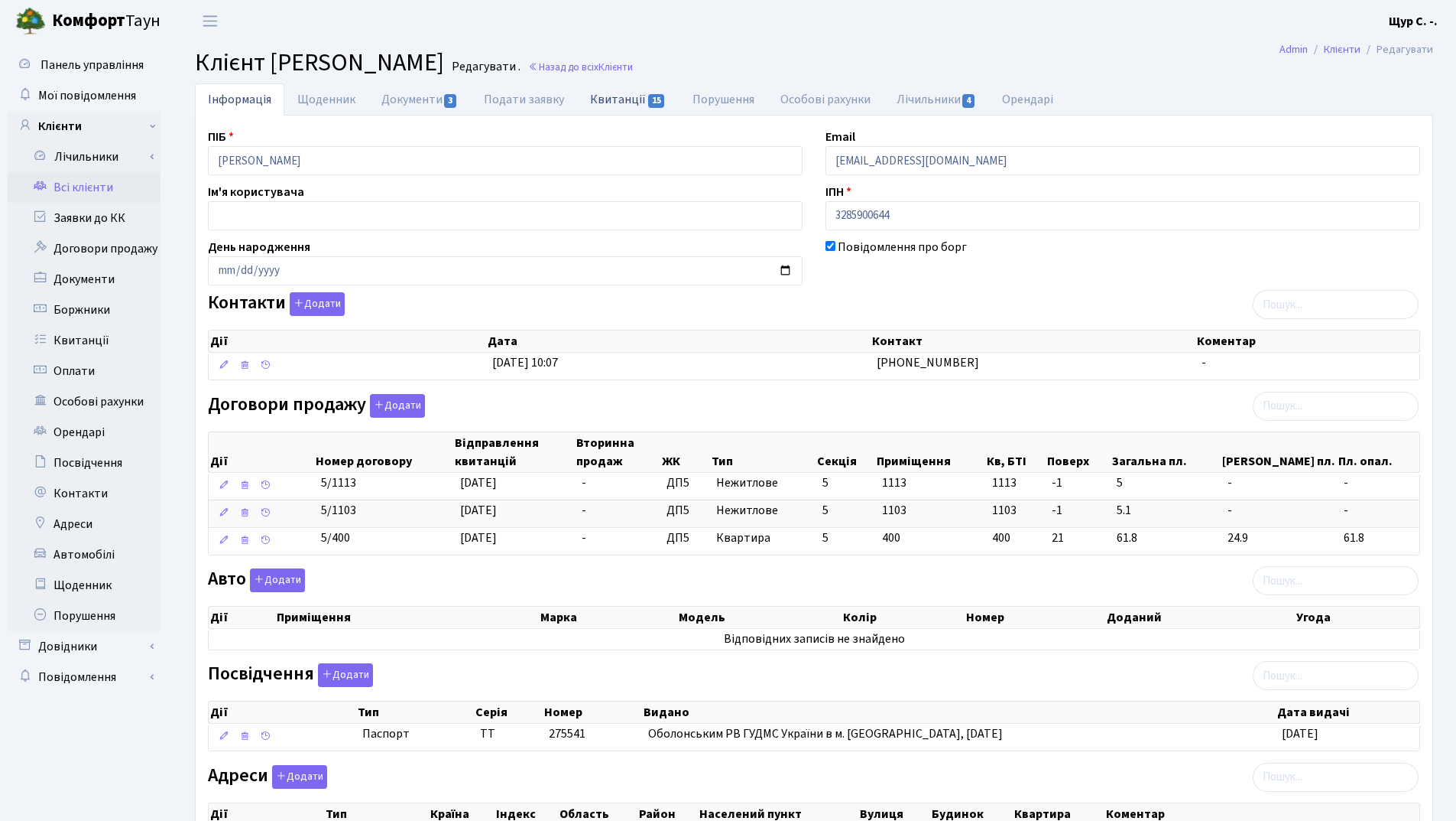
click at [599, 98] on link "Квитанції 15" at bounding box center [628, 98] width 102 height 31
select select "25"
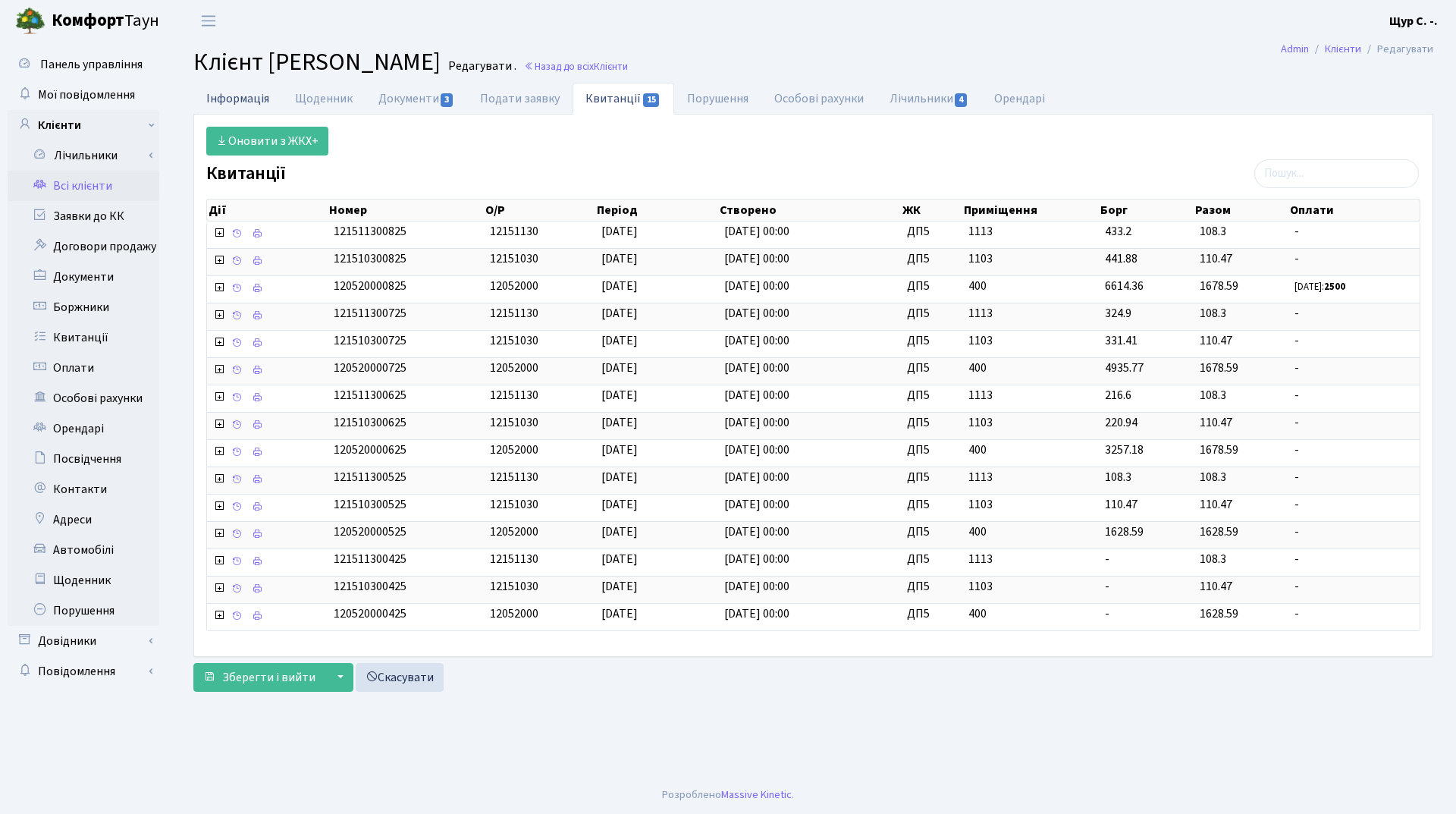
click at [225, 101] on link "Інформація" at bounding box center [238, 98] width 89 height 31
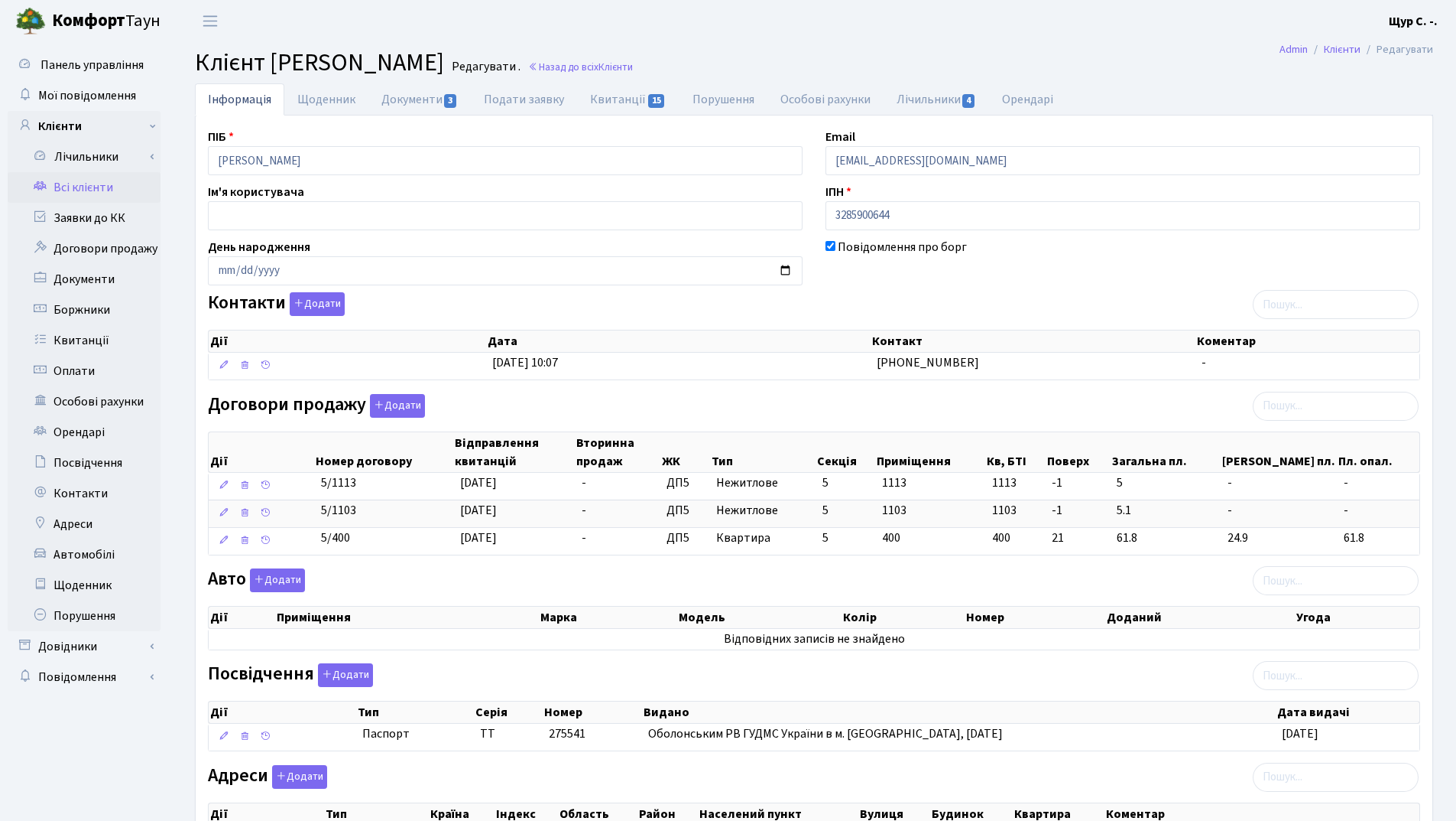
click at [107, 180] on link "Всі клієнти" at bounding box center [84, 187] width 153 height 30
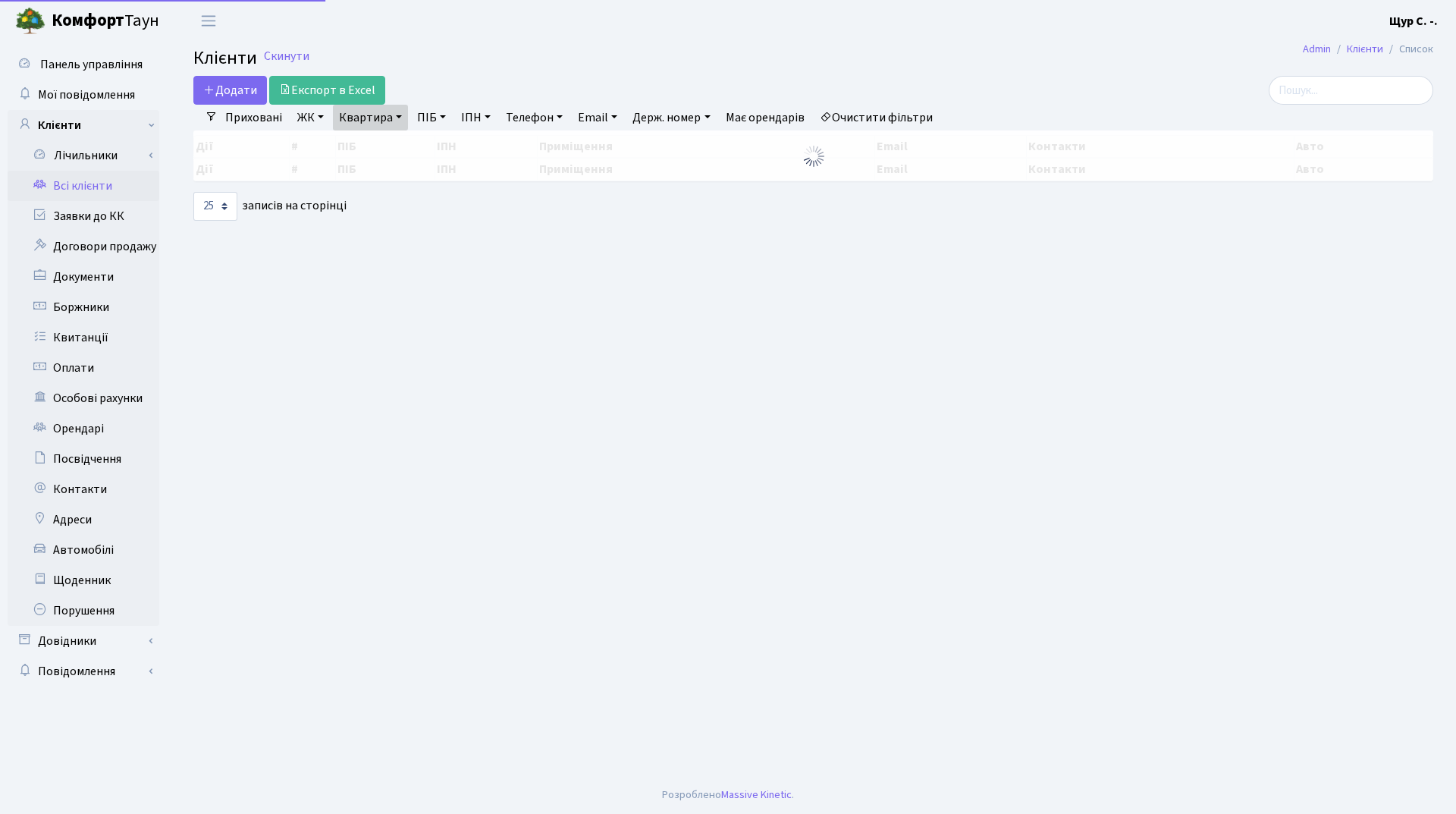
select select "25"
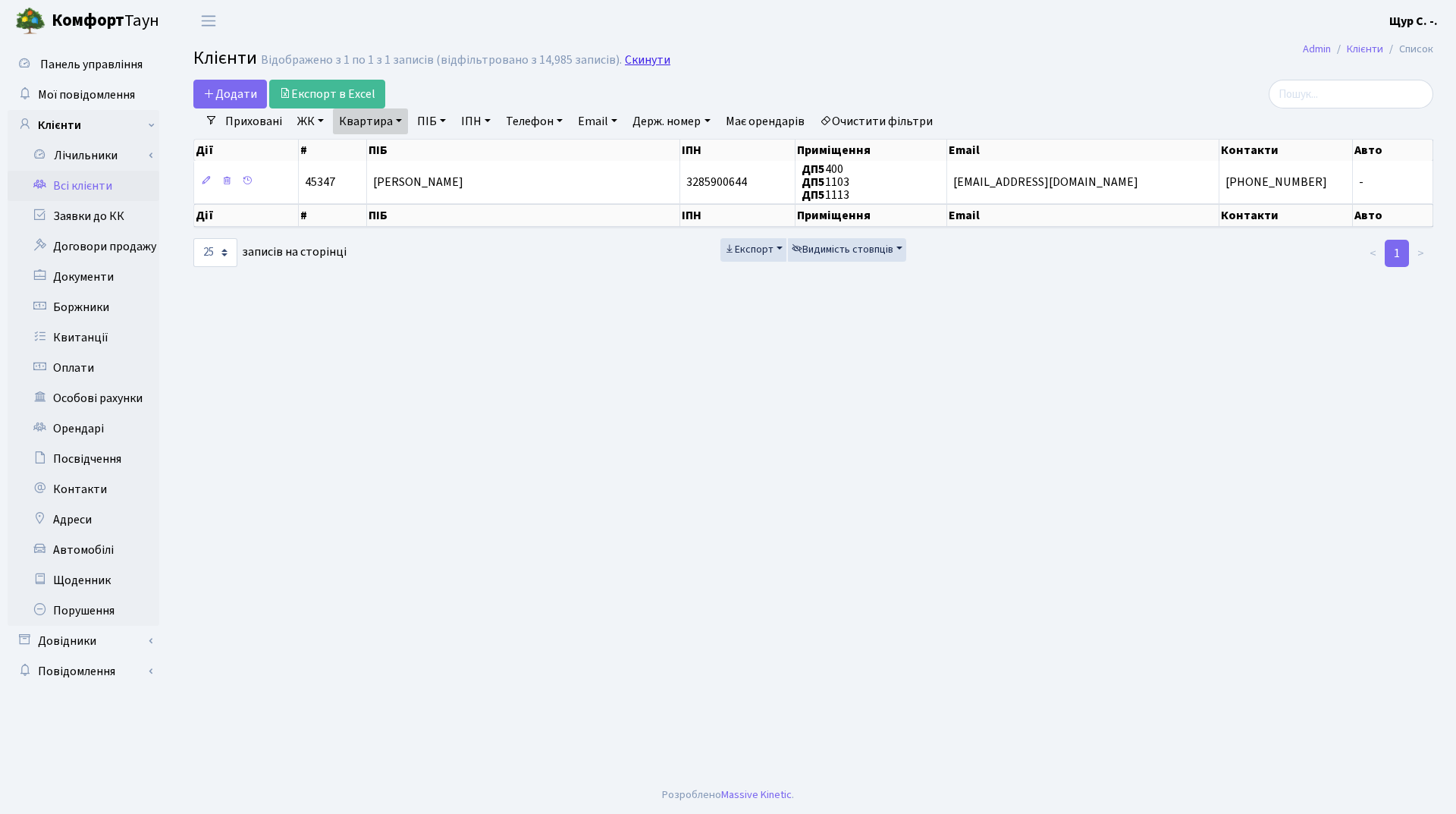
click at [636, 64] on link "Скинути" at bounding box center [647, 60] width 45 height 14
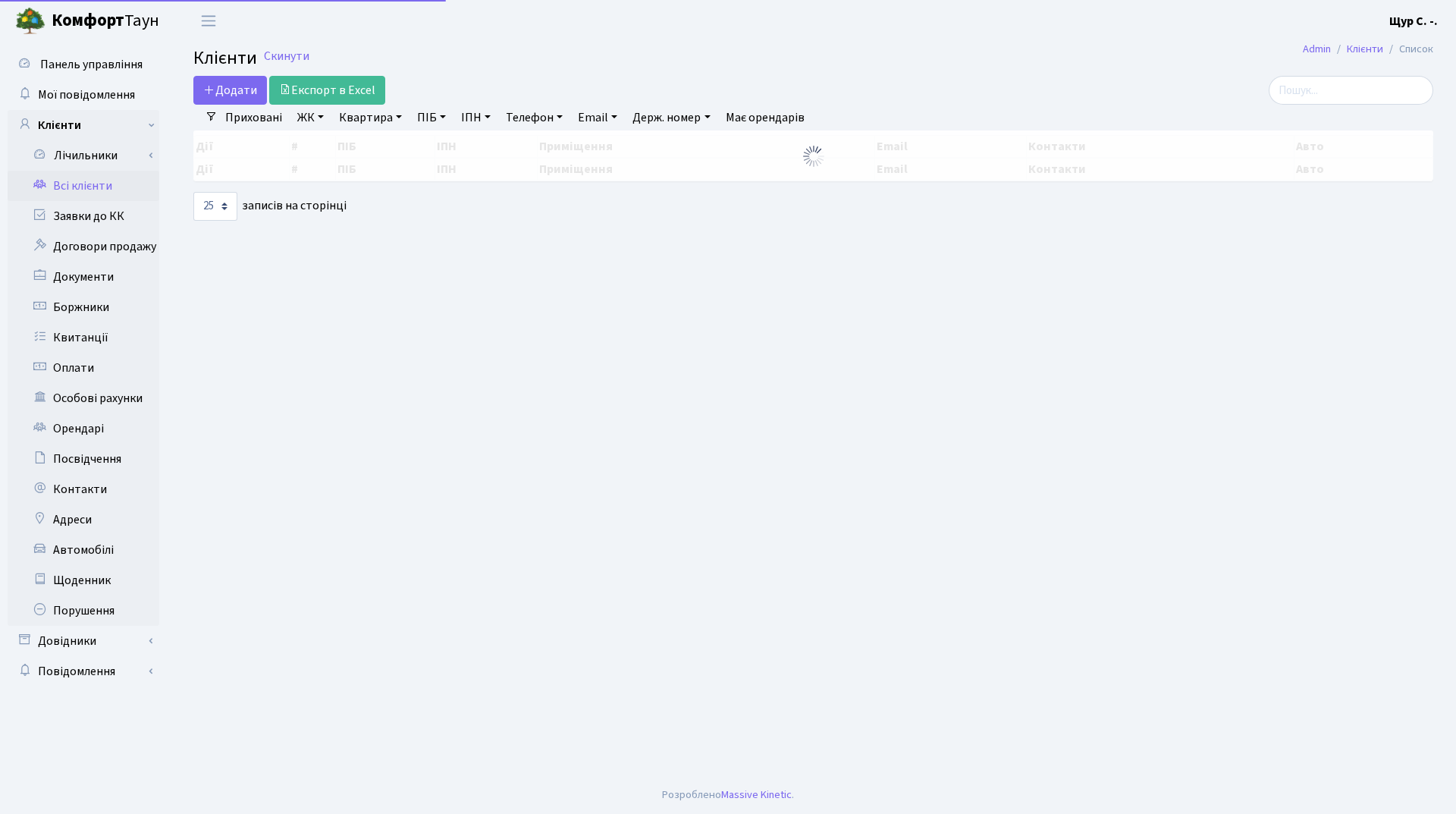
select select "25"
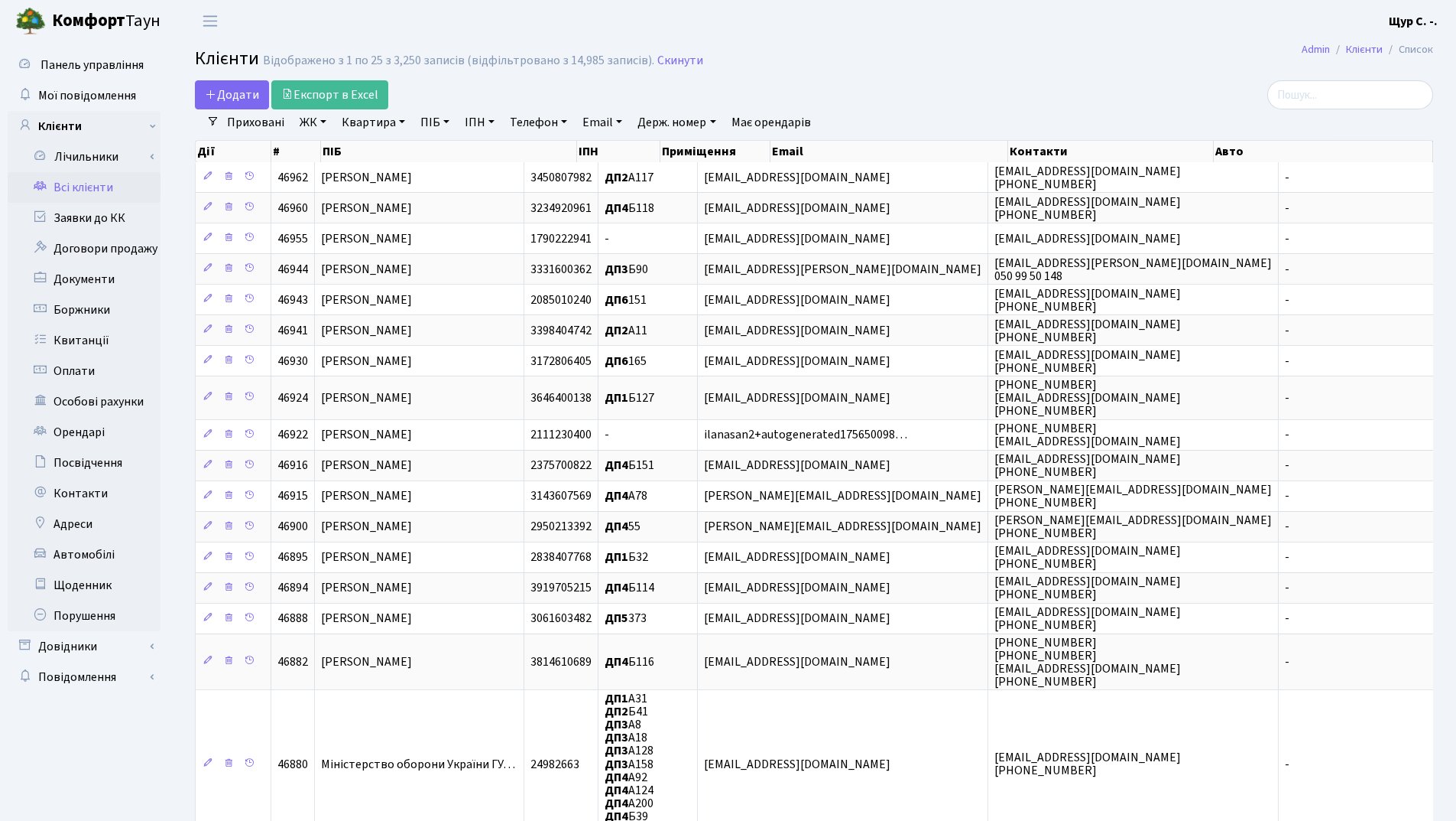
click at [376, 131] on link "Квартира" at bounding box center [373, 122] width 76 height 26
type input "137"
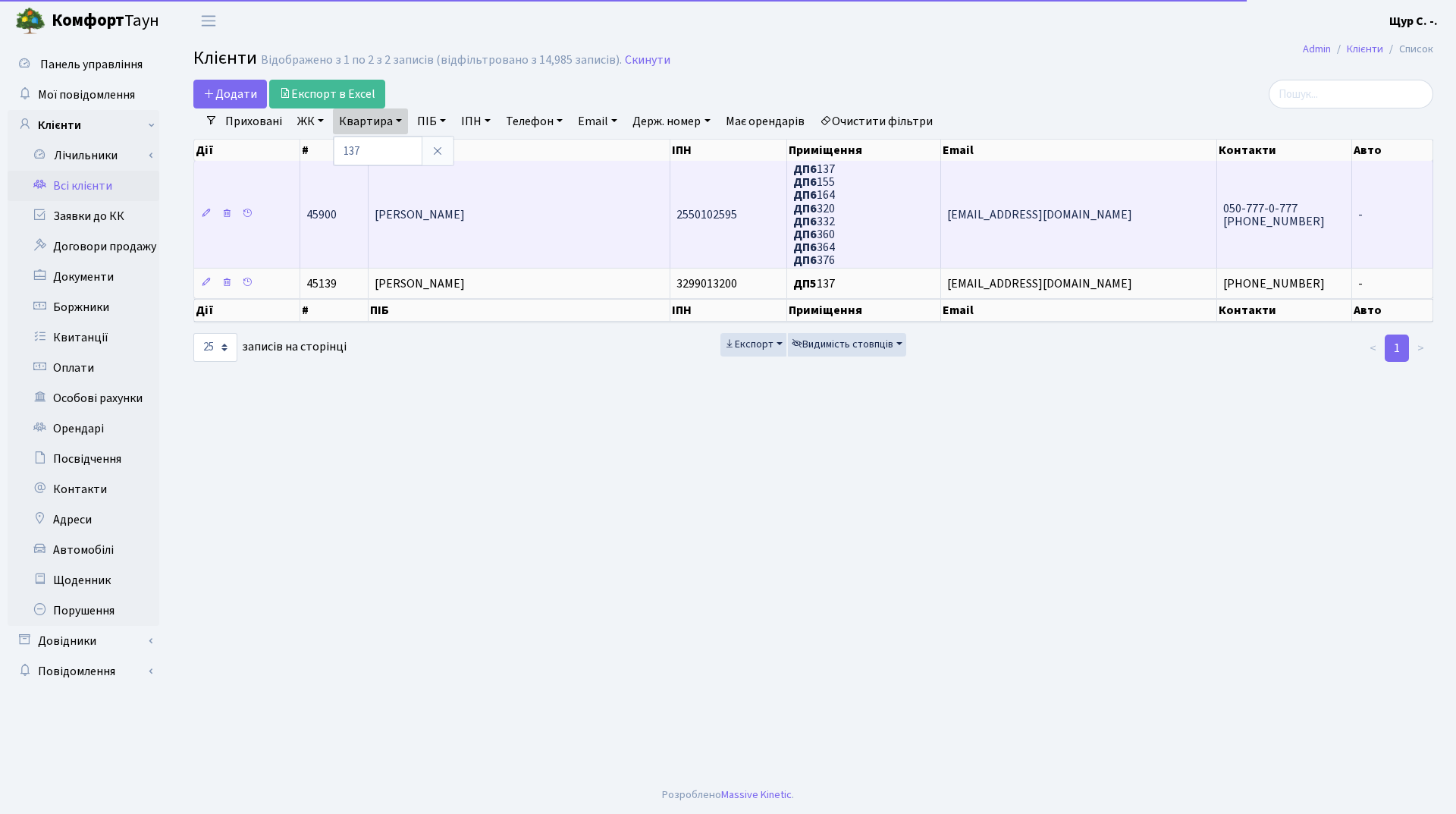
click at [508, 196] on td "[PERSON_NAME]" at bounding box center [520, 214] width 301 height 107
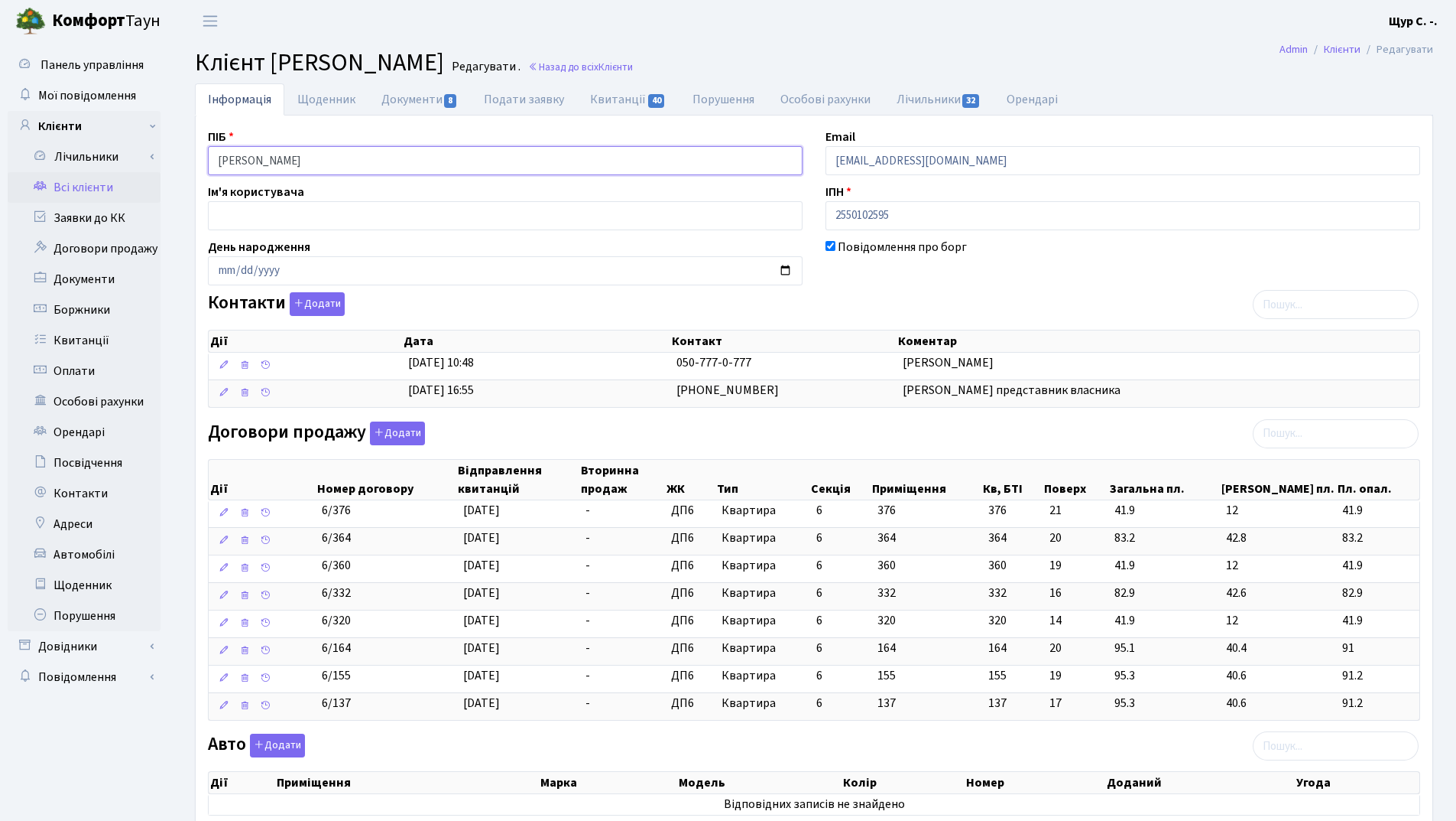
drag, startPoint x: 386, startPoint y: 163, endPoint x: 206, endPoint y: 161, distance: 180.0
click at [206, 161] on div "ПІБ Філатов Ярослав Олександрович" at bounding box center [505, 151] width 618 height 47
click at [596, 100] on link "Квитанції 40" at bounding box center [628, 98] width 102 height 31
select select "25"
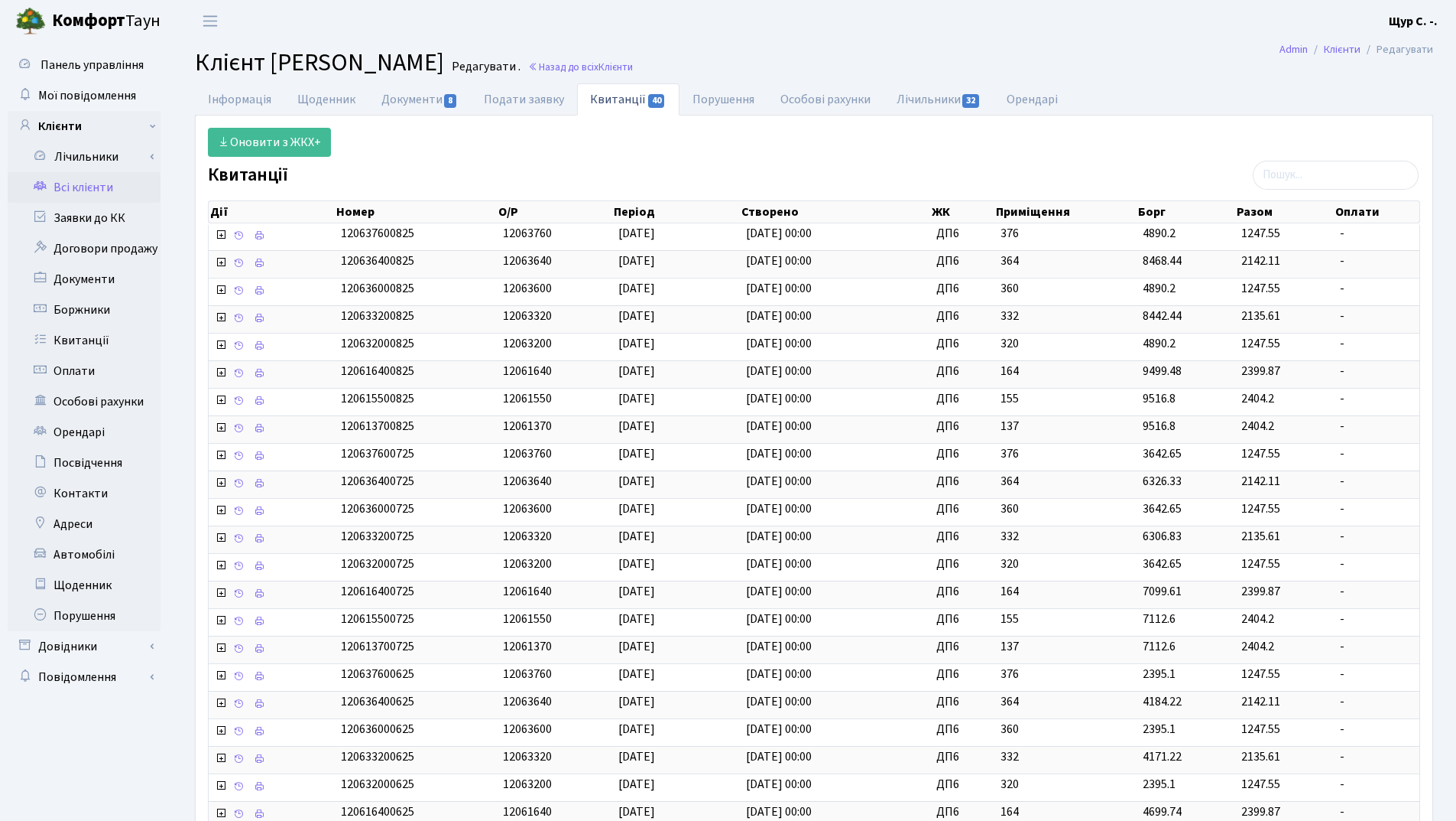
click at [103, 178] on link "Всі клієнти" at bounding box center [84, 187] width 153 height 30
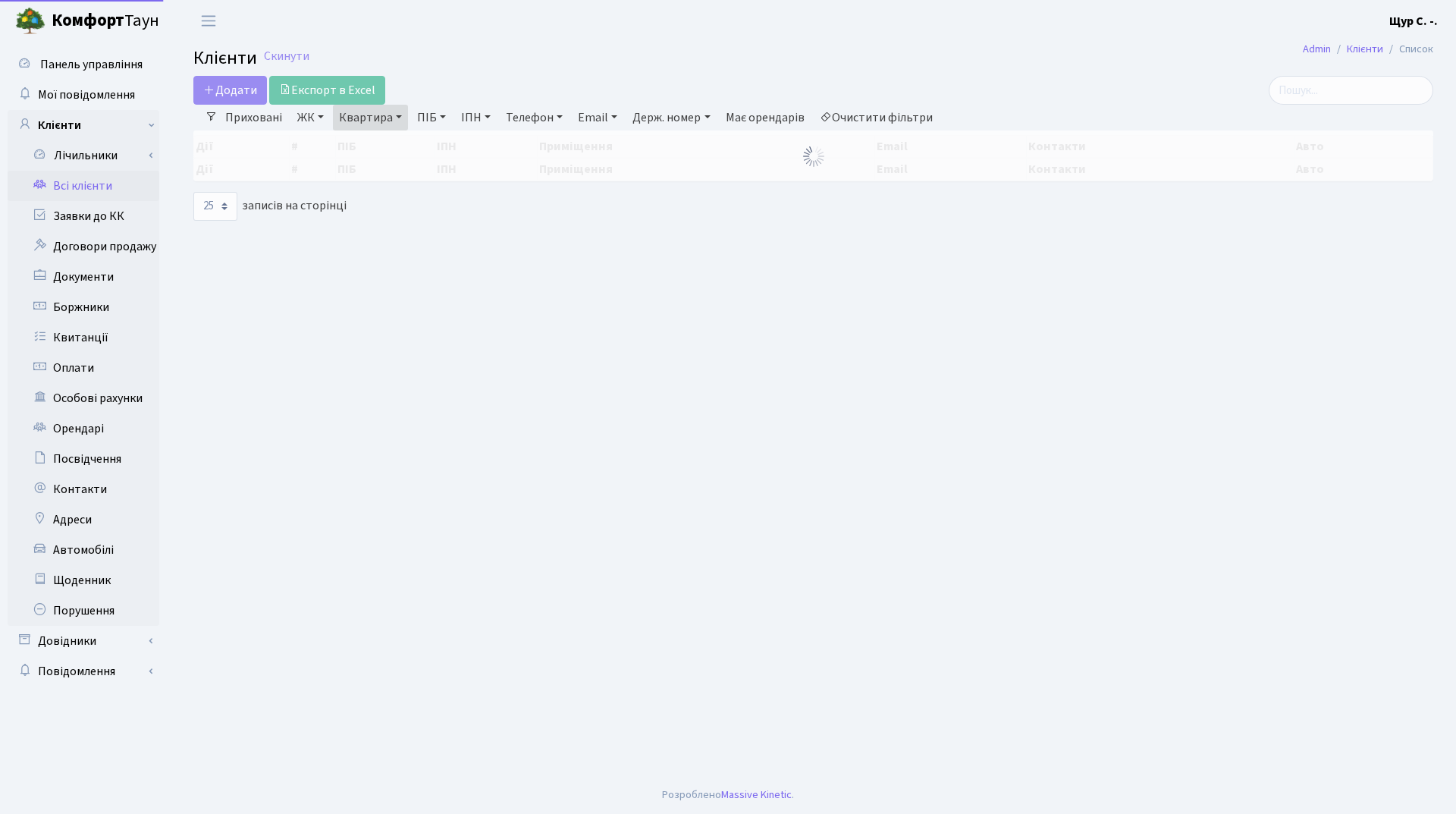
select select "25"
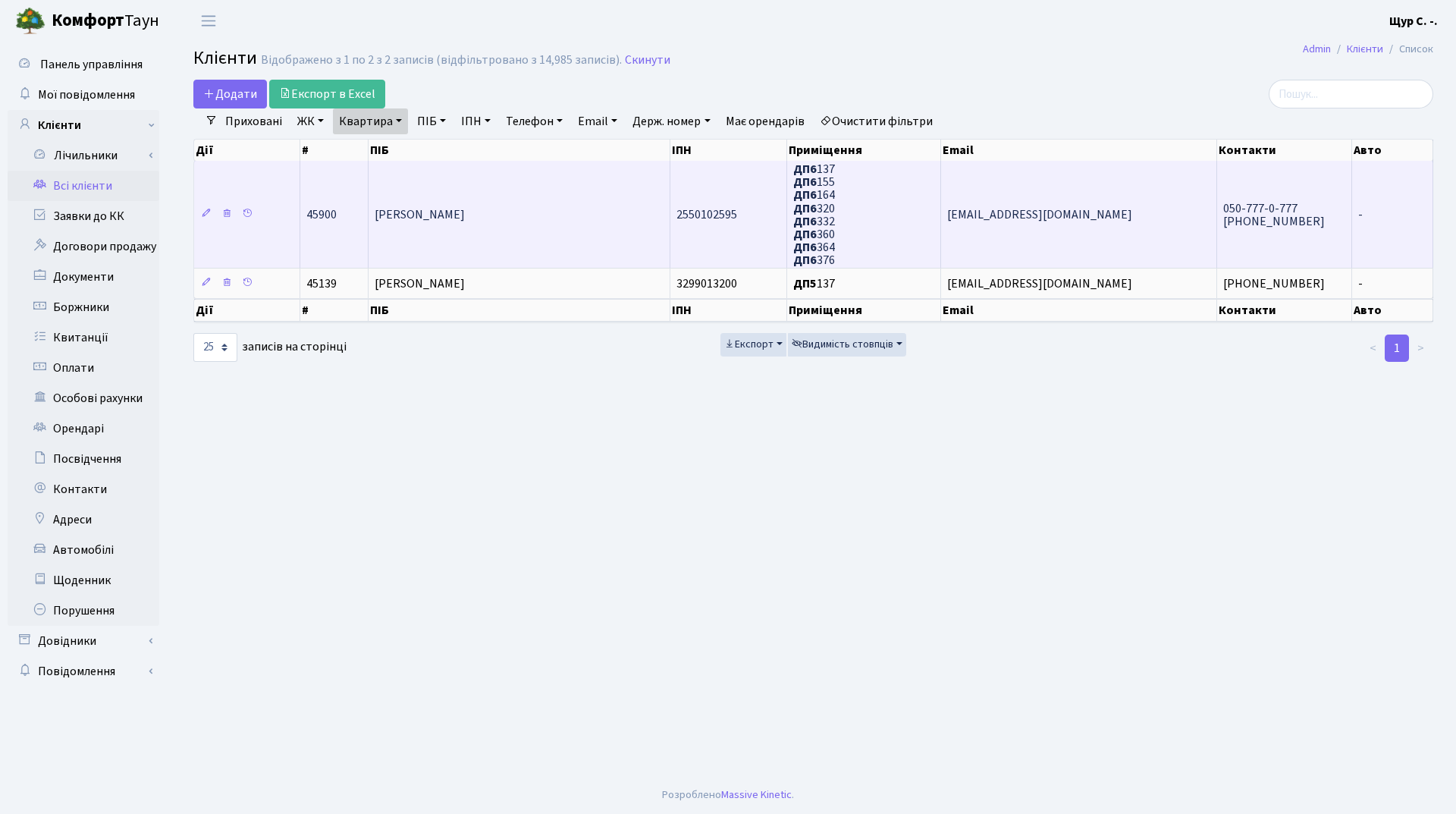
click at [462, 227] on td "[PERSON_NAME]" at bounding box center [520, 214] width 301 height 107
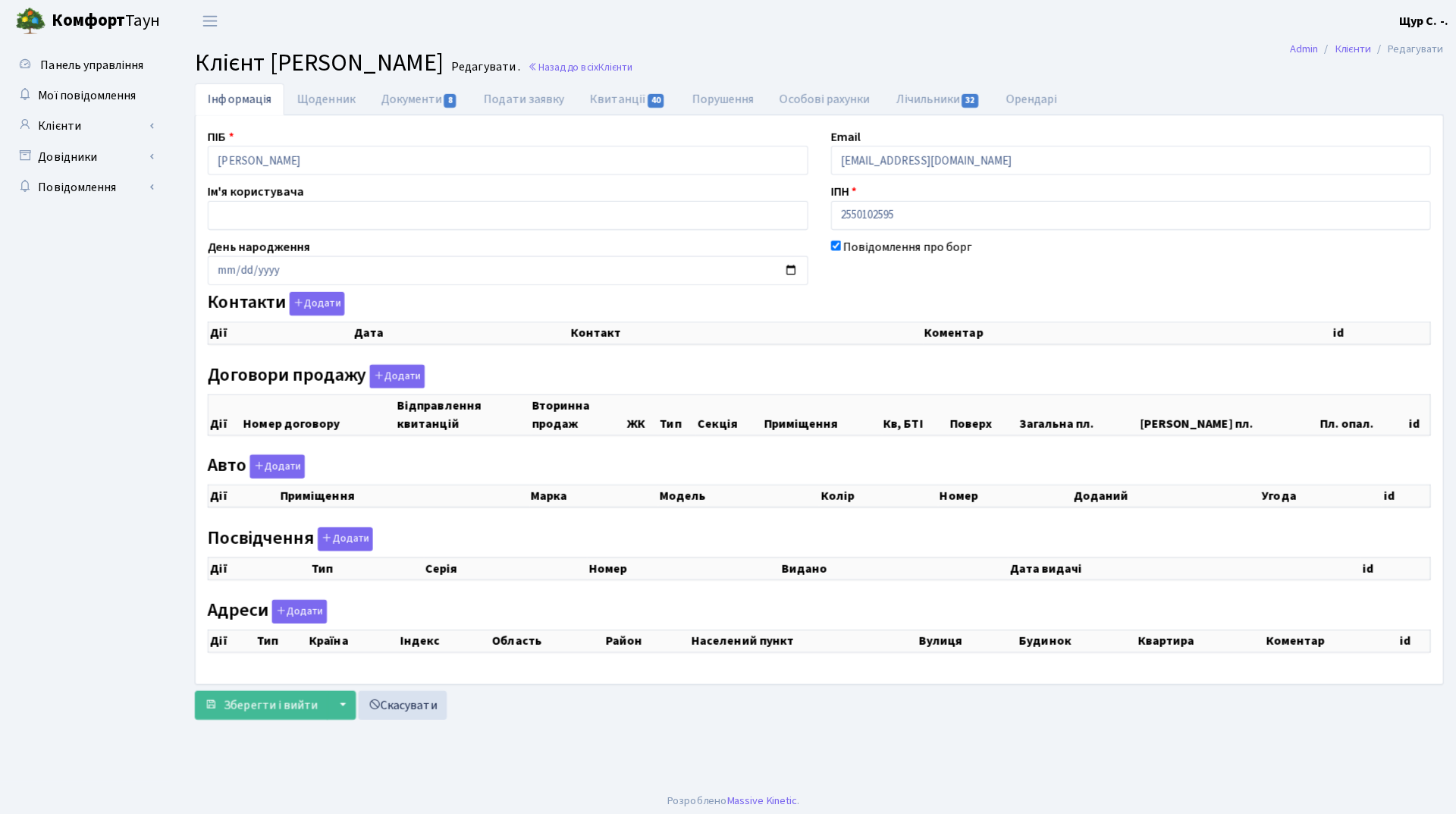
checkbox input "true"
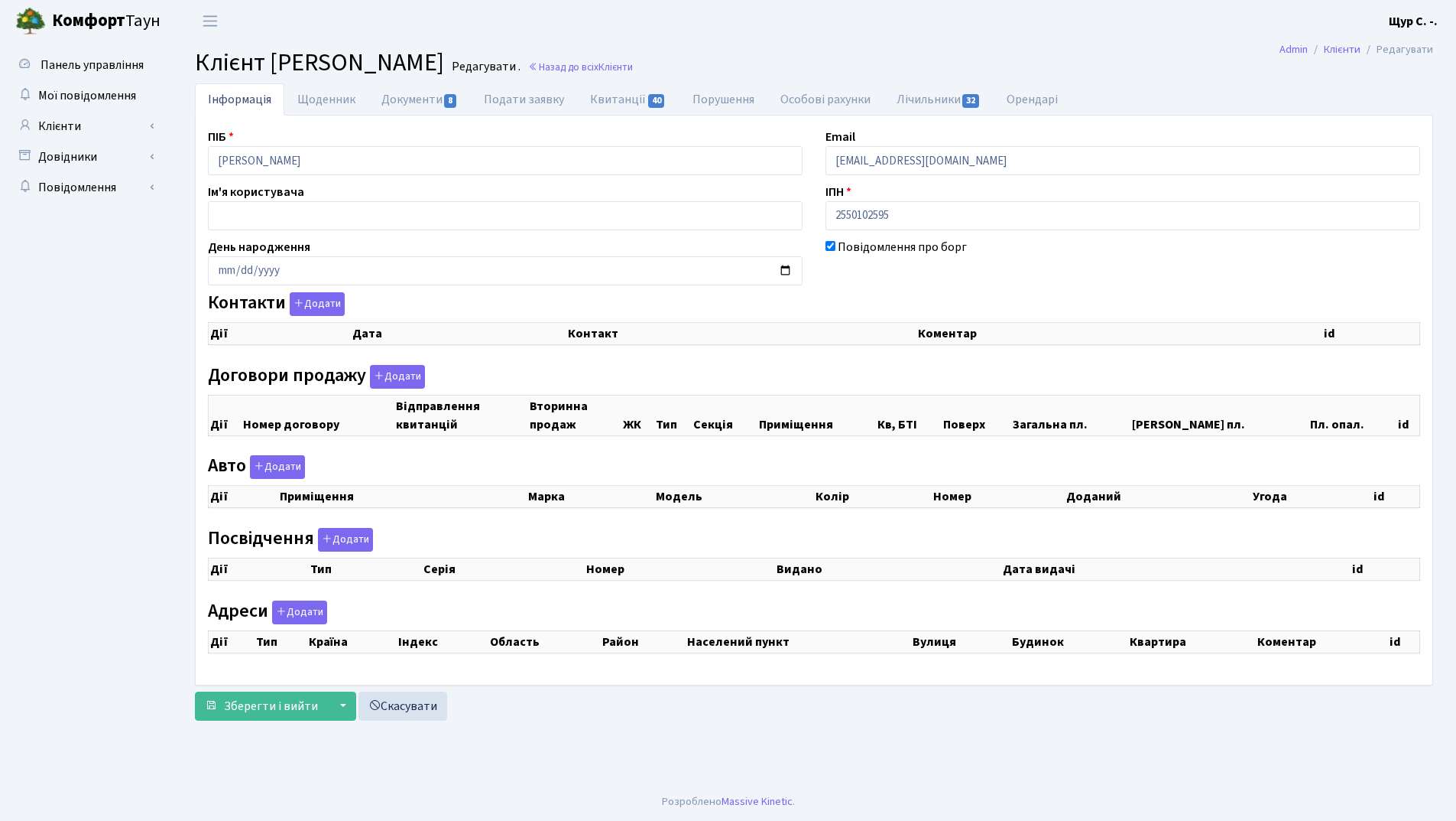
select select "25"
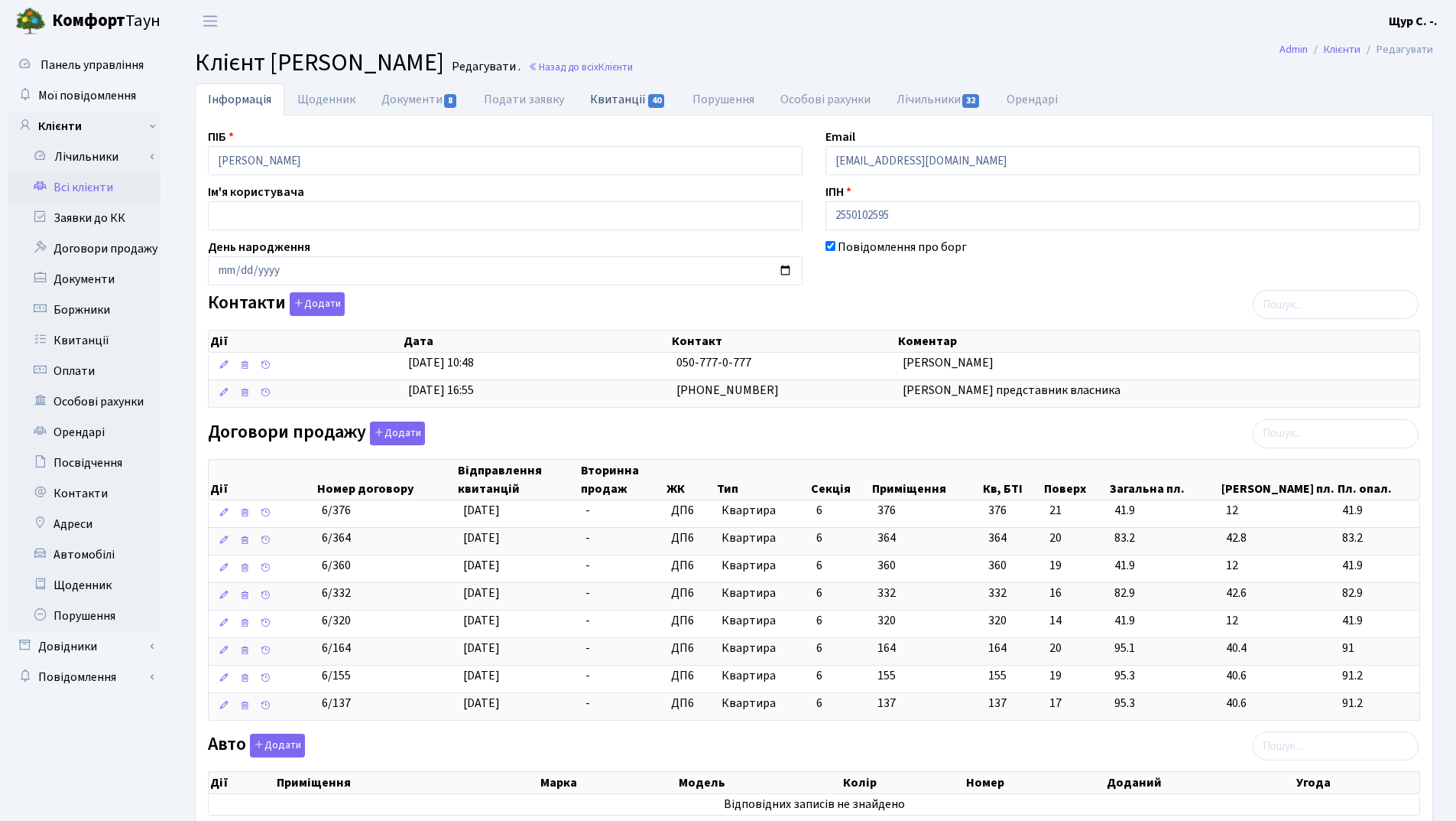
click at [615, 99] on link "Квитанції 40" at bounding box center [628, 98] width 102 height 31
select select "25"
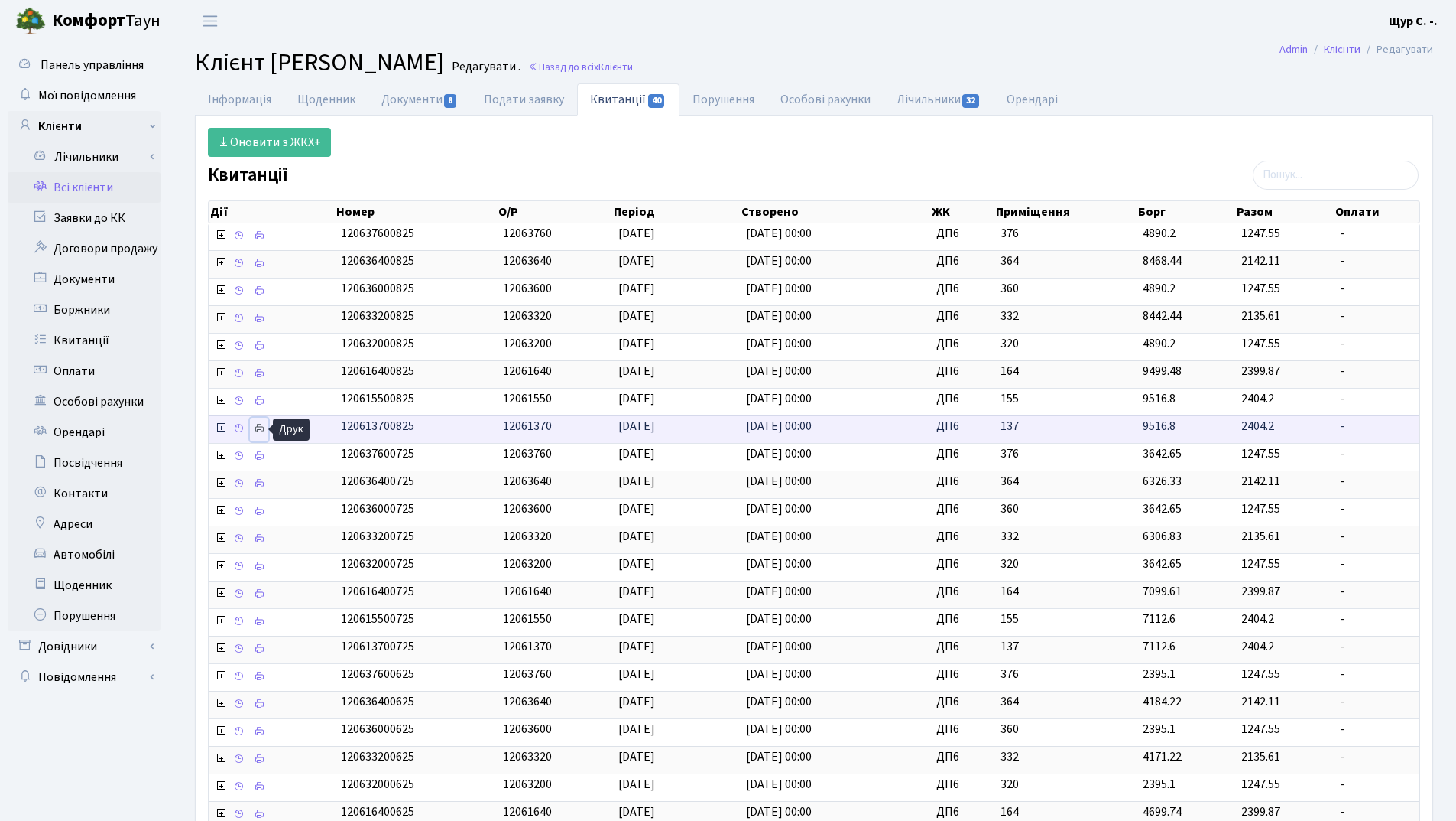
click at [258, 433] on icon at bounding box center [259, 428] width 11 height 11
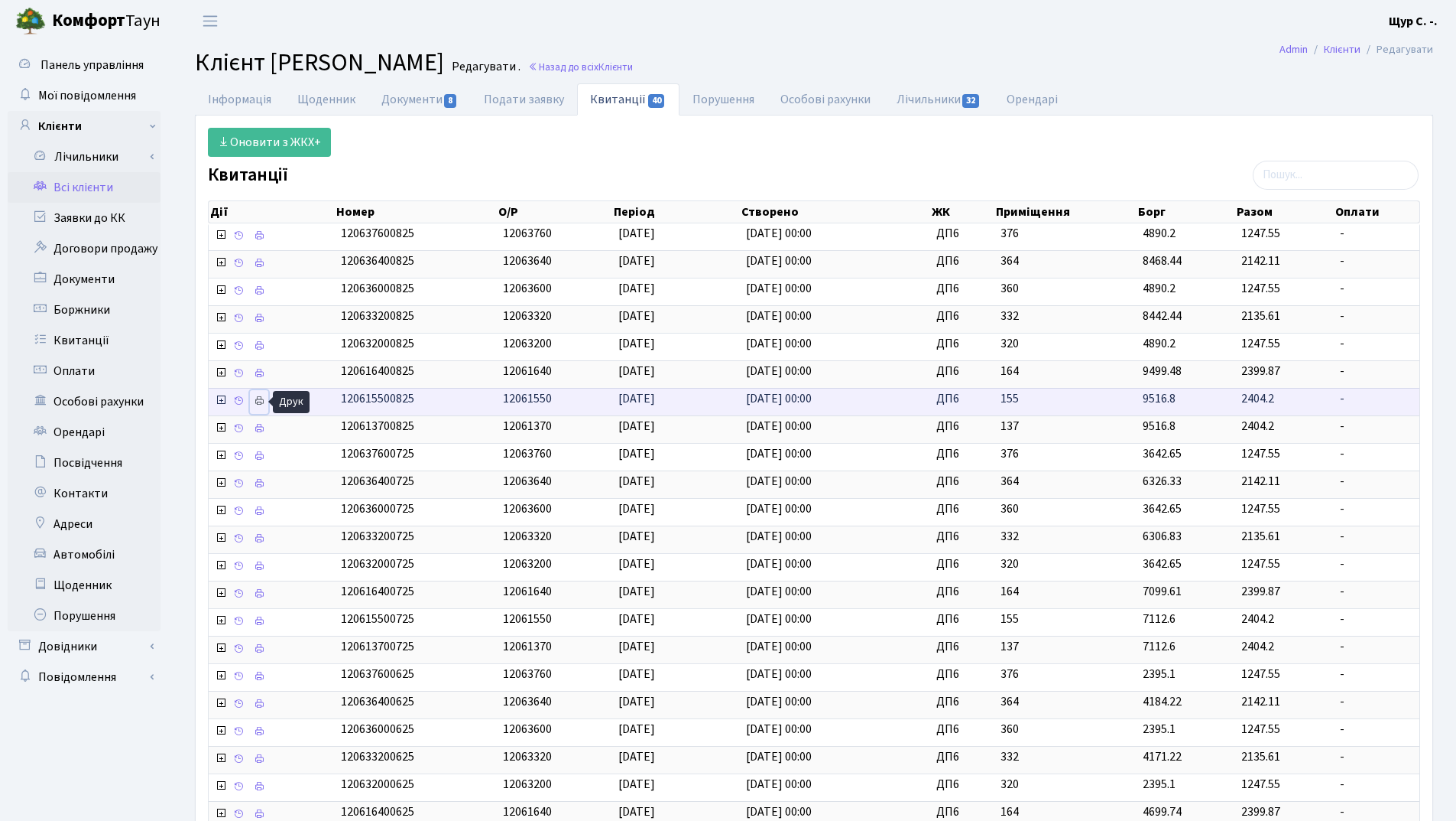
click at [254, 399] on icon at bounding box center [259, 401] width 11 height 11
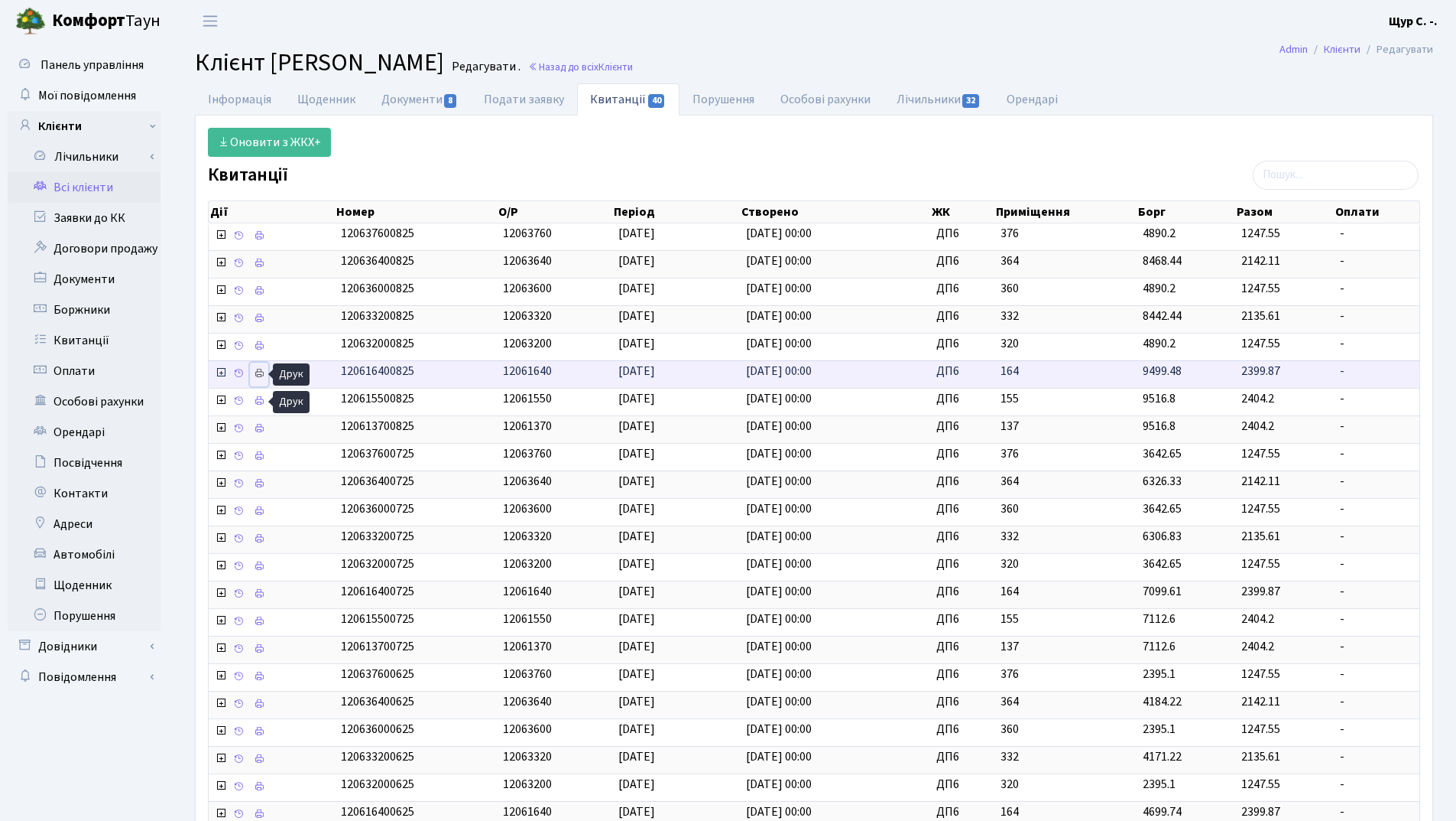
click at [256, 375] on icon at bounding box center [259, 373] width 11 height 11
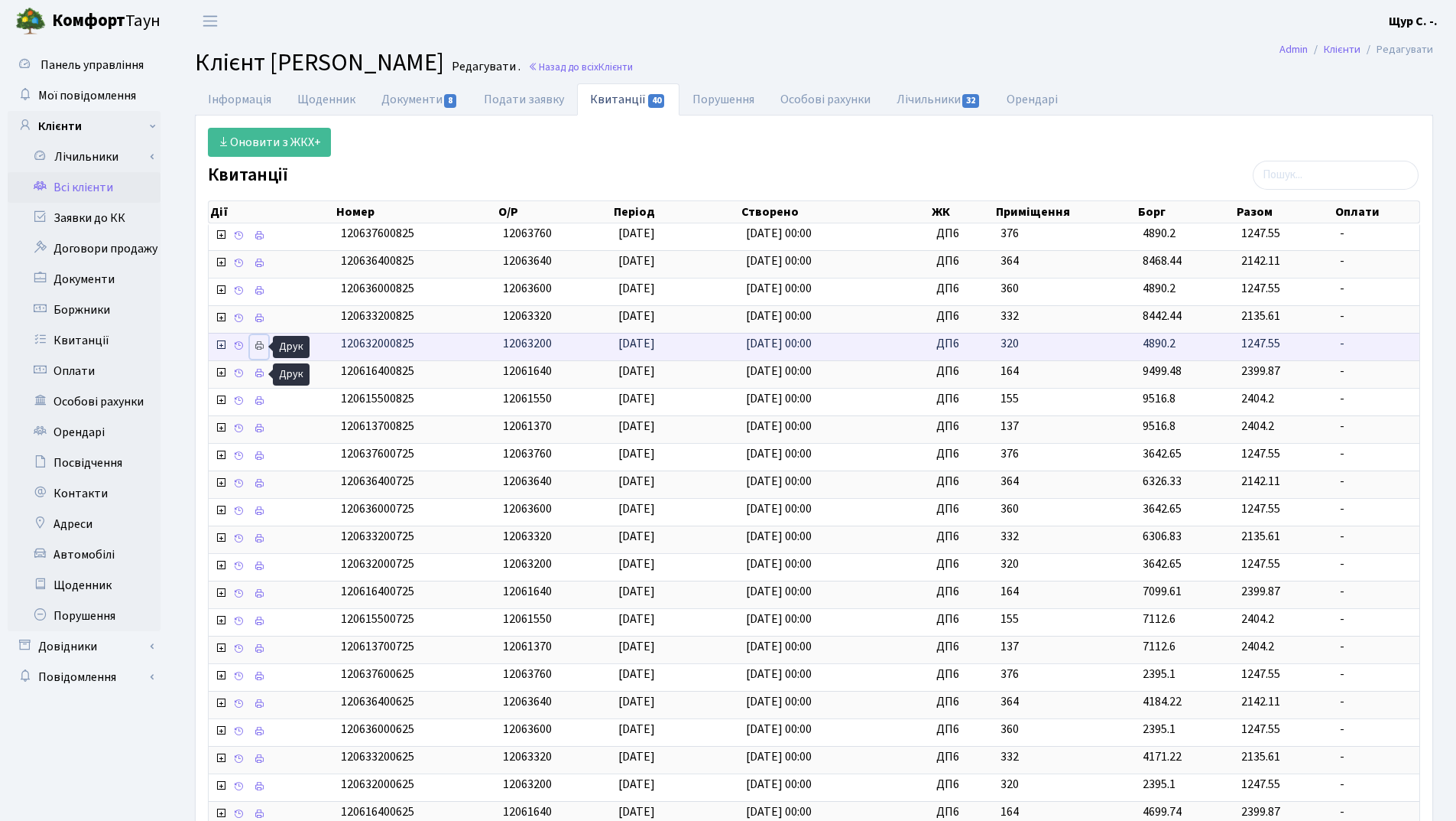
click at [260, 344] on icon at bounding box center [259, 346] width 11 height 11
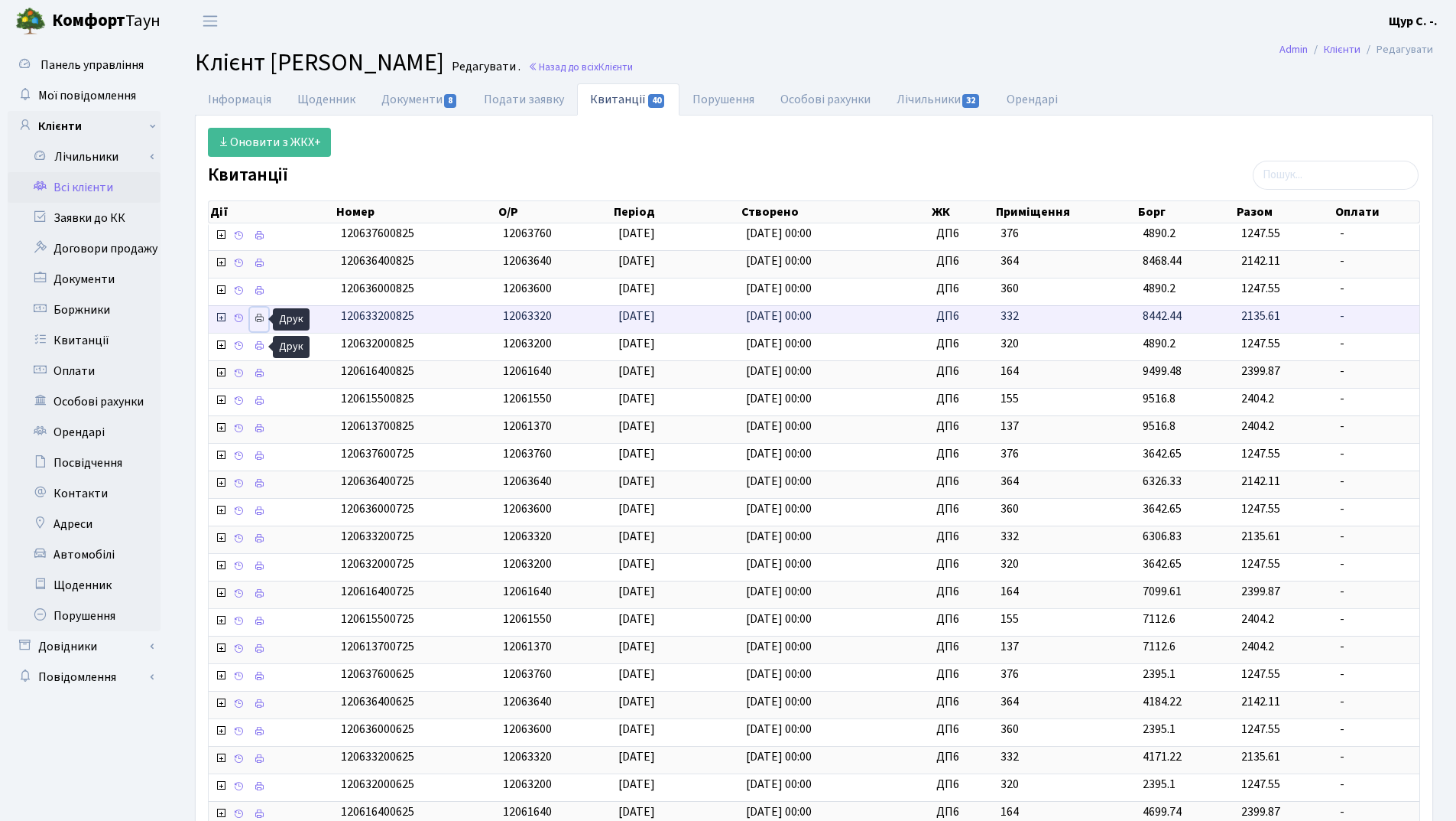
click at [256, 319] on icon at bounding box center [259, 318] width 11 height 11
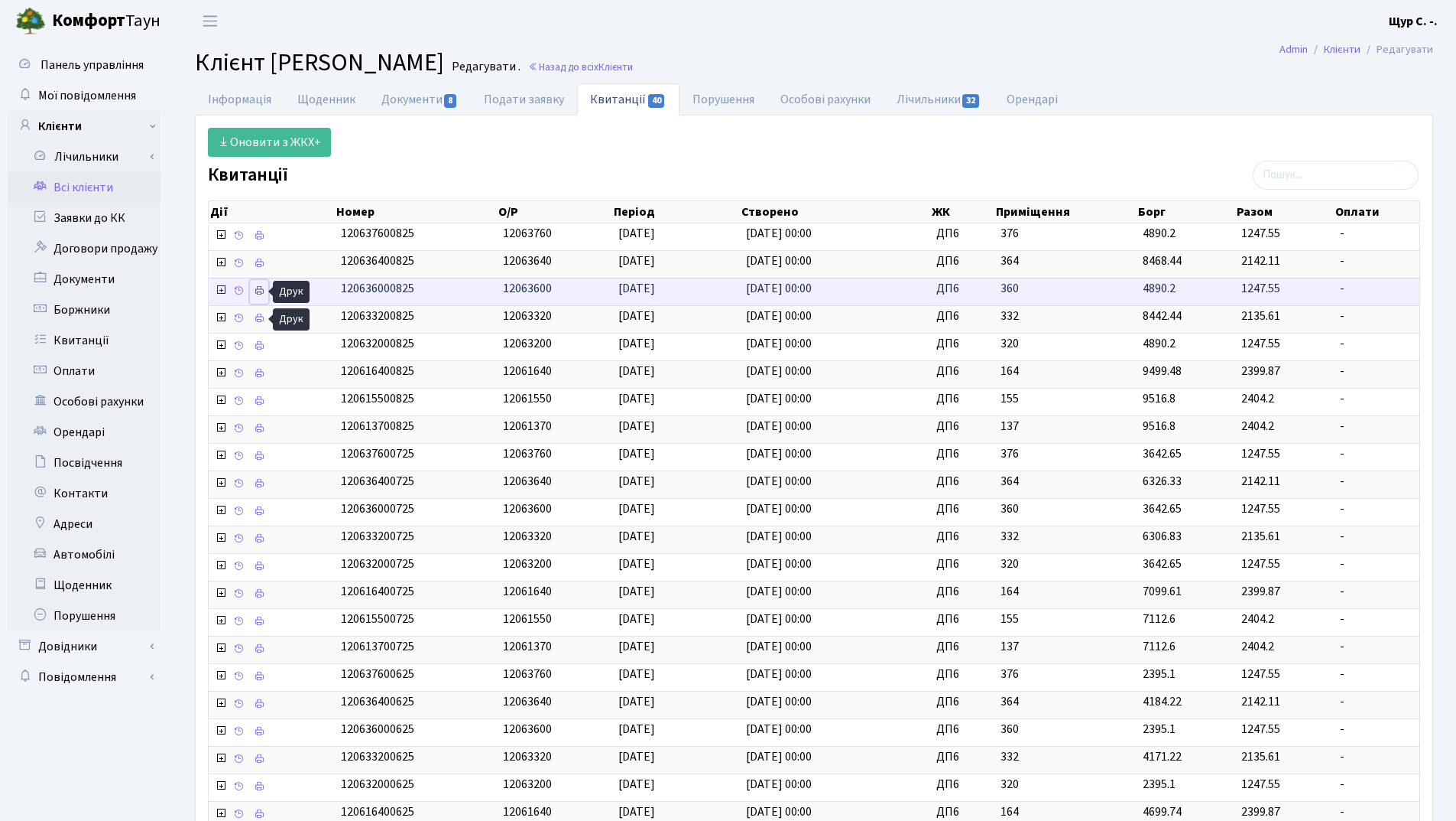
click at [256, 287] on icon at bounding box center [259, 291] width 11 height 11
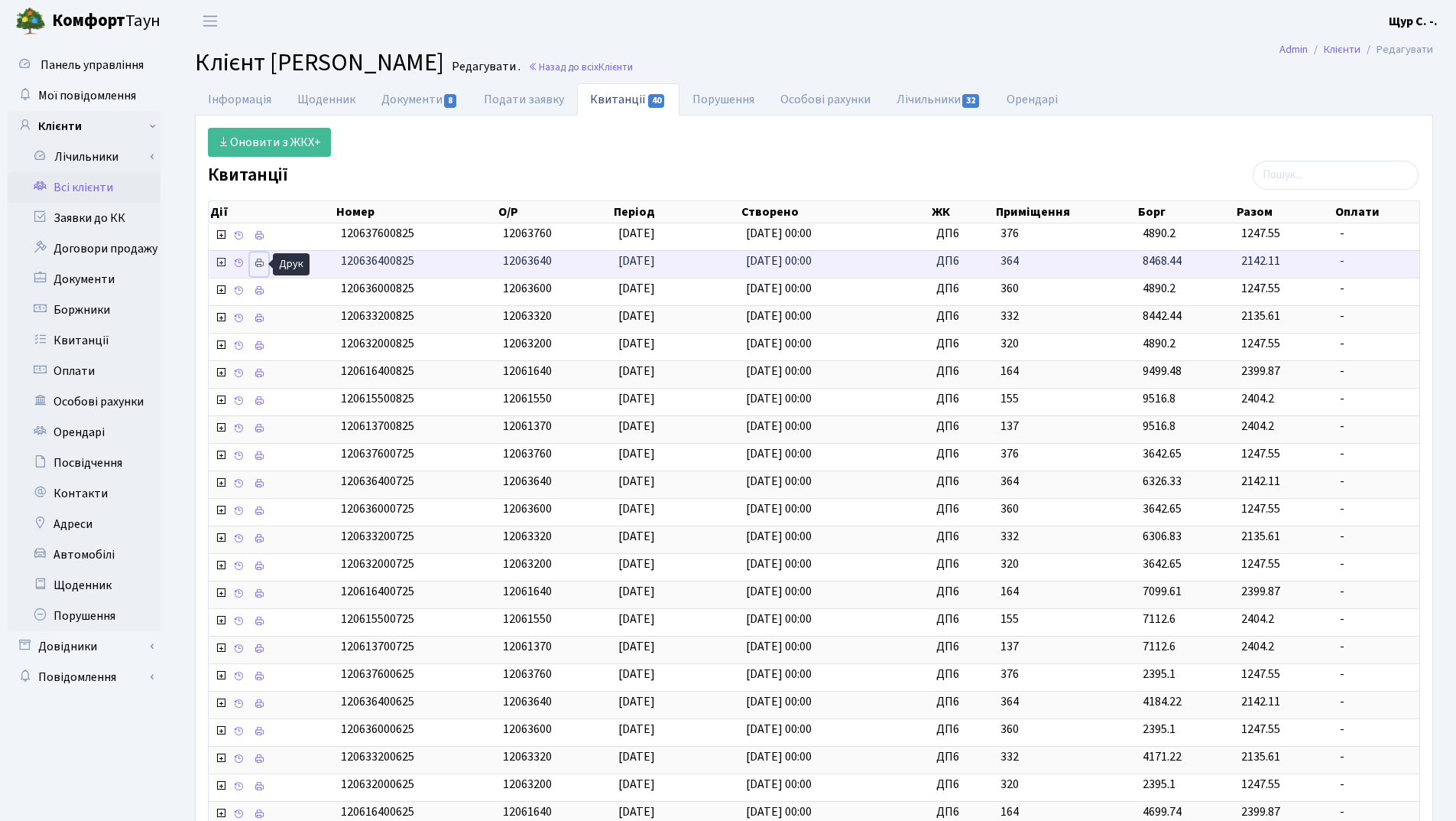
click at [262, 265] on icon at bounding box center [259, 263] width 11 height 11
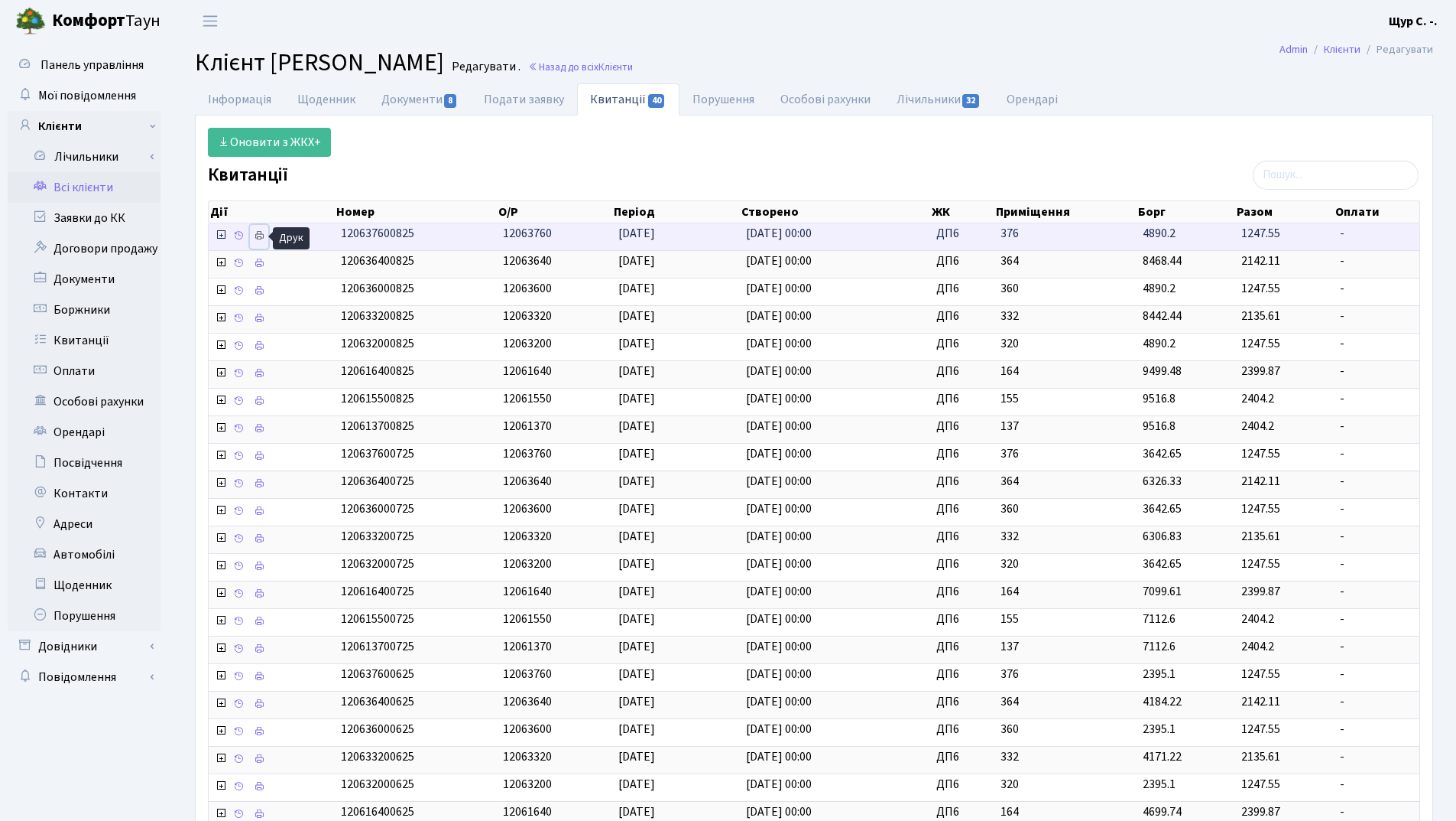
click at [264, 236] on icon at bounding box center [259, 235] width 11 height 11
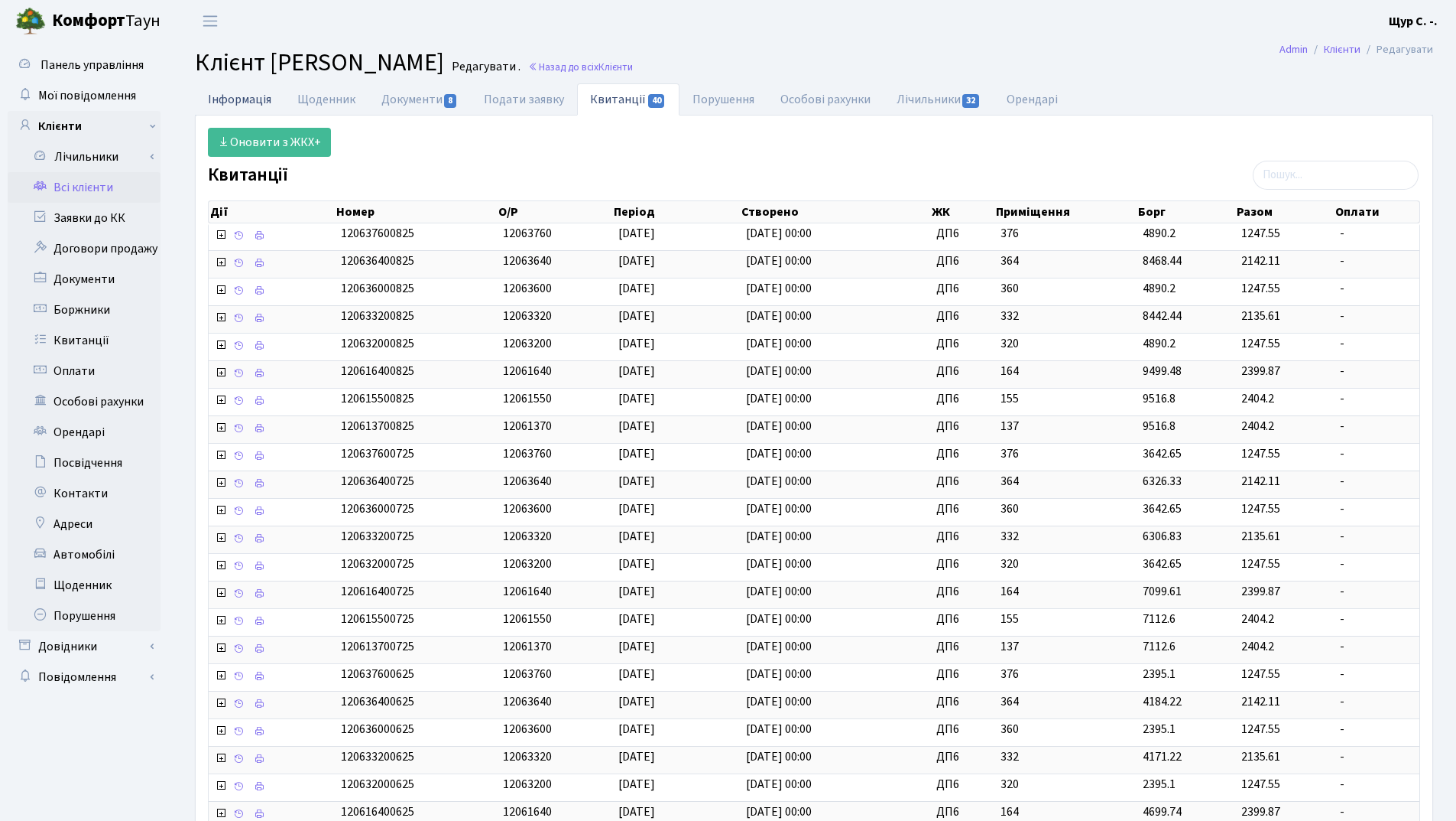
click at [220, 90] on link "Інформація" at bounding box center [240, 98] width 89 height 31
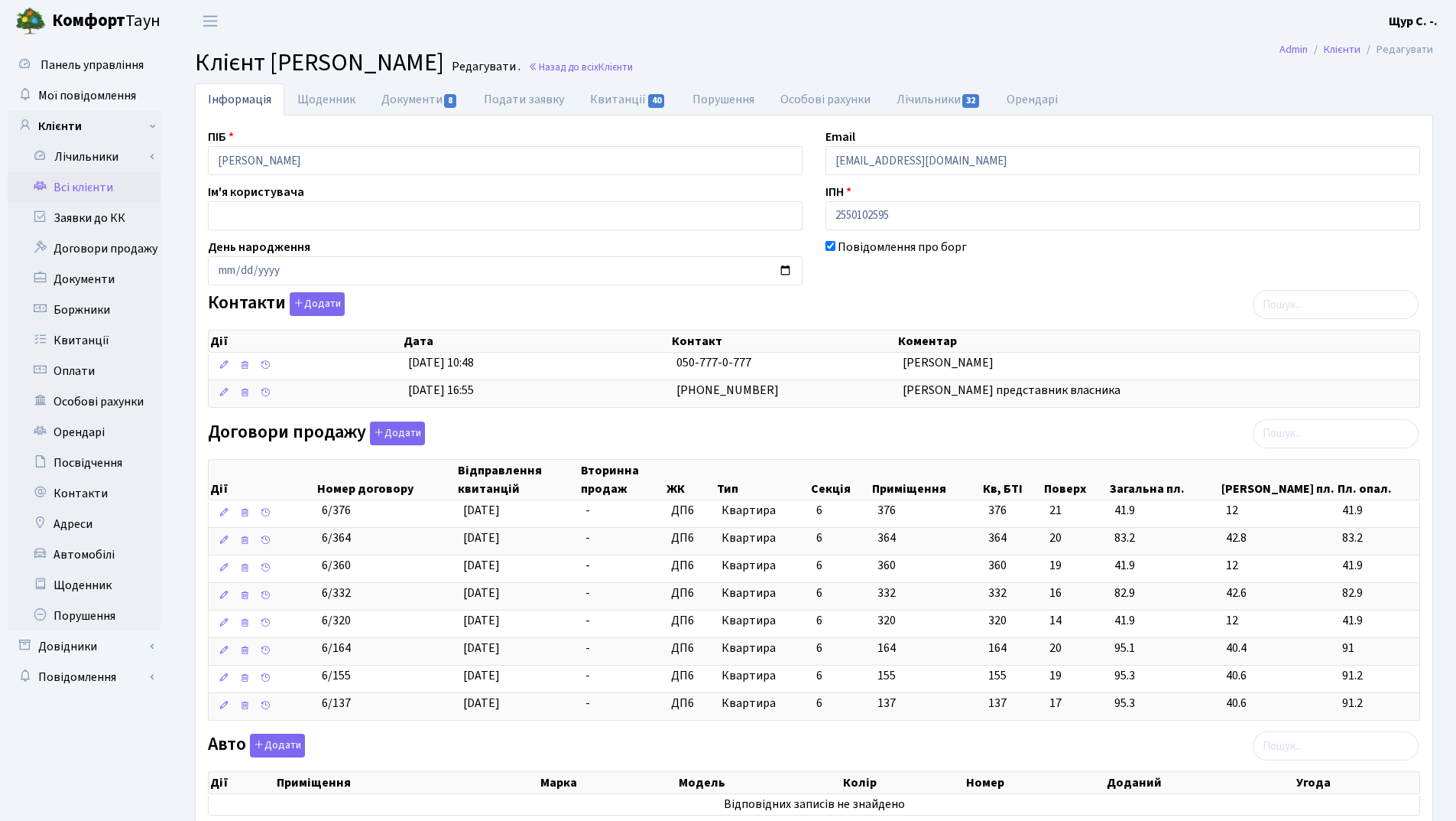
click at [81, 190] on link "Всі клієнти" at bounding box center [84, 187] width 153 height 30
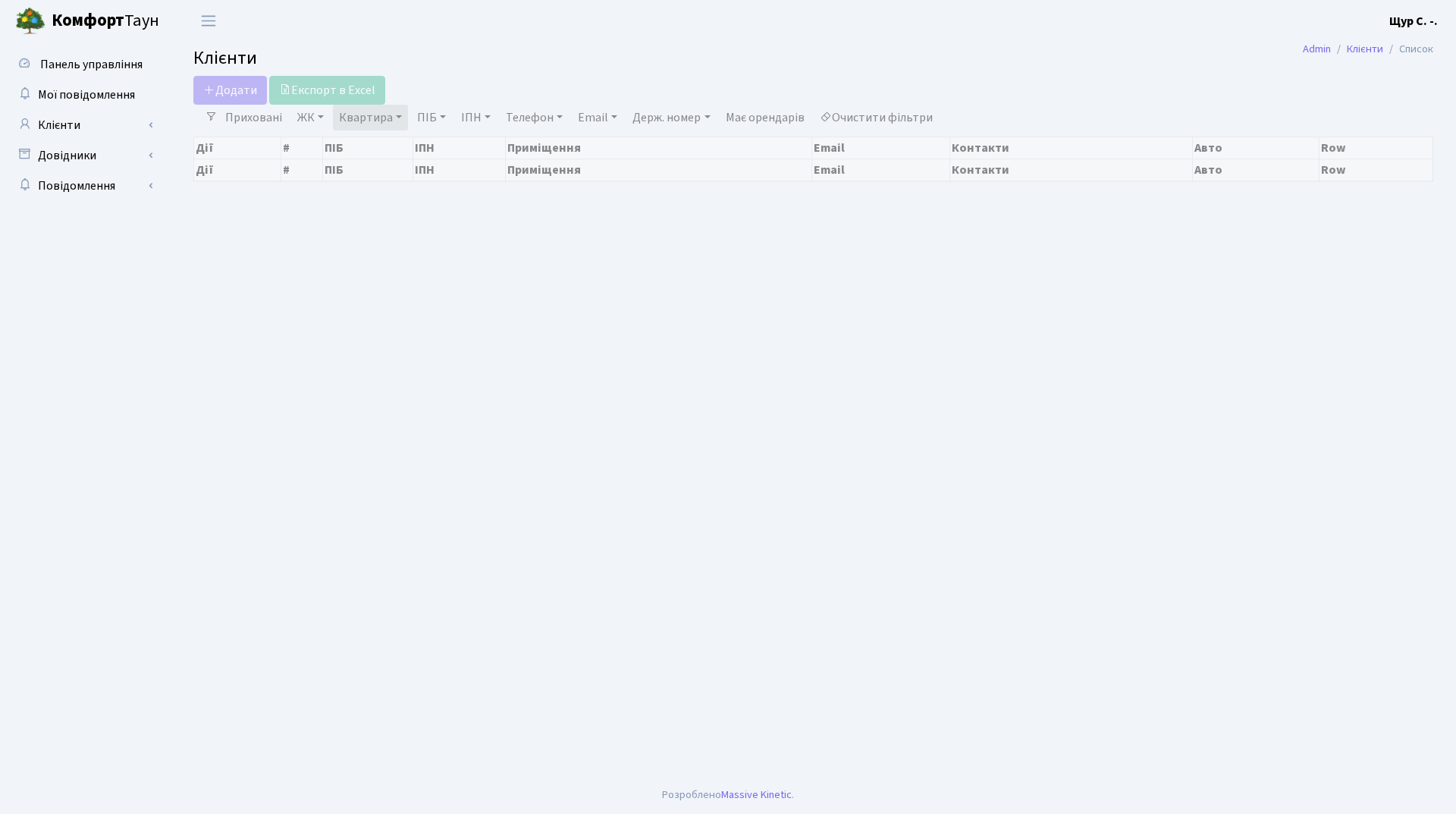
select select "25"
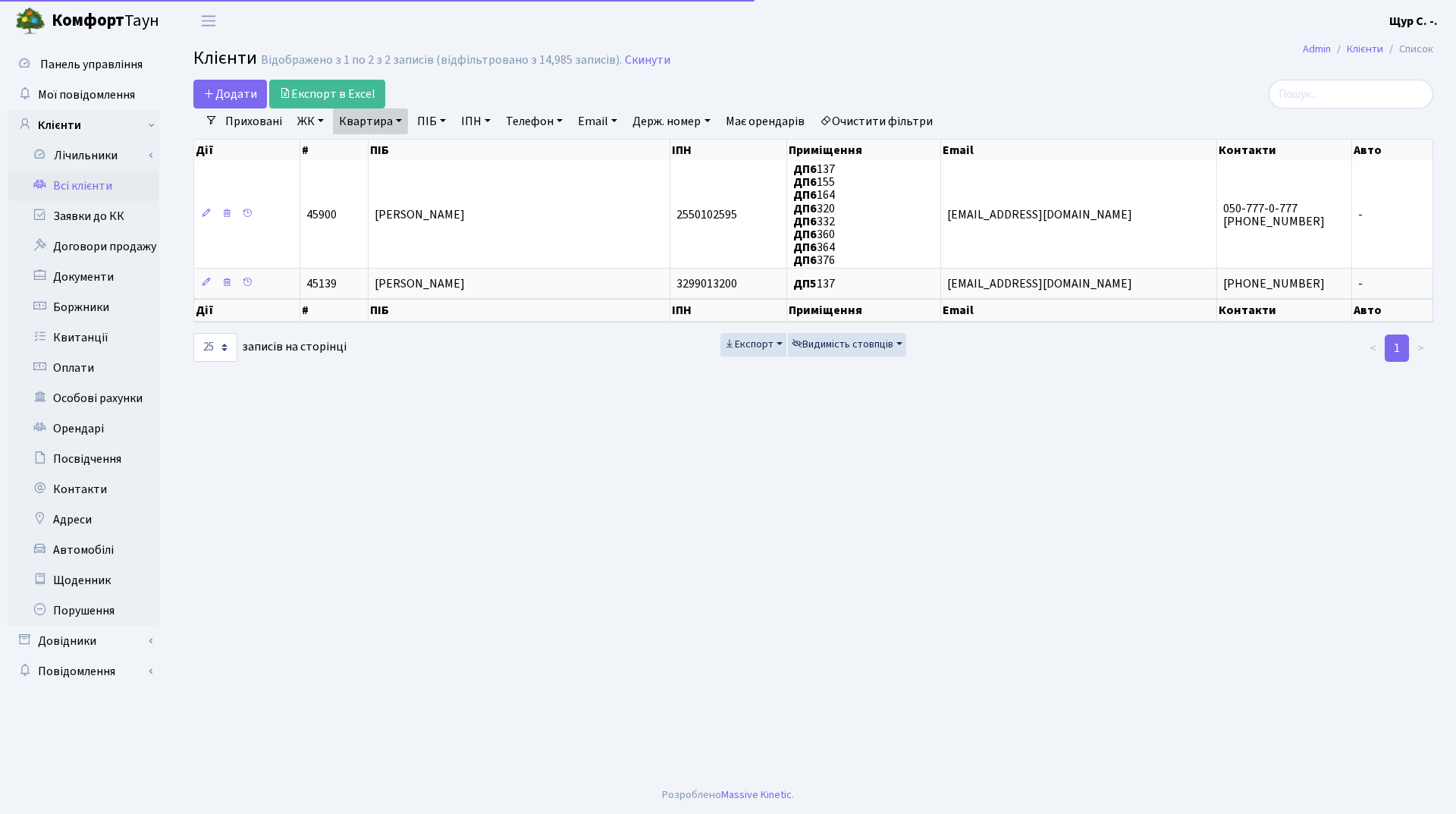
click at [393, 118] on link "Квартира" at bounding box center [370, 121] width 75 height 26
click at [386, 144] on input "137" at bounding box center [378, 151] width 89 height 28
type input "1"
type input "22"
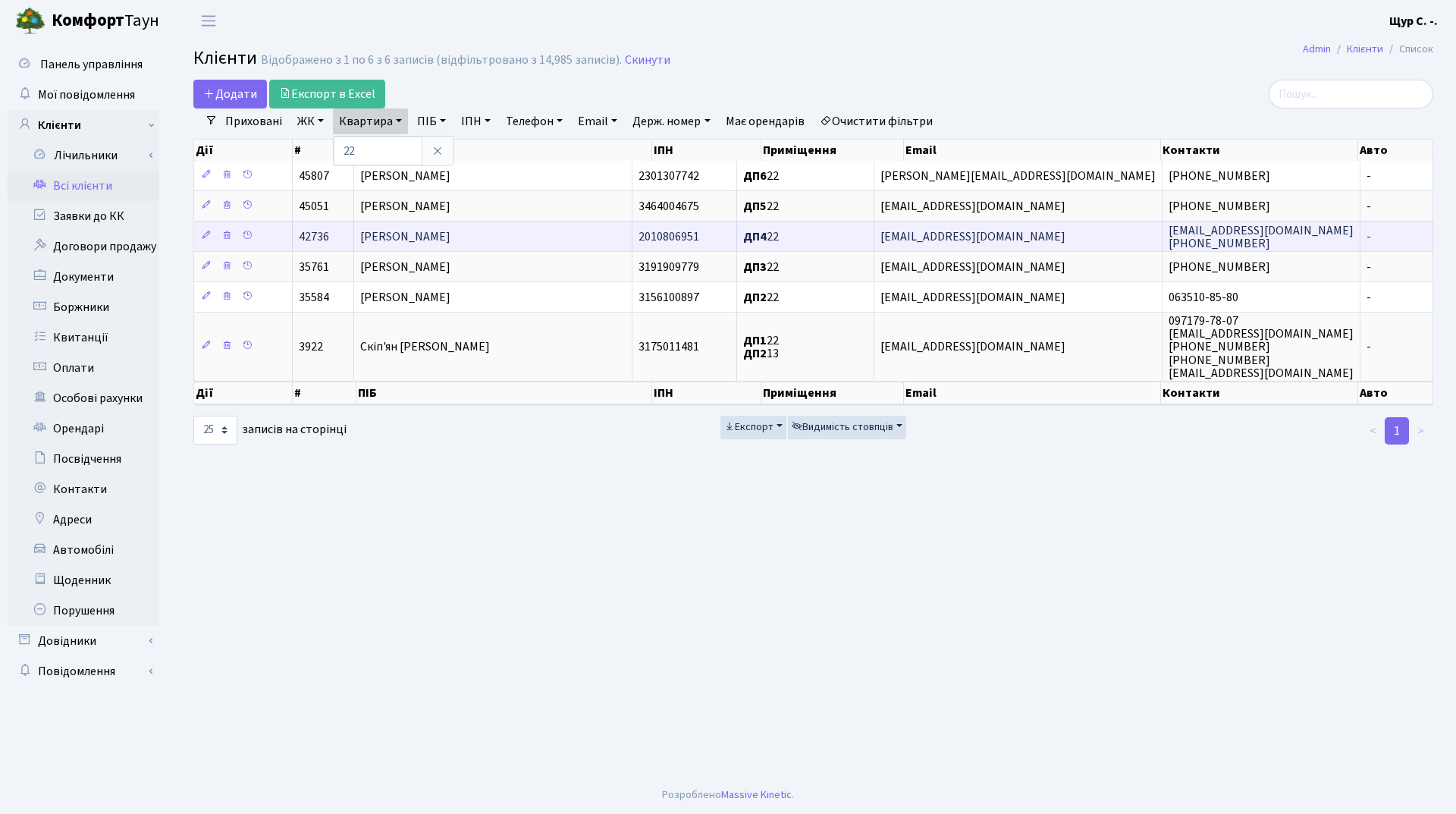
click at [400, 234] on span "[PERSON_NAME]" at bounding box center [405, 236] width 90 height 17
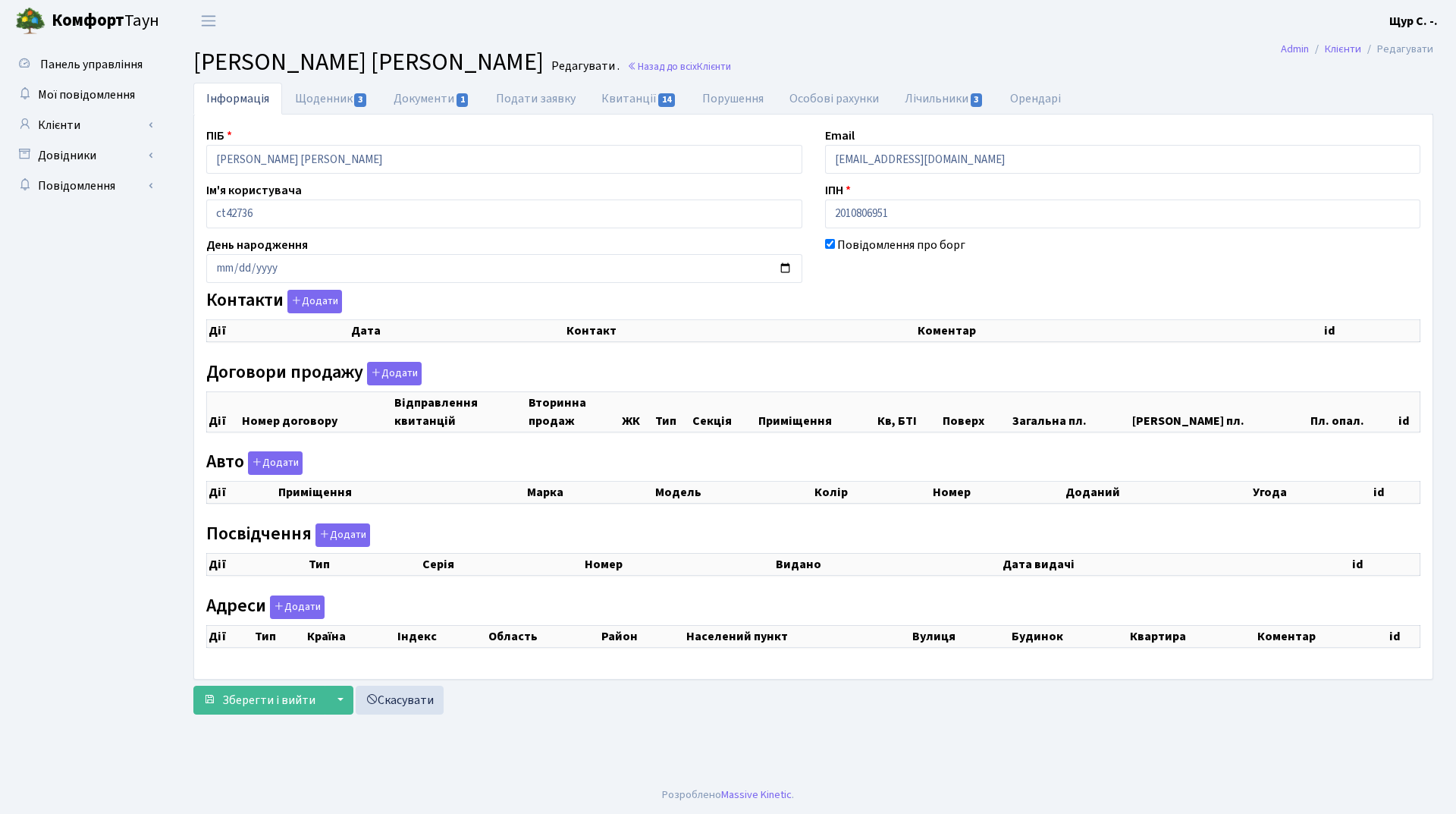
select select "25"
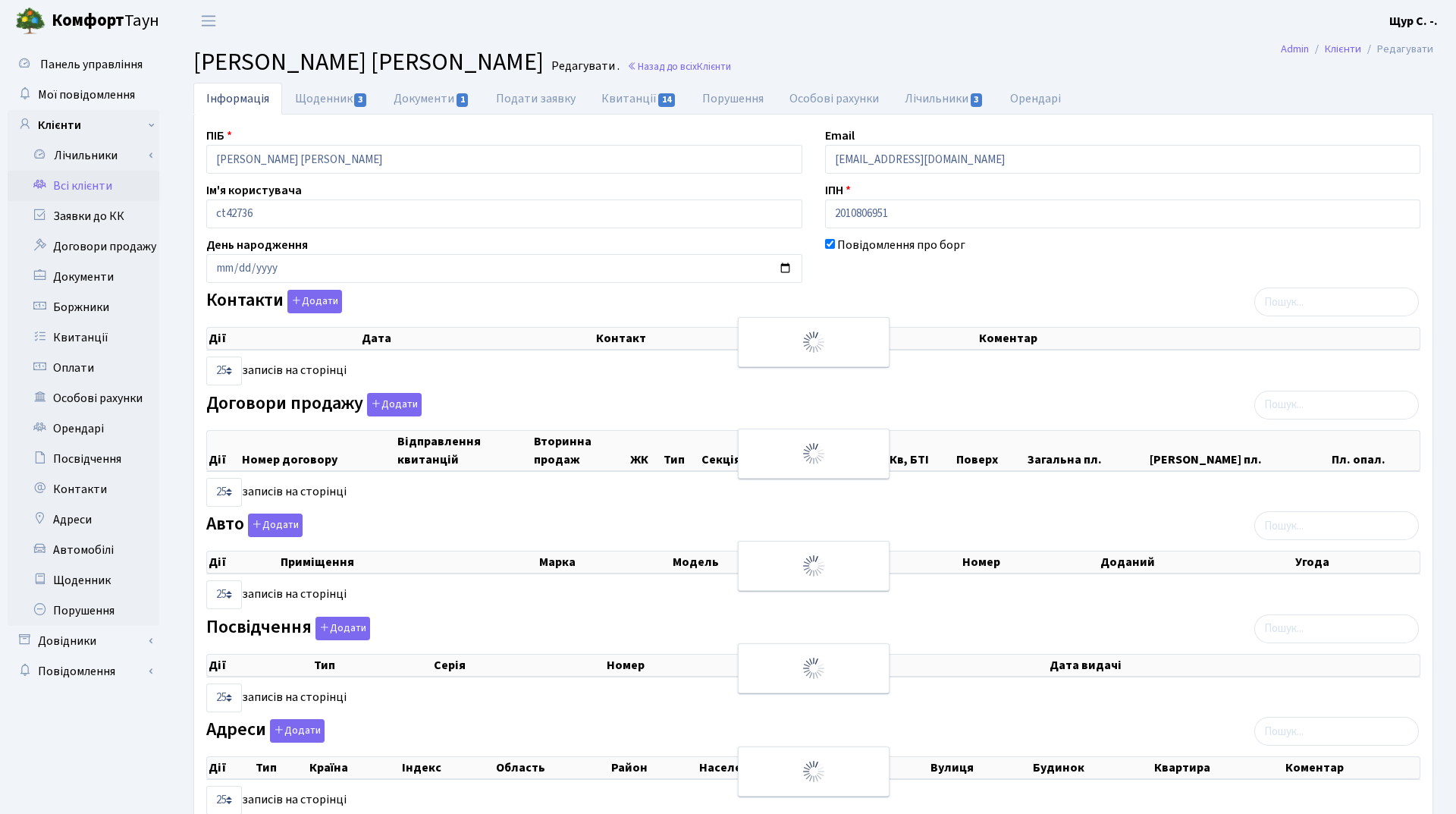
checkbox input "true"
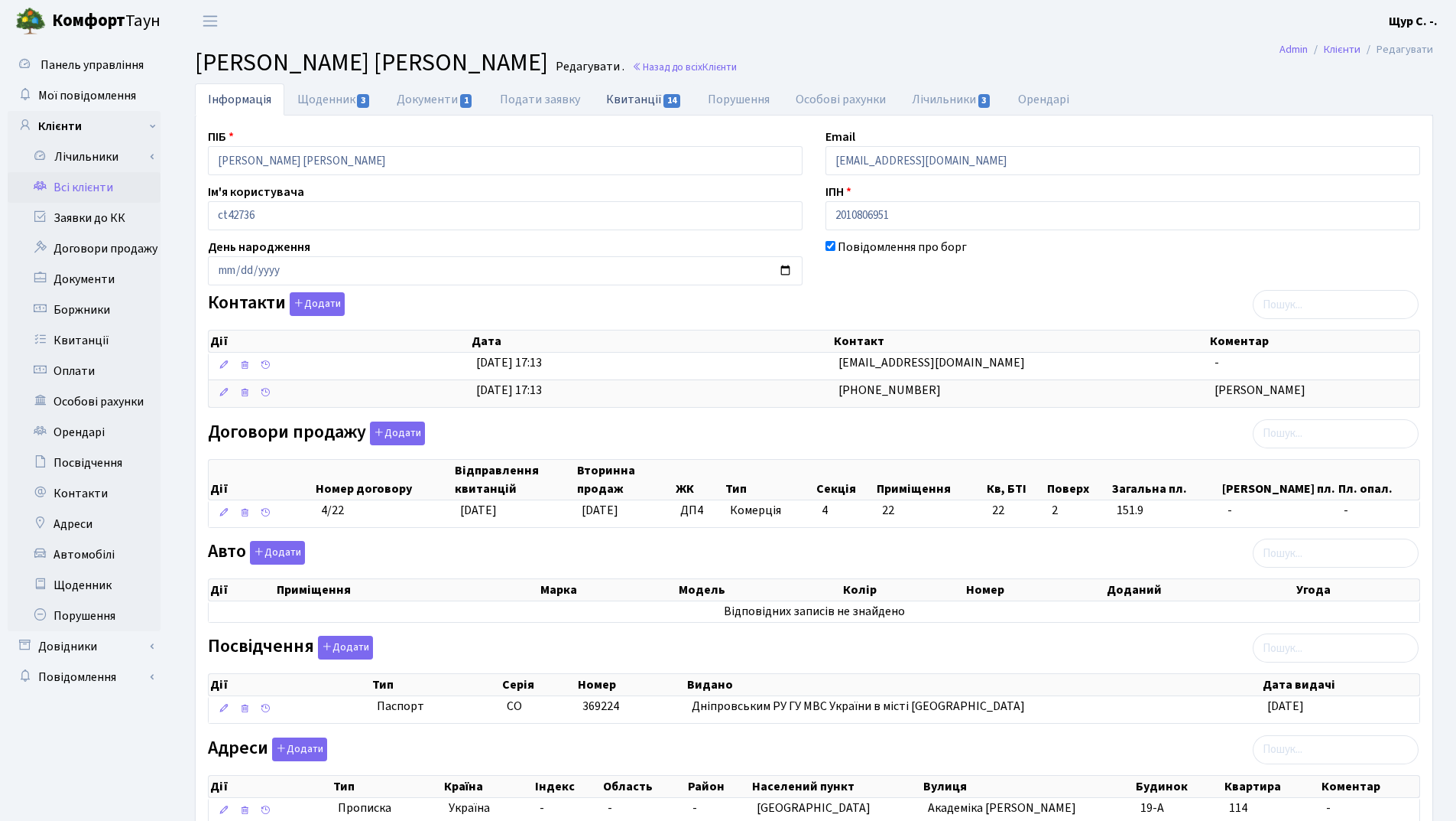
click at [641, 97] on link "Квитанції 14" at bounding box center [644, 98] width 102 height 31
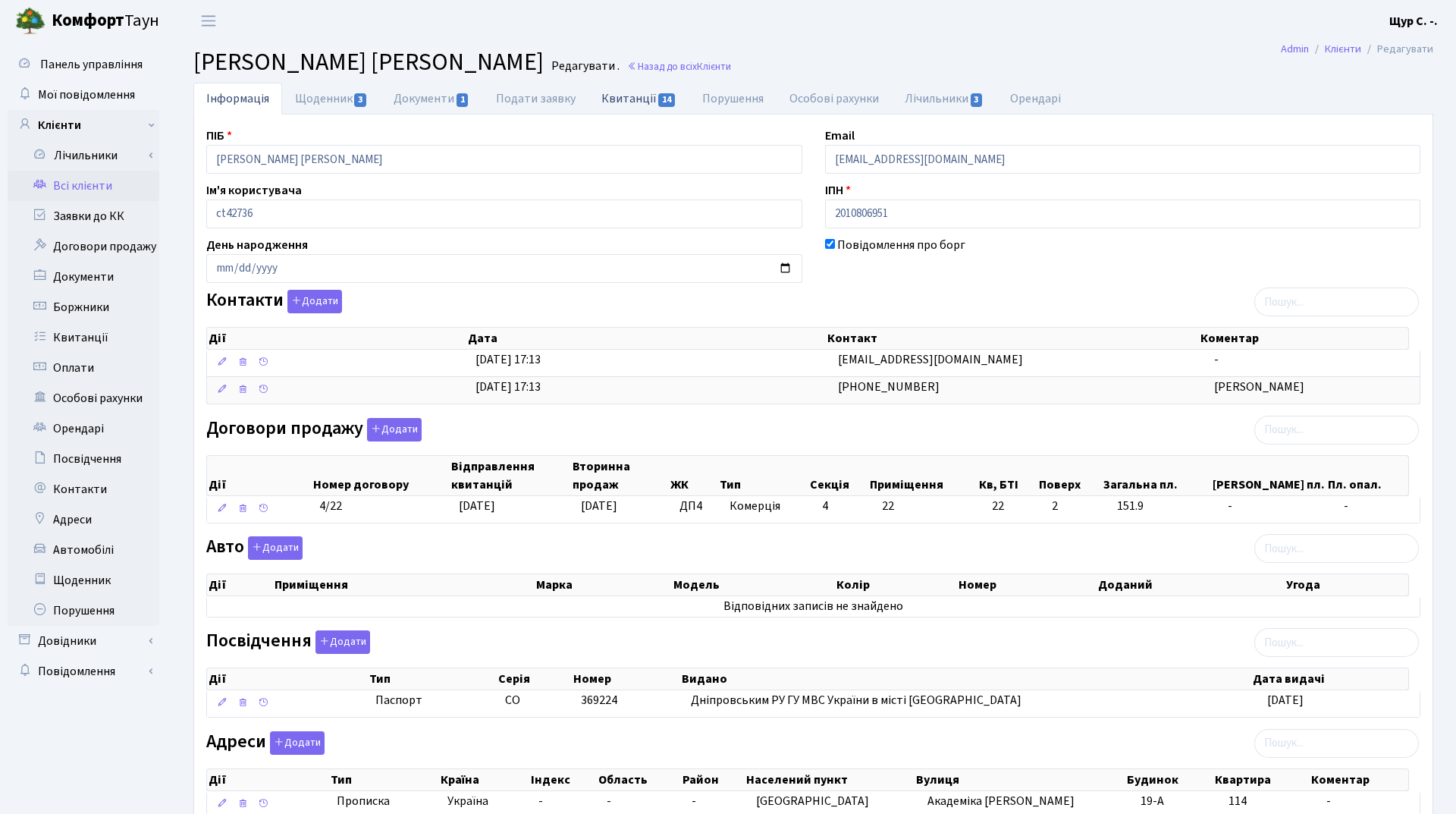
select select "25"
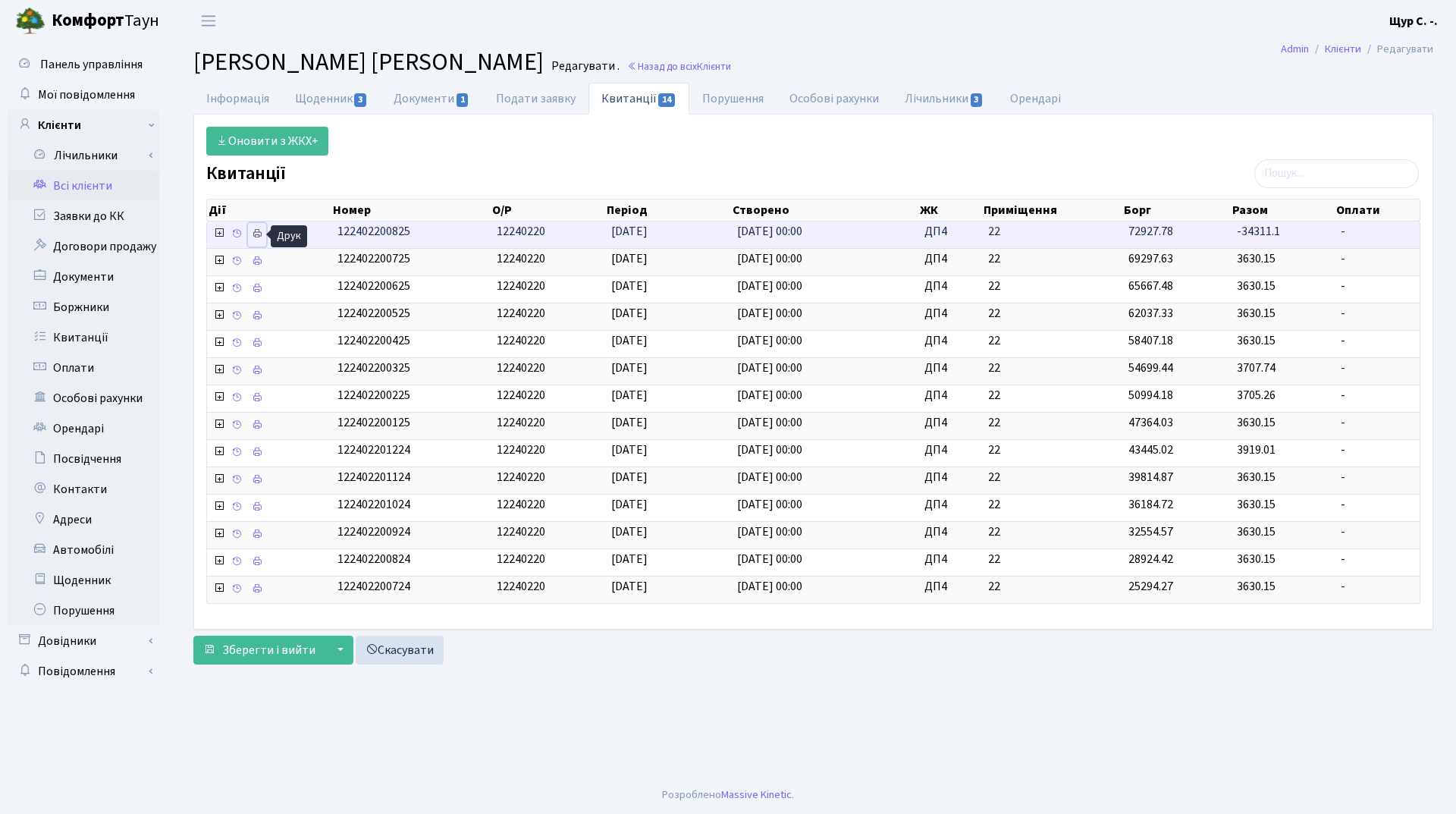
click at [258, 232] on icon at bounding box center [257, 233] width 11 height 11
click at [109, 189] on link "Всі клієнти" at bounding box center [83, 185] width 152 height 30
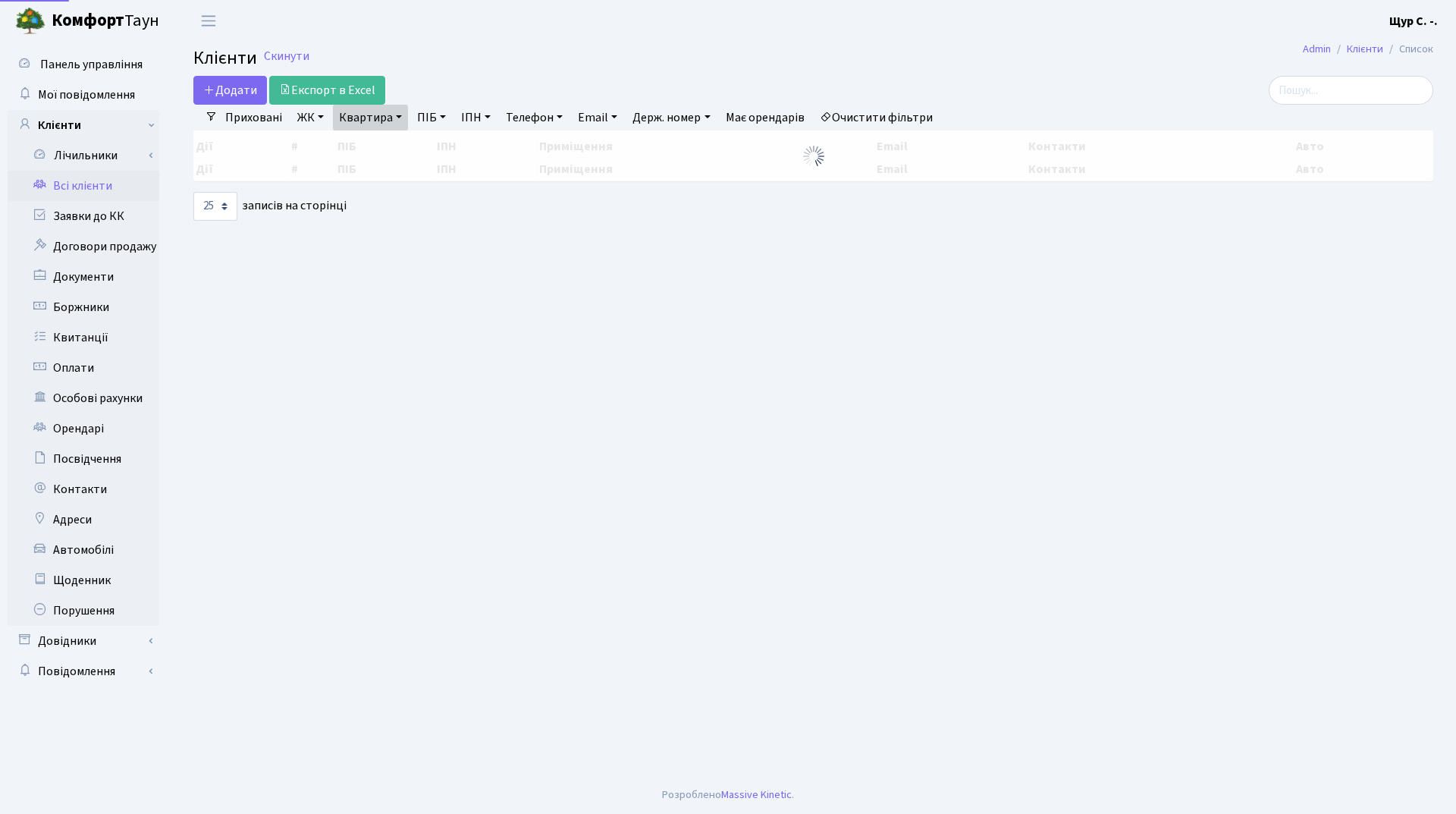
select select "25"
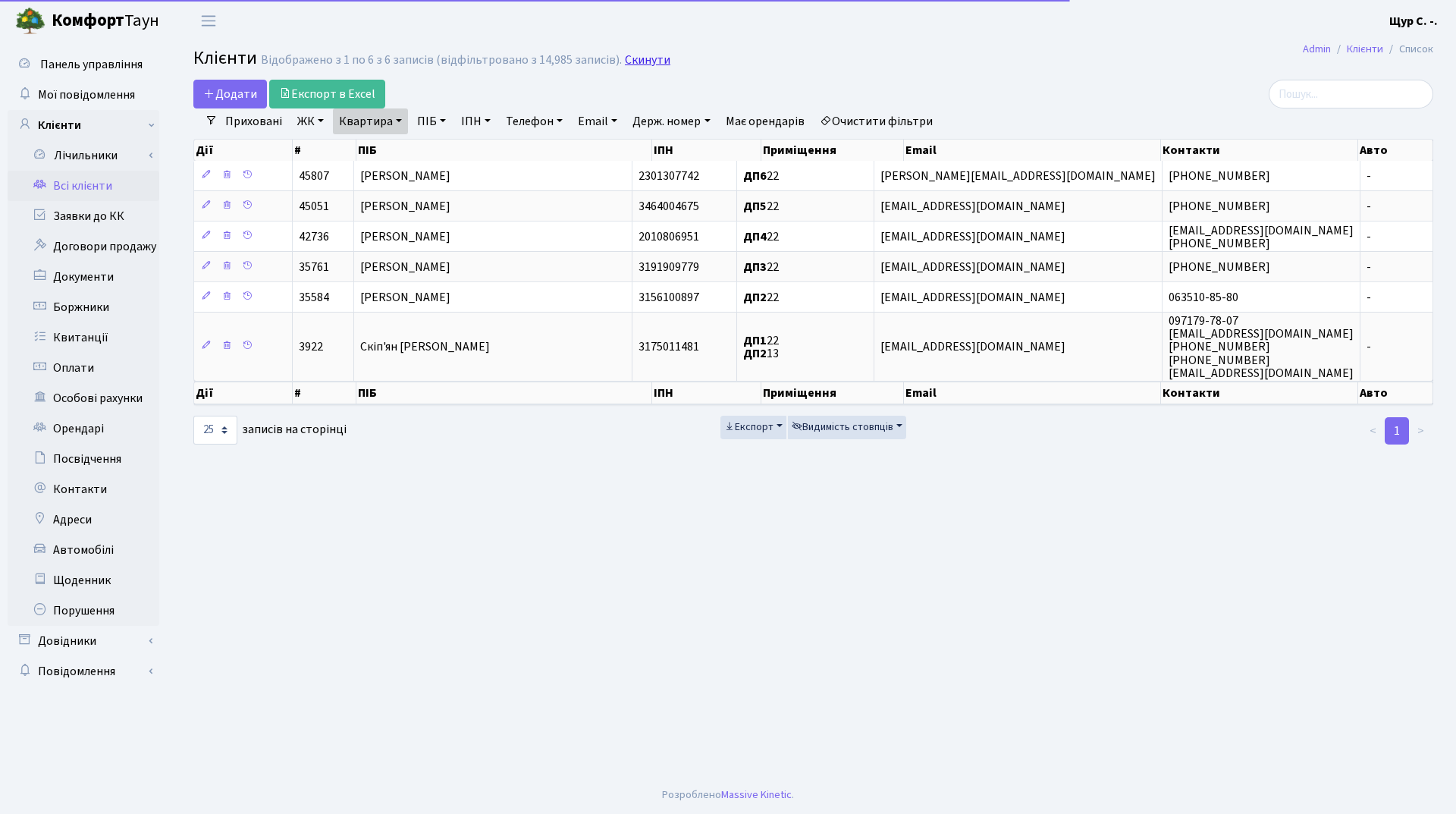
click at [646, 66] on link "Скинути" at bounding box center [647, 60] width 45 height 14
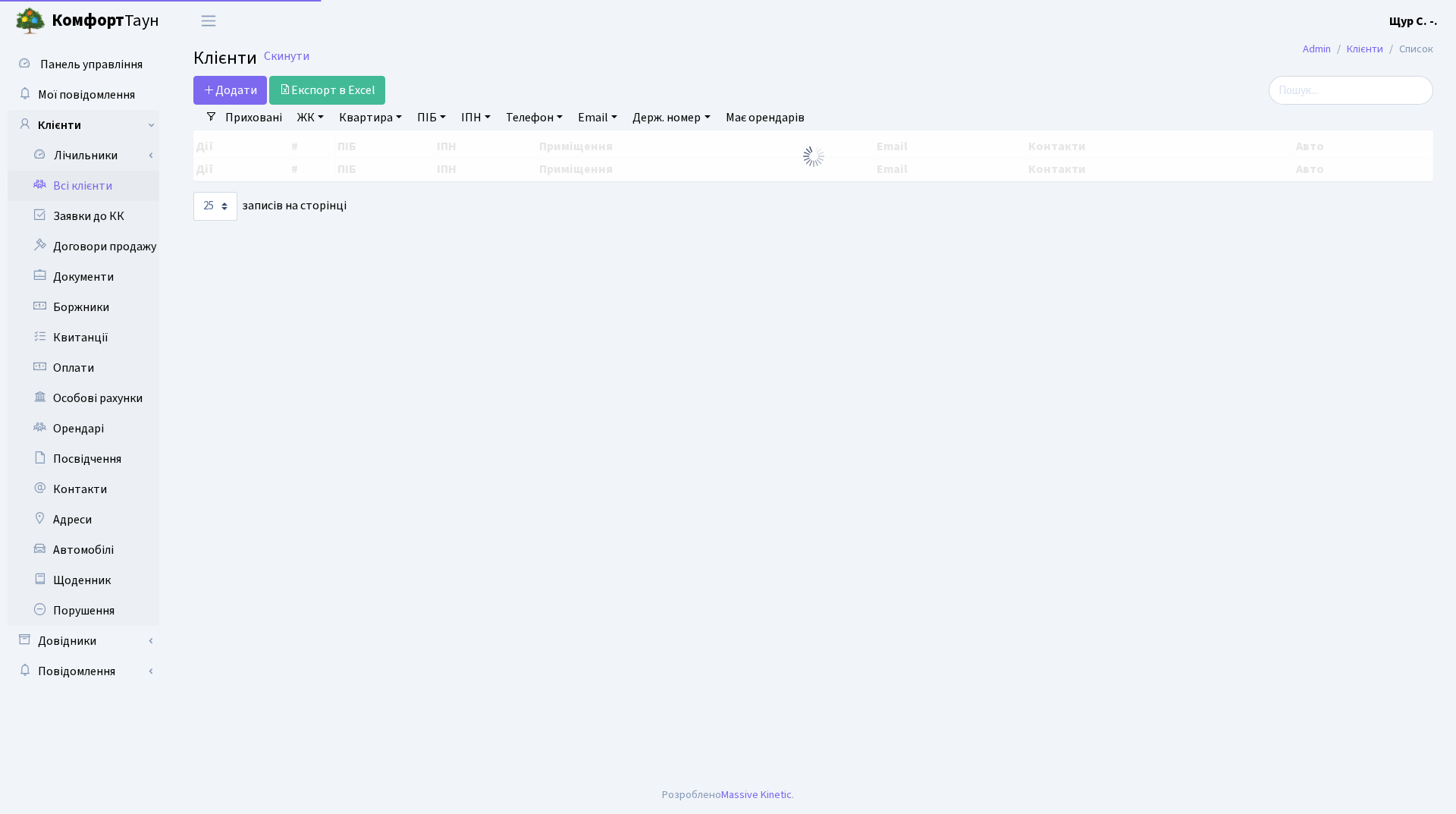
select select "25"
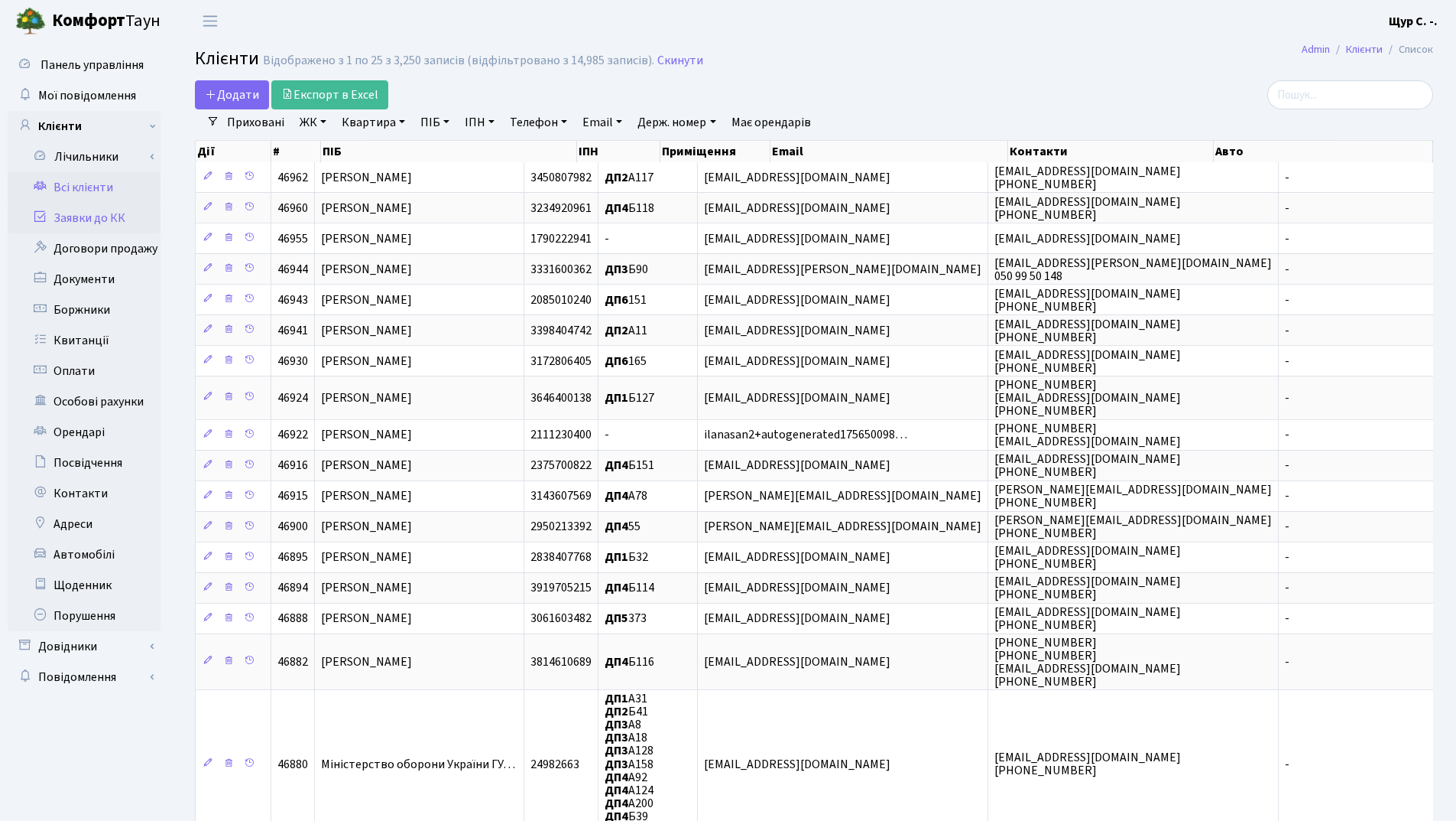
click at [84, 216] on link "Заявки до КК" at bounding box center [84, 218] width 153 height 30
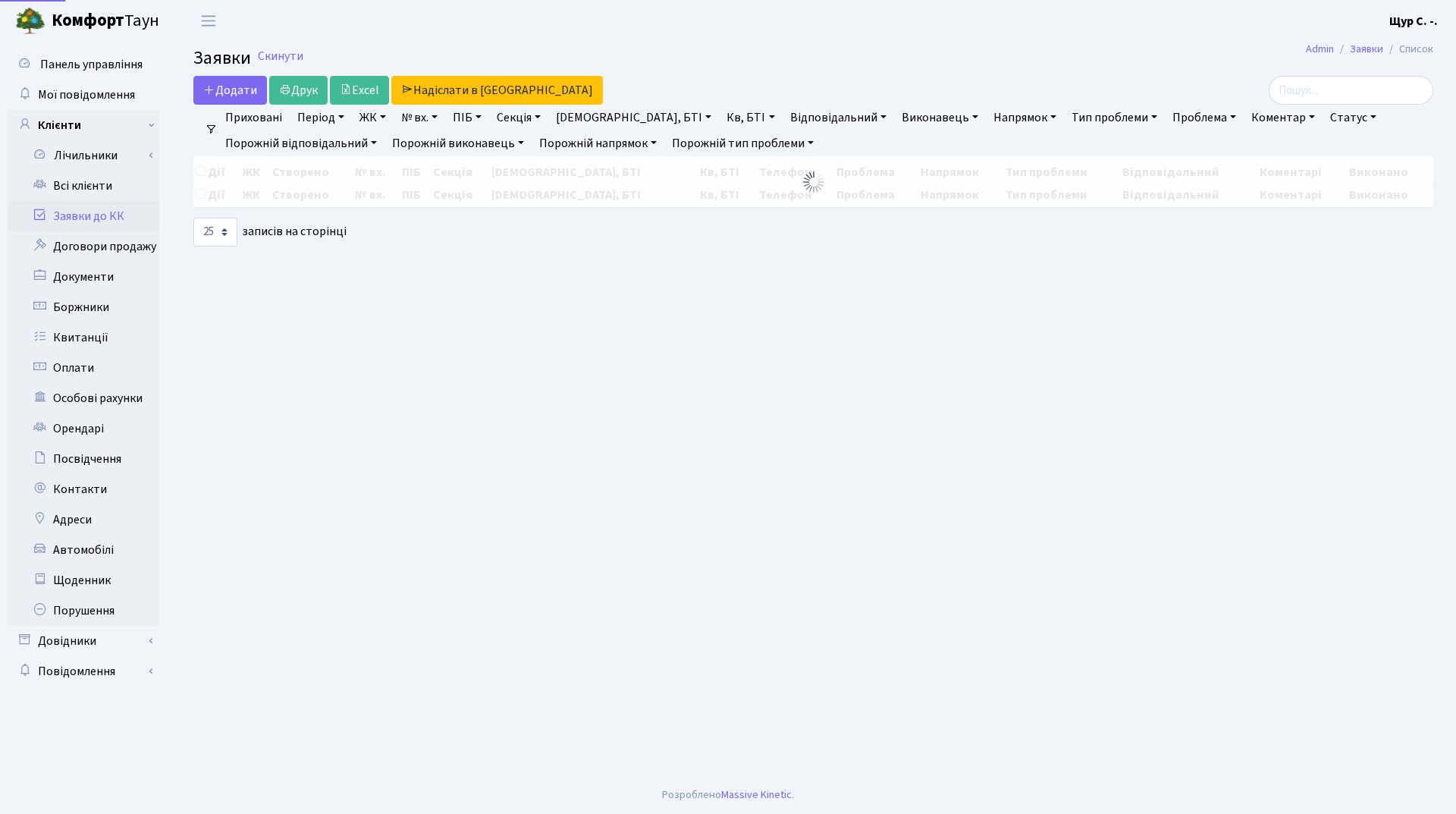
select select "25"
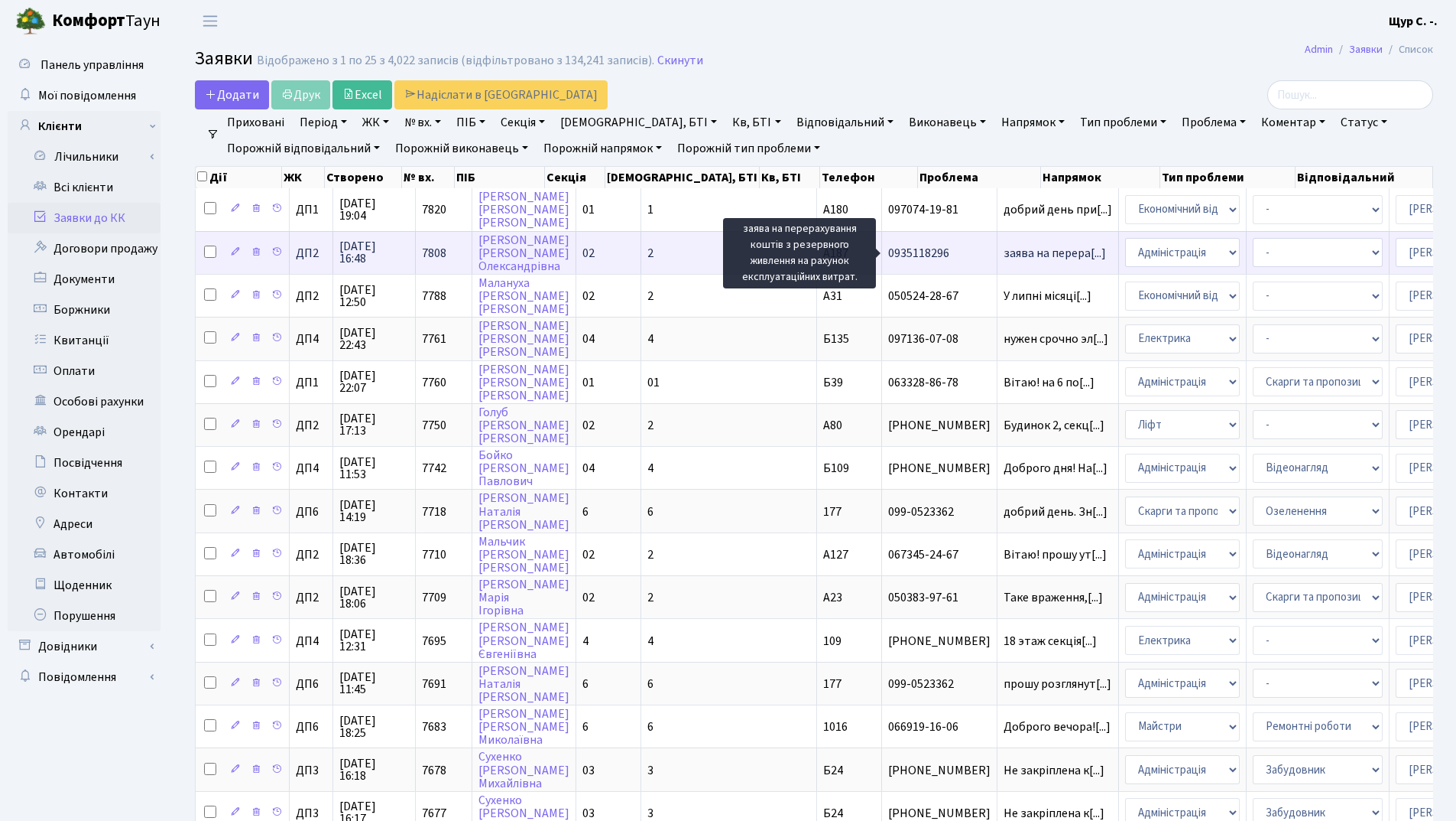
click at [1004, 258] on span "заява на перера[...]" at bounding box center [1055, 253] width 103 height 17
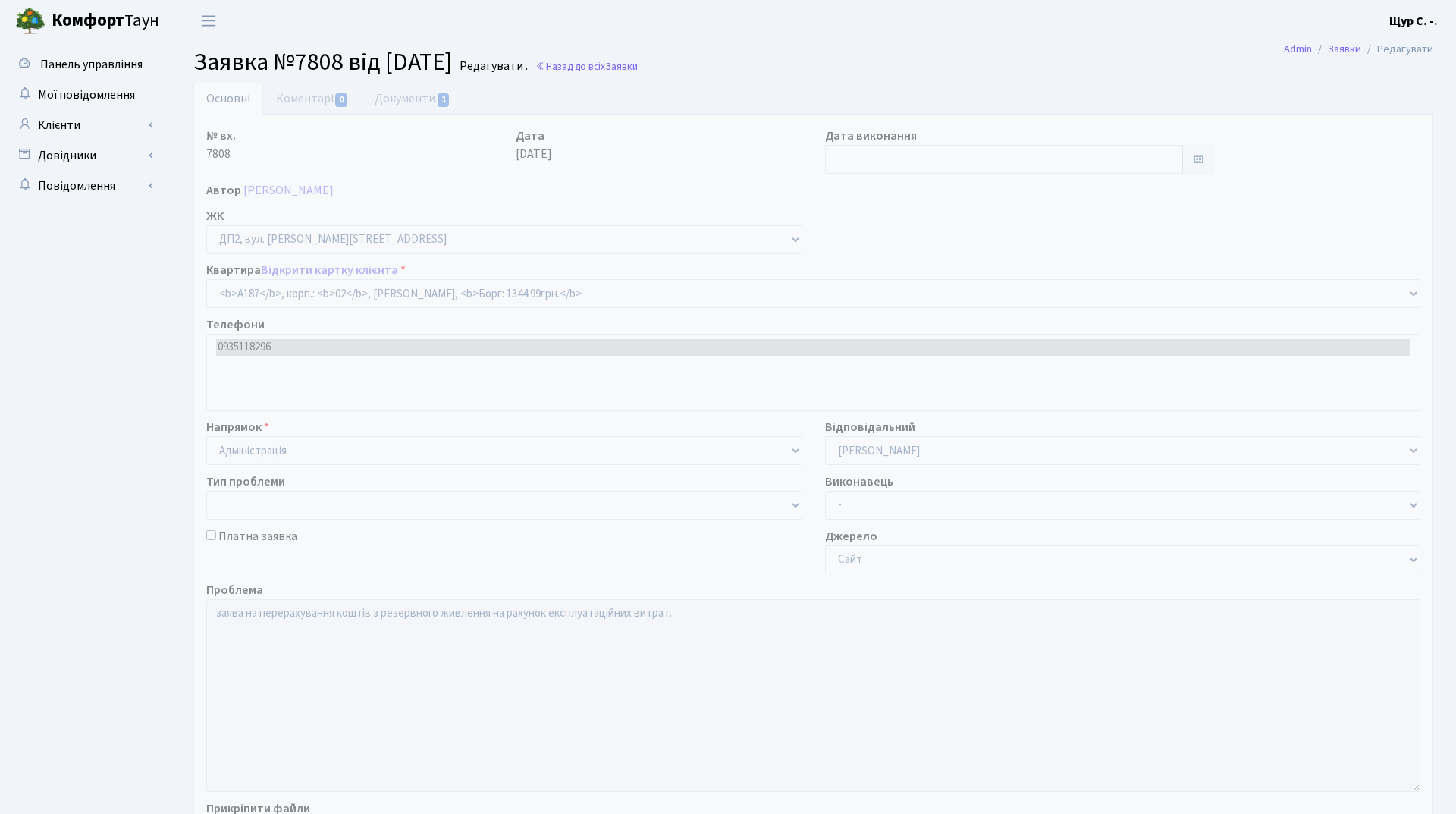
select select "31123"
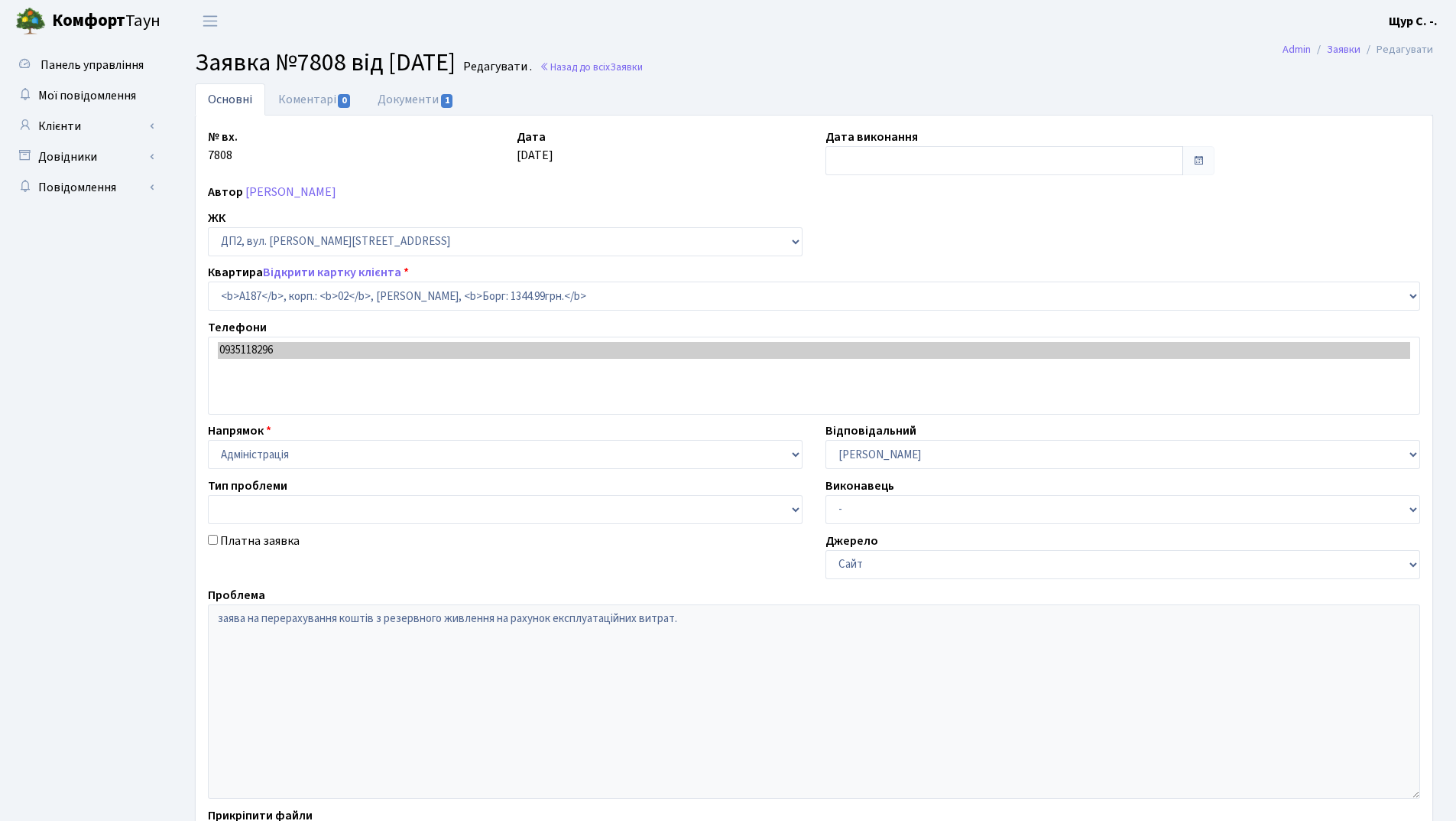
type input "[DATE]"
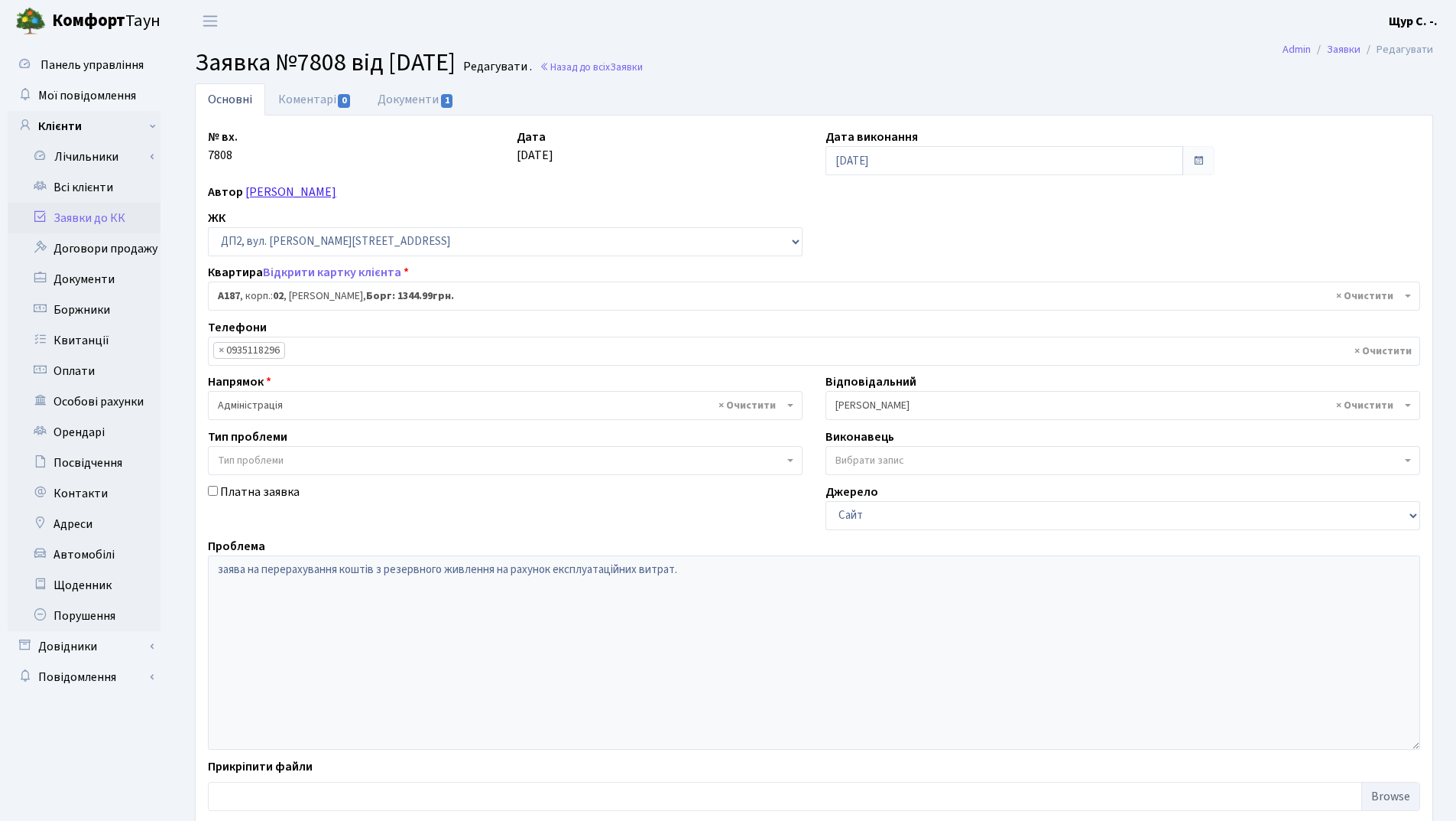
click at [336, 192] on link "Гордєєва Ганна Олександрівна" at bounding box center [290, 191] width 91 height 17
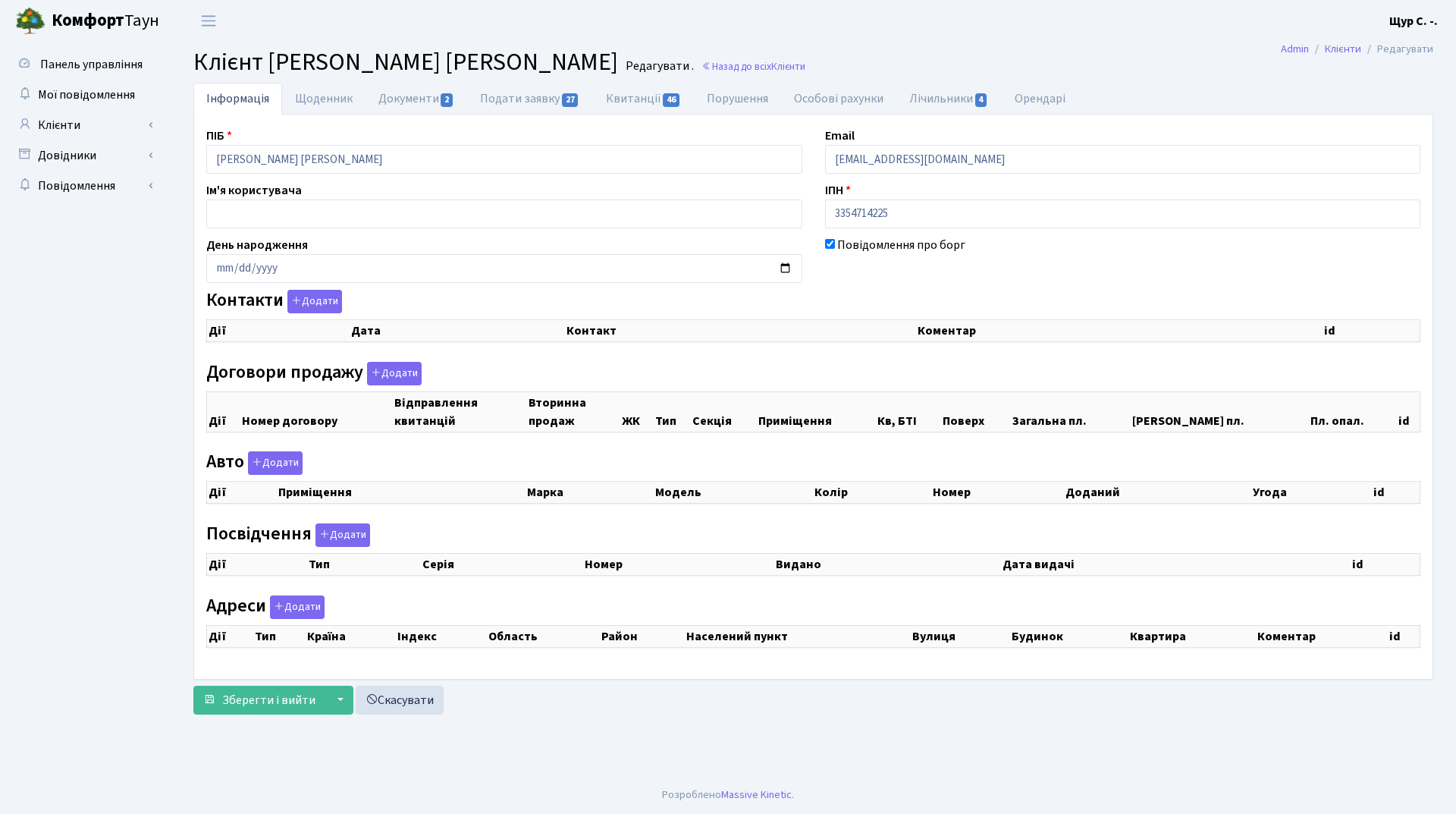
checkbox input "true"
select select "25"
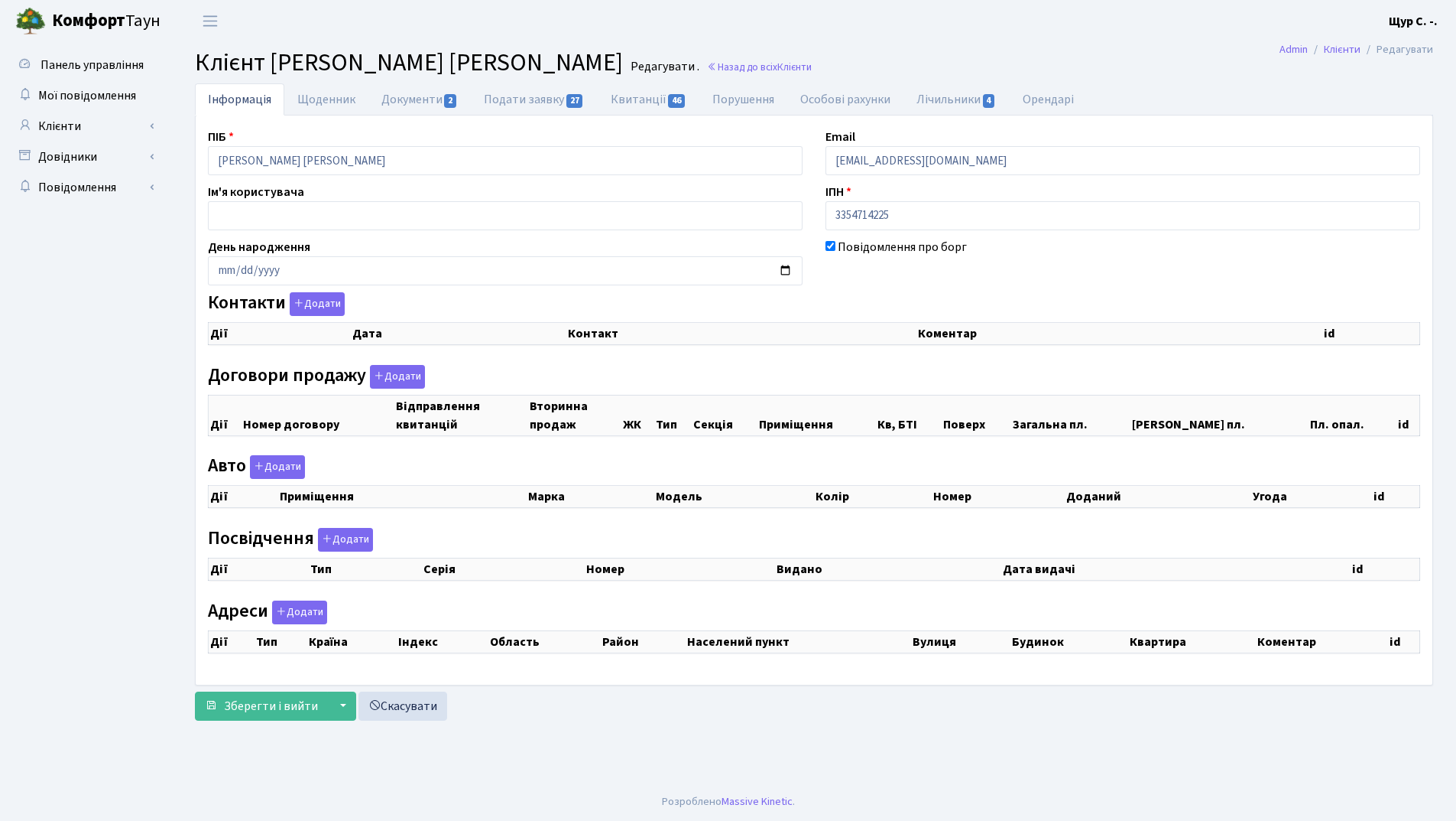
select select "25"
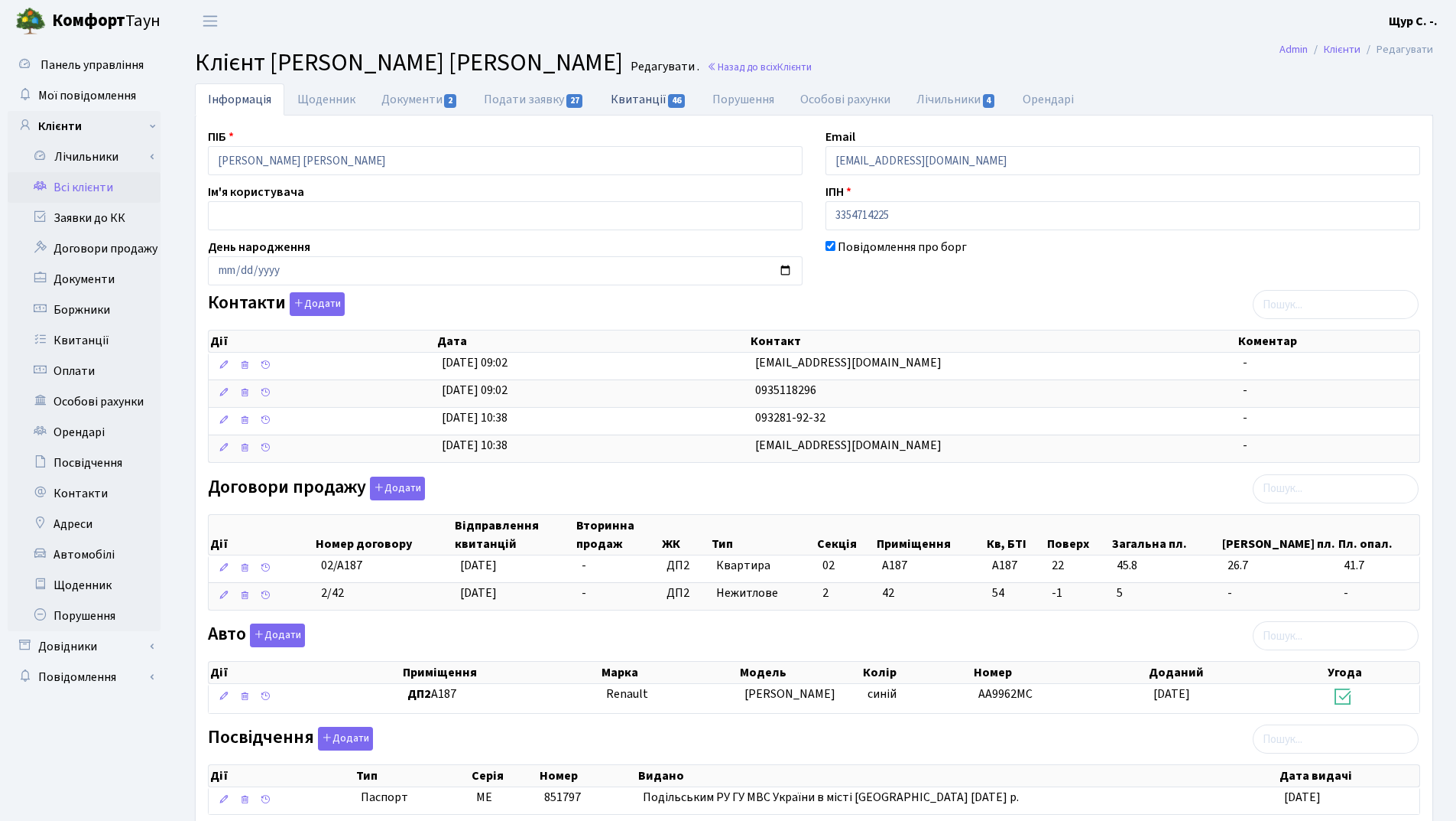
click at [652, 99] on link "Квитанції 46" at bounding box center [649, 98] width 102 height 31
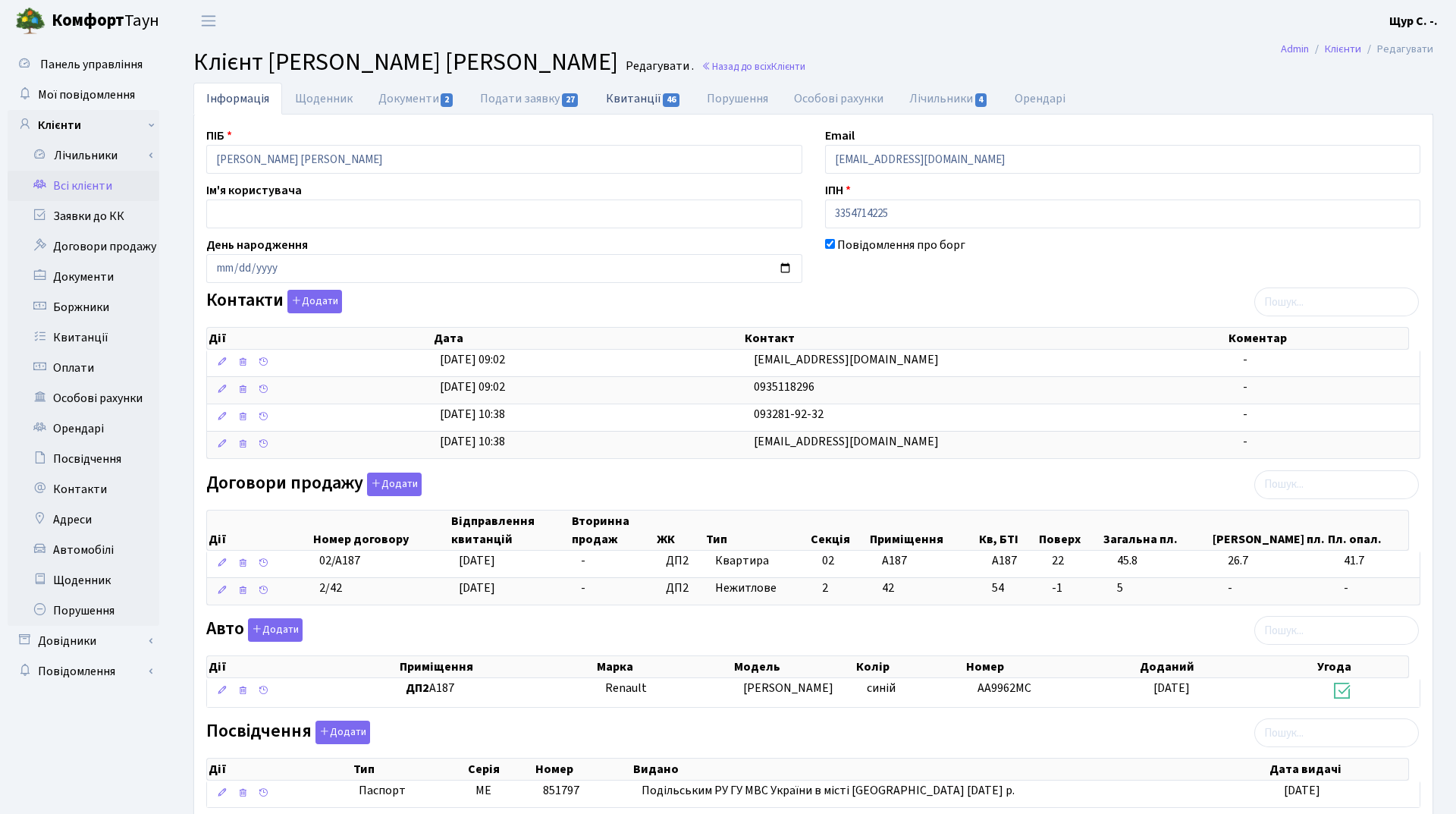
select select "25"
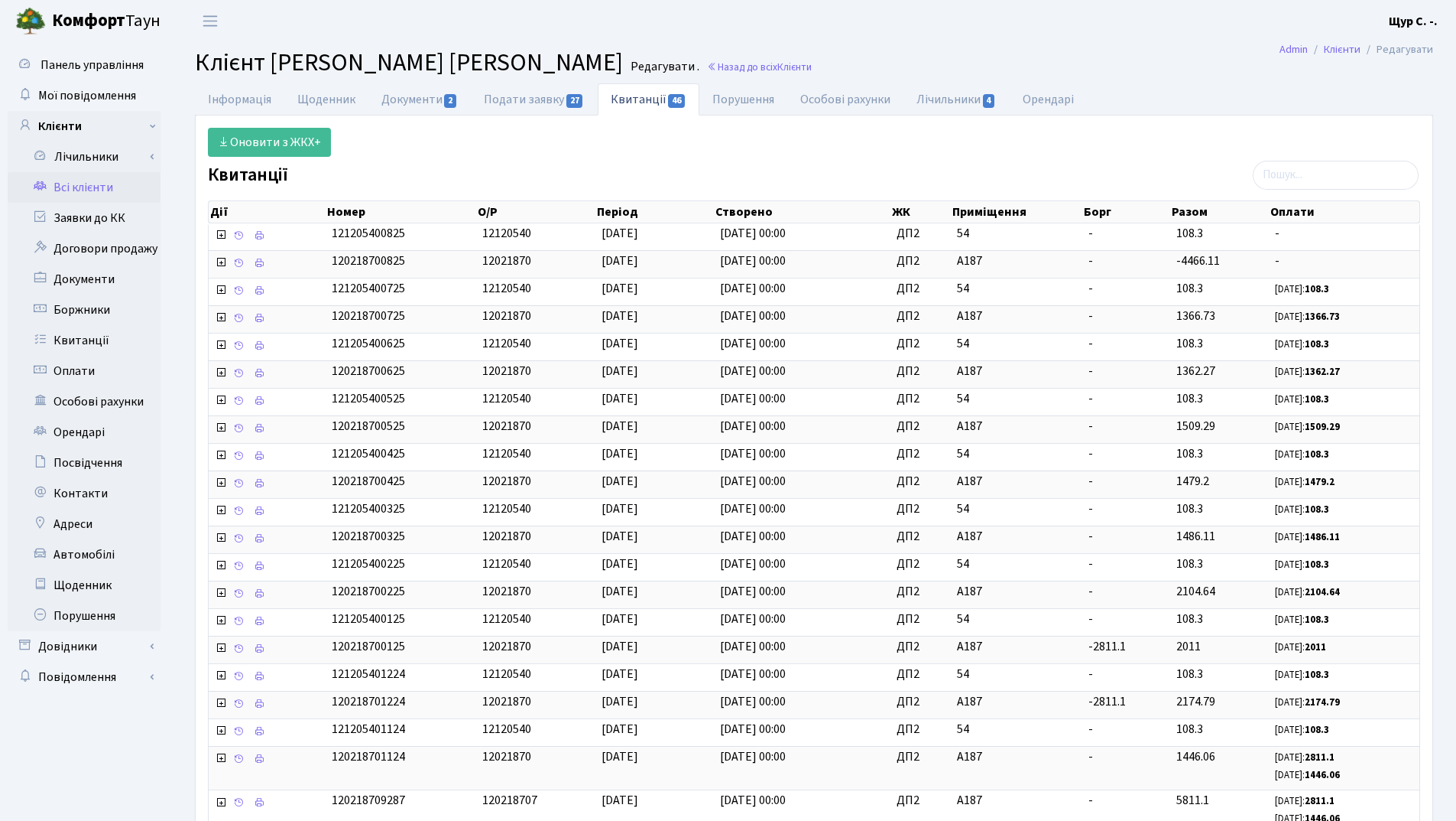
click at [79, 187] on link "Всі клієнти" at bounding box center [84, 187] width 153 height 30
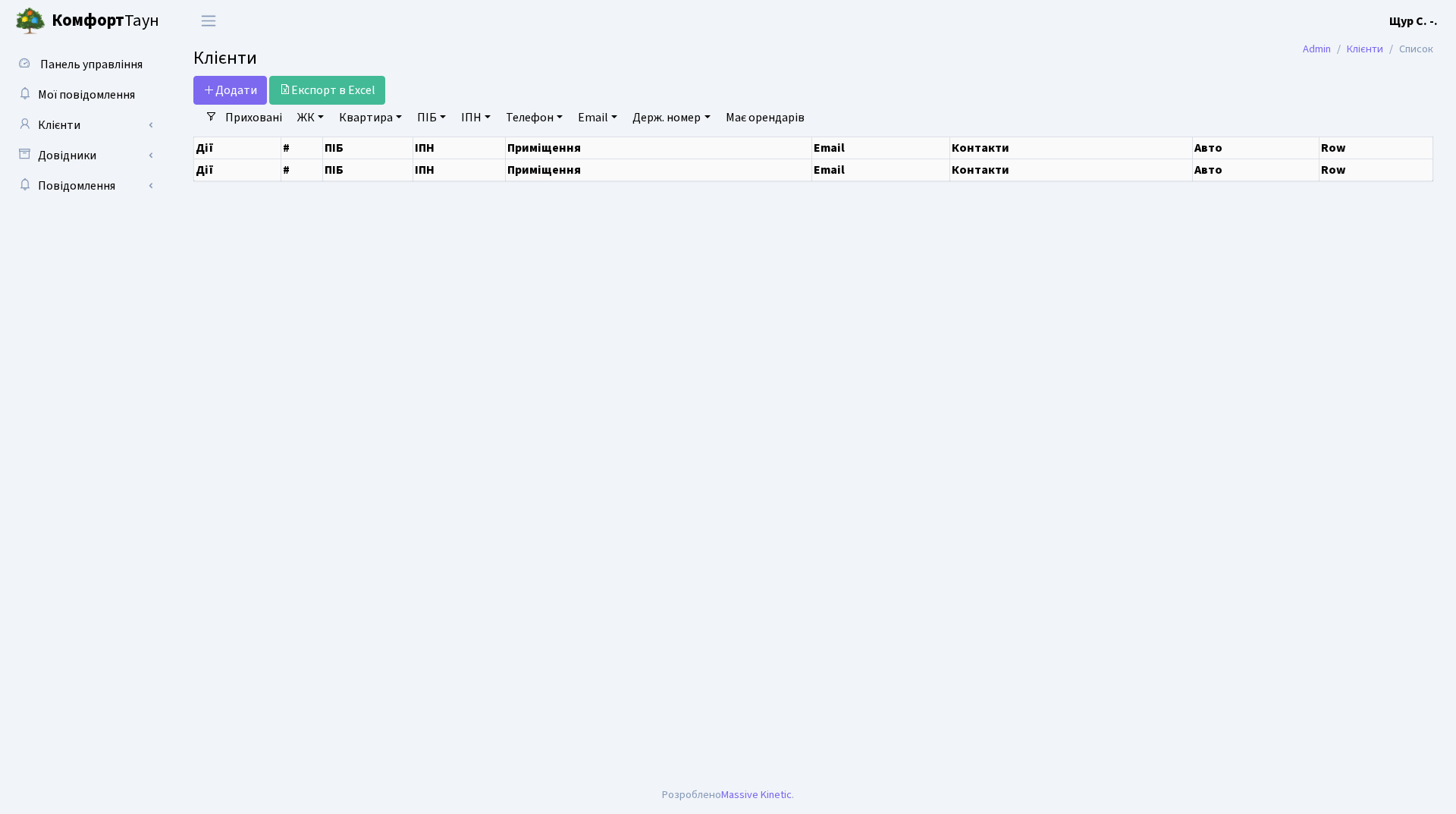
select select "25"
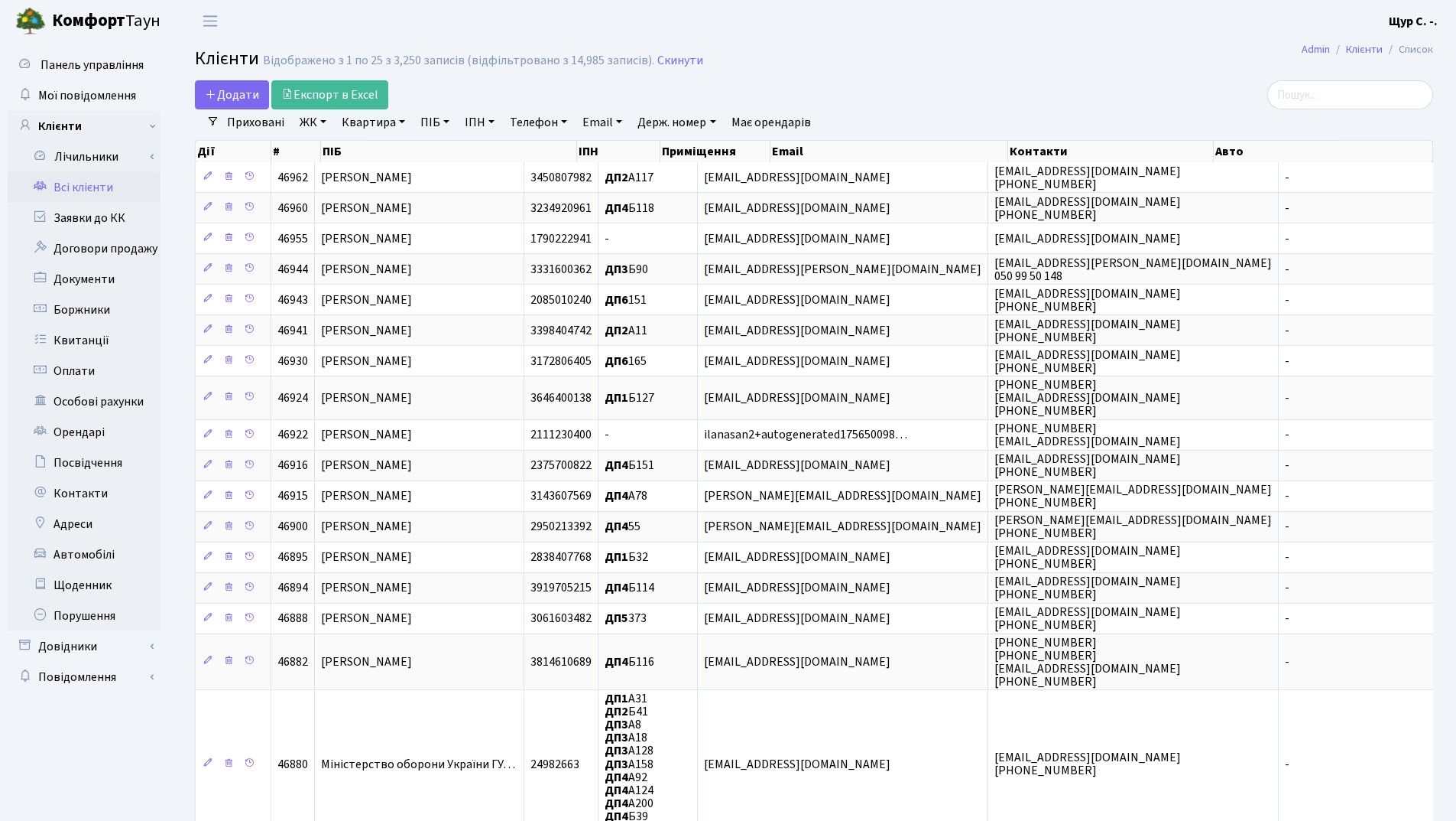
click at [382, 124] on link "Квартира" at bounding box center [373, 122] width 76 height 26
type input "б104"
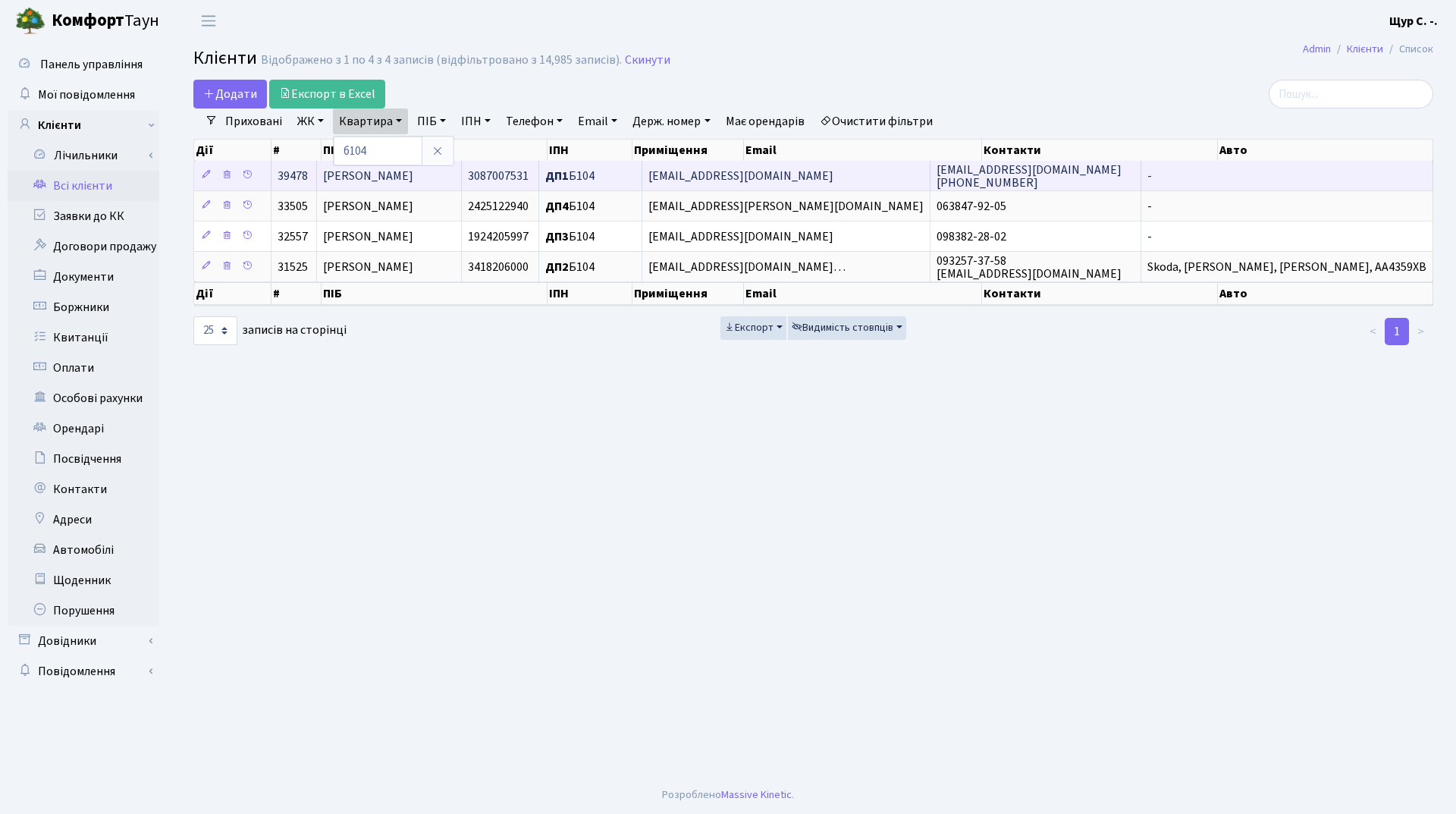
click at [393, 172] on span "[PERSON_NAME]" at bounding box center [368, 176] width 90 height 17
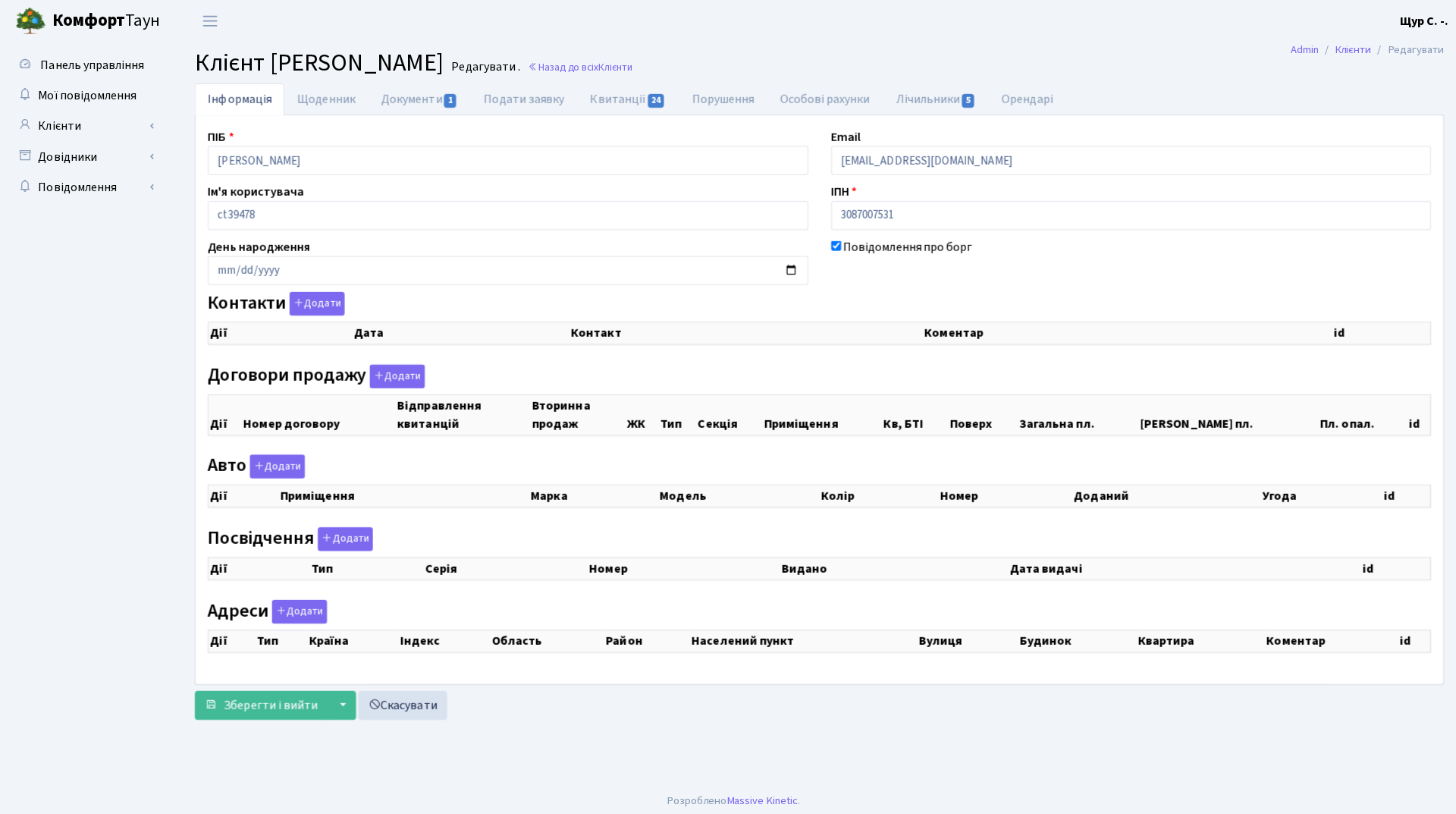
checkbox input "true"
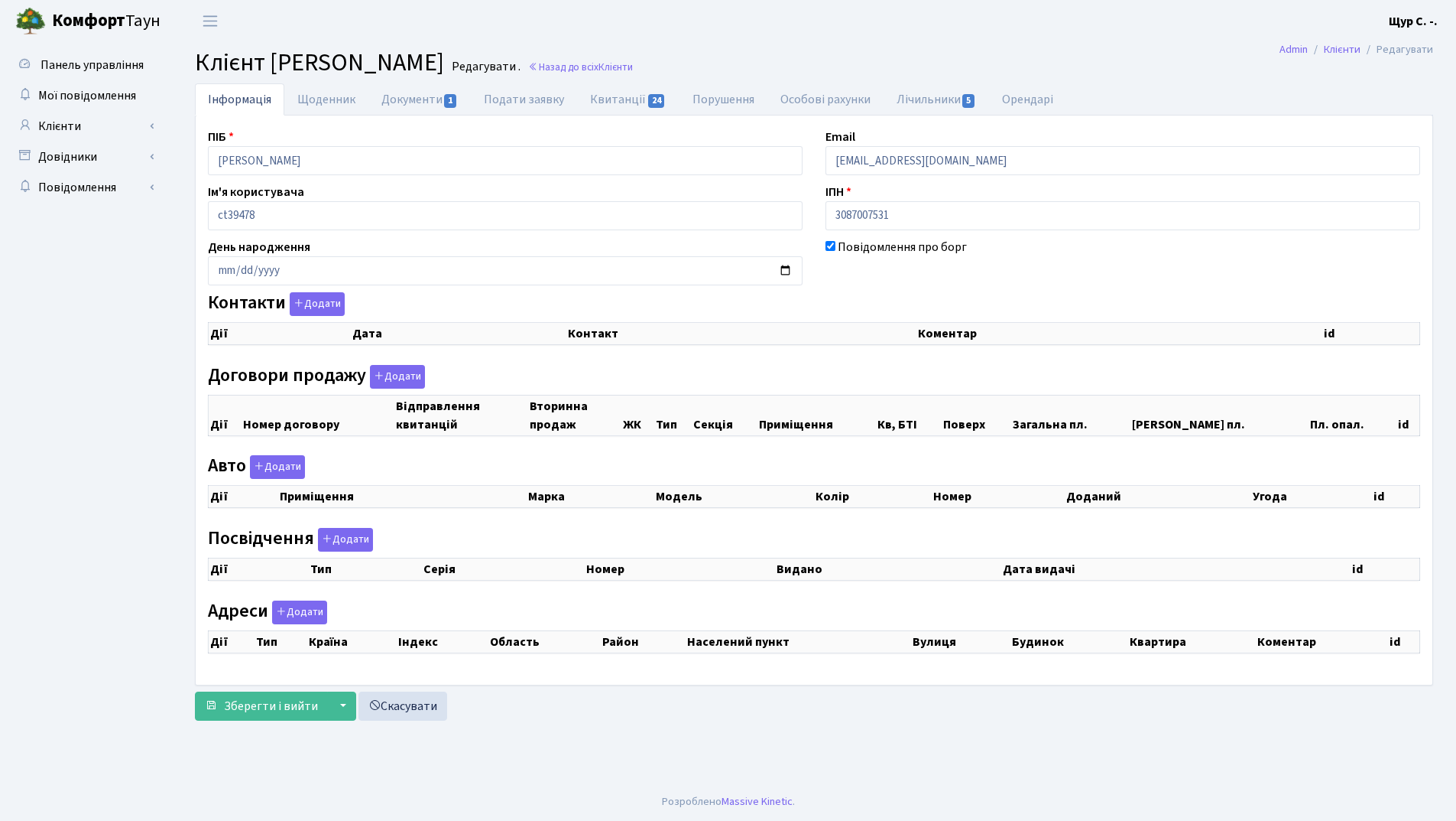
select select "25"
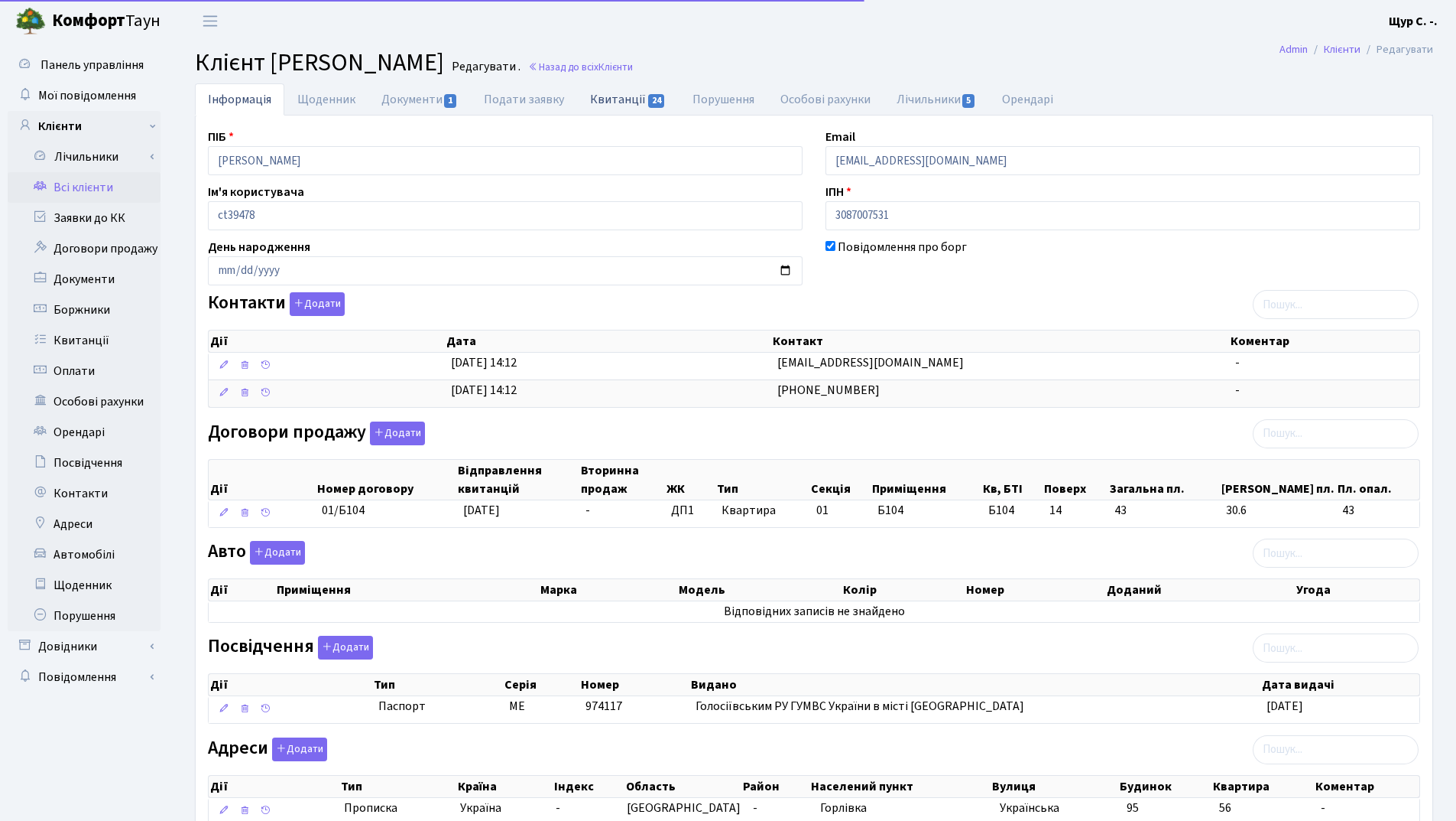
click at [610, 103] on link "Квитанції 24" at bounding box center [628, 98] width 102 height 31
select select "25"
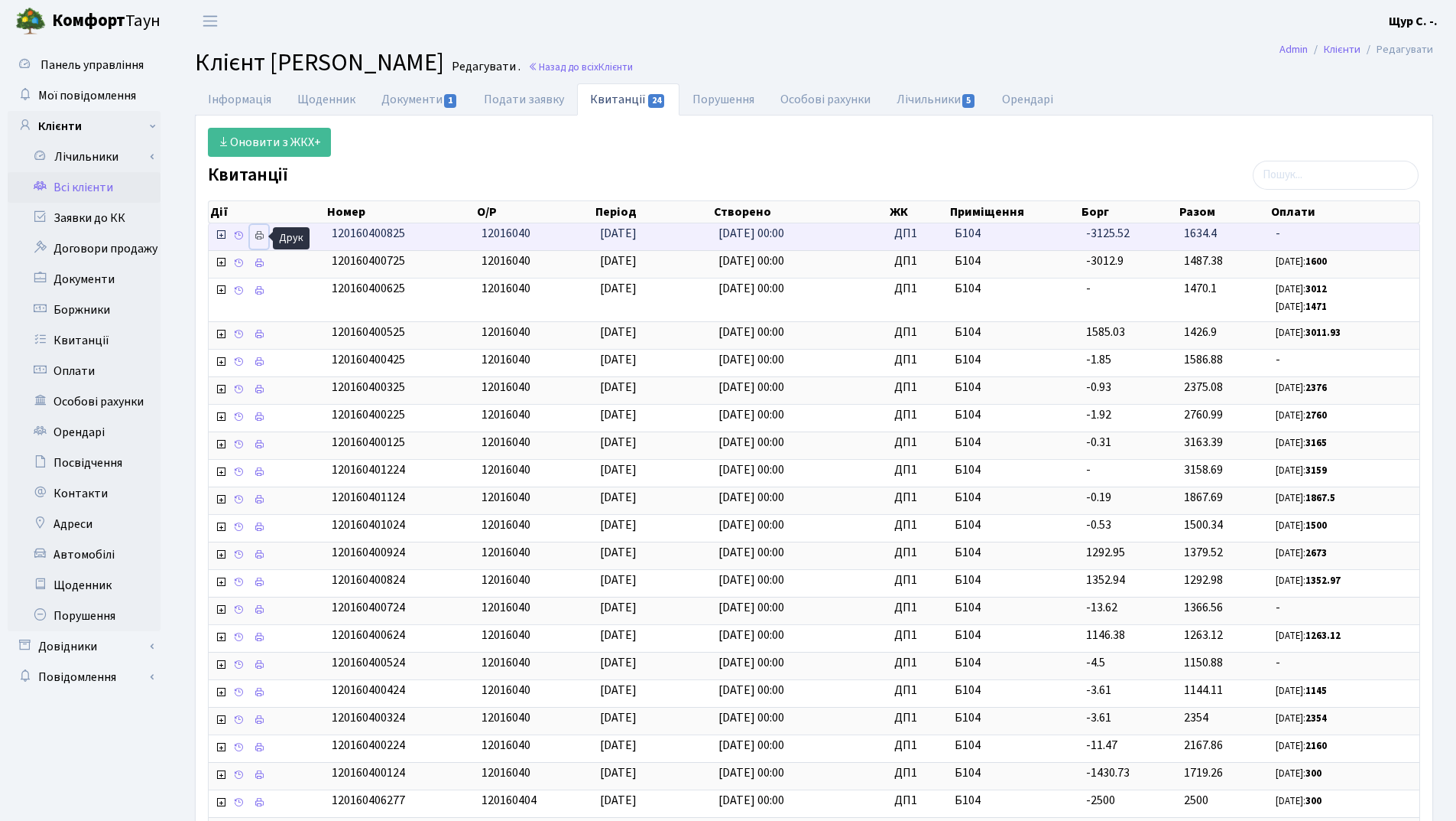
click at [255, 238] on icon at bounding box center [259, 235] width 11 height 11
click at [99, 191] on link "Всі клієнти" at bounding box center [84, 187] width 153 height 30
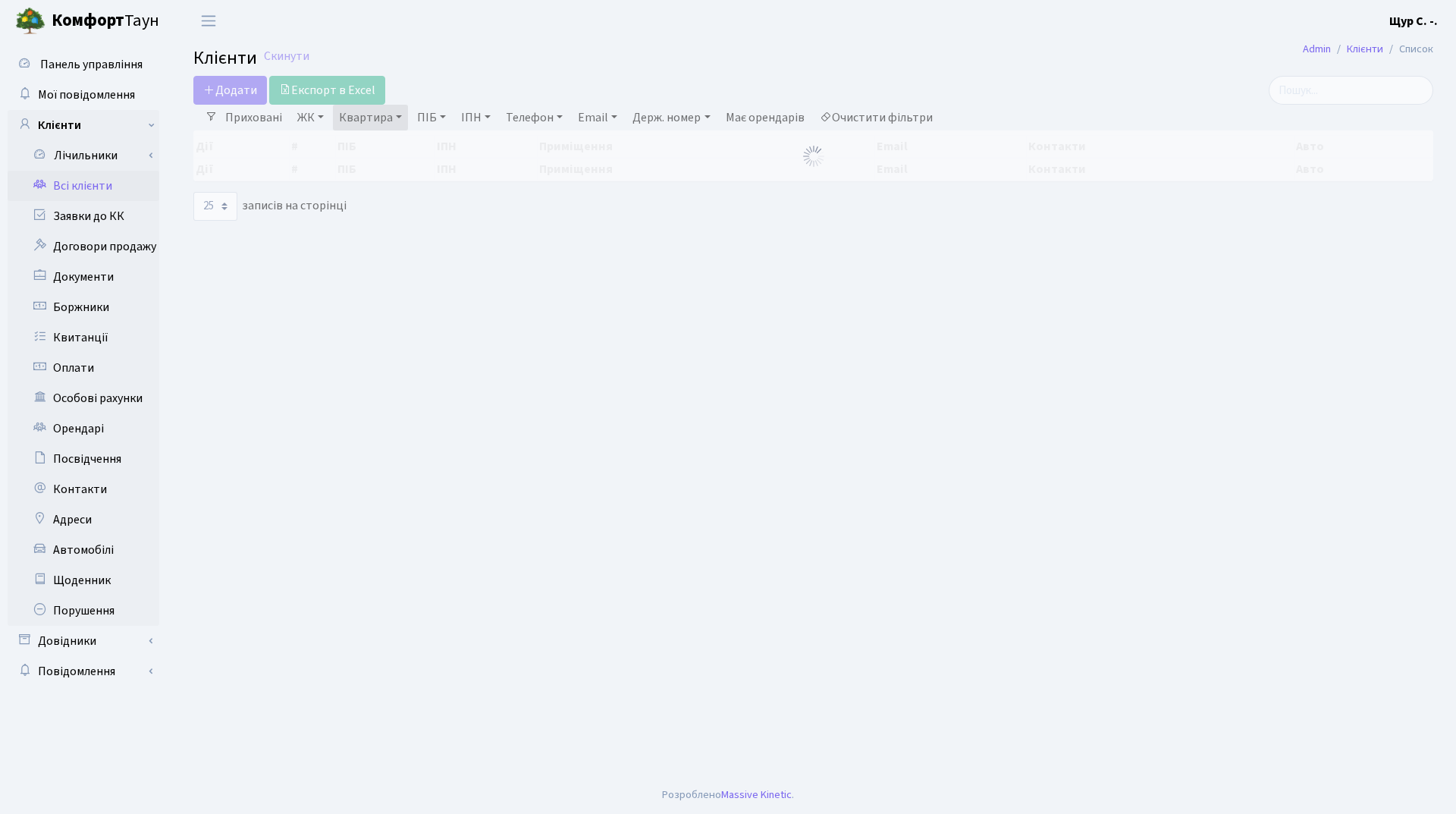
select select "25"
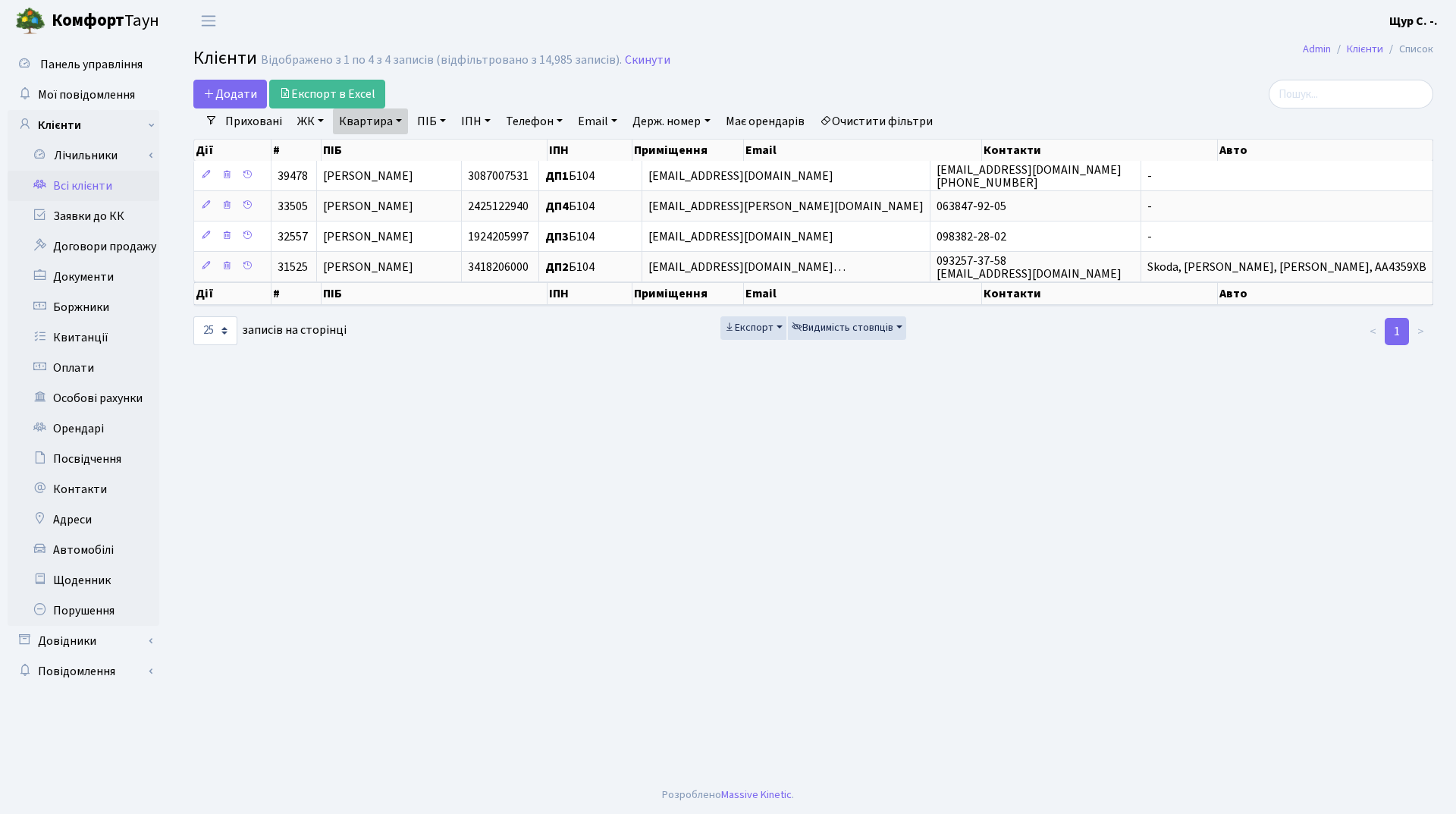
click at [403, 124] on link "Квартира" at bounding box center [370, 121] width 75 height 26
click at [390, 148] on input "б104" at bounding box center [378, 151] width 89 height 28
type input "б"
type input "230"
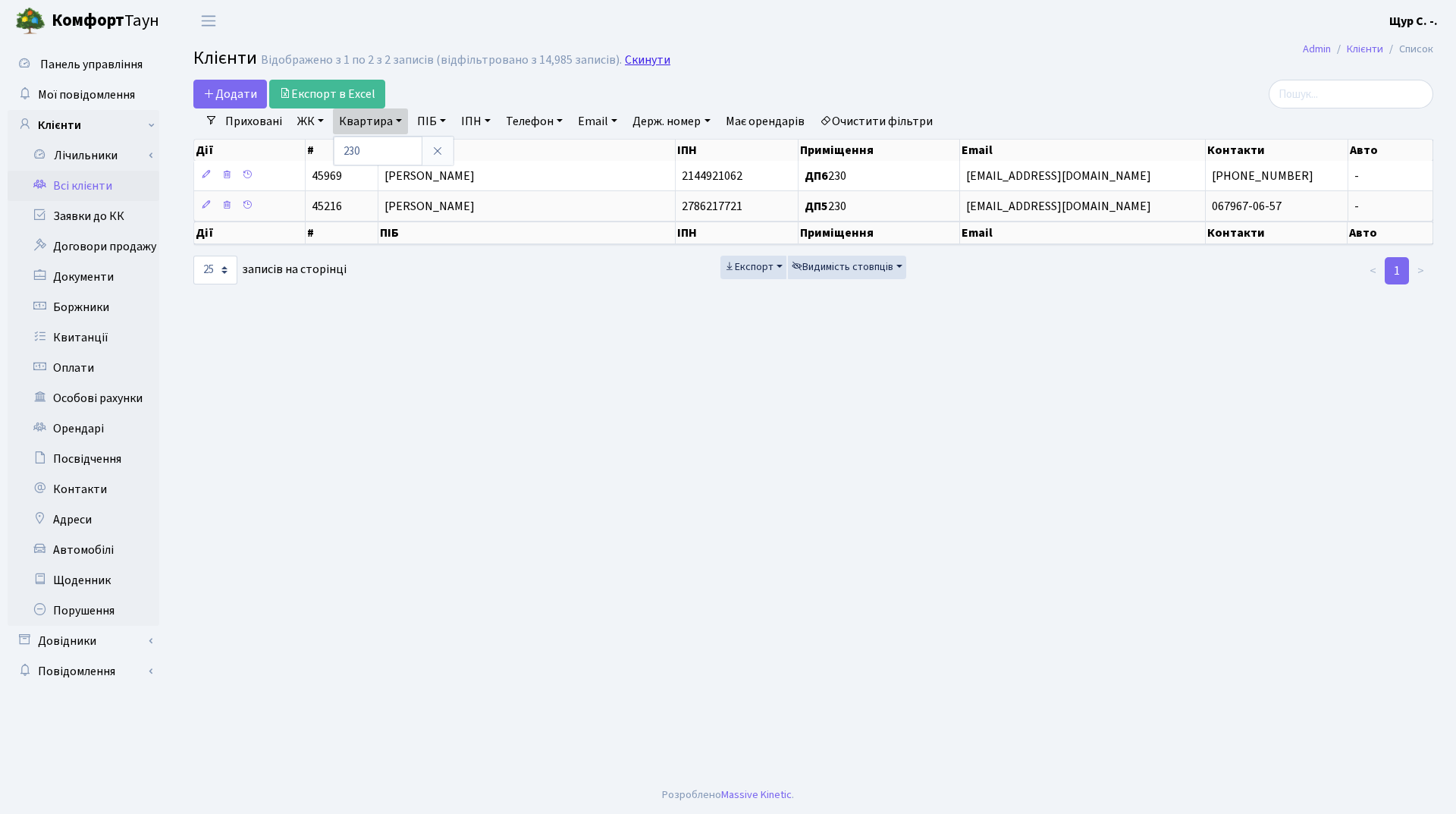
click at [641, 63] on link "Скинути" at bounding box center [647, 60] width 45 height 14
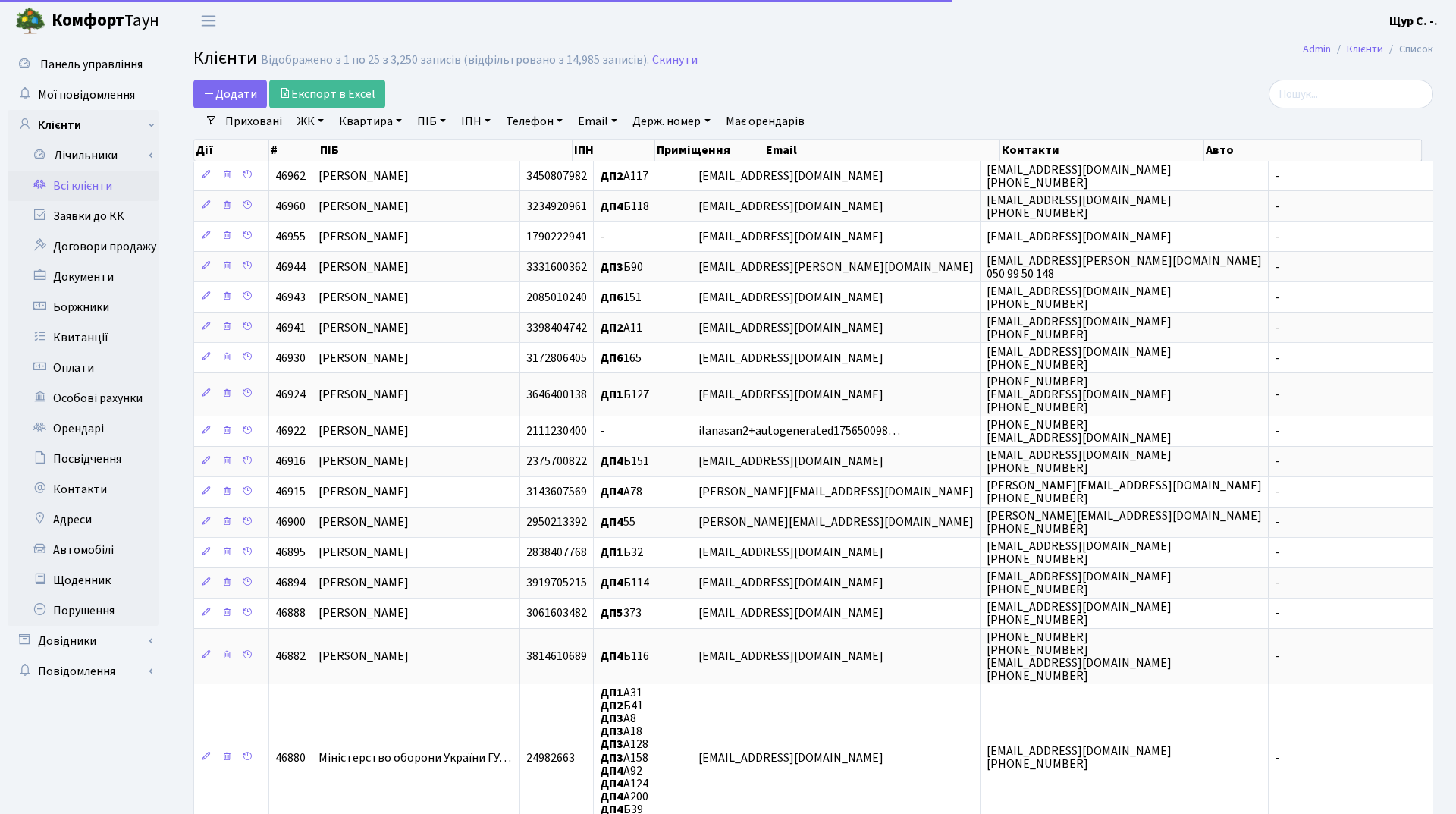
select select "25"
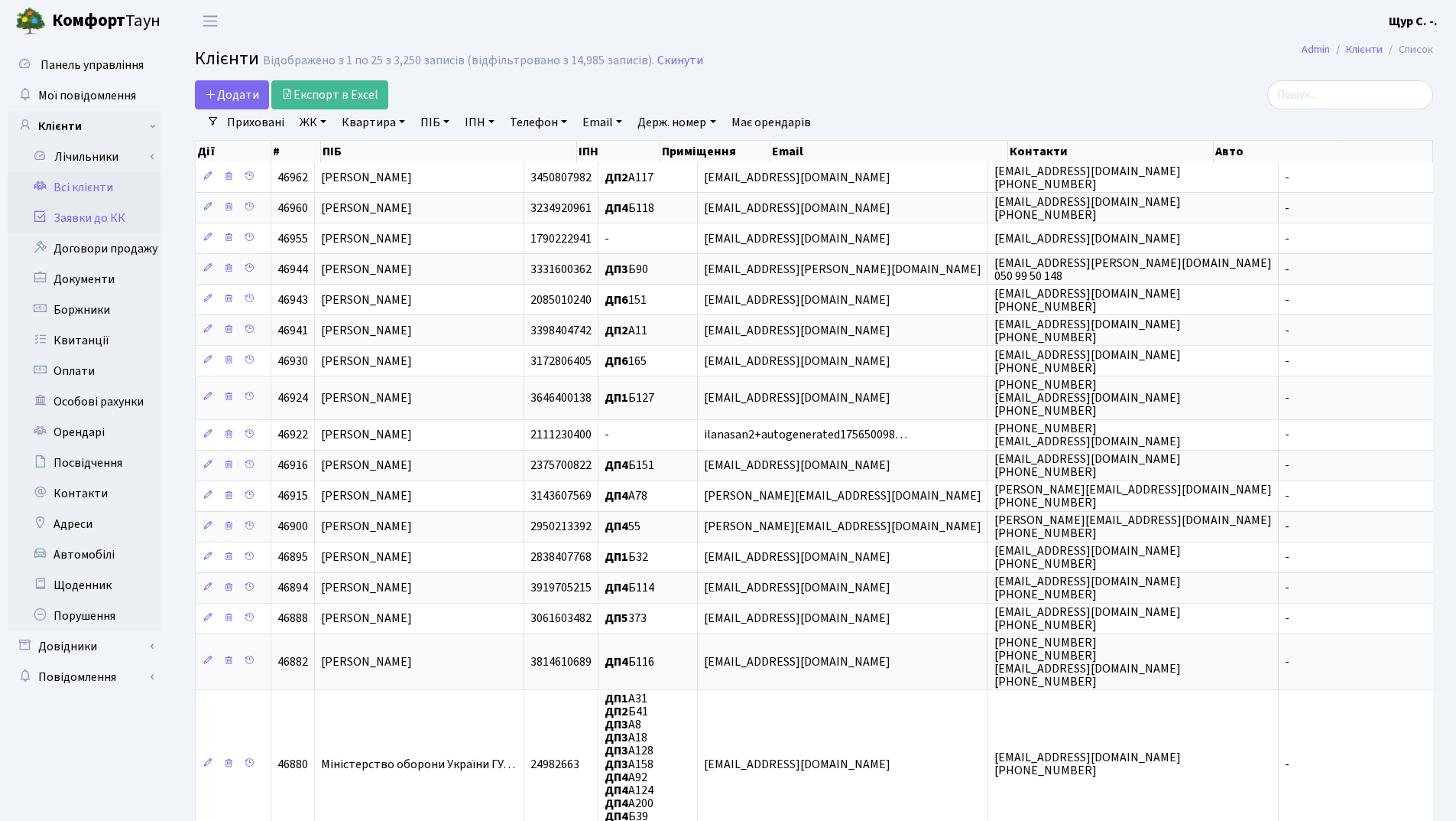
click at [78, 211] on link "Заявки до КК" at bounding box center [84, 218] width 153 height 30
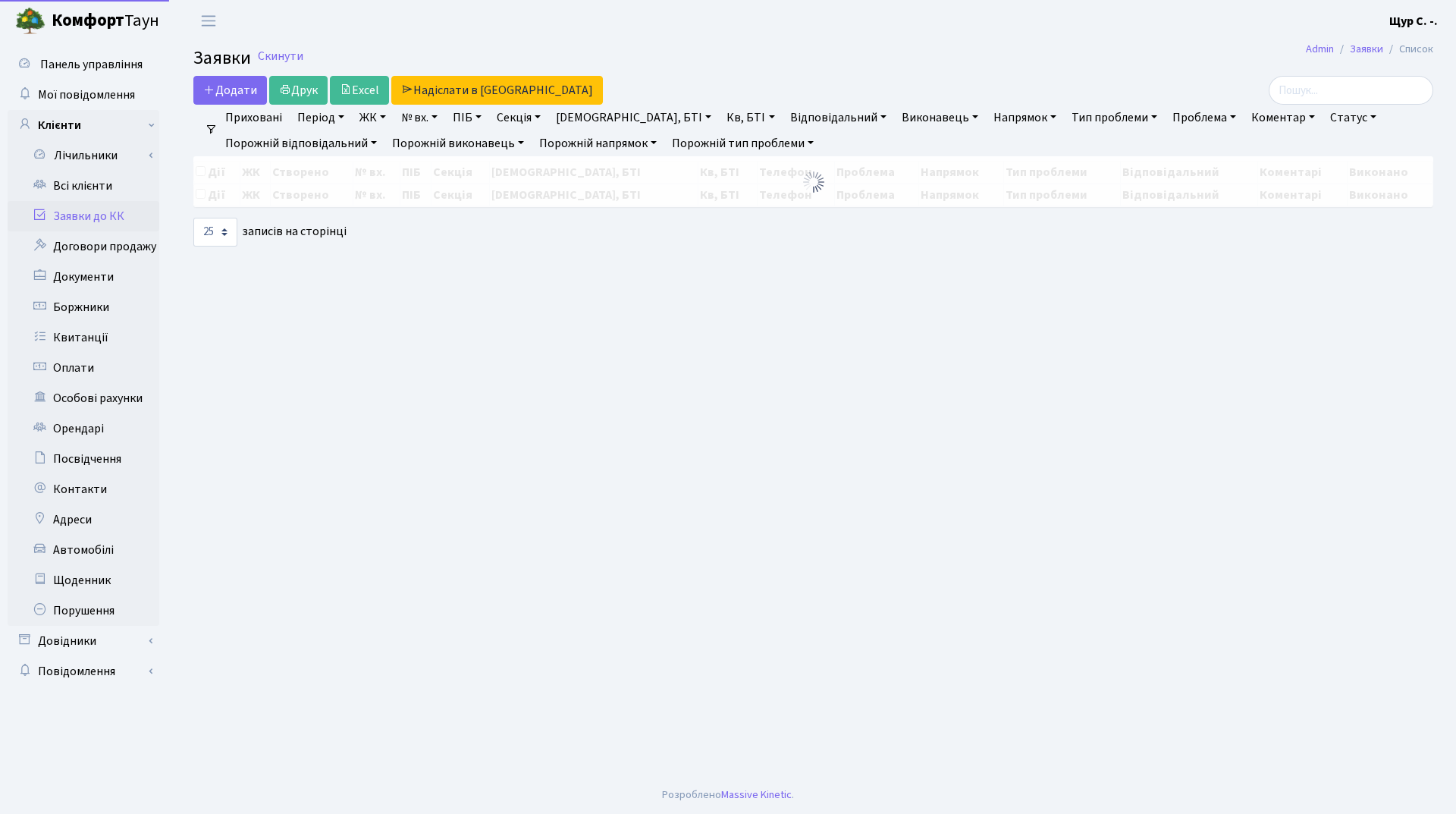
select select "25"
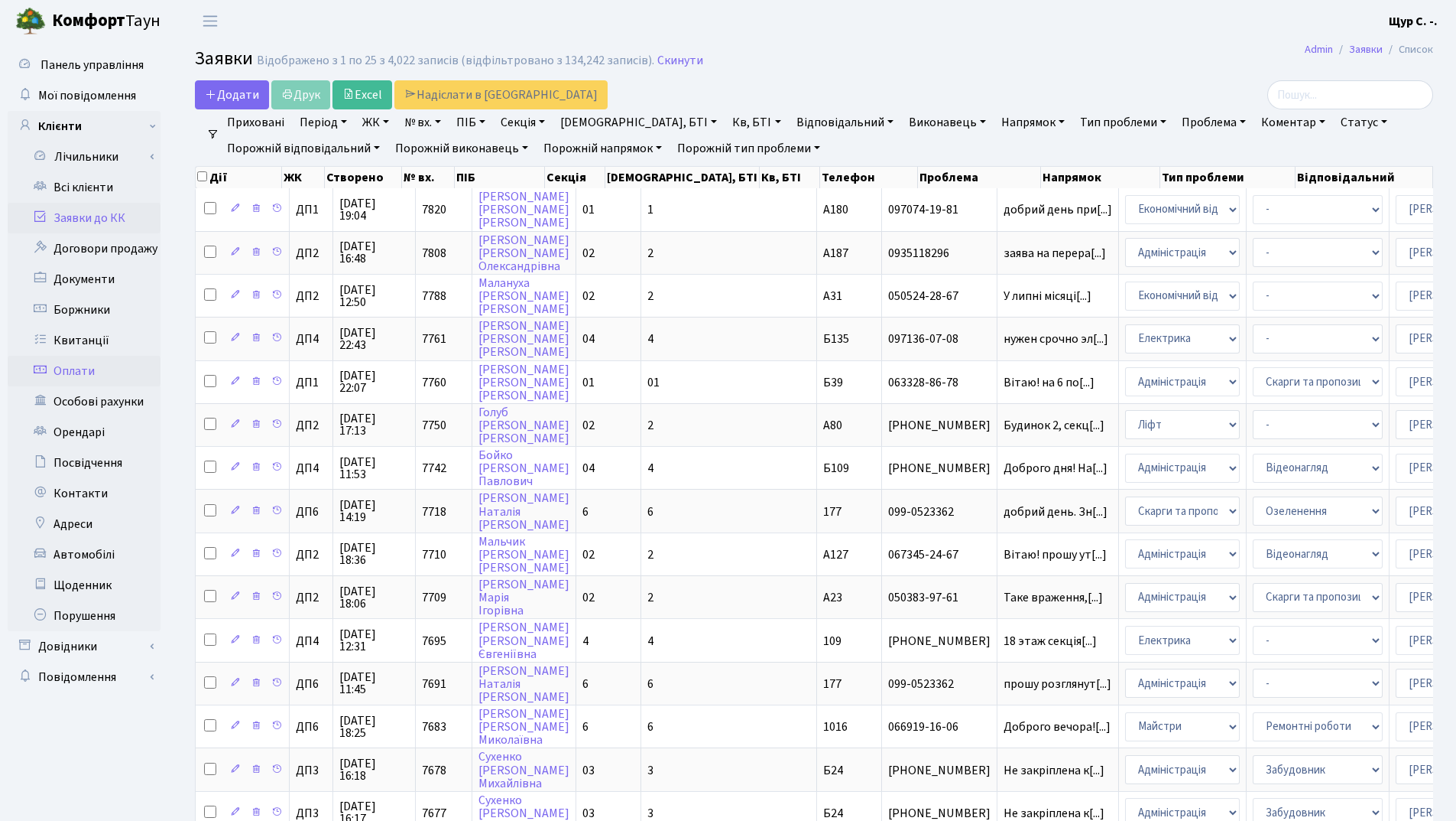
click at [87, 372] on link "Оплати" at bounding box center [84, 371] width 153 height 30
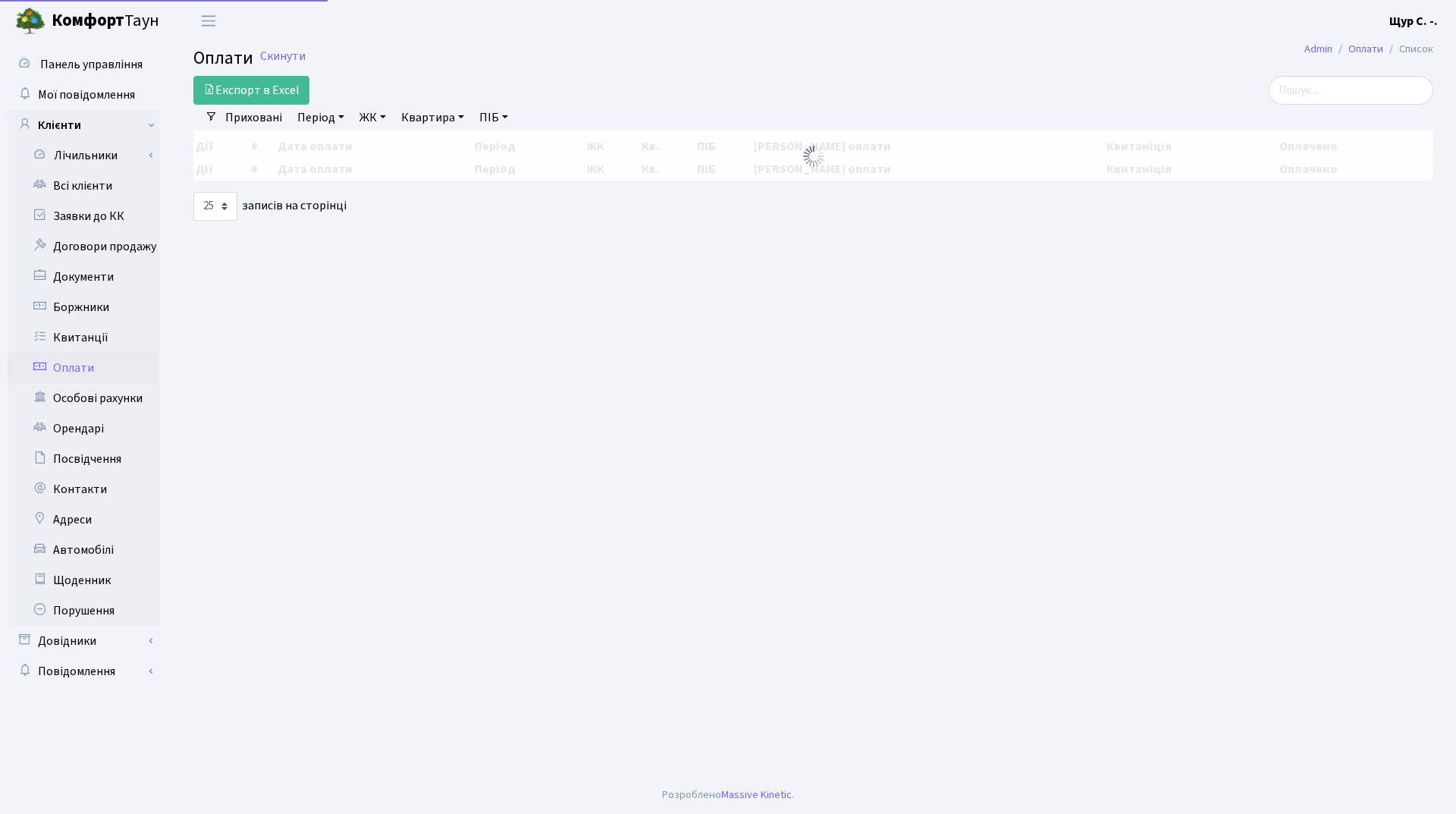
select select "25"
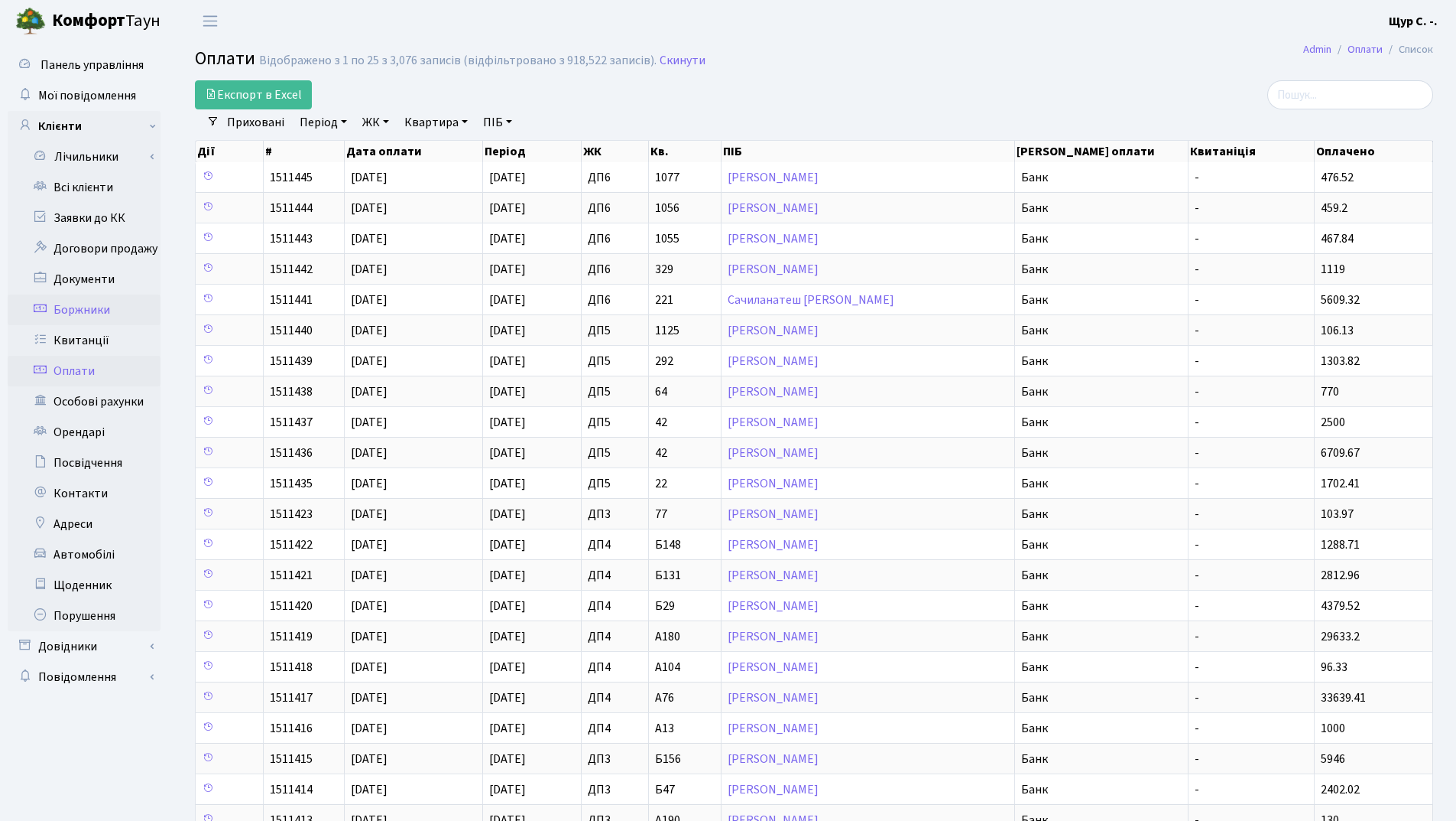
click at [120, 309] on link "Боржники" at bounding box center [84, 309] width 153 height 30
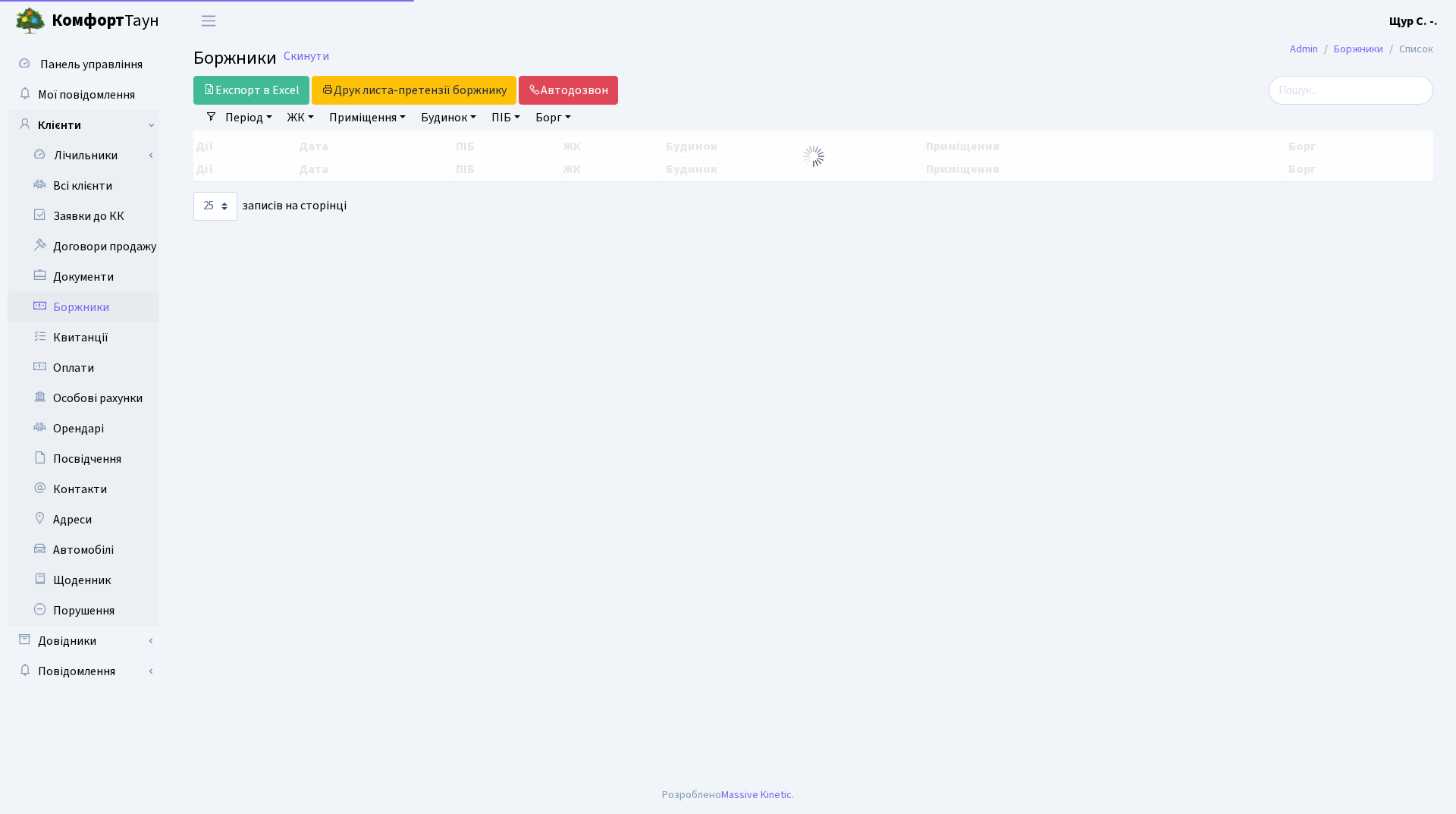
select select "25"
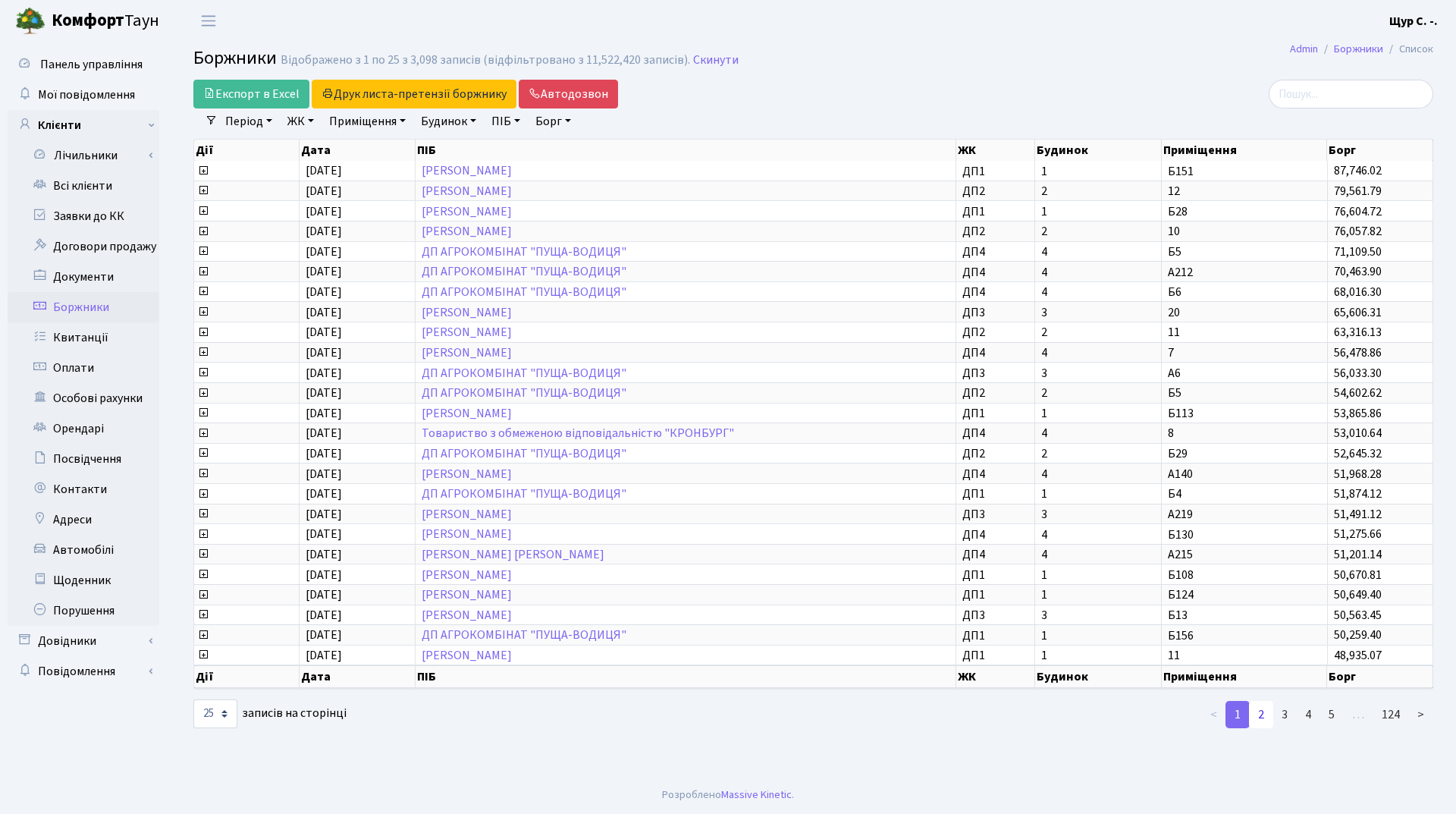
click at [1258, 709] on link "2" at bounding box center [1260, 714] width 24 height 27
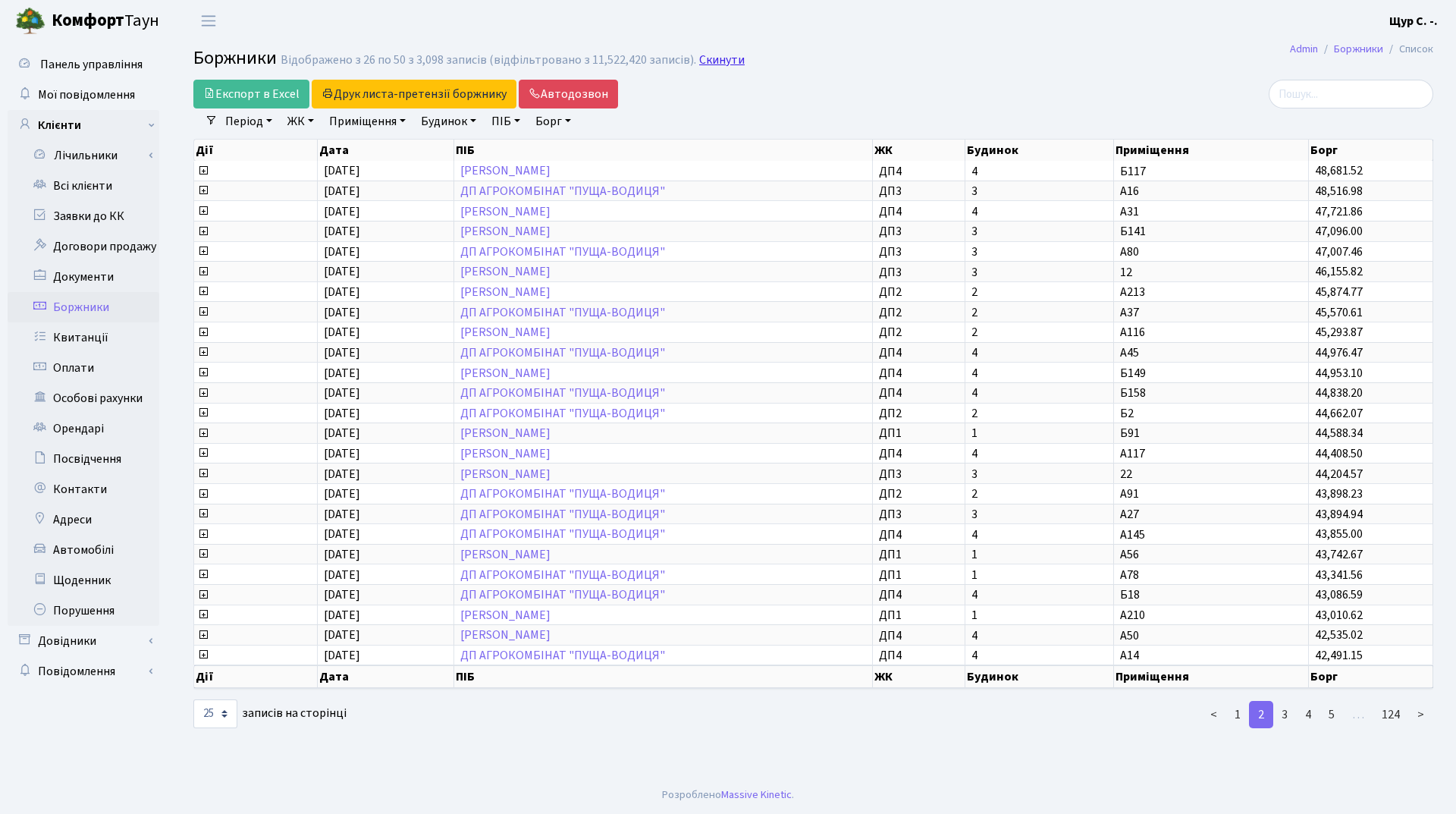
click at [716, 63] on link "Скинути" at bounding box center [721, 60] width 45 height 14
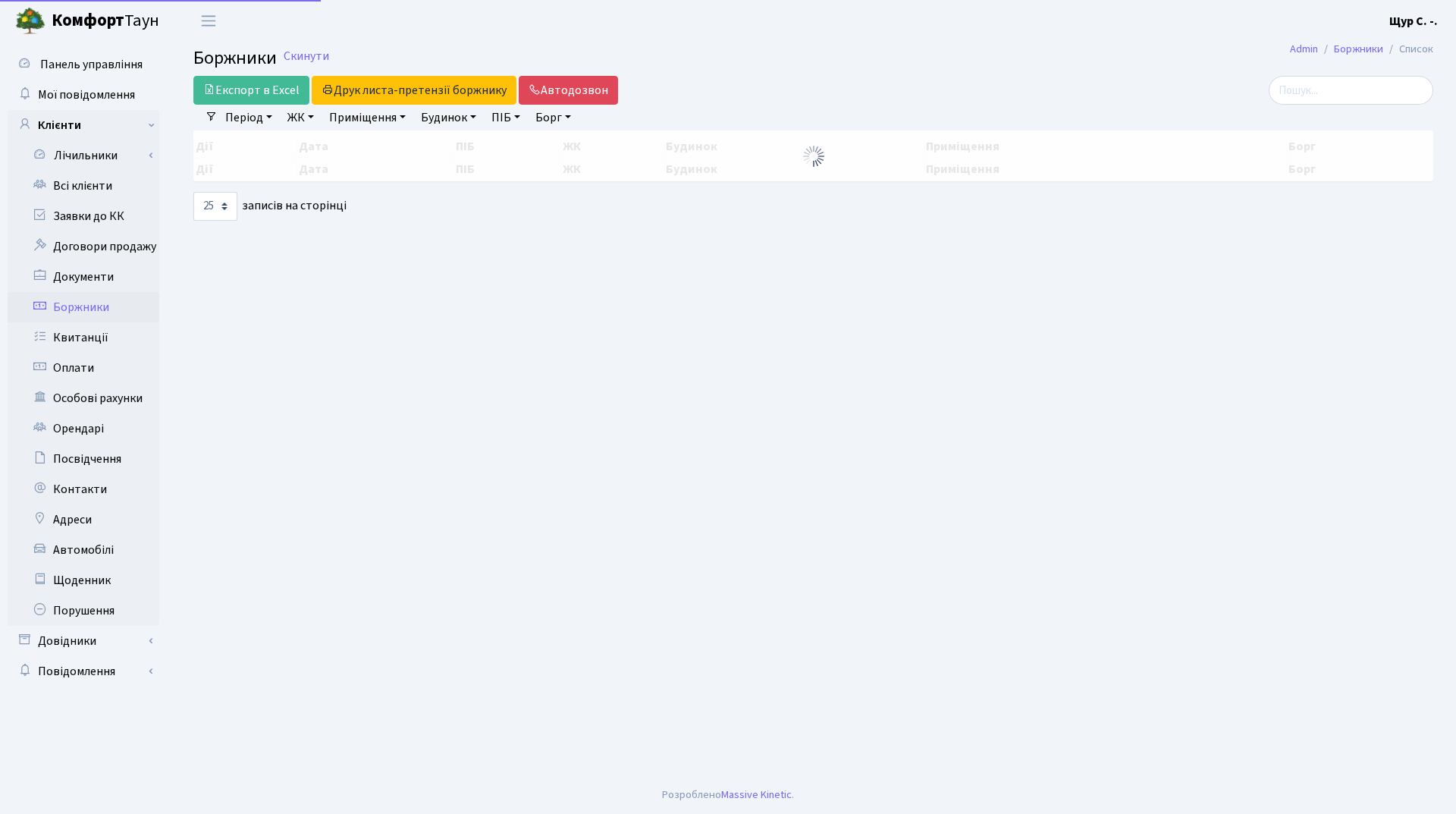
select select "25"
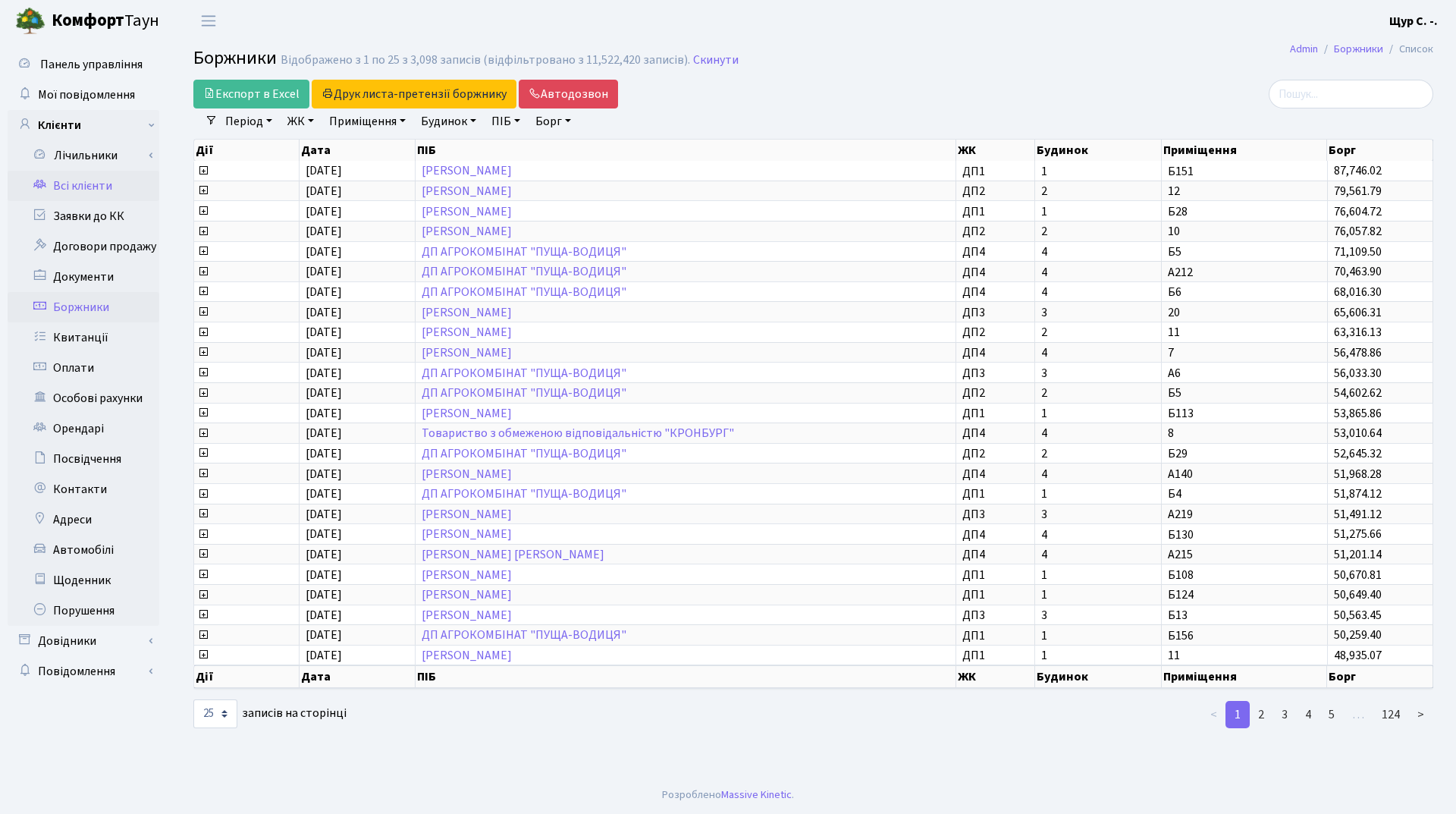
click at [92, 191] on link "Всі клієнти" at bounding box center [83, 185] width 152 height 30
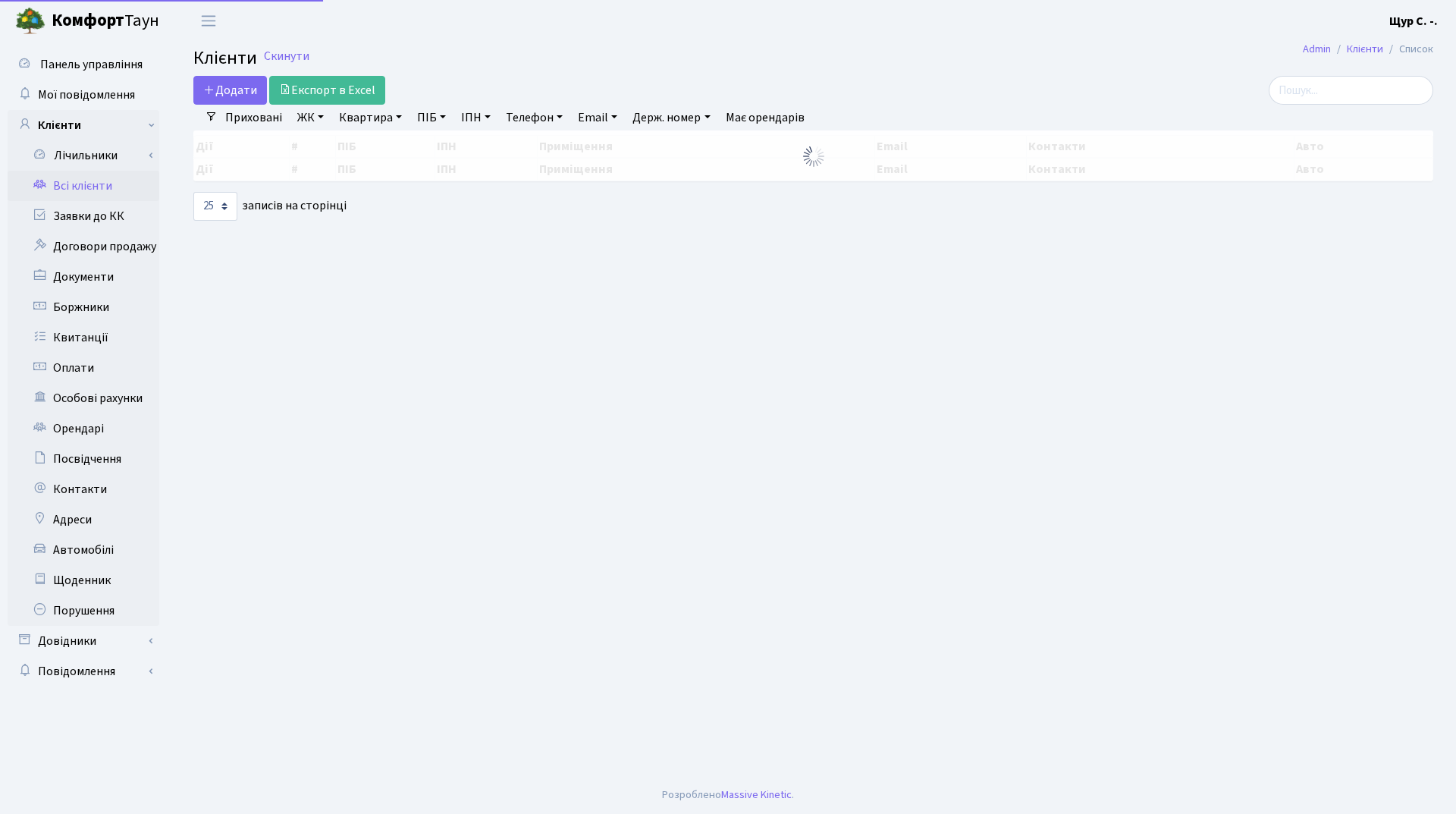
select select "25"
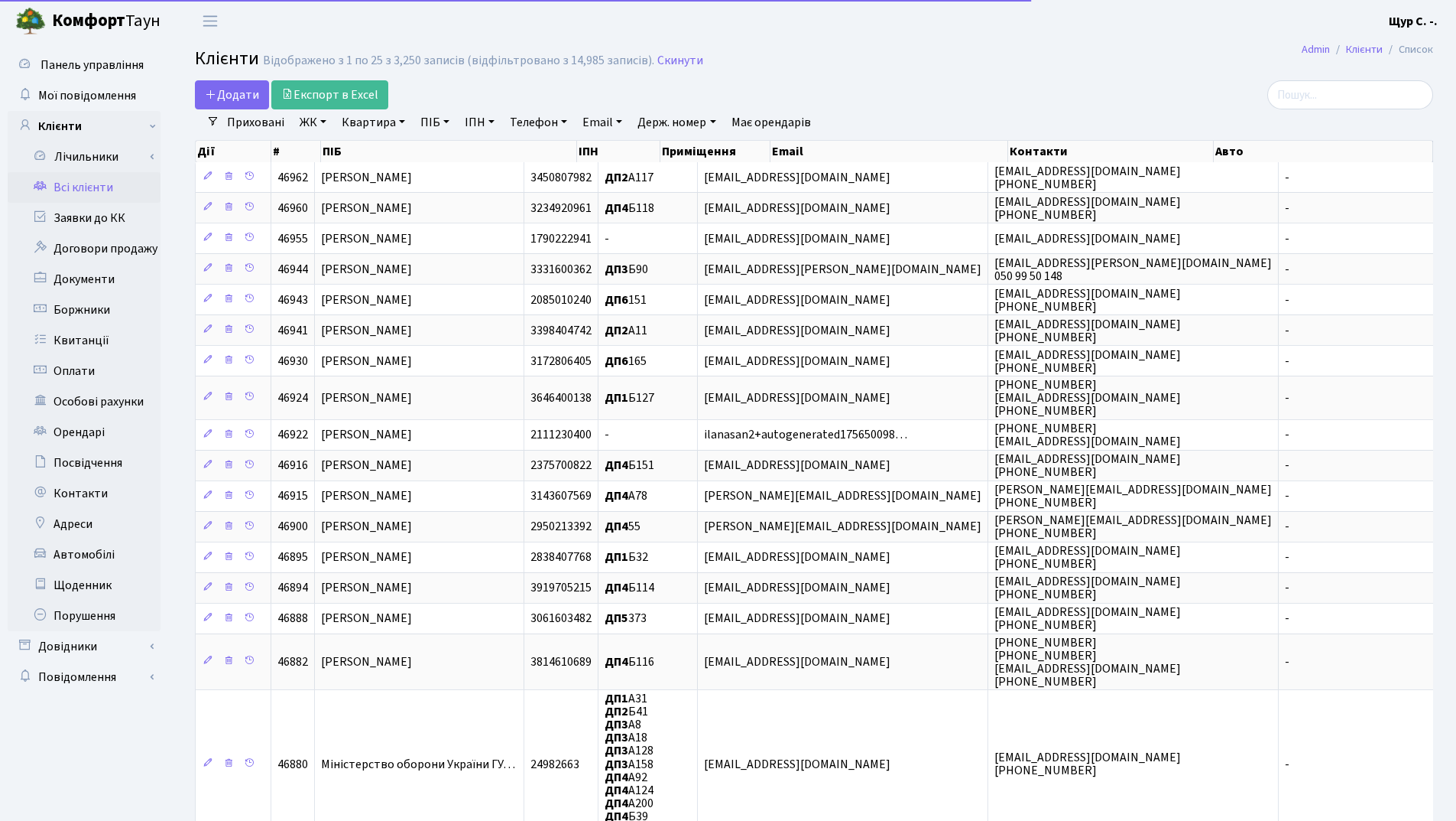
click at [383, 119] on link "Квартира" at bounding box center [373, 122] width 76 height 26
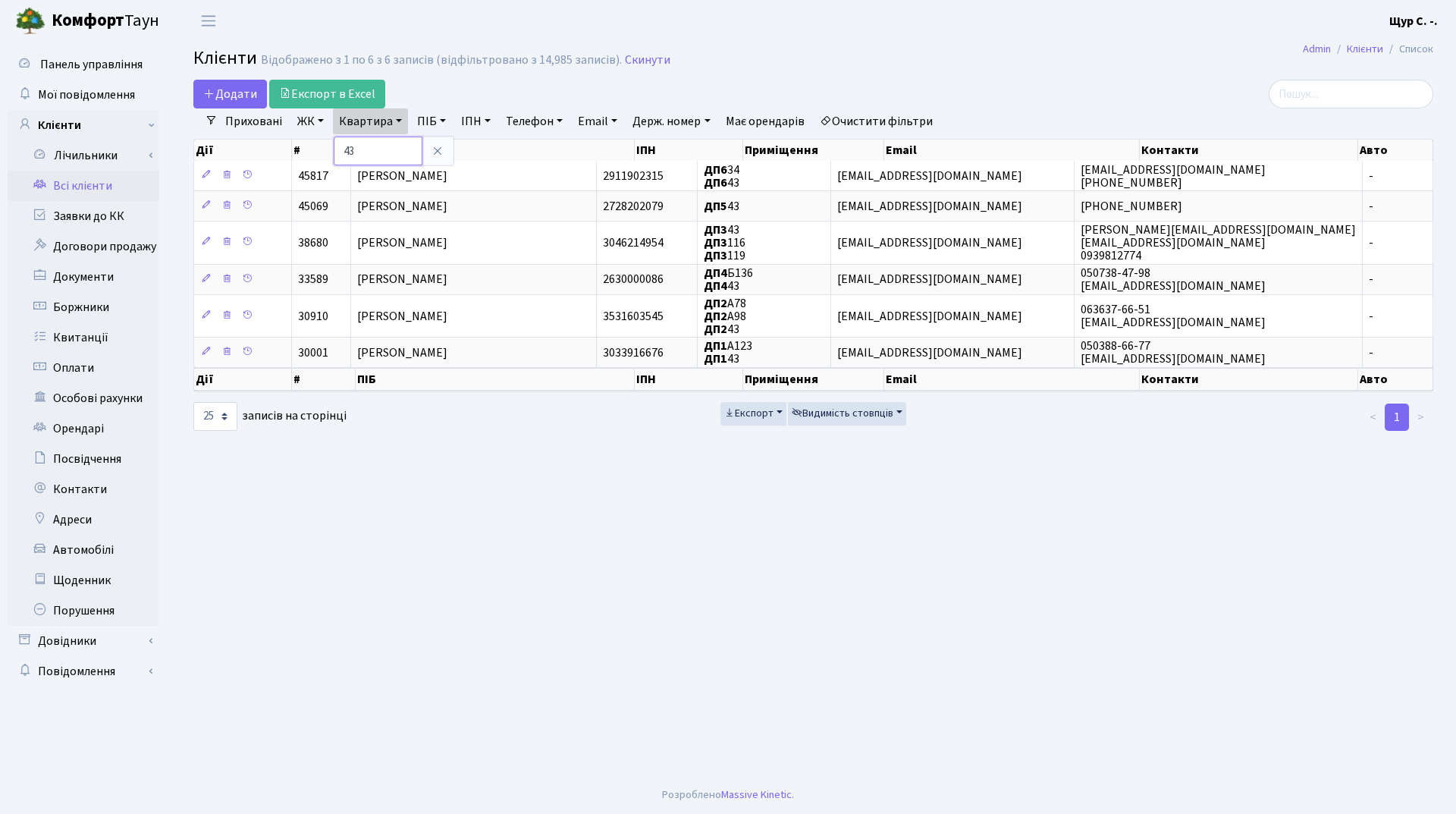
type input "4"
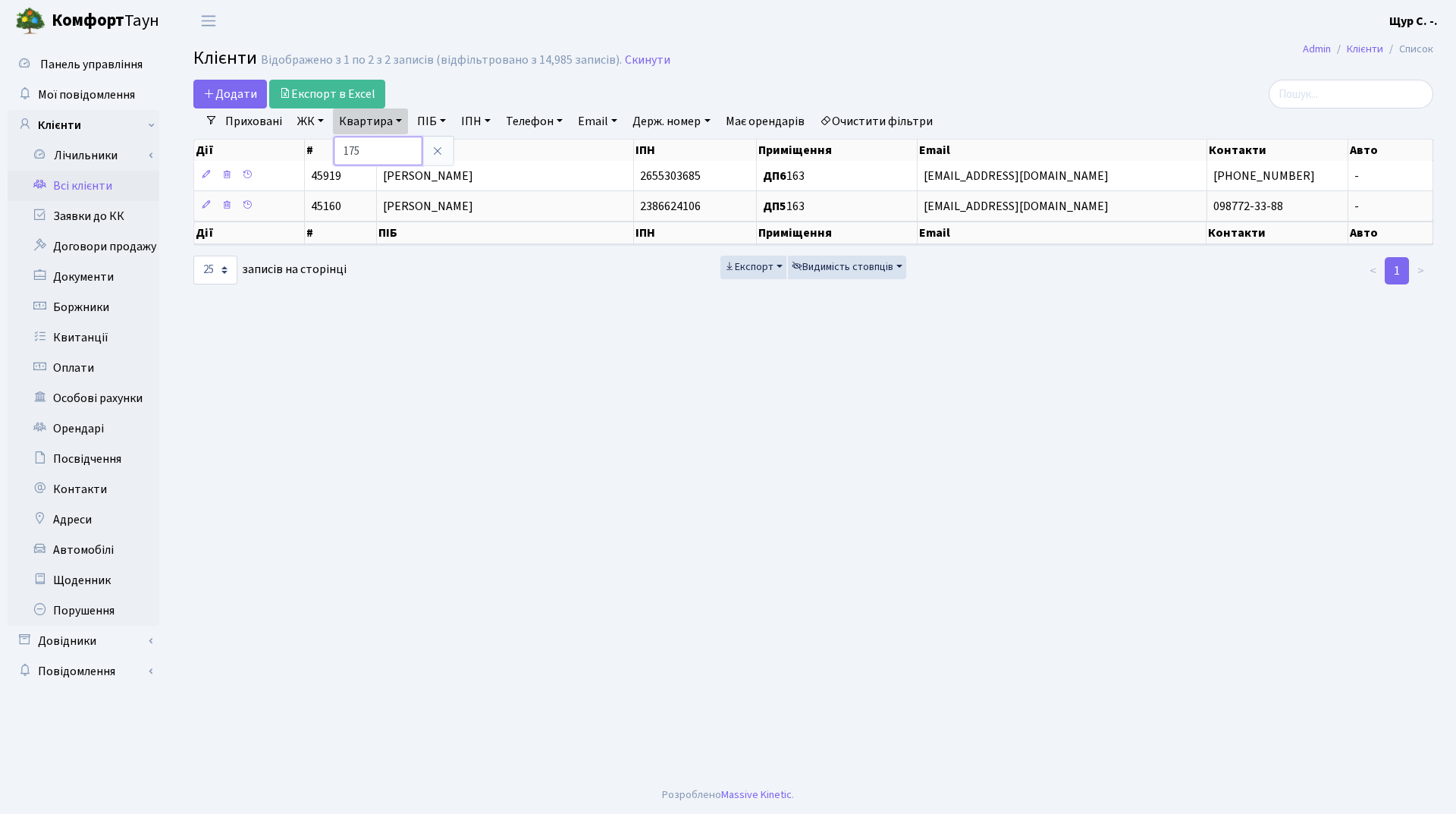
type input "175"
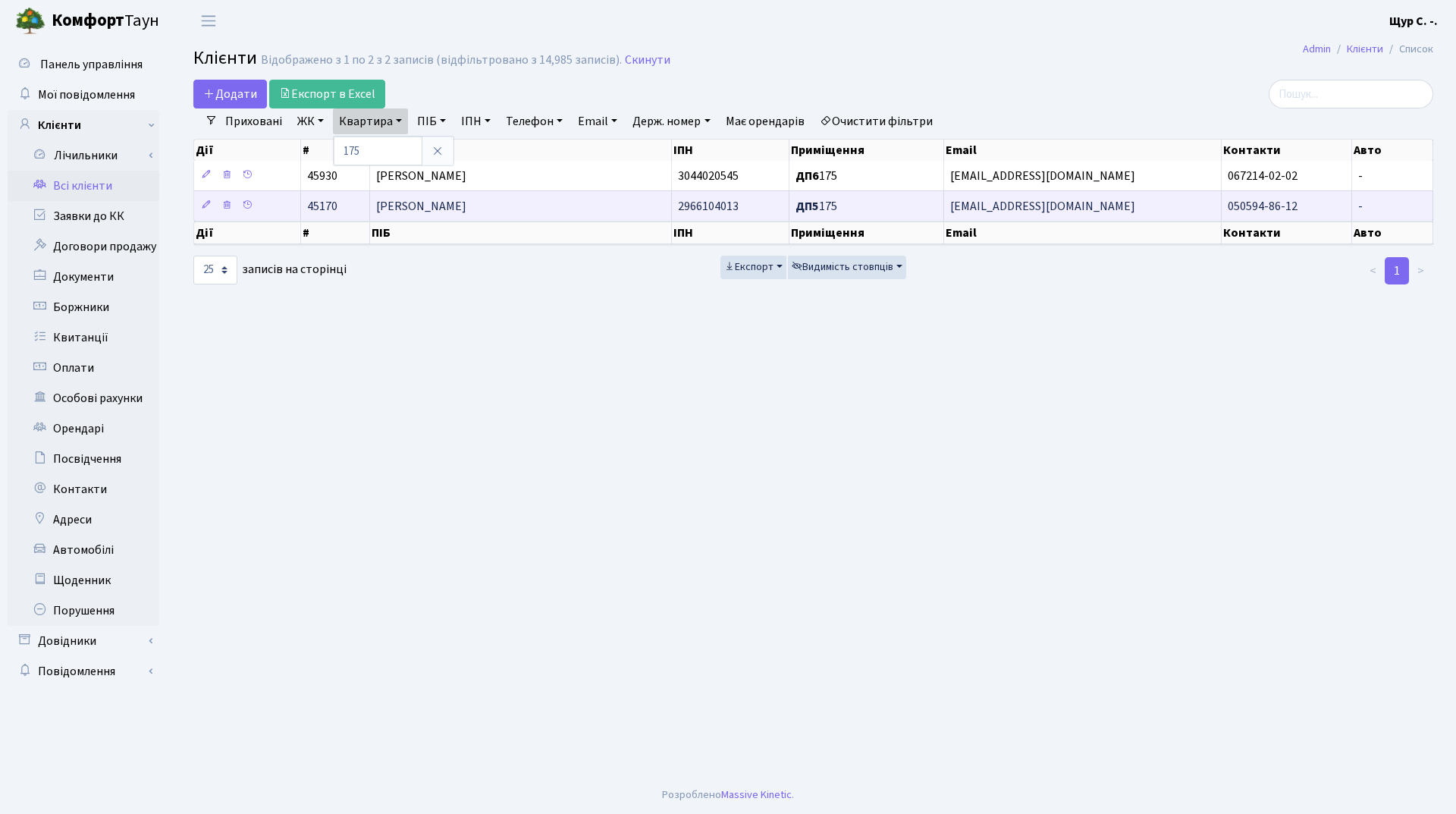
click at [435, 210] on span "Зайцев Олександр Анатолійович" at bounding box center [421, 206] width 90 height 17
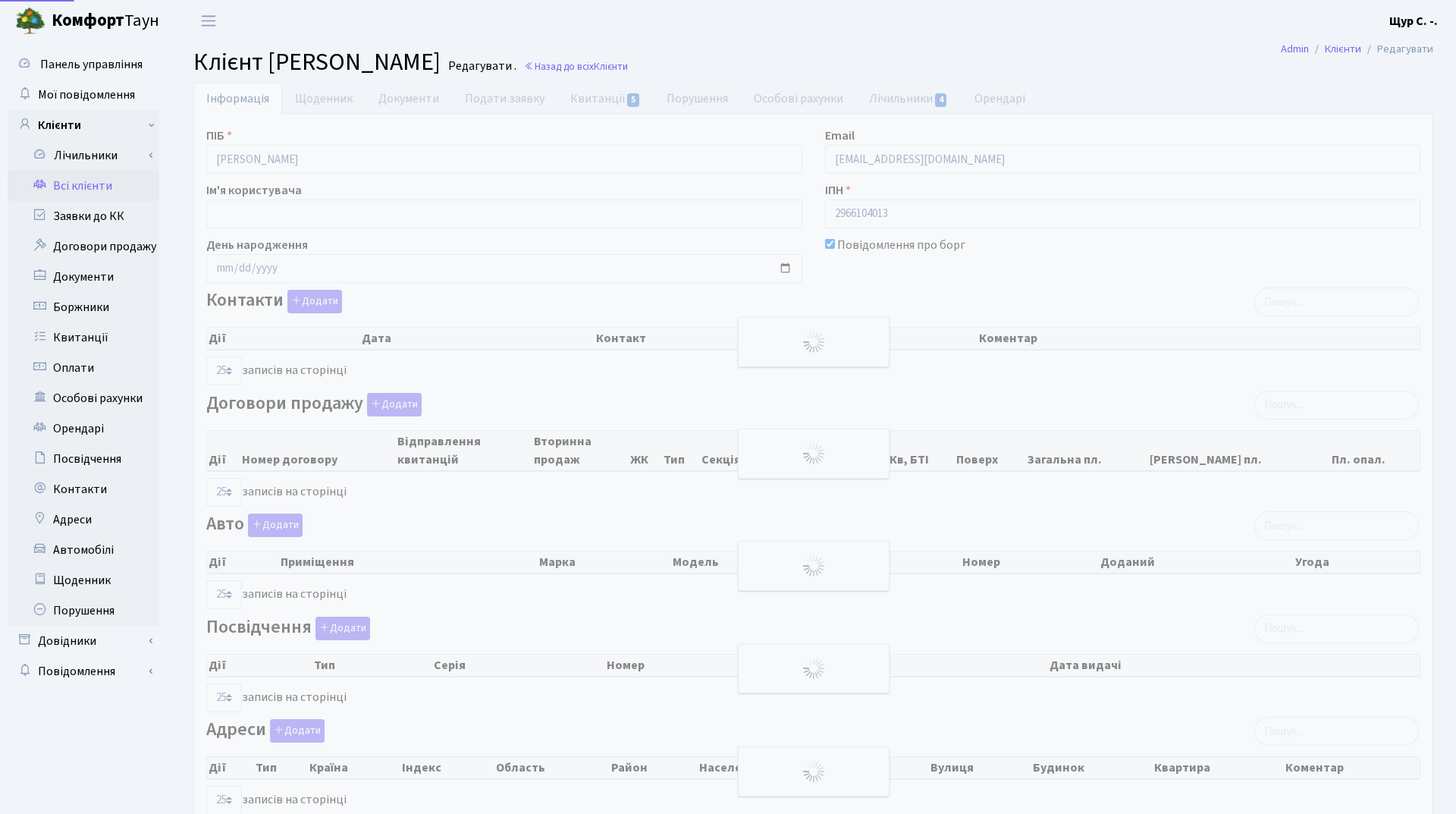
select select "25"
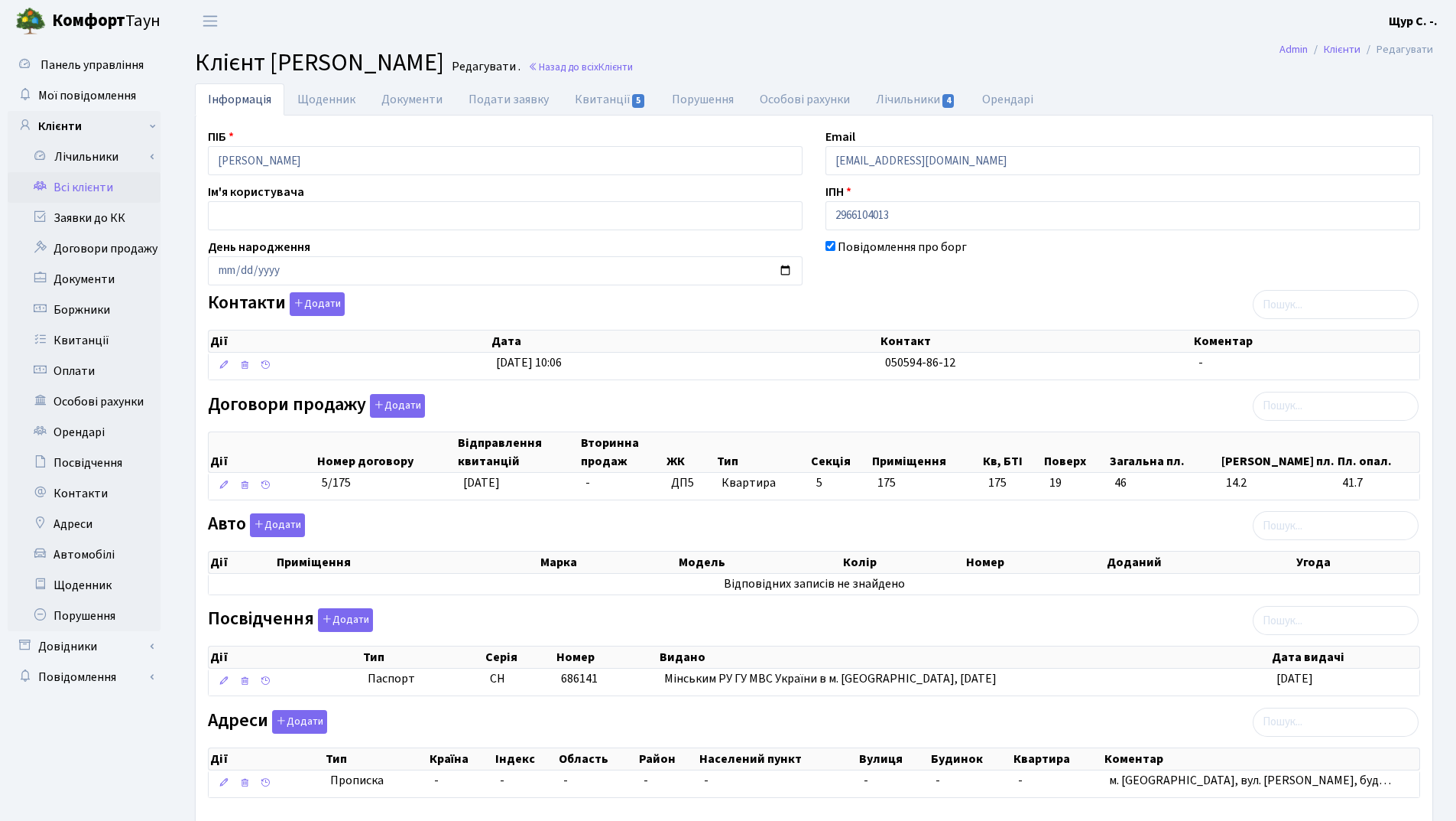
click at [100, 181] on link "Всі клієнти" at bounding box center [84, 187] width 153 height 30
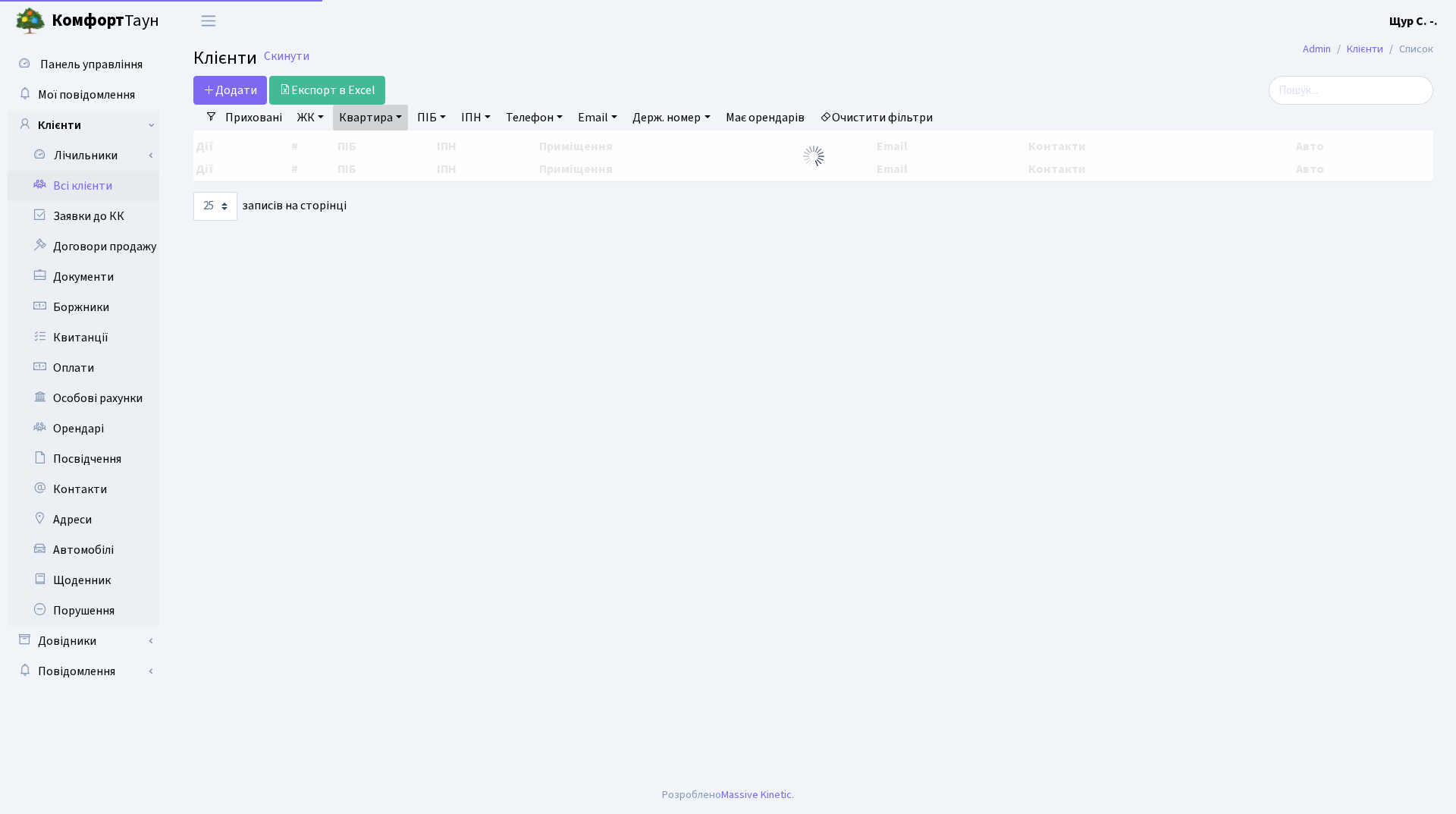
select select "25"
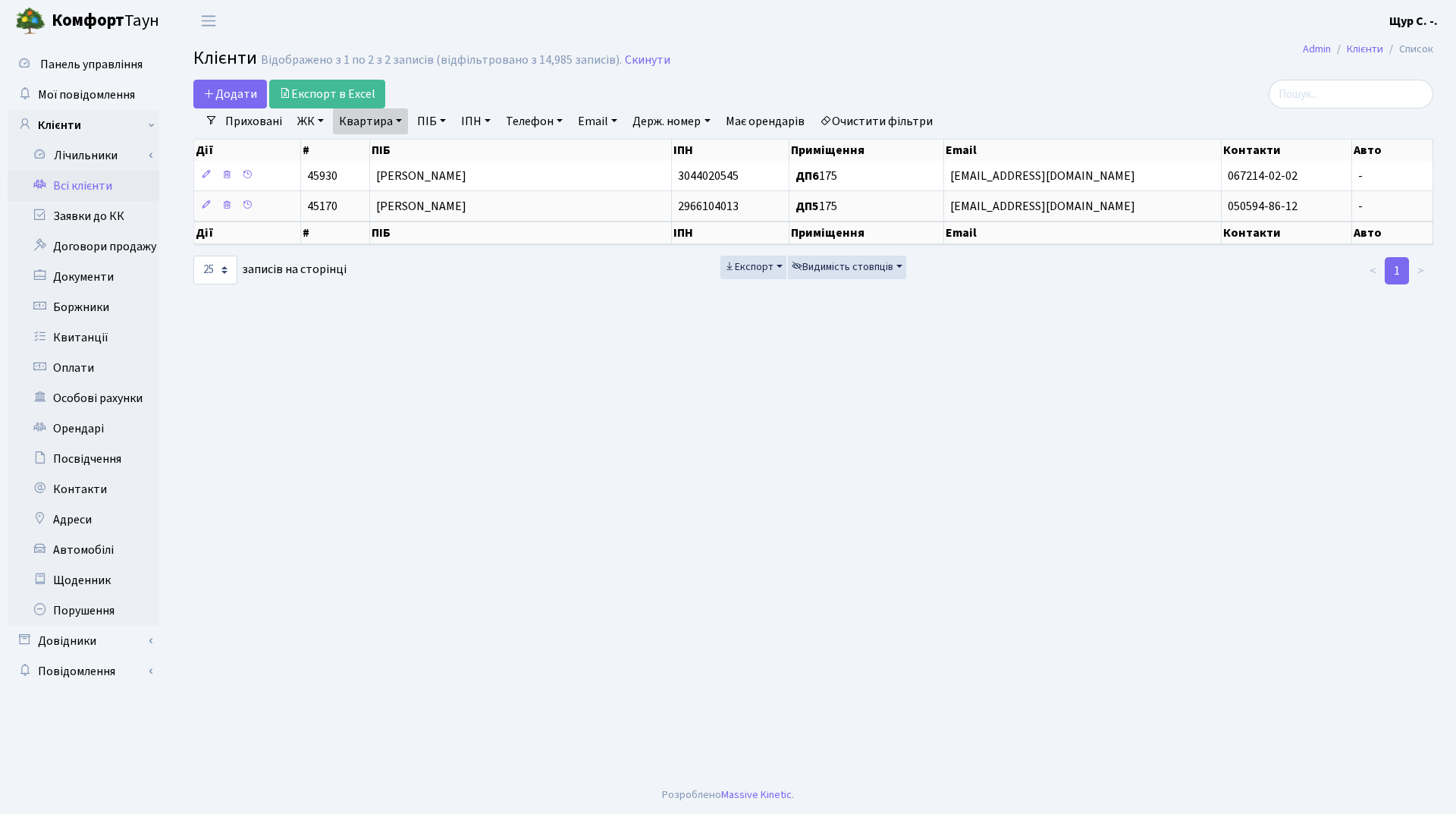
click at [400, 121] on link "Квартира" at bounding box center [370, 121] width 75 height 26
click at [403, 145] on input "175" at bounding box center [378, 151] width 89 height 28
type input "1"
type input "262"
click at [444, 149] on link at bounding box center [437, 151] width 32 height 28
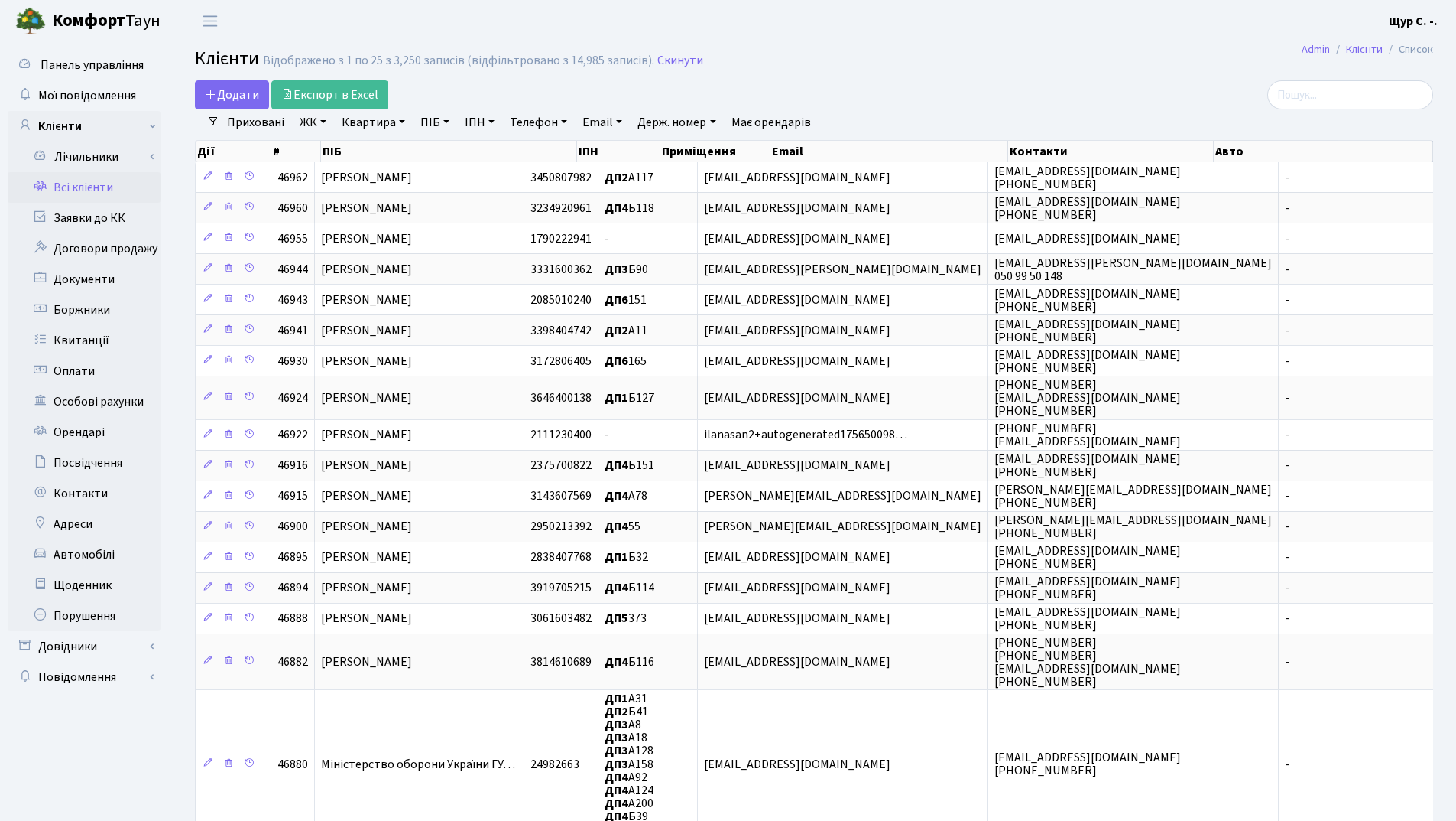
click at [378, 126] on link "Квартира" at bounding box center [373, 122] width 76 height 26
click at [366, 151] on input "text" at bounding box center [381, 152] width 89 height 29
click at [450, 151] on link at bounding box center [441, 152] width 32 height 29
